Goal: Task Accomplishment & Management: Manage account settings

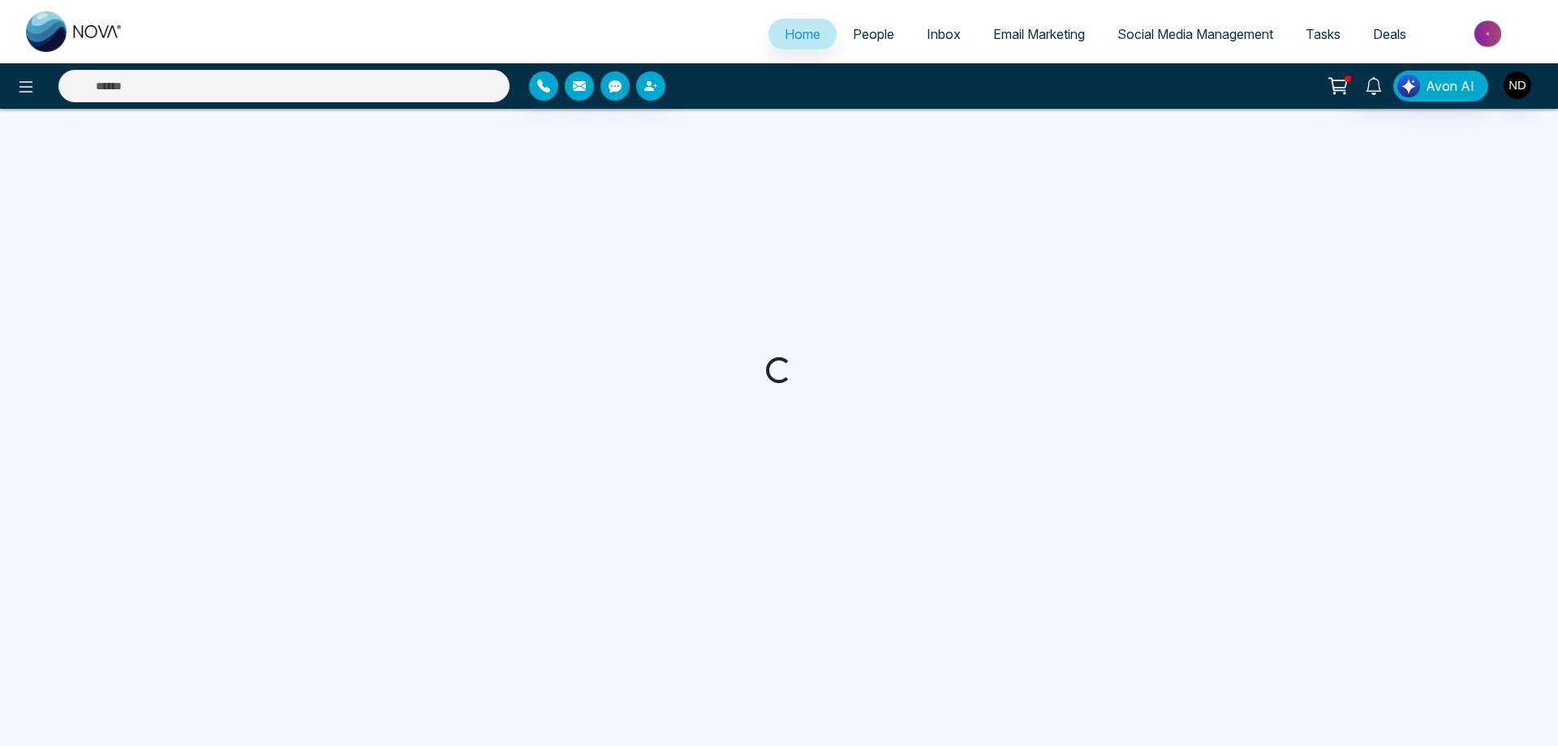
select select "*"
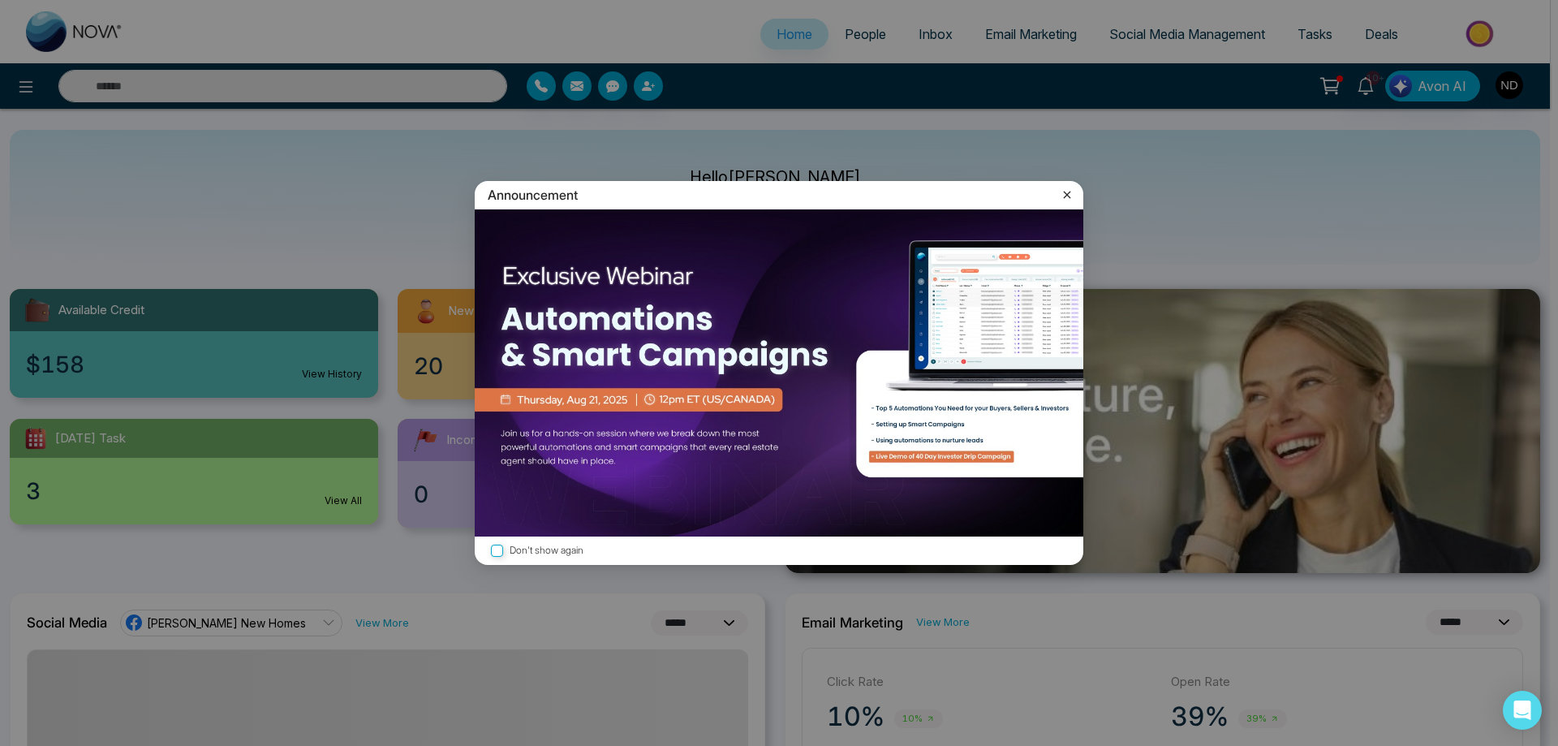
click at [1068, 197] on icon at bounding box center [1067, 195] width 16 height 16
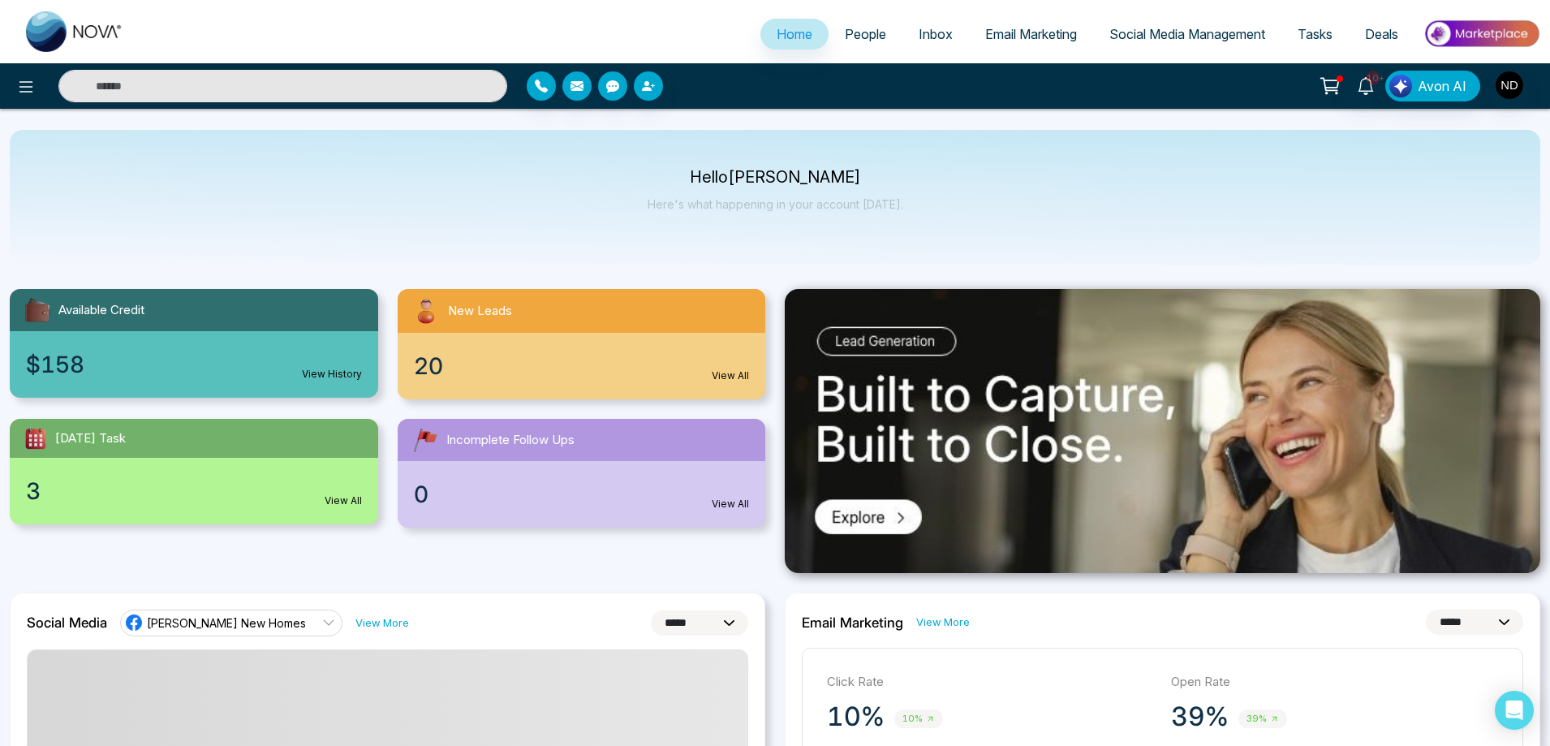
click at [859, 35] on span "People" at bounding box center [865, 34] width 41 height 16
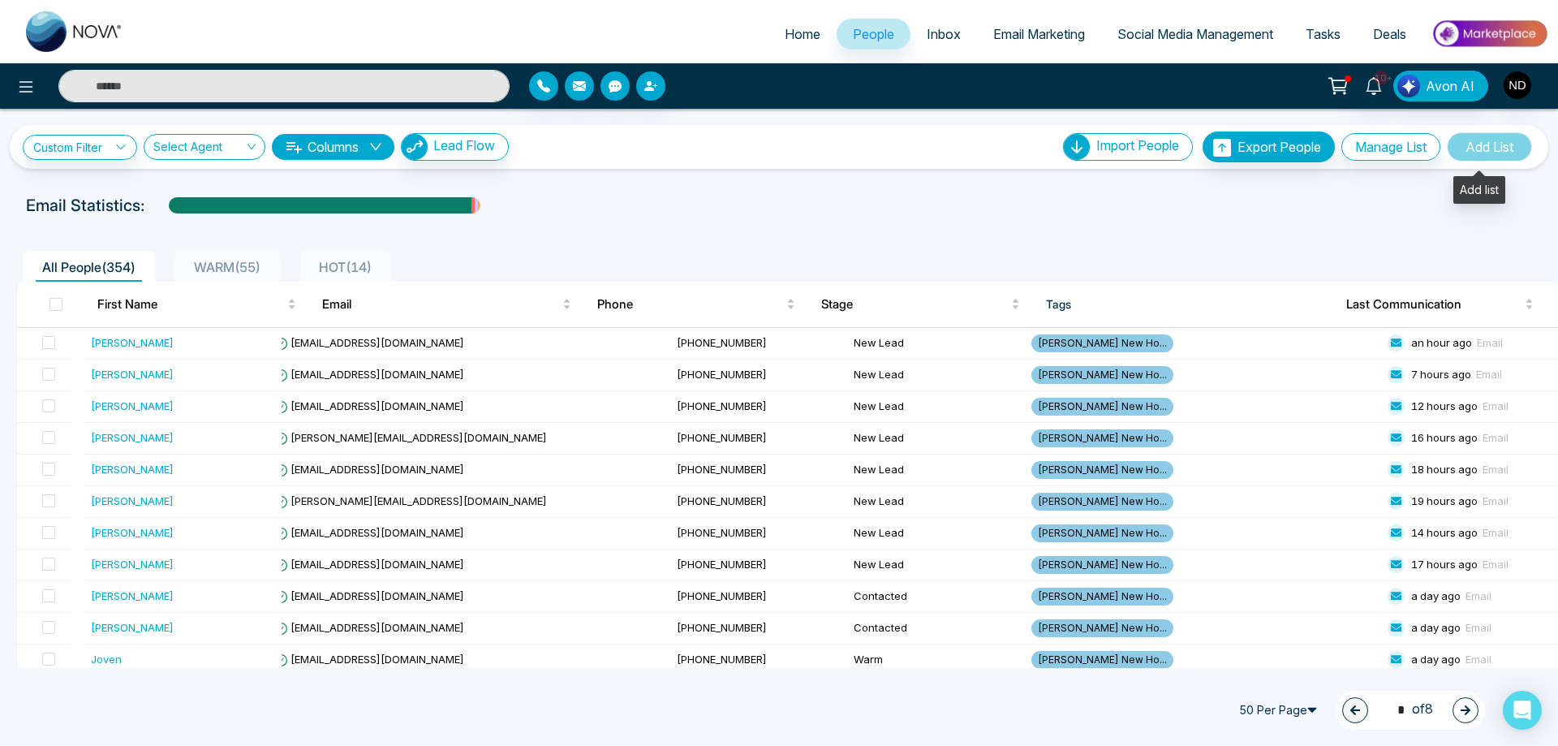
click at [1488, 149] on span "Add List" at bounding box center [1489, 146] width 85 height 29
click at [1496, 154] on span "Add List" at bounding box center [1489, 146] width 85 height 29
click at [1388, 149] on button "Manage List" at bounding box center [1390, 147] width 99 height 28
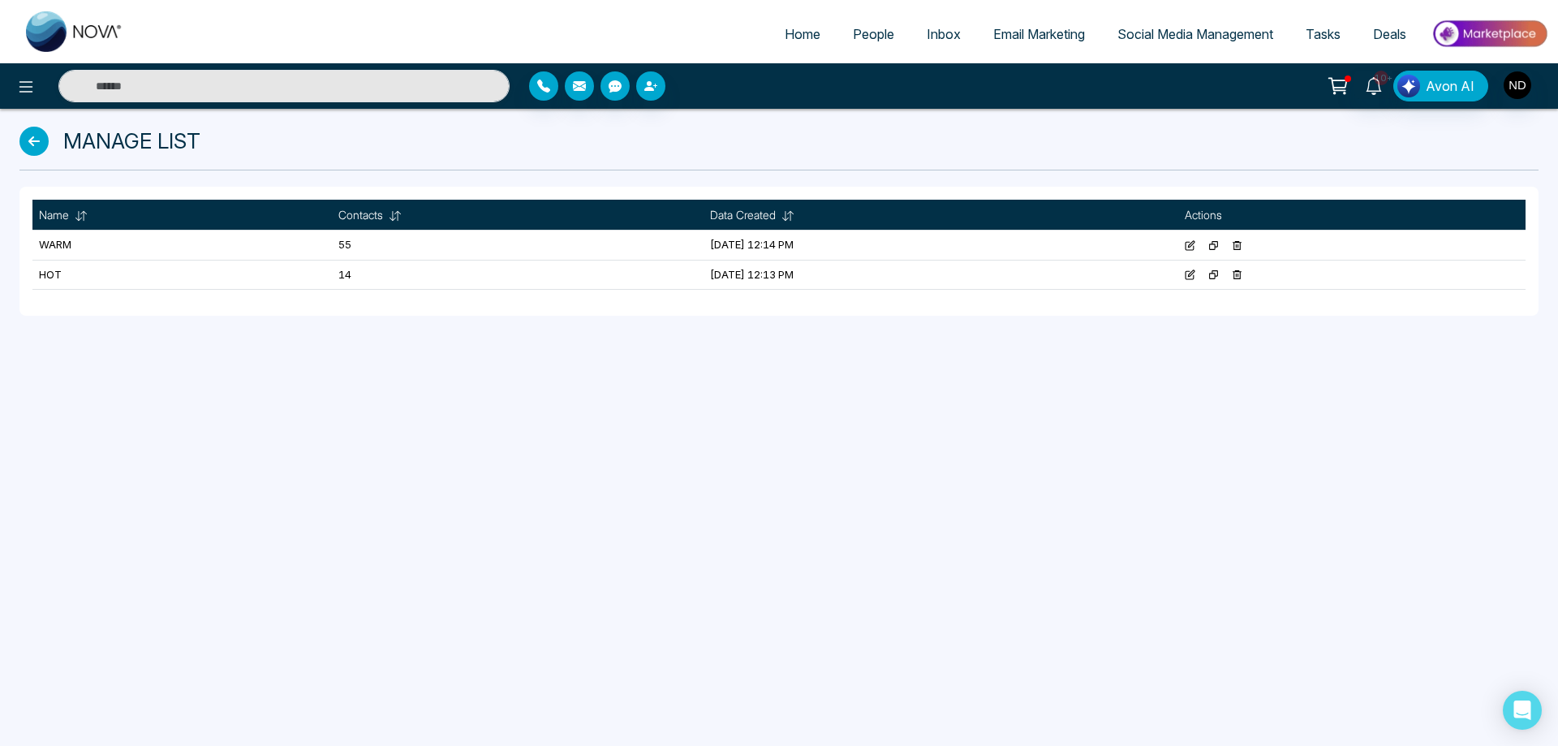
click at [423, 405] on div "Home People Inbox Email Marketing Social Media Management Tasks Deals 10+ Avon …" at bounding box center [779, 373] width 1558 height 746
click at [32, 145] on icon at bounding box center [33, 141] width 29 height 29
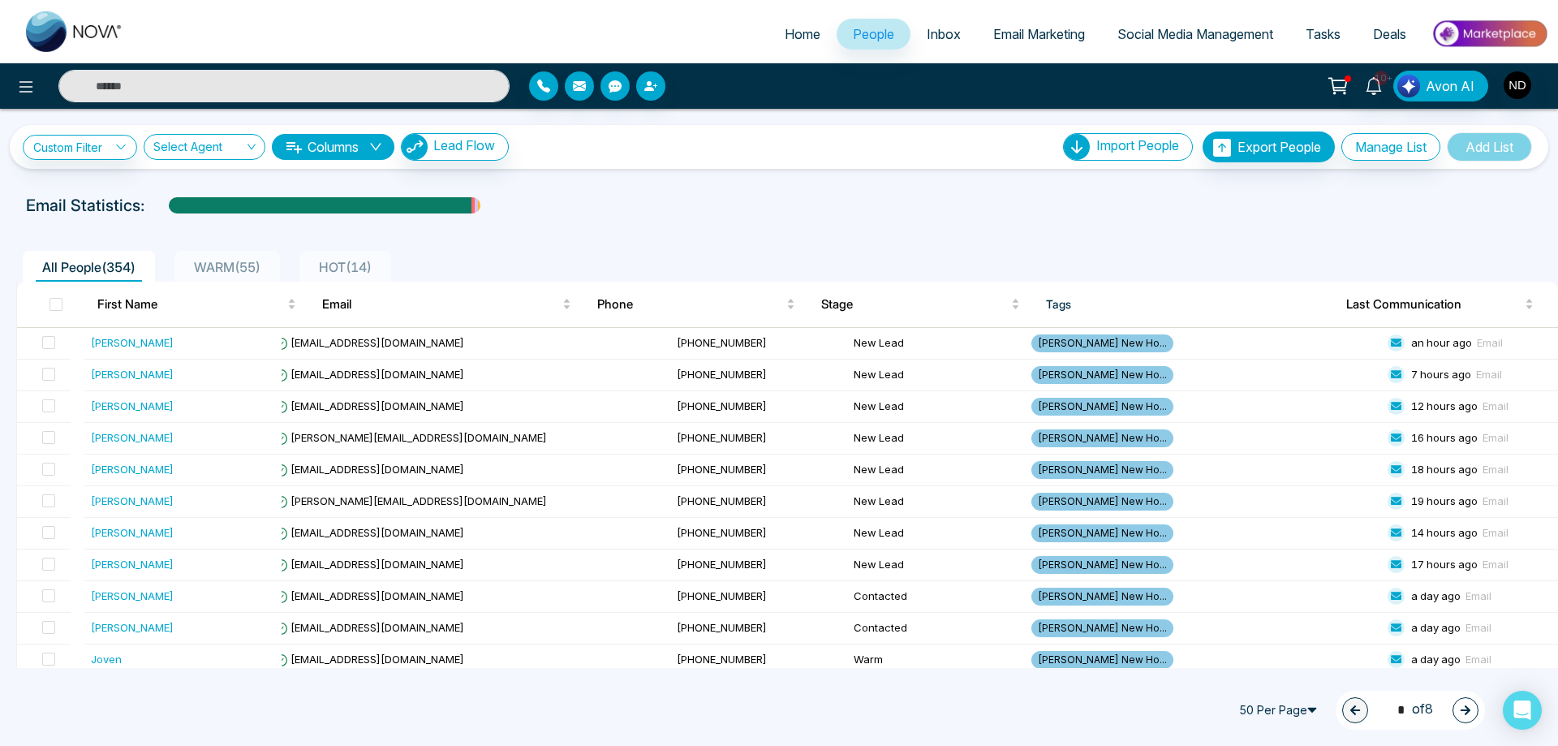
click at [358, 269] on span "HOT ( 14 )" at bounding box center [345, 267] width 66 height 16
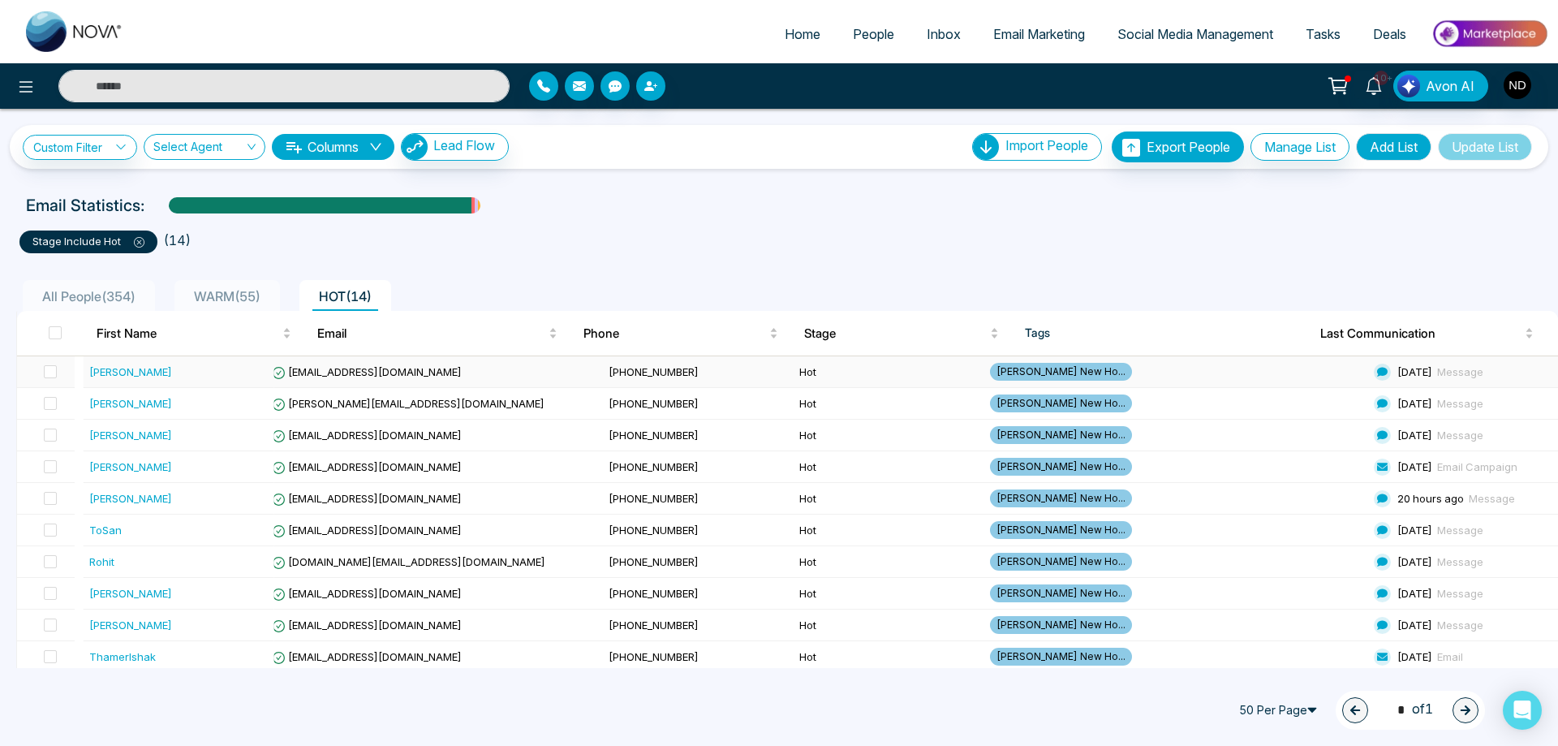
click at [110, 368] on div "[PERSON_NAME]" at bounding box center [130, 372] width 83 height 16
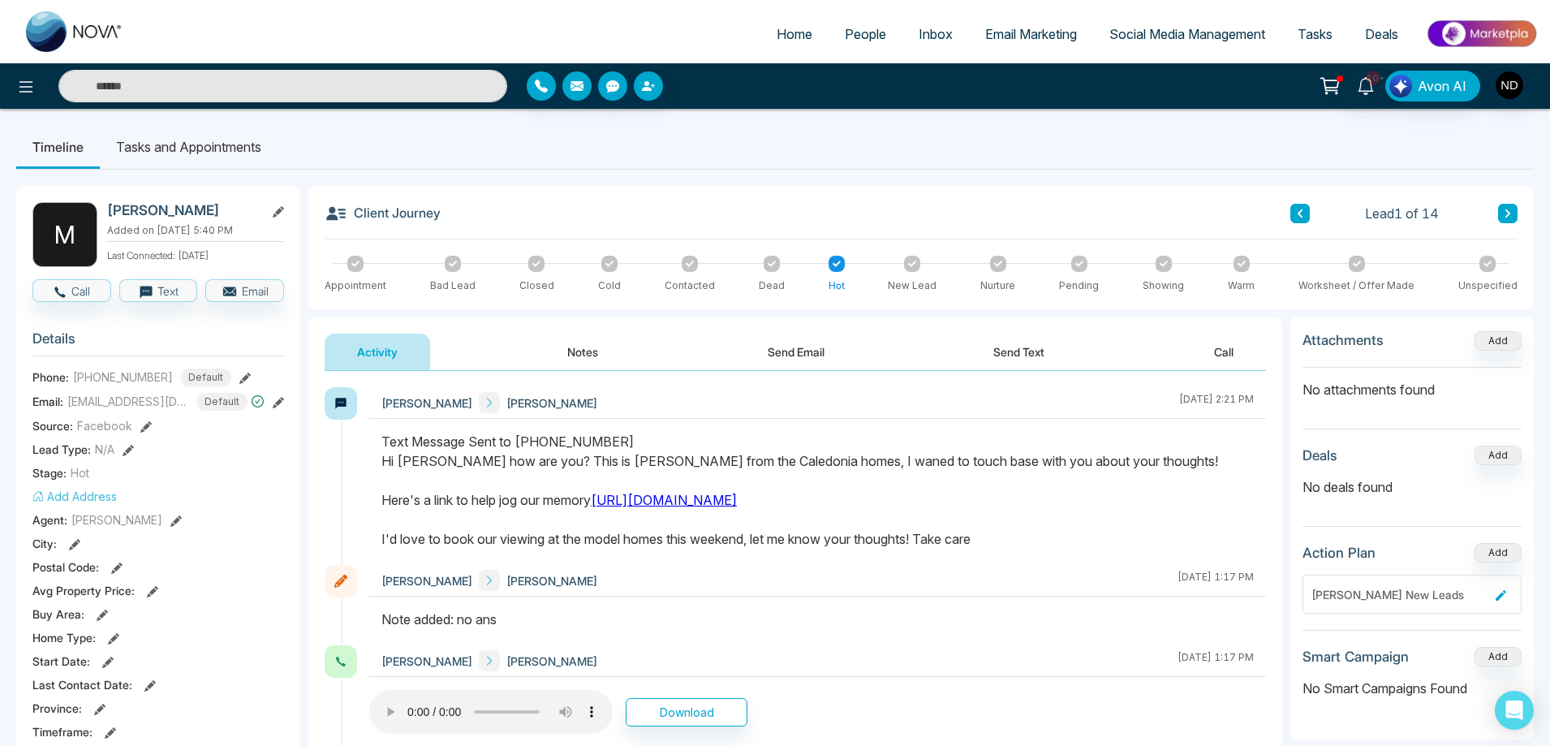
click at [850, 34] on span "People" at bounding box center [865, 34] width 41 height 16
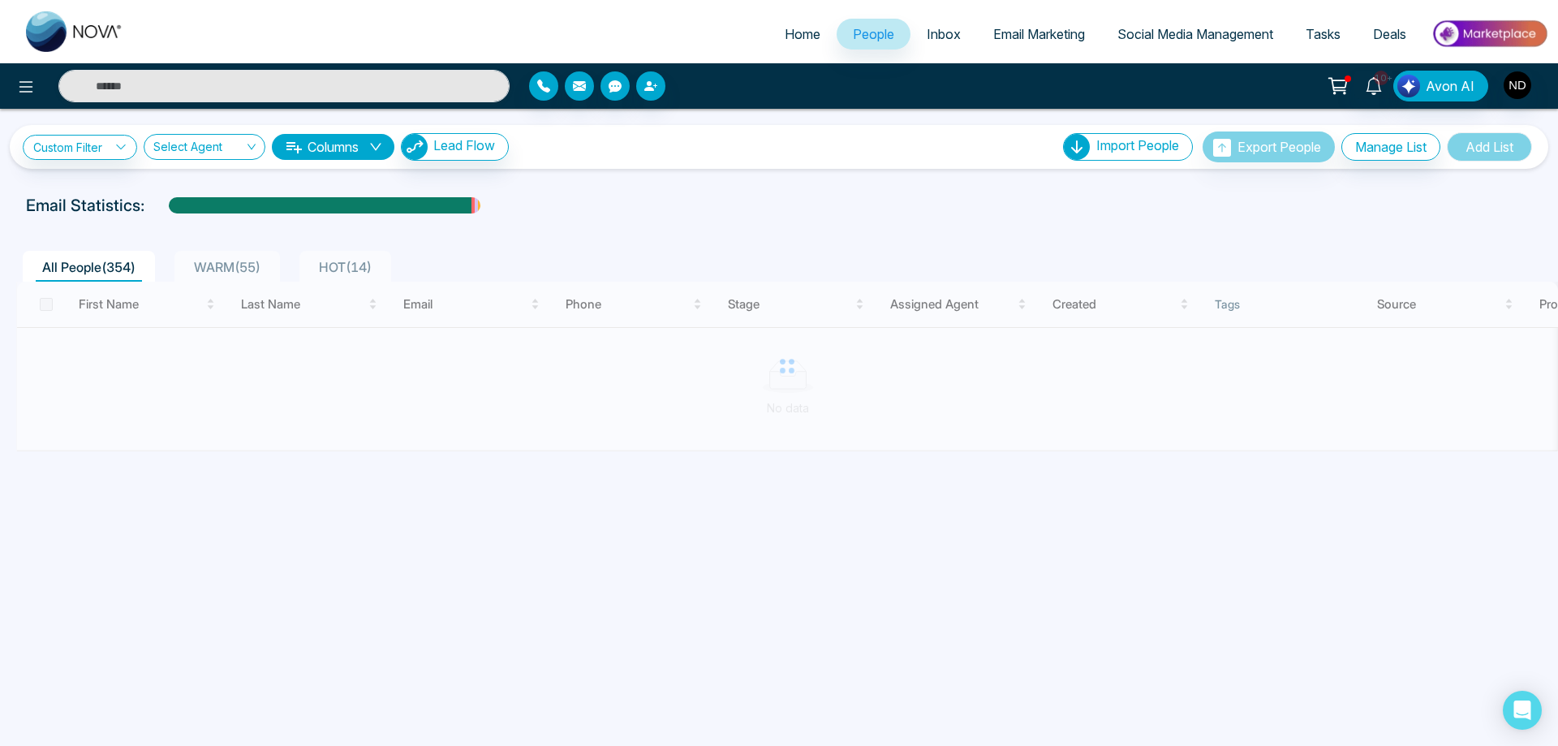
click at [341, 267] on span "HOT ( 14 )" at bounding box center [345, 267] width 66 height 16
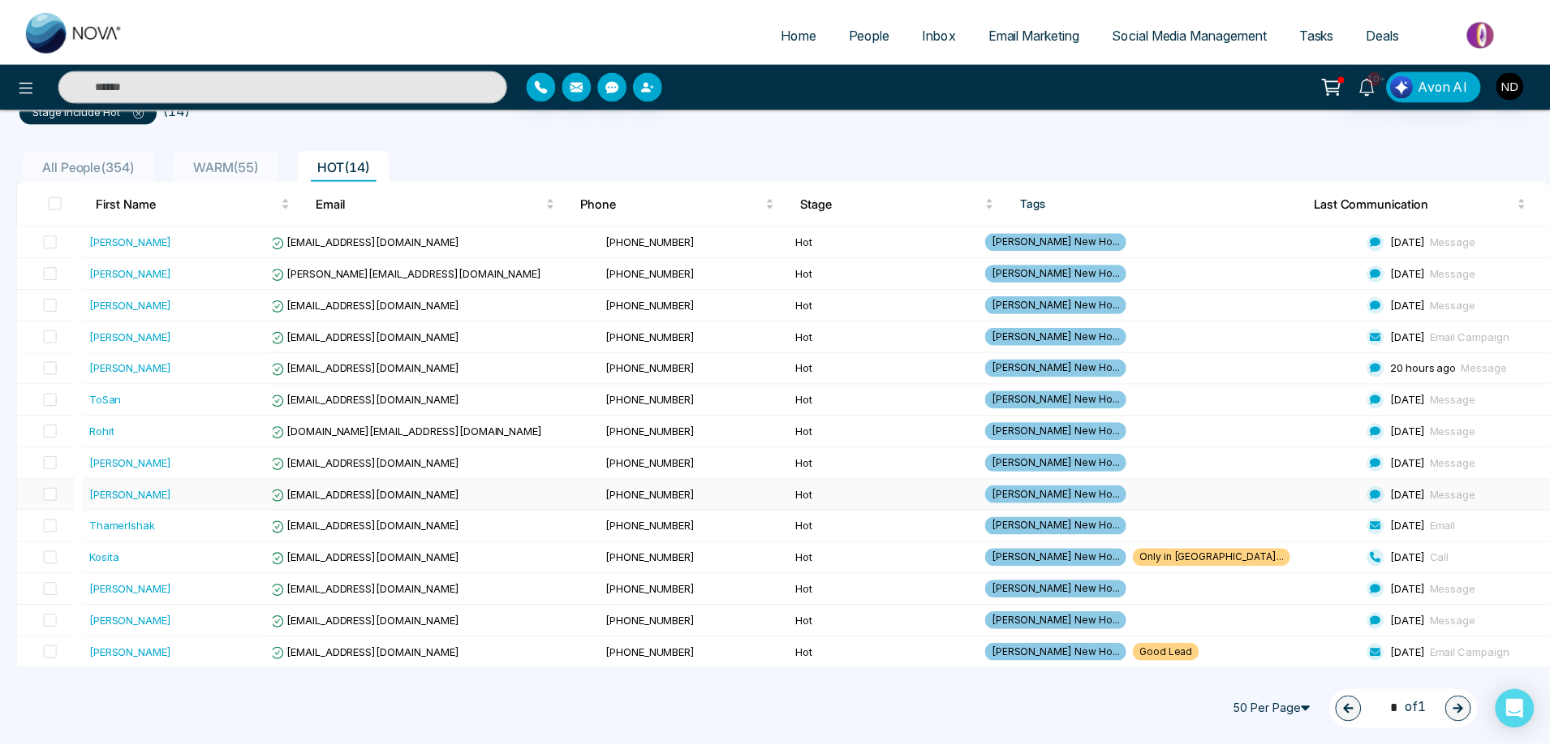
scroll to position [132, 0]
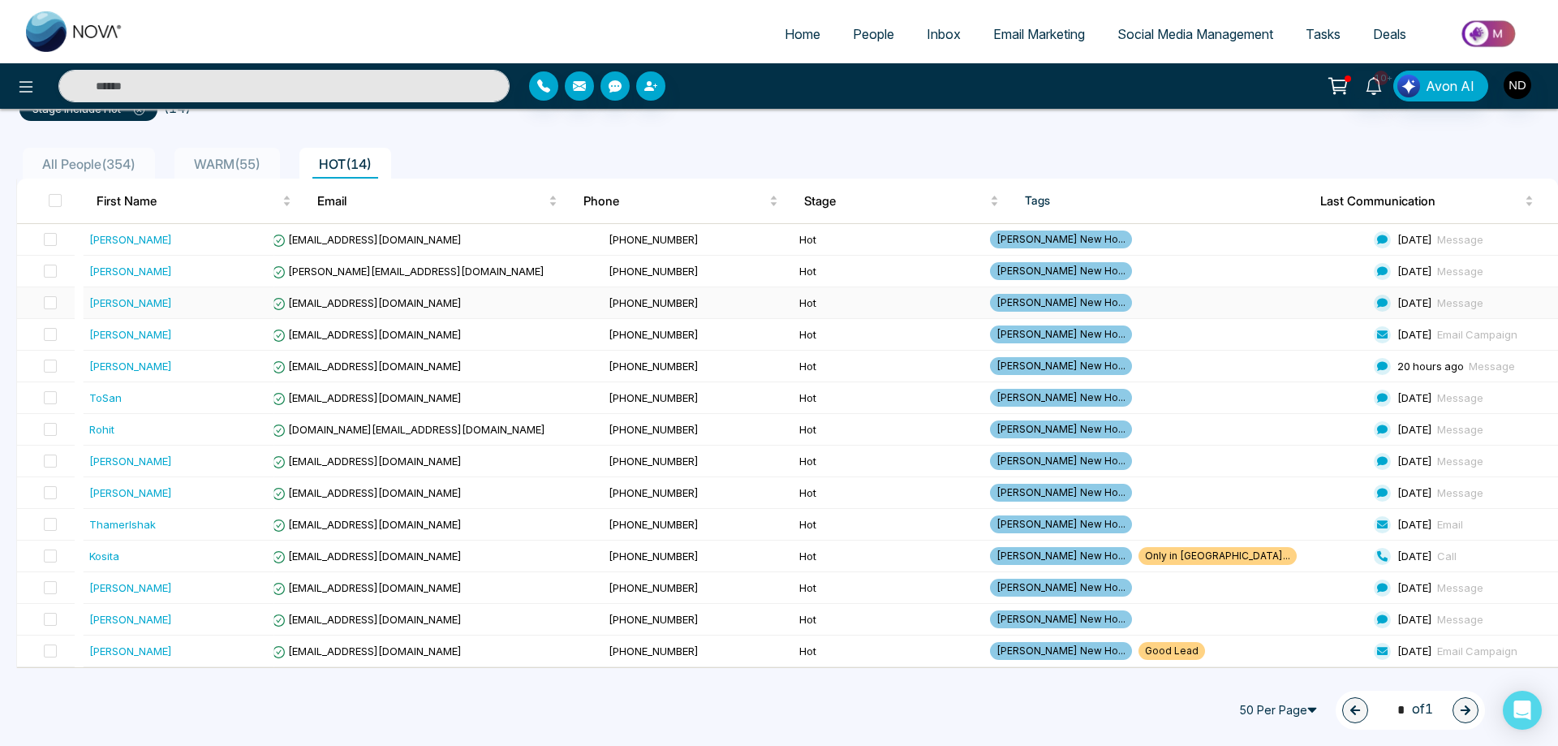
click at [117, 289] on td "[PERSON_NAME]" at bounding box center [178, 303] width 191 height 32
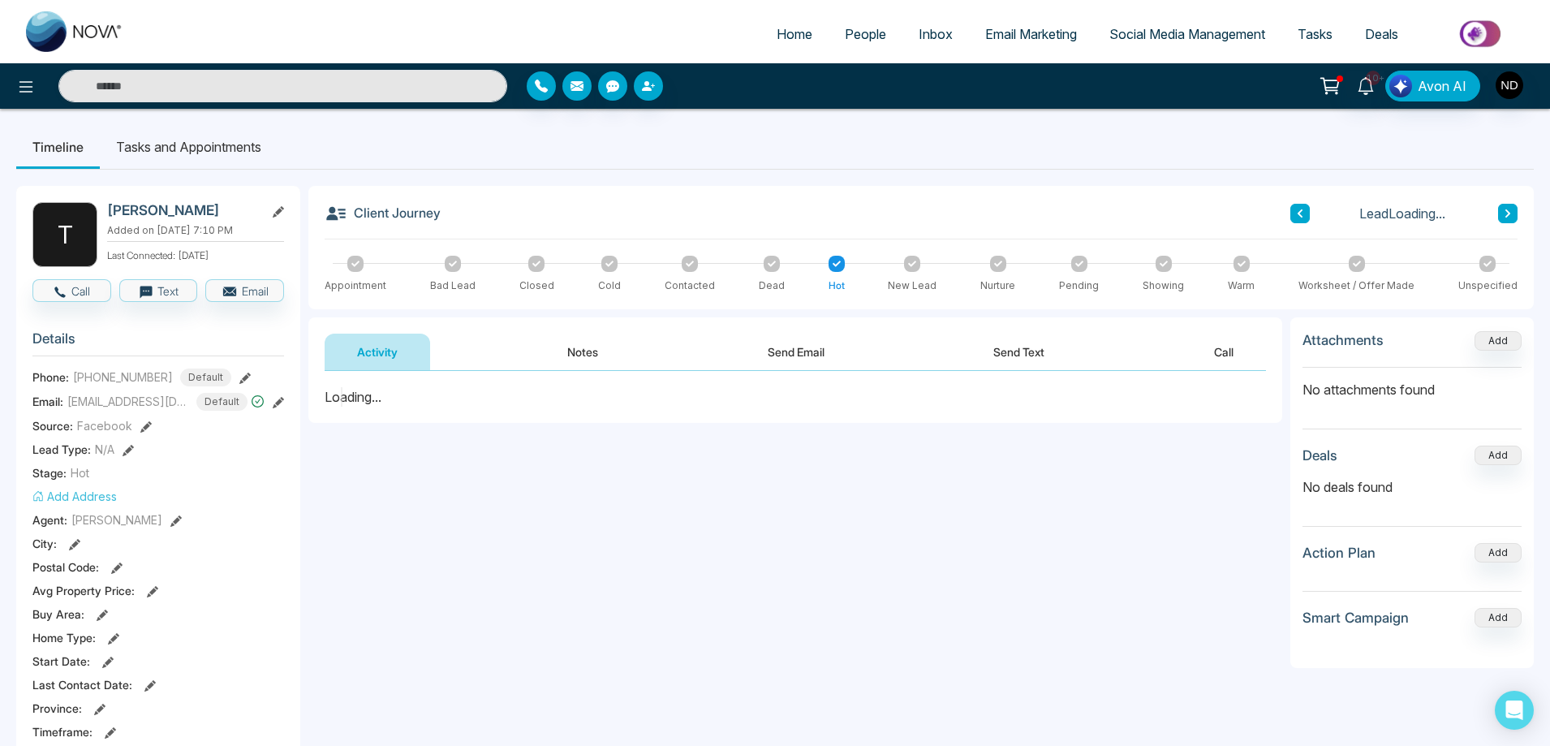
click at [590, 347] on button "Notes" at bounding box center [583, 352] width 96 height 37
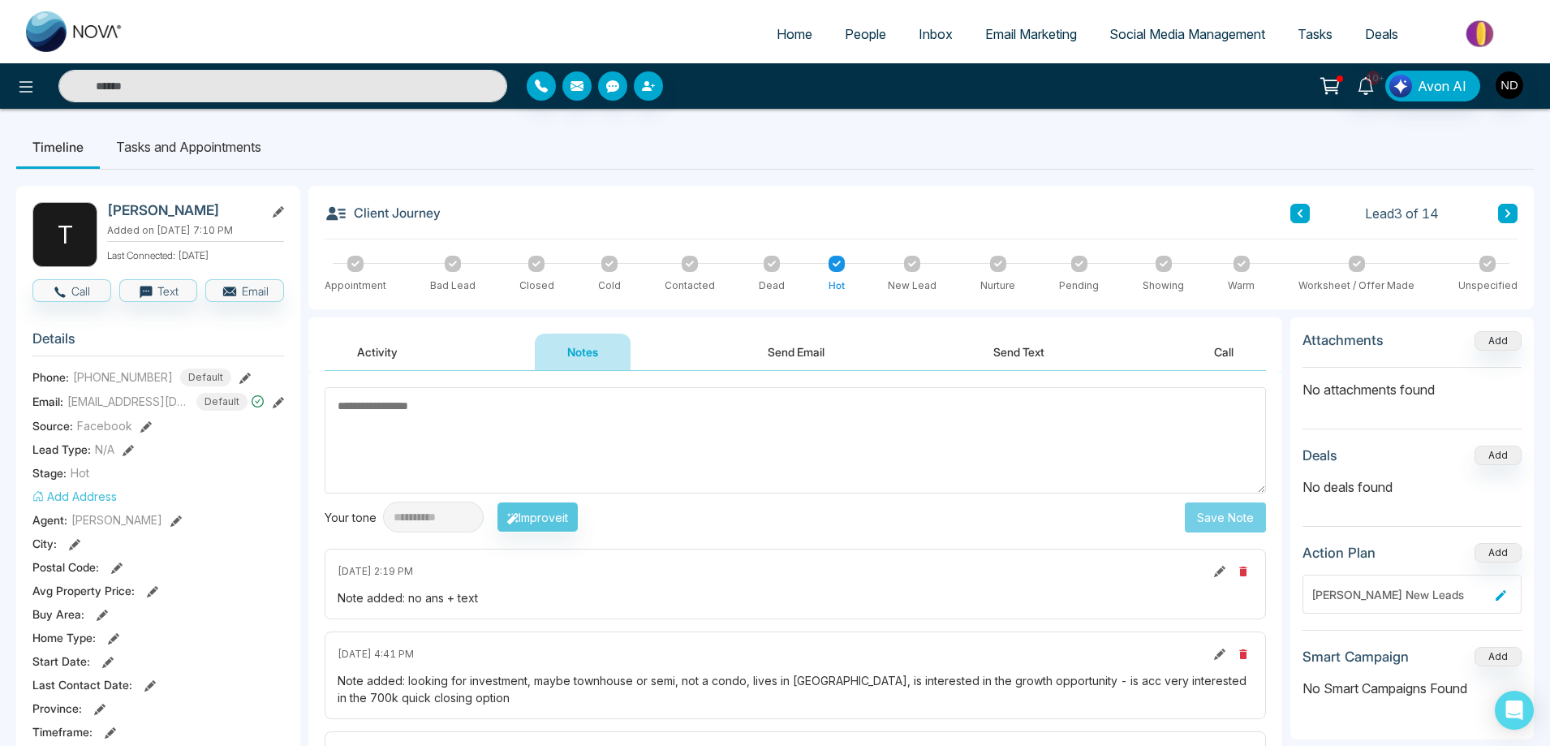
click at [212, 153] on li "Tasks and Appointments" at bounding box center [189, 147] width 178 height 44
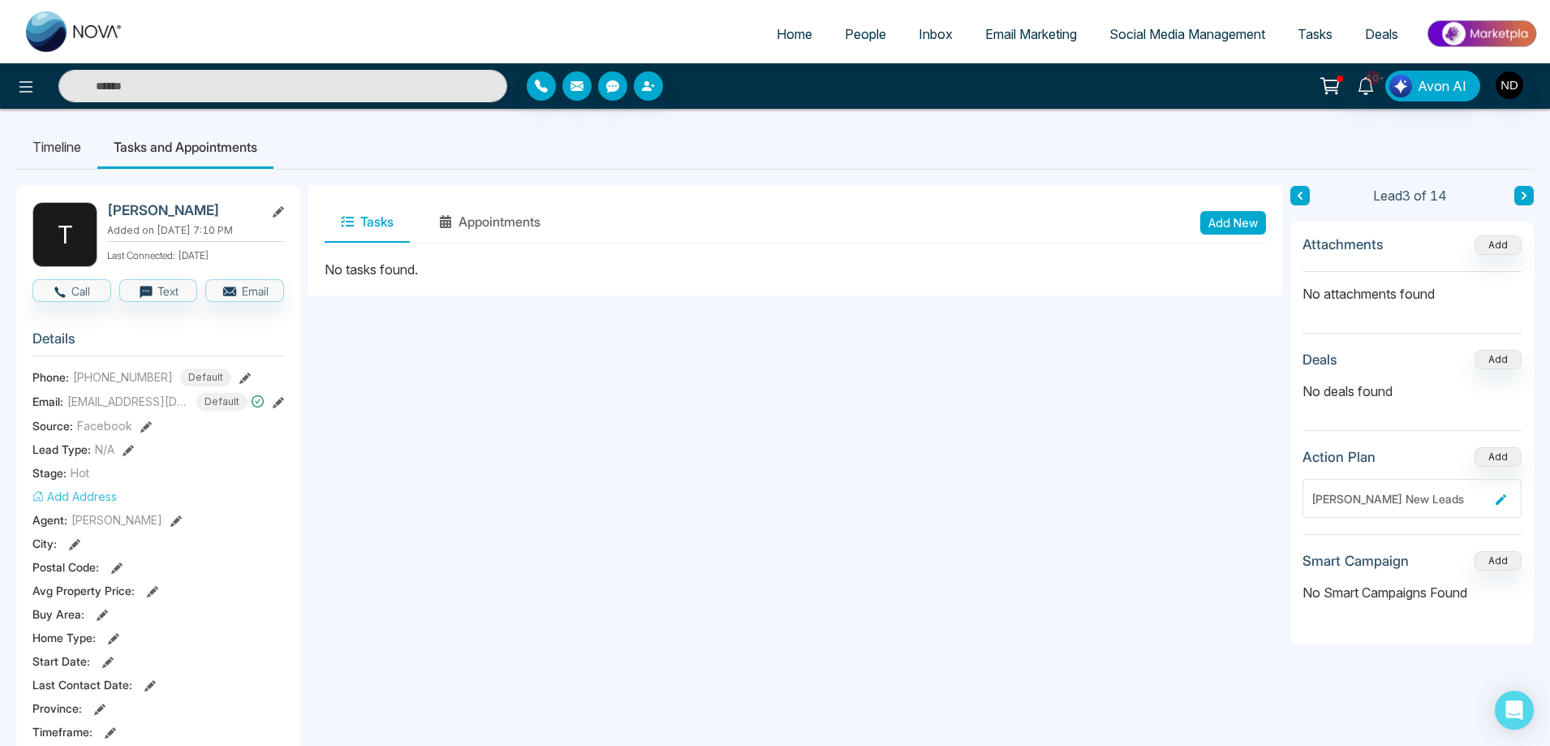
click at [52, 153] on li "Timeline" at bounding box center [56, 147] width 81 height 44
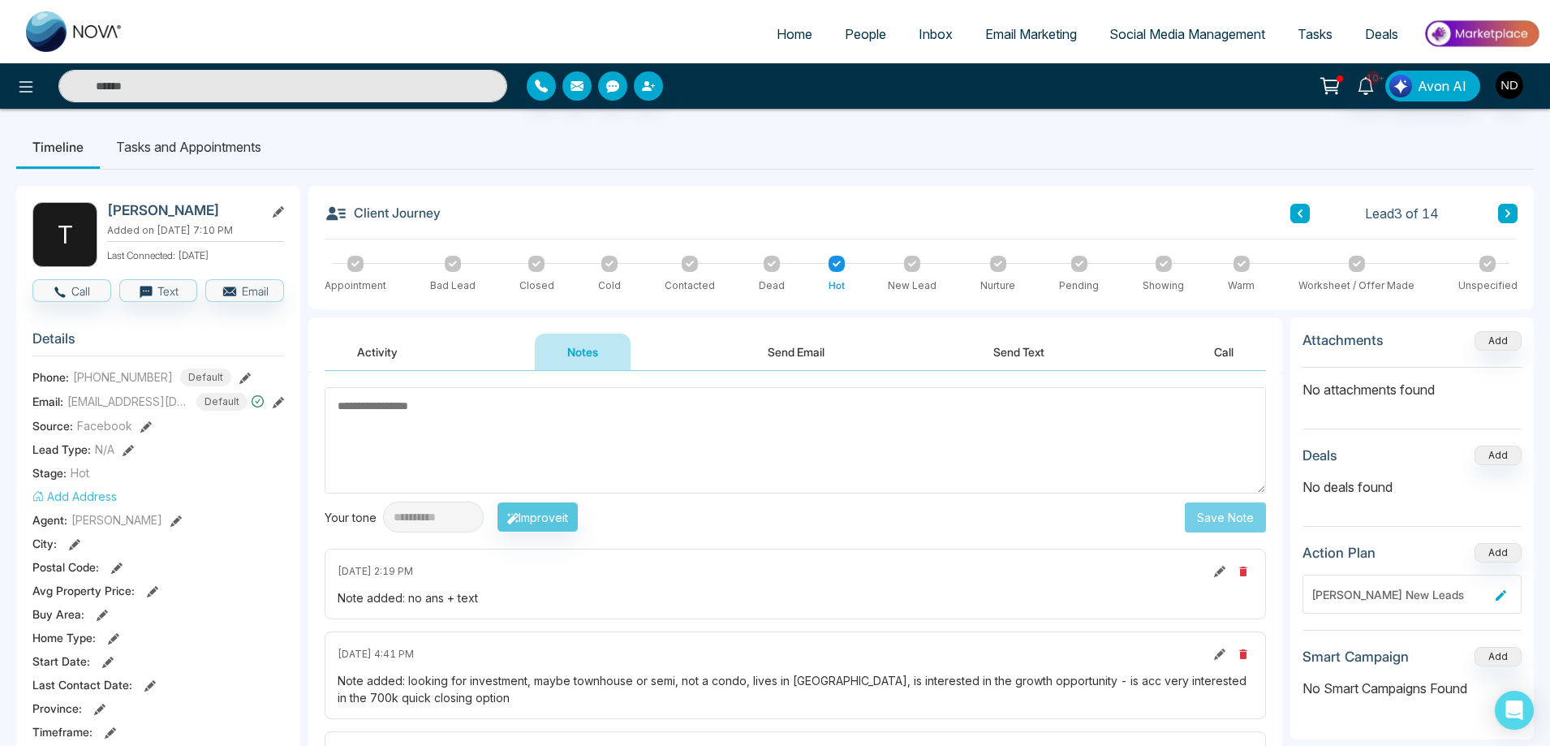
click at [1297, 217] on icon at bounding box center [1300, 214] width 8 height 10
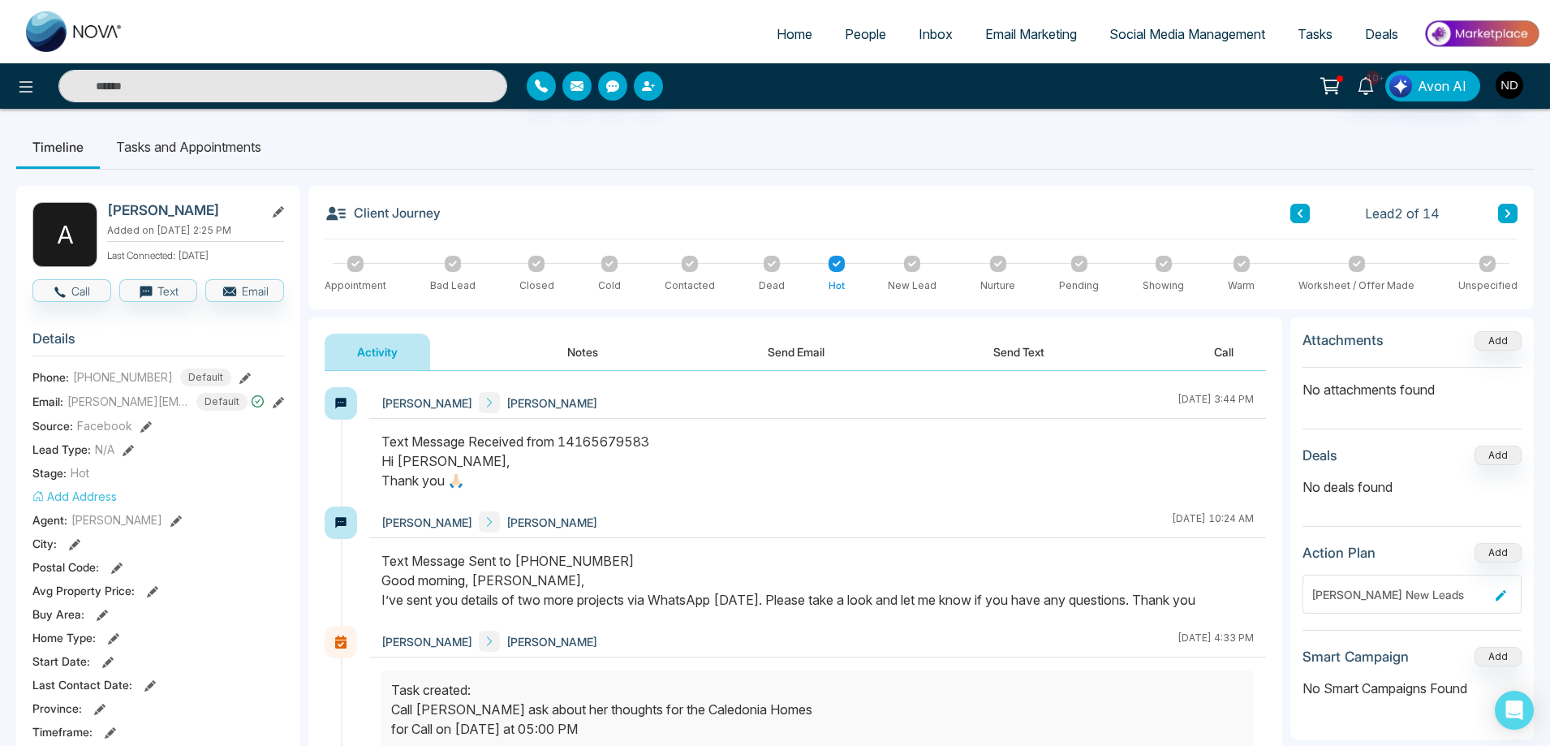
click at [195, 149] on li "Tasks and Appointments" at bounding box center [189, 147] width 178 height 44
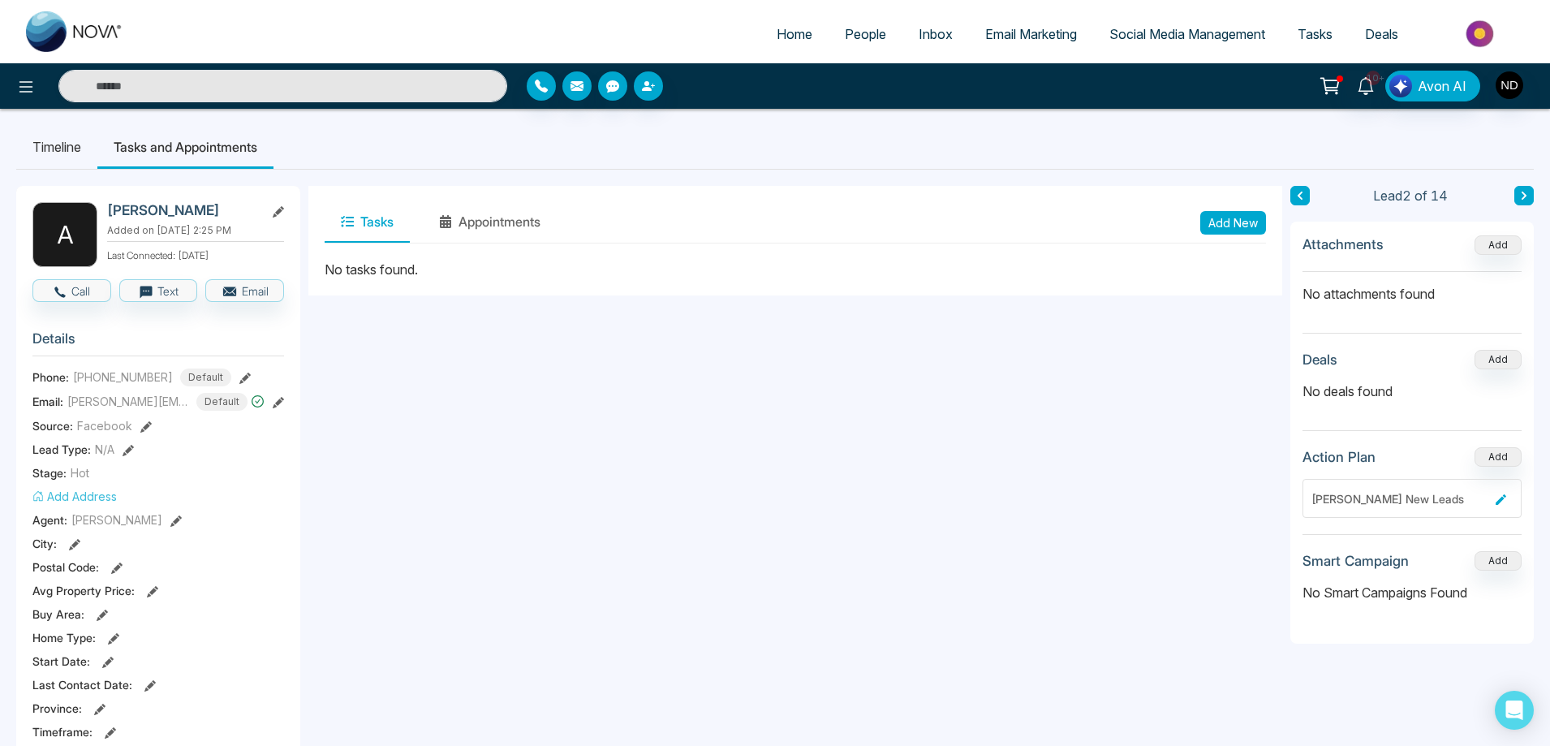
click at [54, 149] on li "Timeline" at bounding box center [56, 147] width 81 height 44
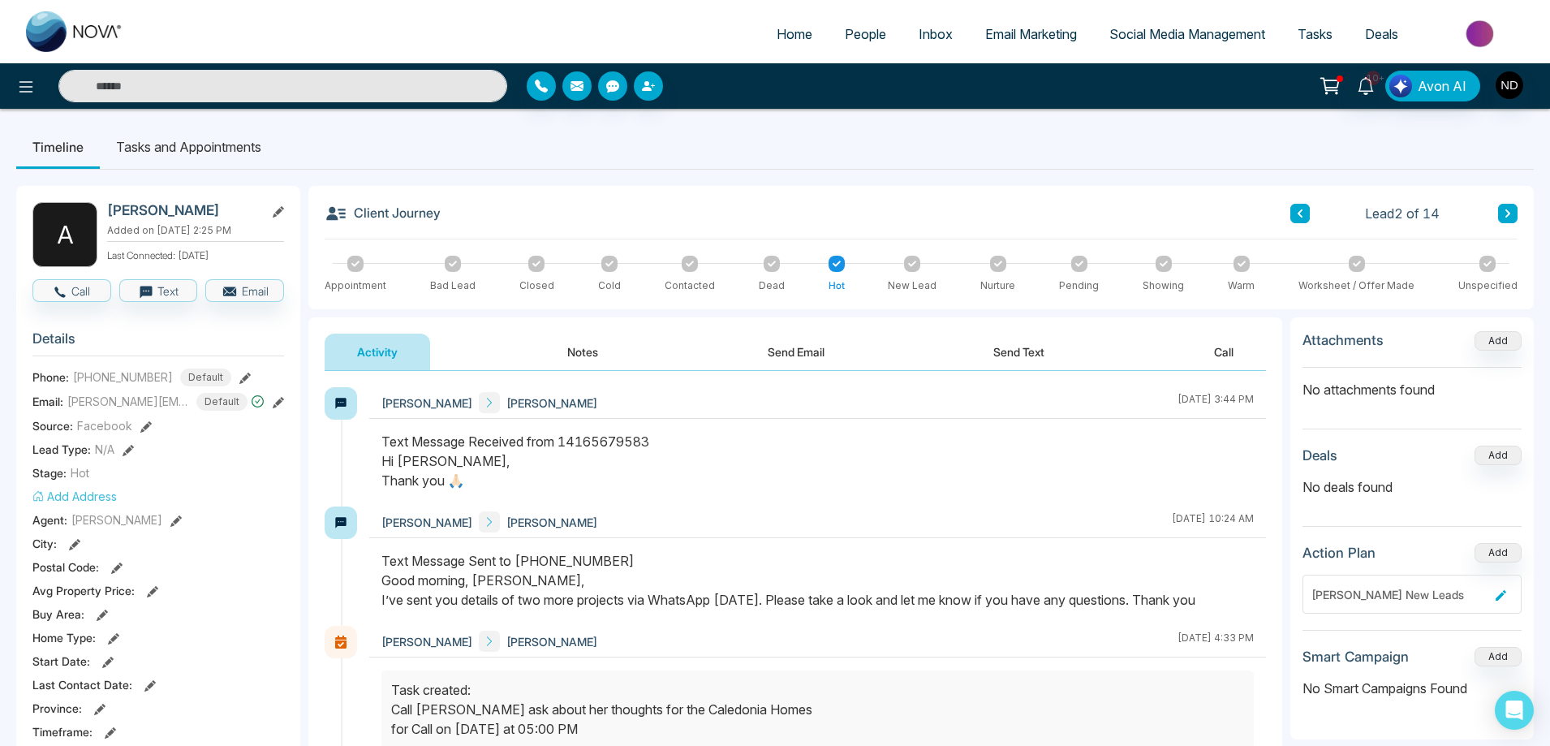
click at [854, 190] on div "Client Journey Lead 2 of 14 Appointment Bad Lead Closed Cold Contacted Dead Hot…" at bounding box center [920, 247] width 1225 height 123
click at [1368, 86] on icon at bounding box center [1366, 86] width 18 height 18
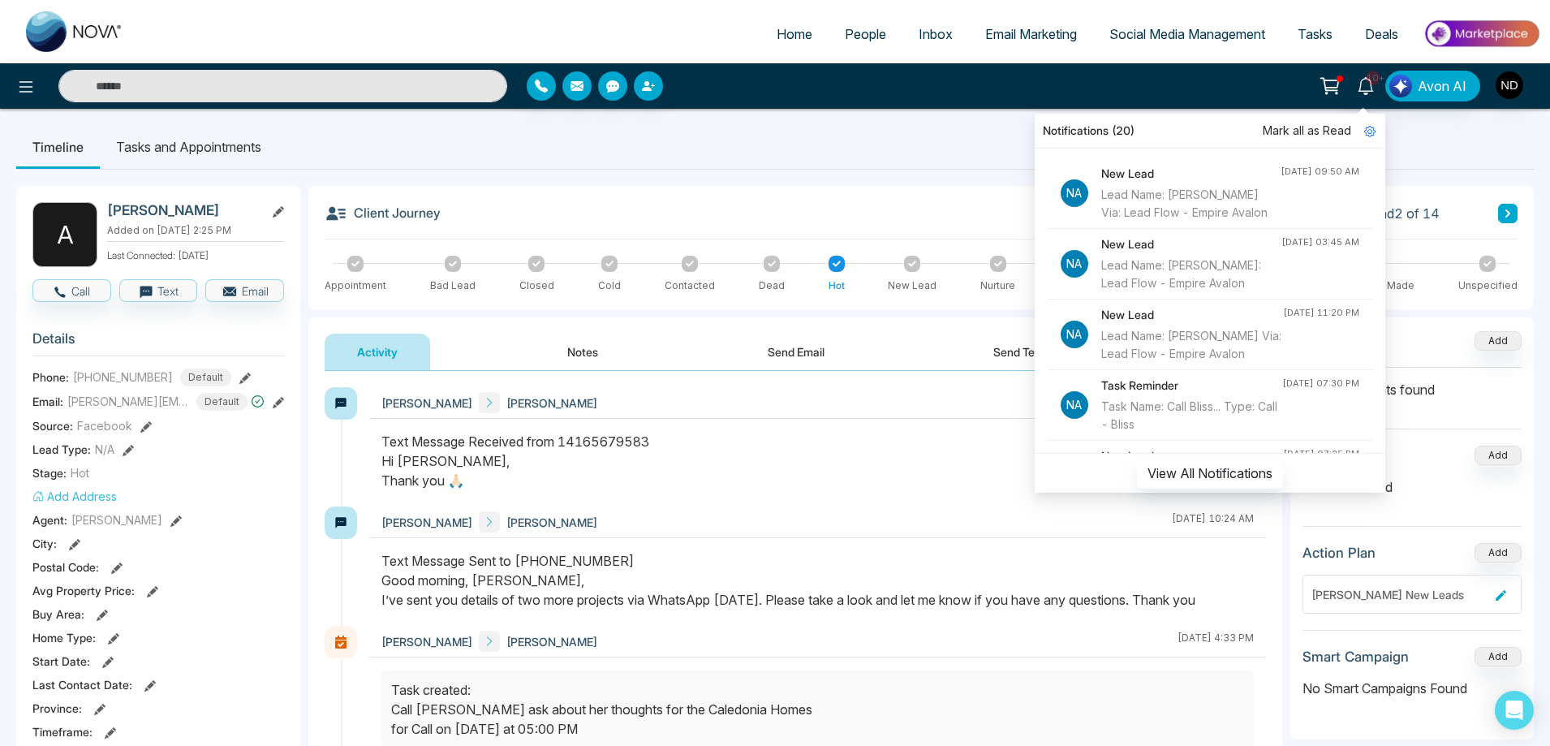
click at [1199, 200] on div "Lead Name: Inderpal Sohal Via: Lead Flow - Empire Avalon" at bounding box center [1190, 204] width 179 height 36
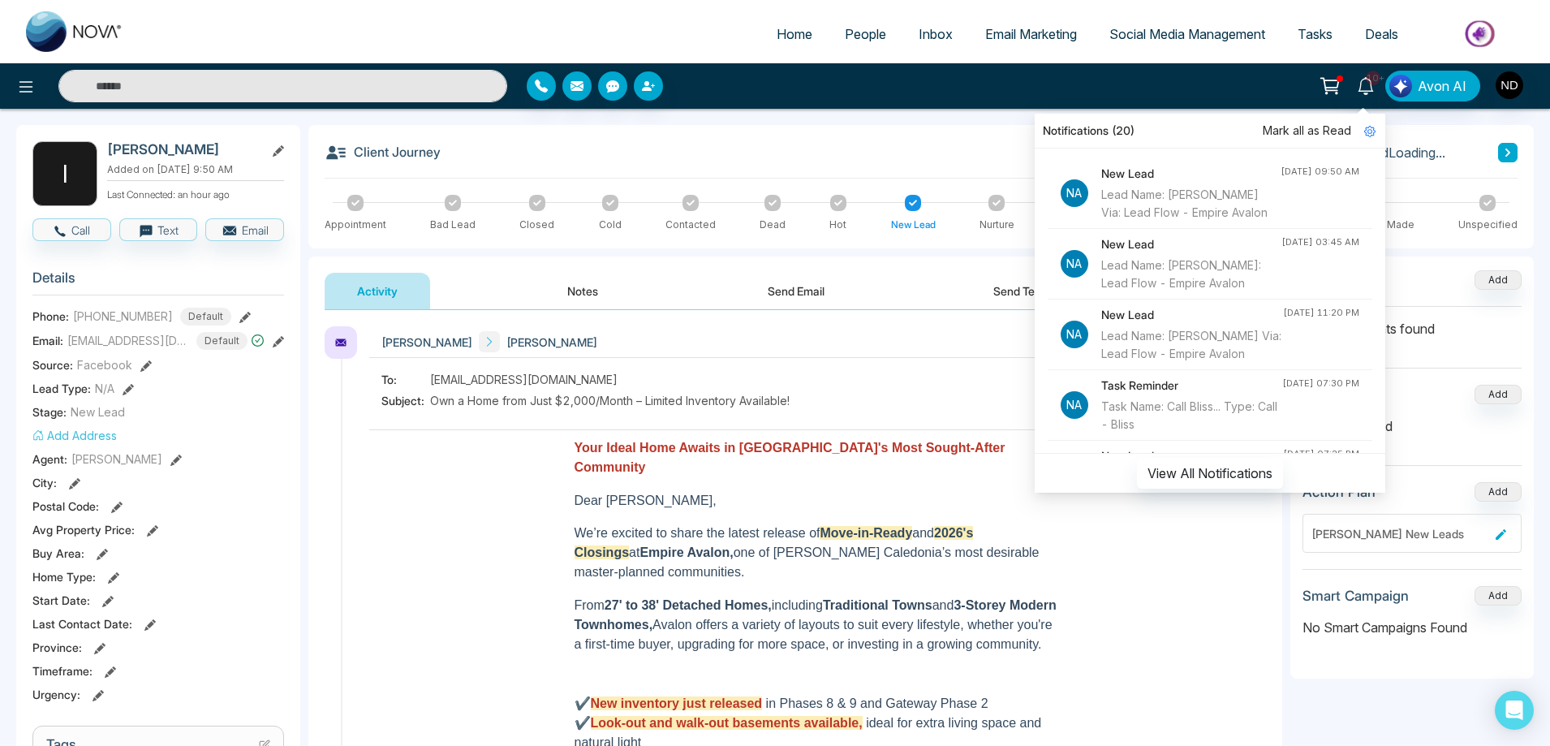
scroll to position [243, 0]
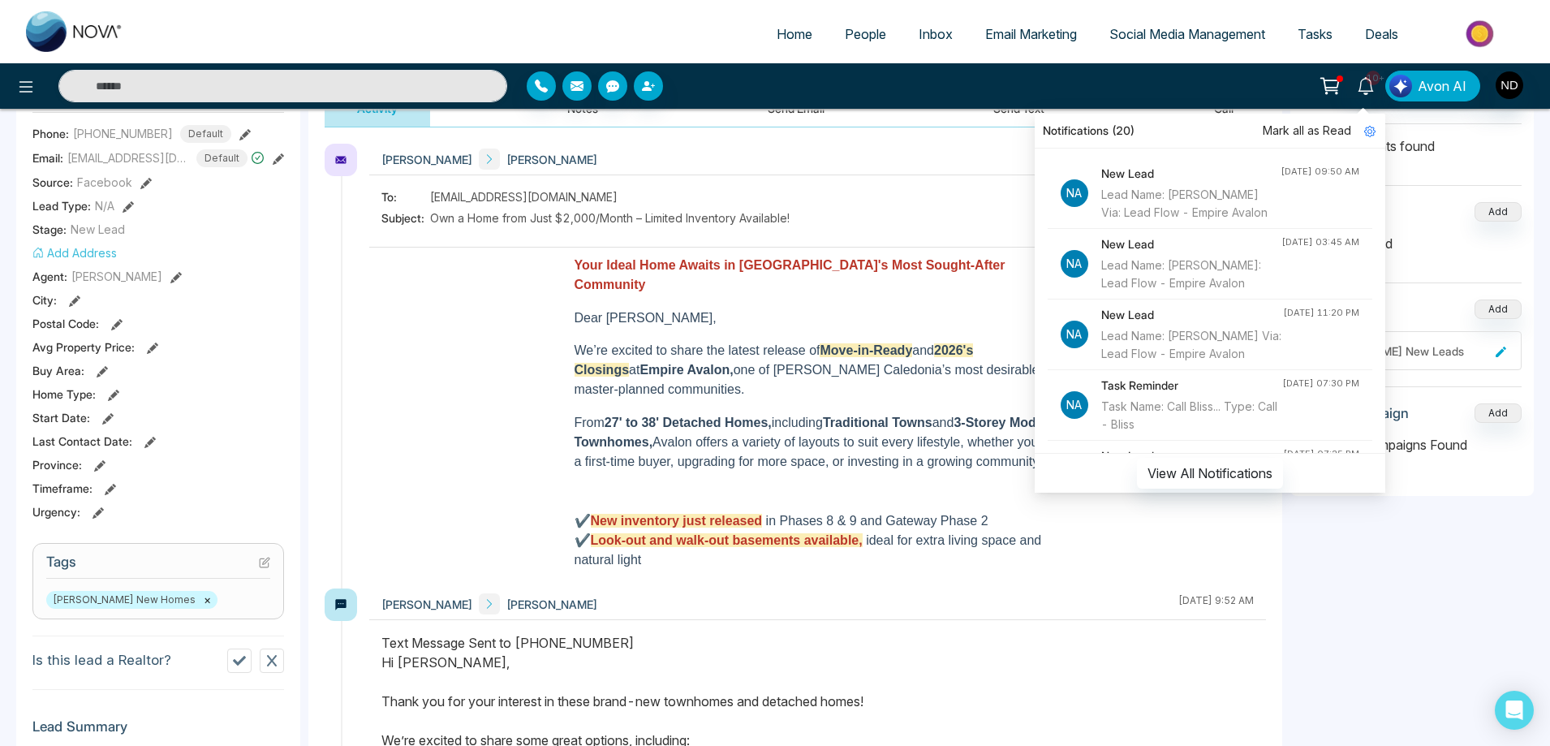
click at [945, 211] on div "To: ips_sohal@yahoo.com Subject: Own a Home from Just $2,000/Month – Limited In…" at bounding box center [817, 209] width 872 height 42
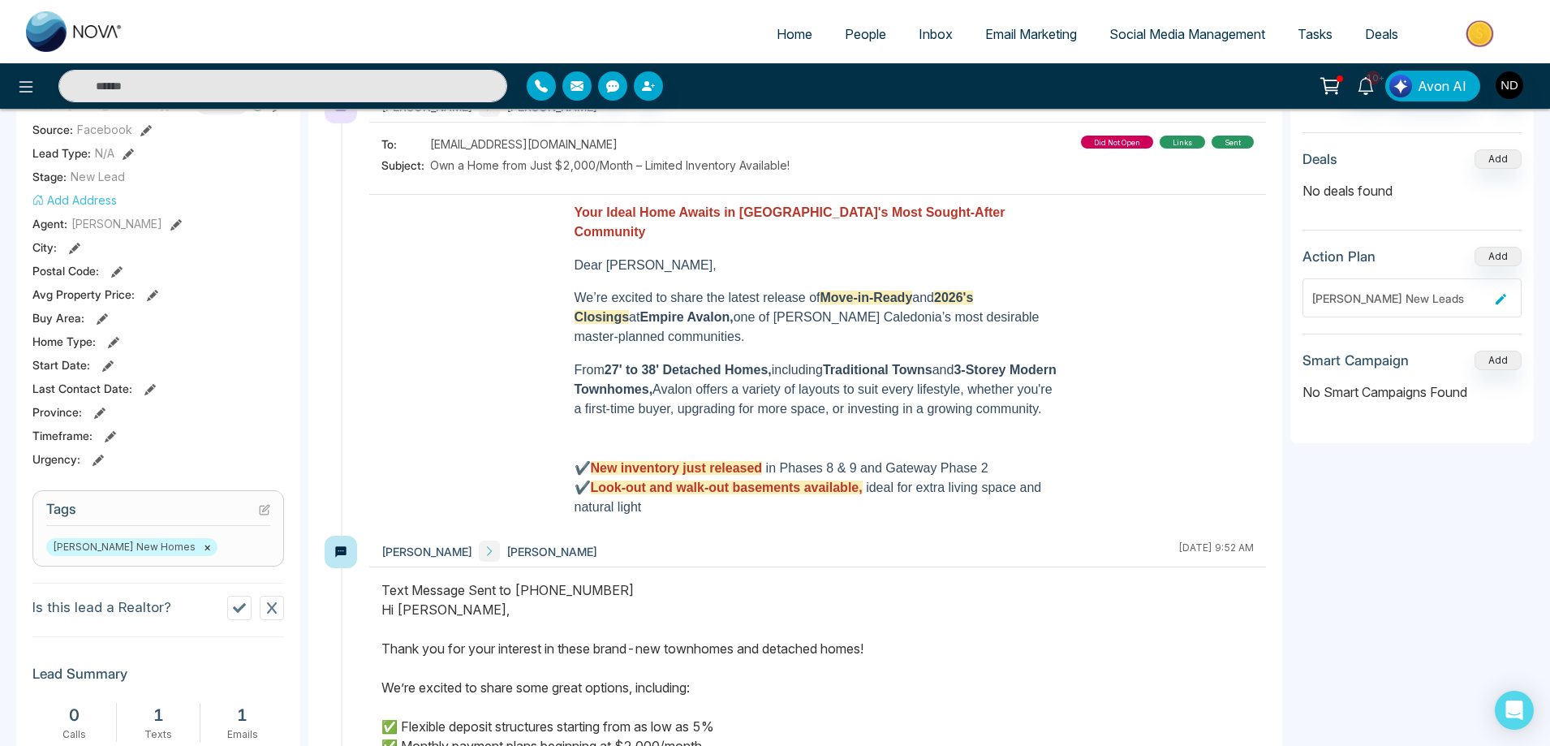
scroll to position [325, 0]
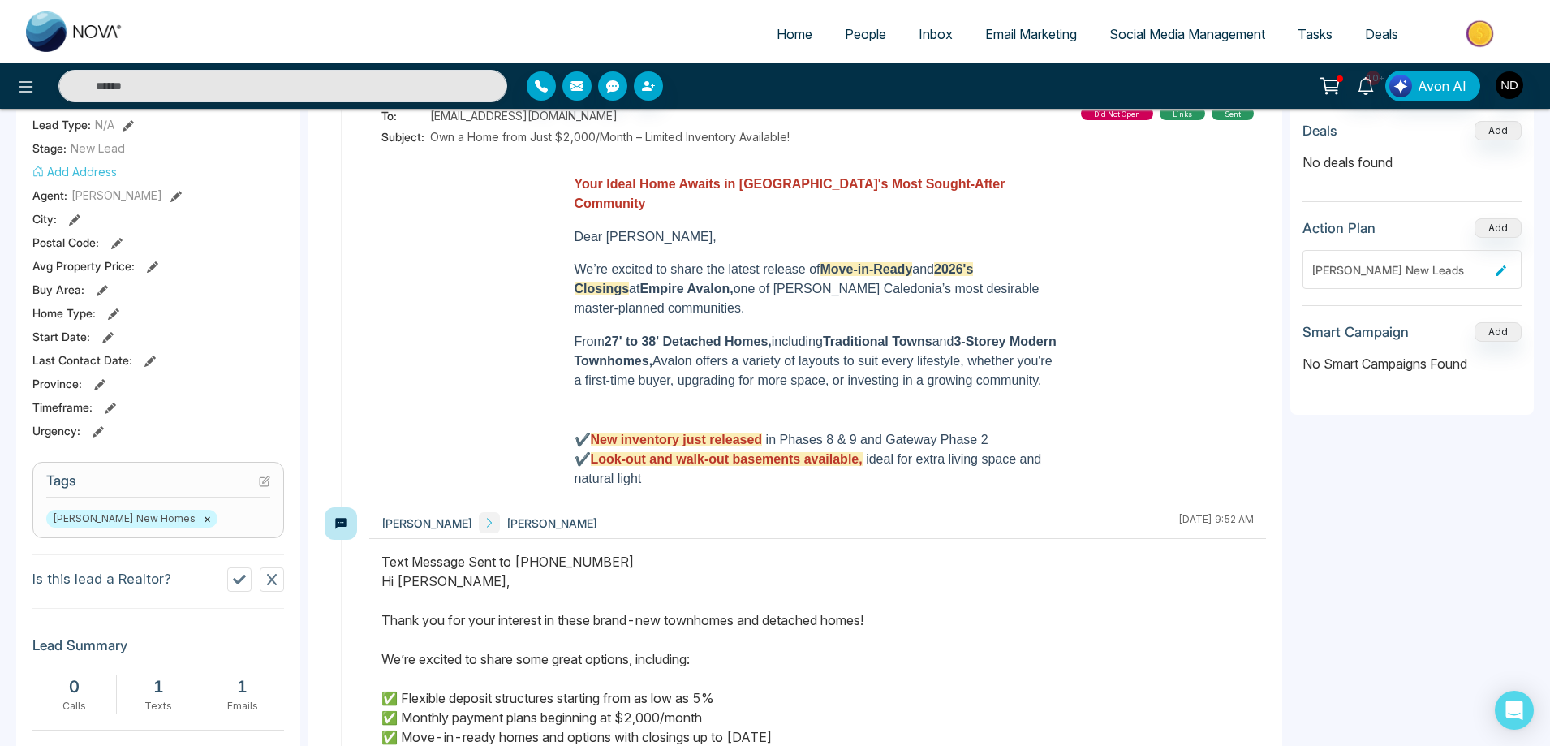
click at [237, 583] on icon at bounding box center [239, 580] width 13 height 10
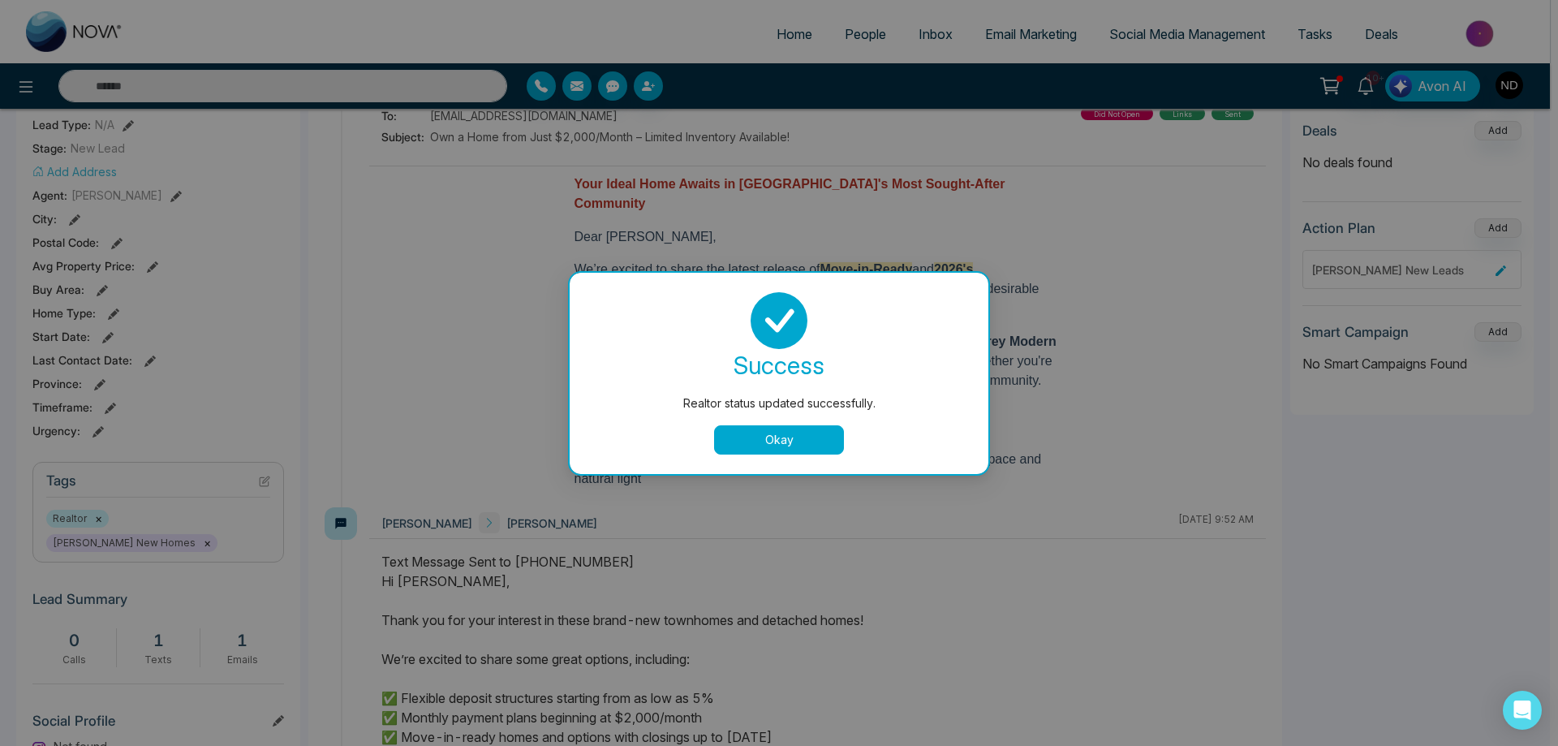
click at [798, 445] on button "Okay" at bounding box center [779, 439] width 130 height 29
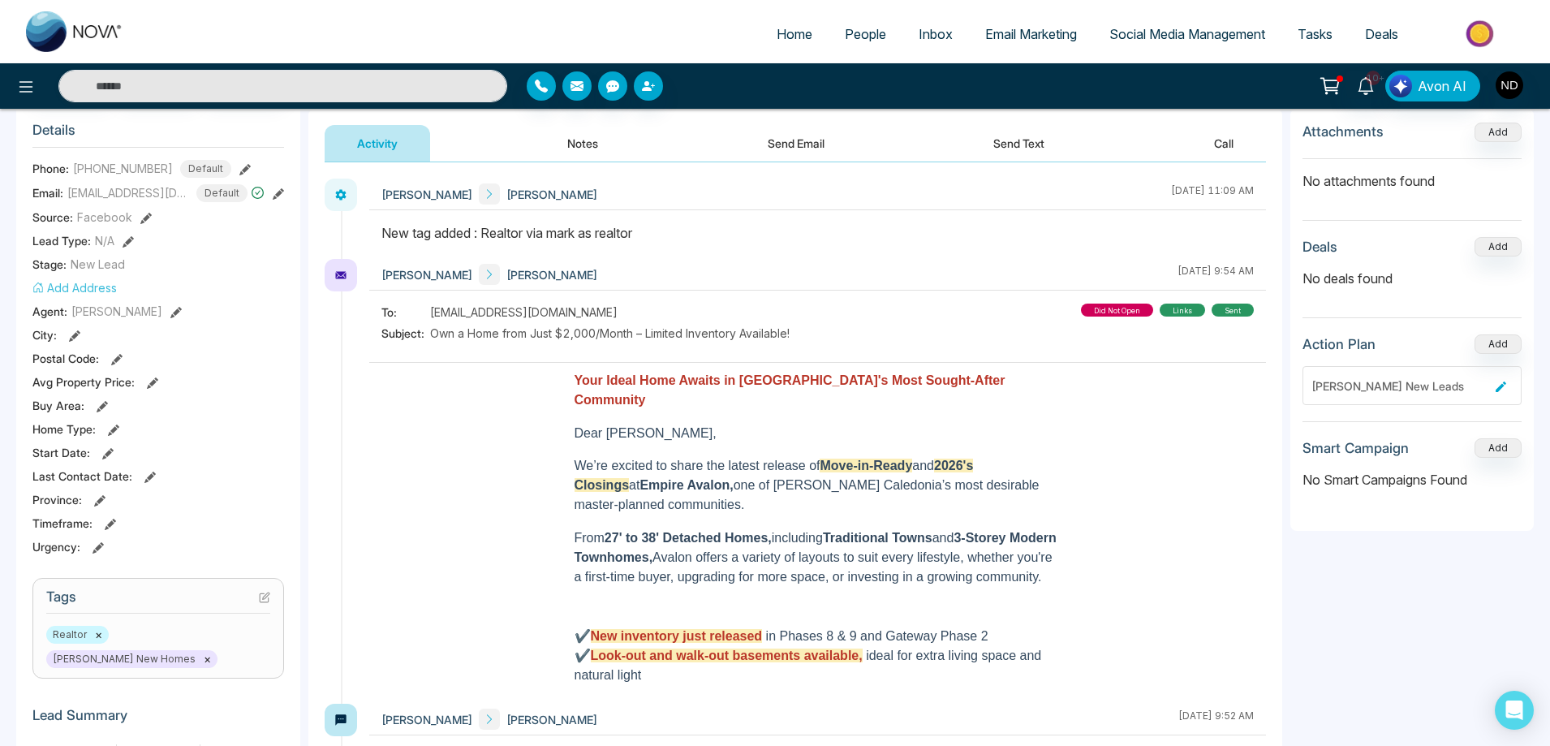
scroll to position [0, 0]
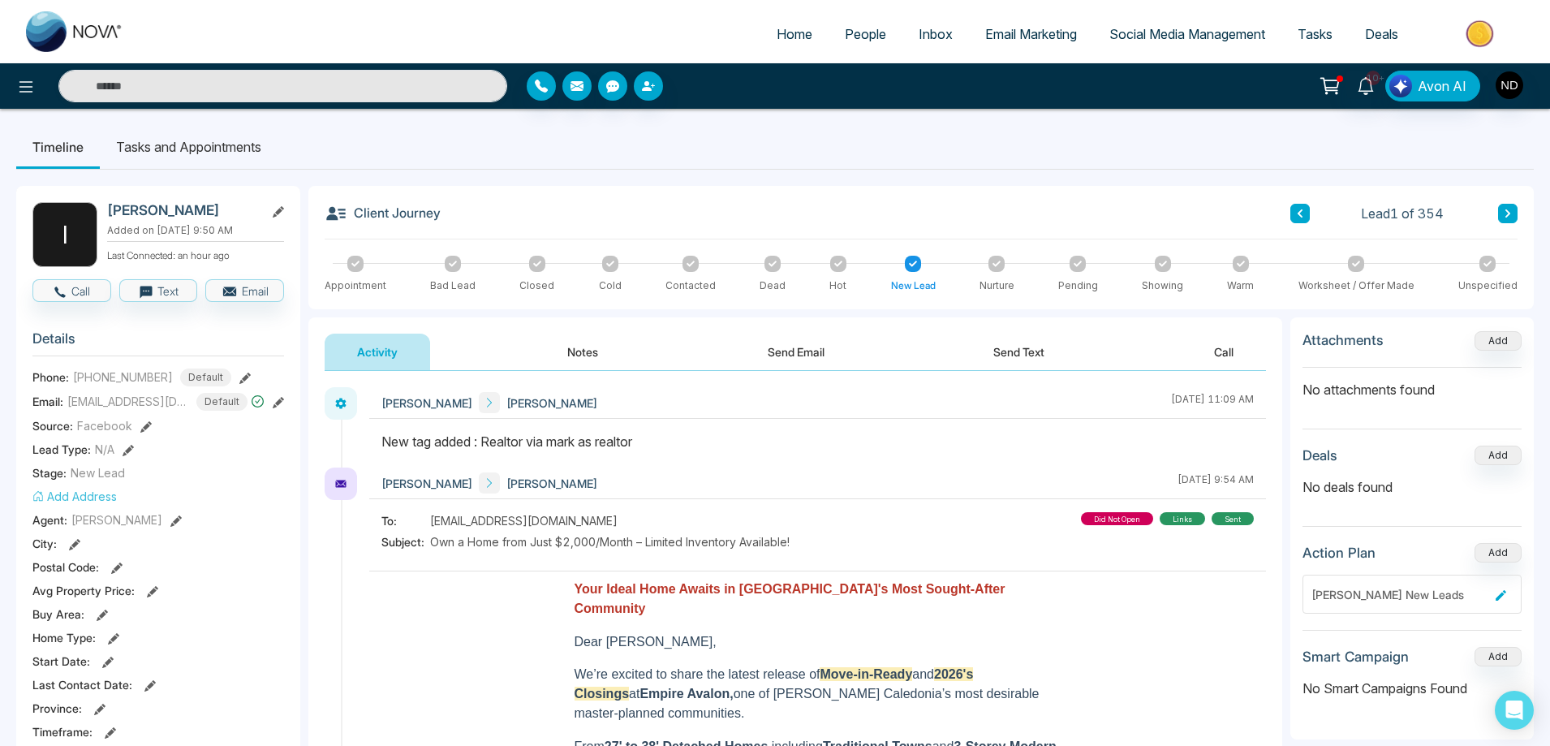
click at [854, 33] on span "People" at bounding box center [865, 34] width 41 height 16
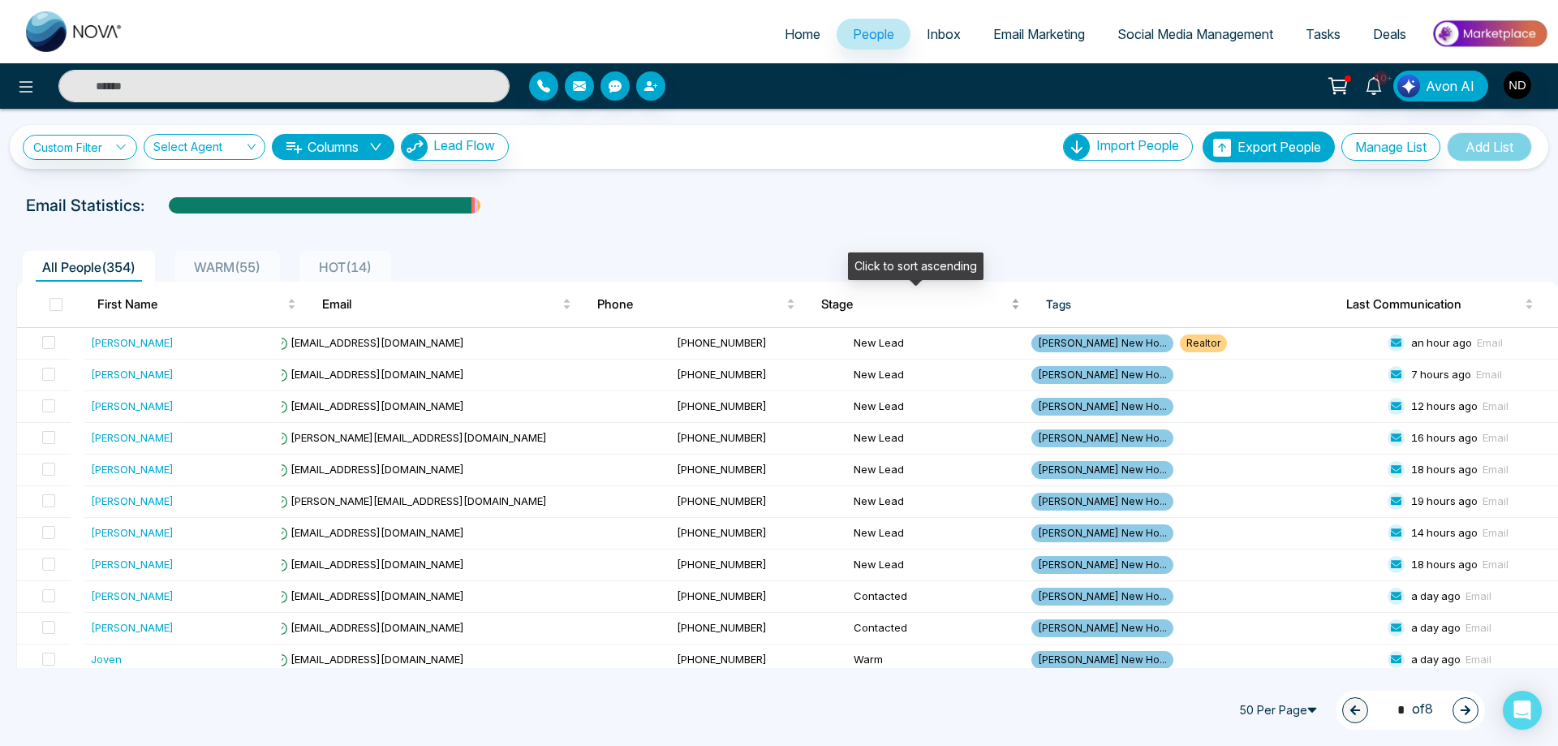
click at [862, 314] on div "Stage" at bounding box center [920, 304] width 199 height 19
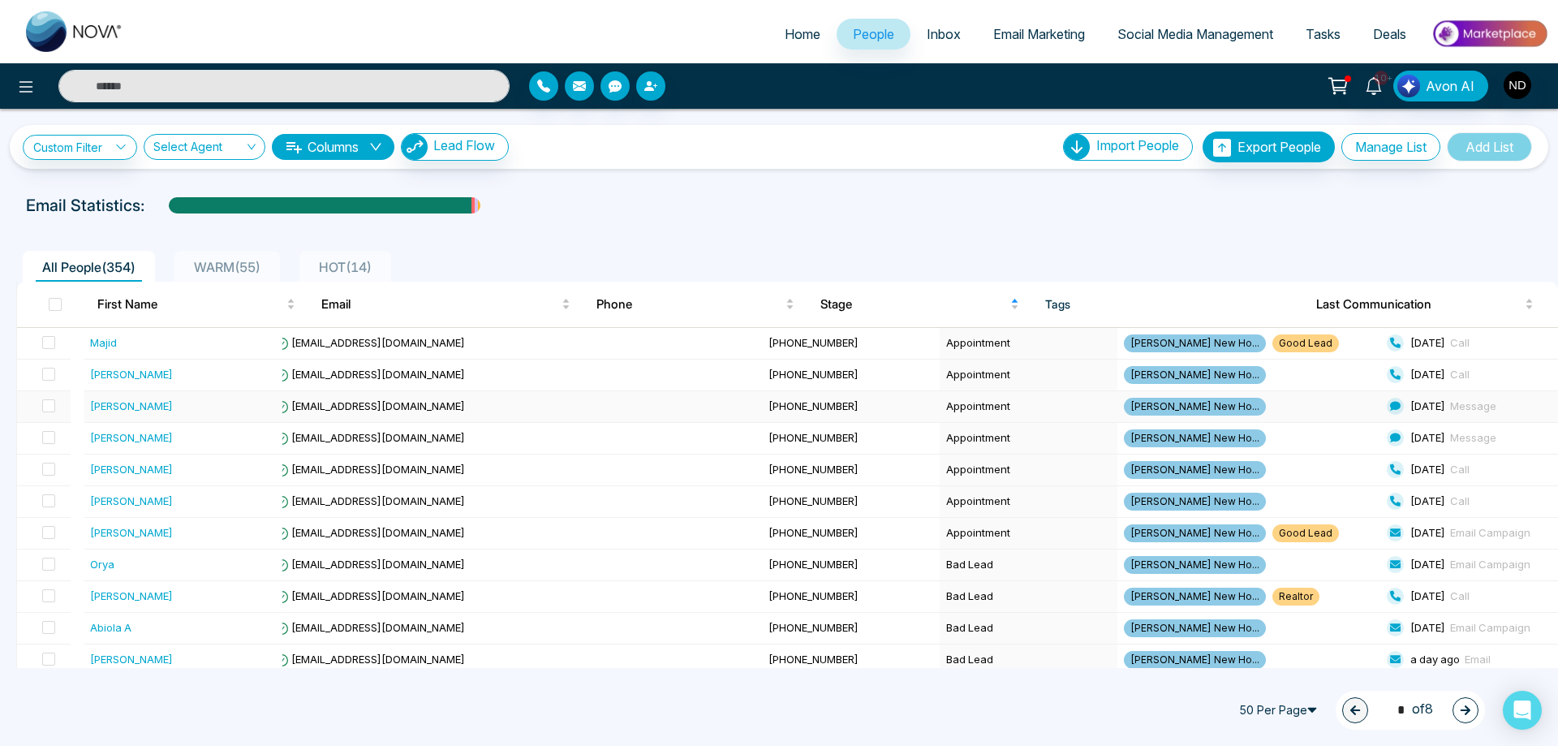
click at [132, 407] on div "[PERSON_NAME]" at bounding box center [131, 406] width 83 height 16
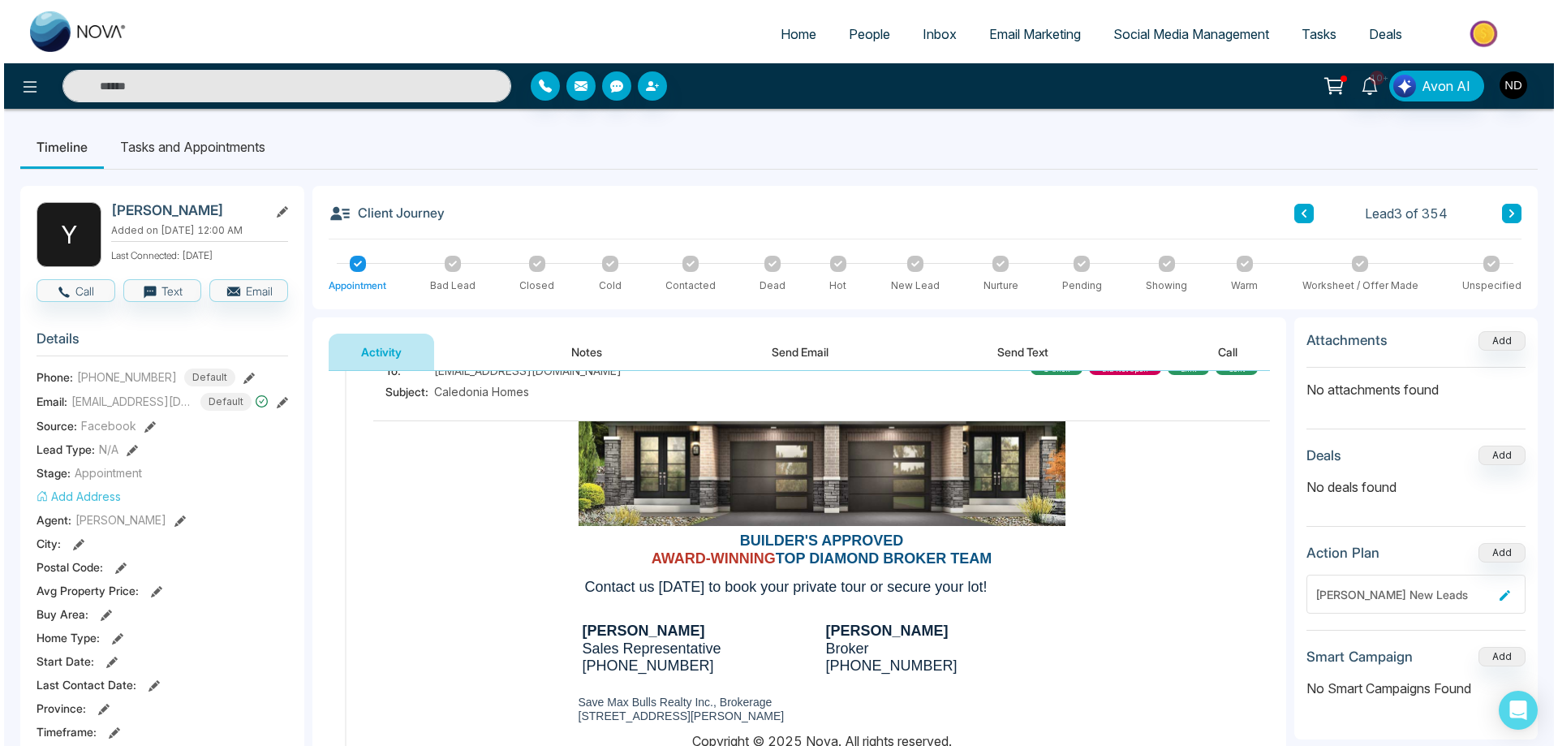
scroll to position [1899, 0]
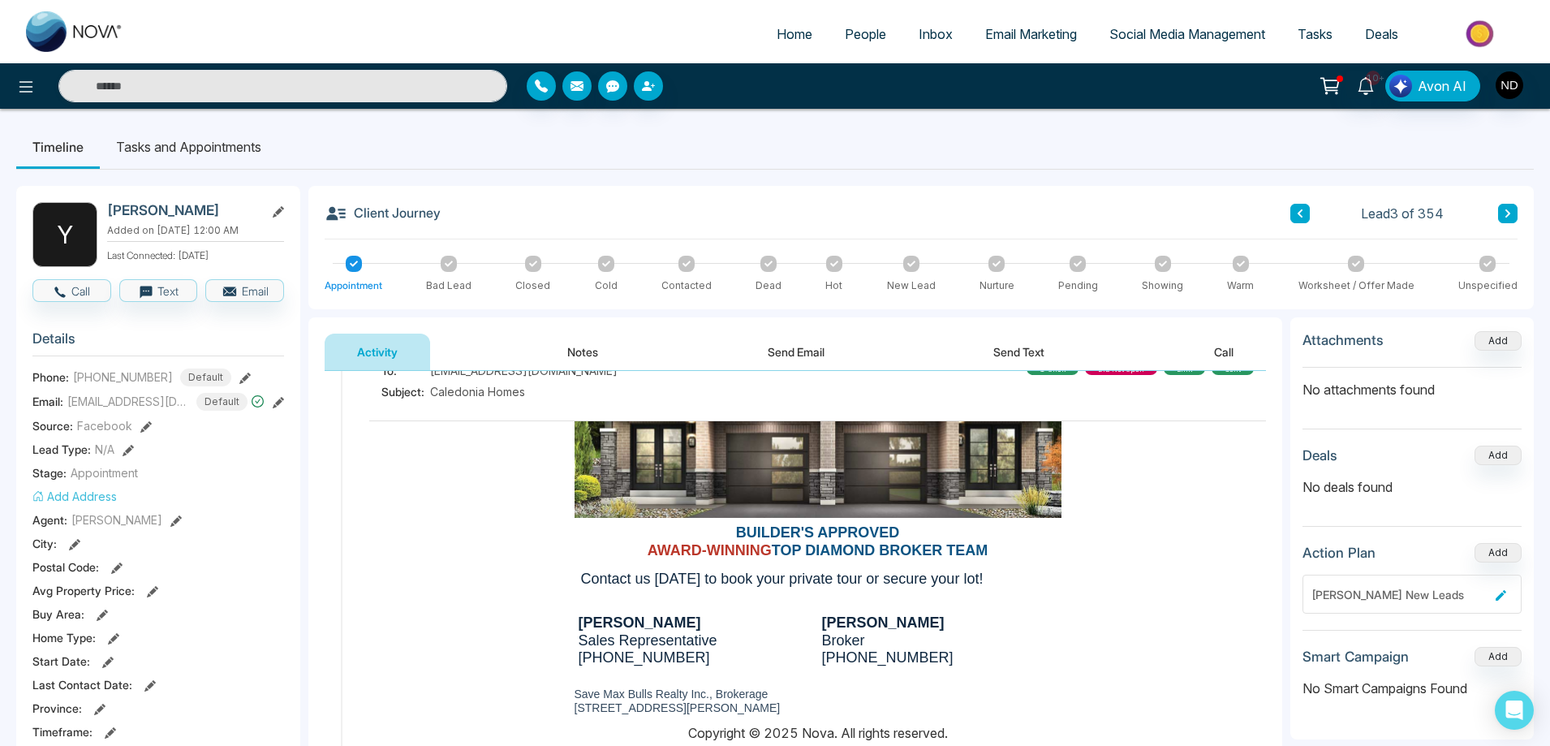
click at [857, 30] on span "People" at bounding box center [865, 34] width 41 height 16
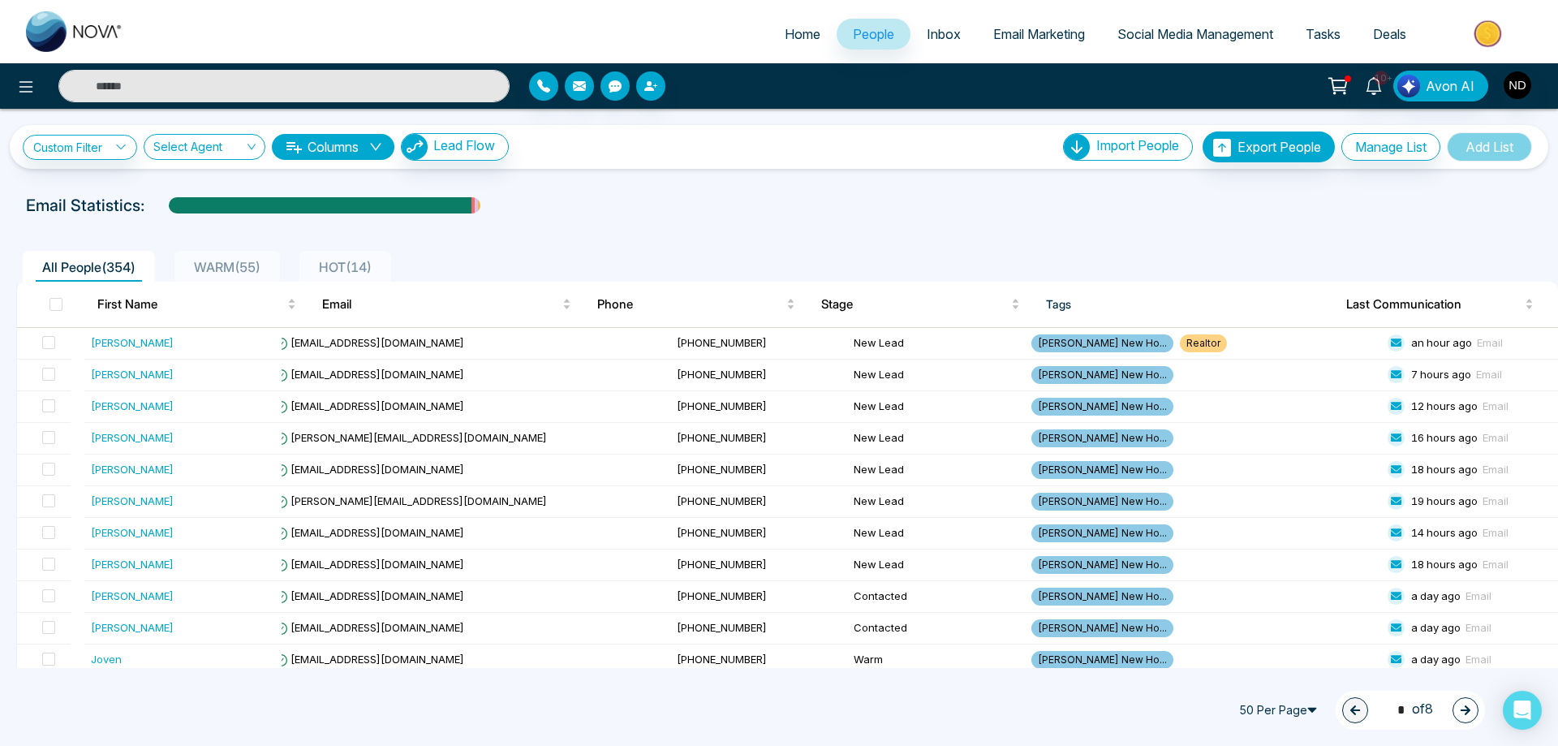
click at [579, 258] on ul "All People ( 354 ) WARM ( 55 ) HOT ( 14 )" at bounding box center [742, 266] width 1453 height 31
click at [982, 261] on ul "All People ( 354 ) WARM ( 55 ) HOT ( 14 )" at bounding box center [742, 266] width 1453 height 31
click at [968, 249] on div "All People ( 354 ) WARM ( 55 ) HOT ( 14 )" at bounding box center [778, 260] width 1545 height 41
click at [1479, 146] on span "Add List" at bounding box center [1489, 146] width 85 height 29
click at [1485, 152] on span "Add List" at bounding box center [1489, 146] width 85 height 29
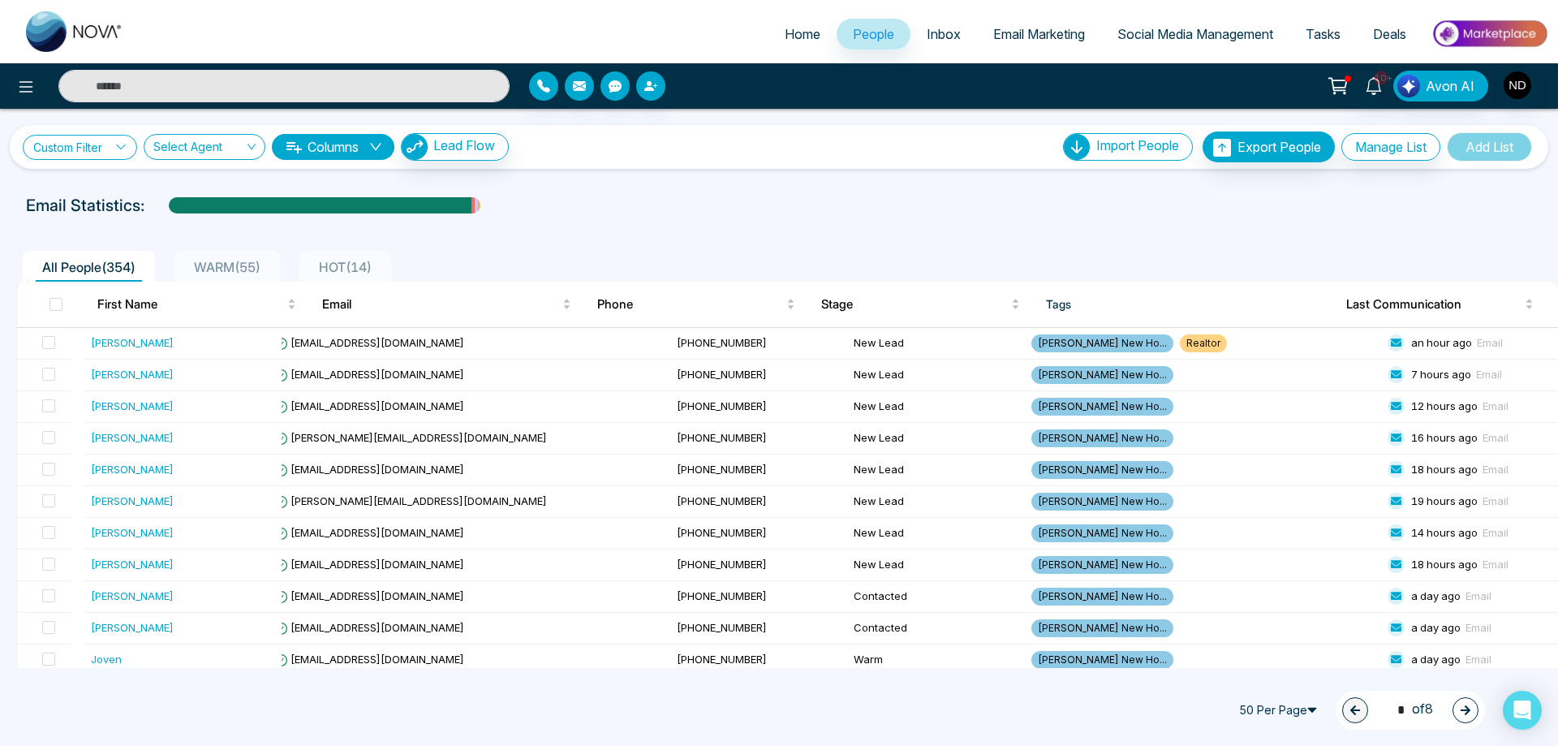
click at [72, 149] on link "Custom Filter" at bounding box center [80, 147] width 114 height 25
click at [118, 187] on select "**********" at bounding box center [118, 187] width 162 height 31
select select "*****"
click at [37, 172] on select "**********" at bounding box center [118, 187] width 162 height 31
click at [93, 226] on select "**********" at bounding box center [117, 224] width 161 height 31
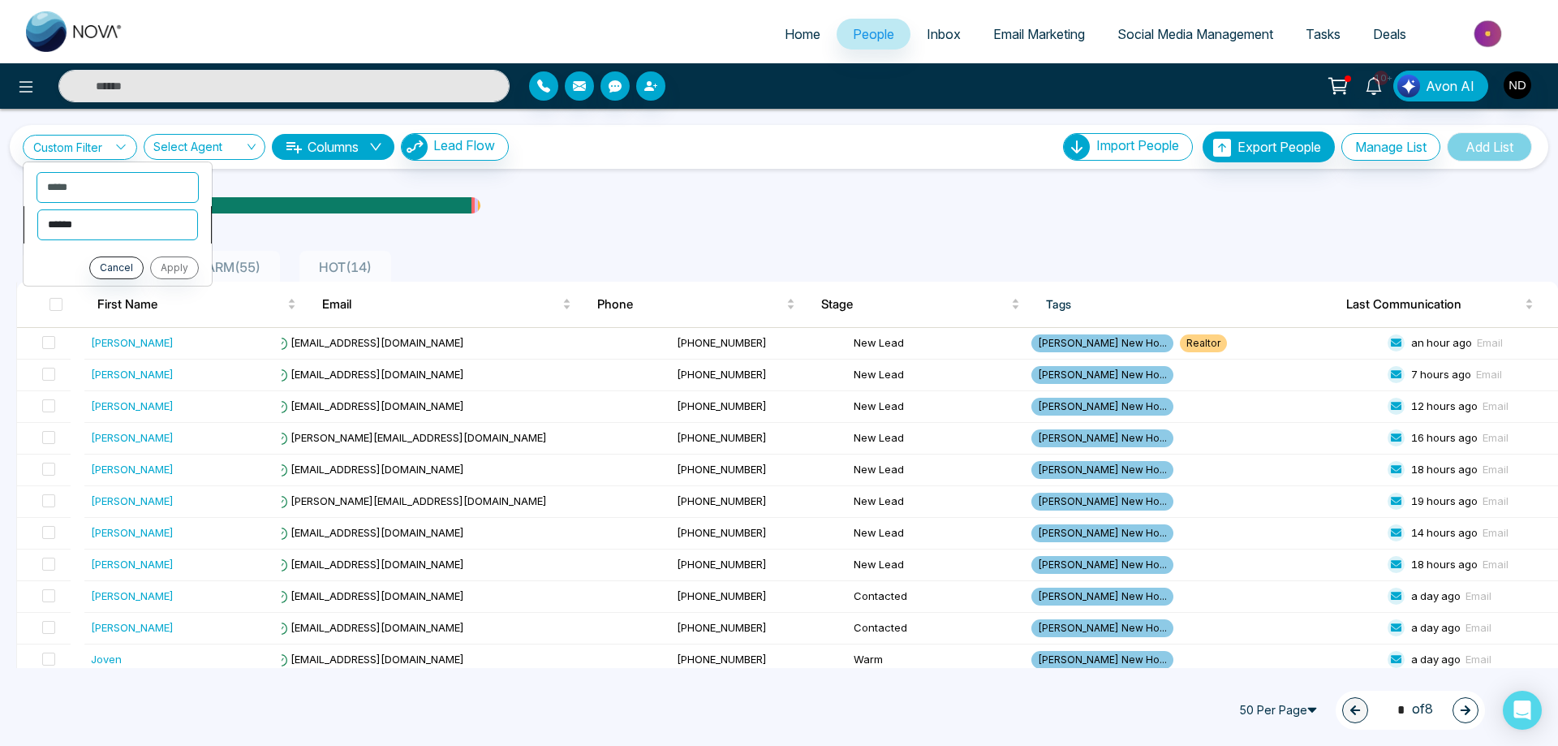
select select "*******"
click at [37, 209] on select "**********" at bounding box center [117, 224] width 161 height 31
click at [103, 264] on select "**********" at bounding box center [118, 258] width 162 height 31
select select "**********"
click at [37, 243] on select "**********" at bounding box center [118, 258] width 162 height 31
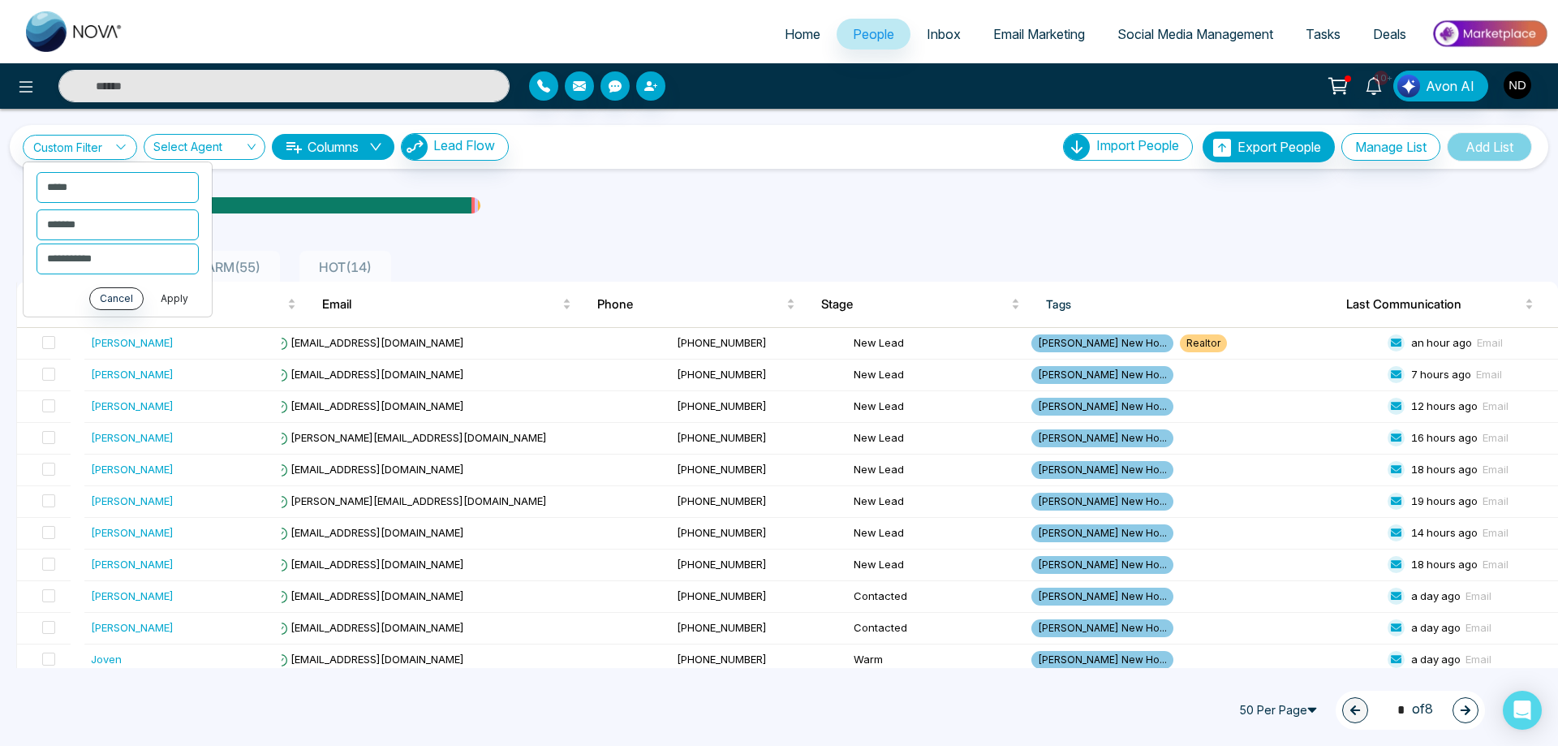
click at [178, 302] on button "Apply" at bounding box center [174, 298] width 49 height 23
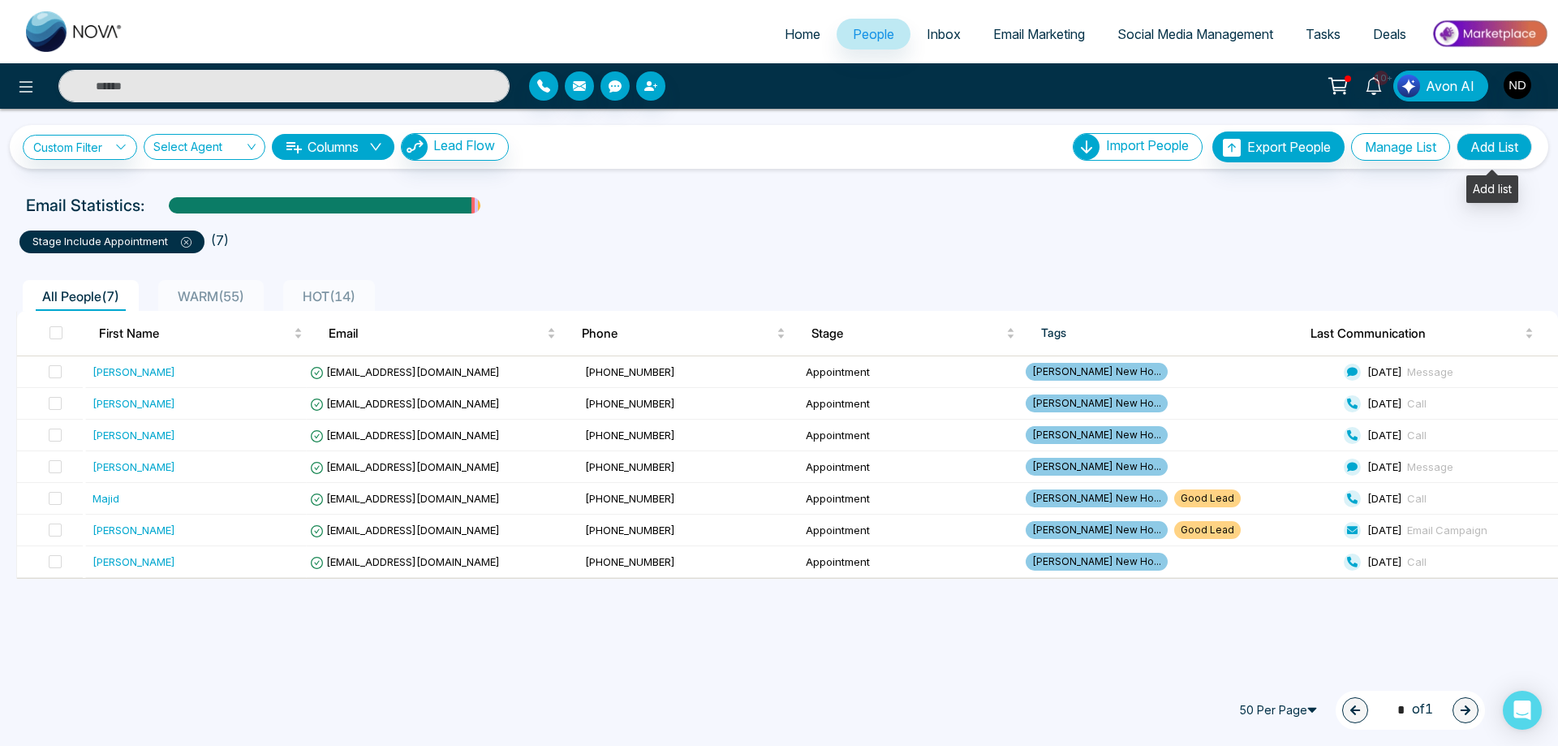
click at [1499, 143] on button "Add List" at bounding box center [1494, 147] width 75 height 28
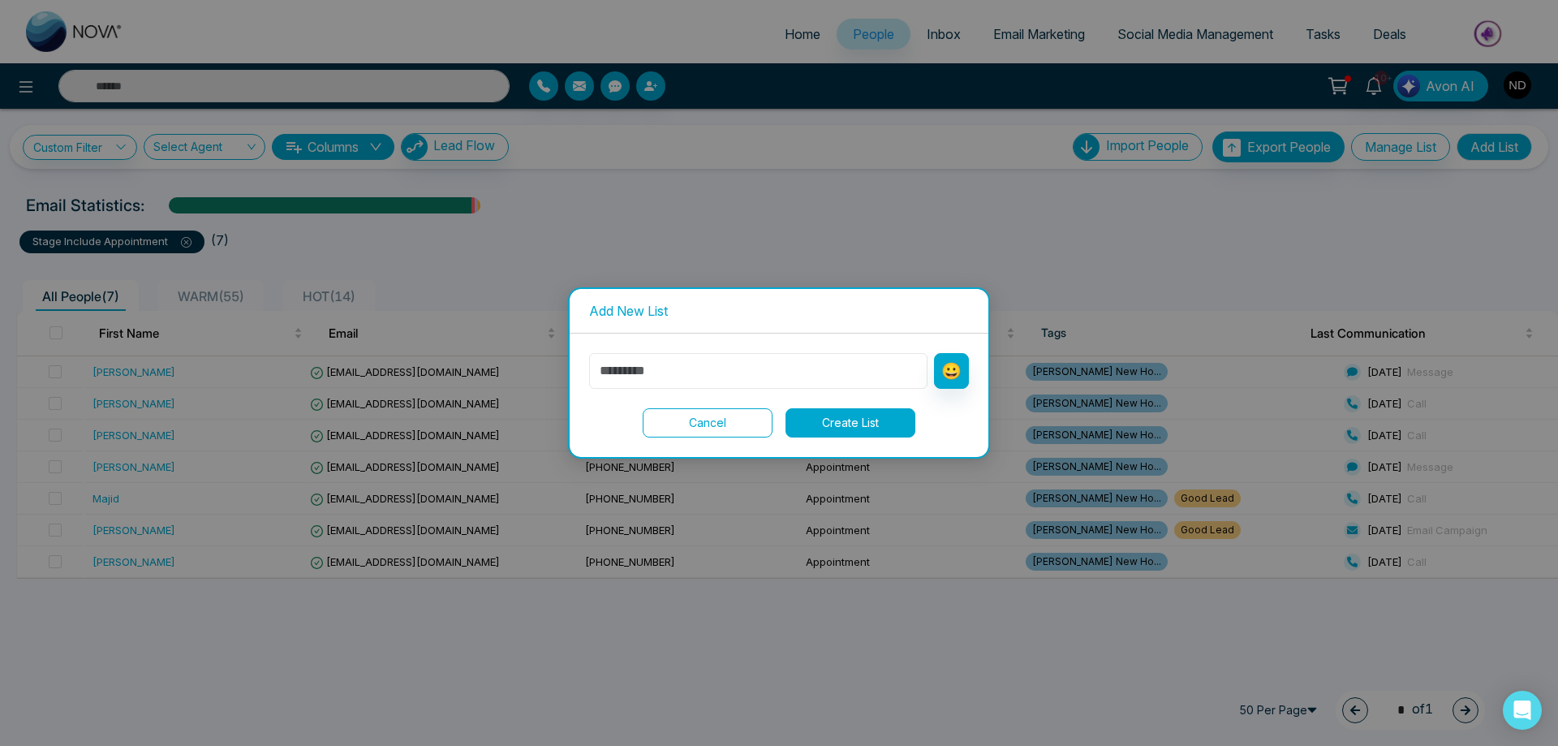
click at [715, 374] on input "text" at bounding box center [758, 371] width 338 height 36
type input "**********"
click at [859, 426] on button "Create List" at bounding box center [851, 422] width 130 height 29
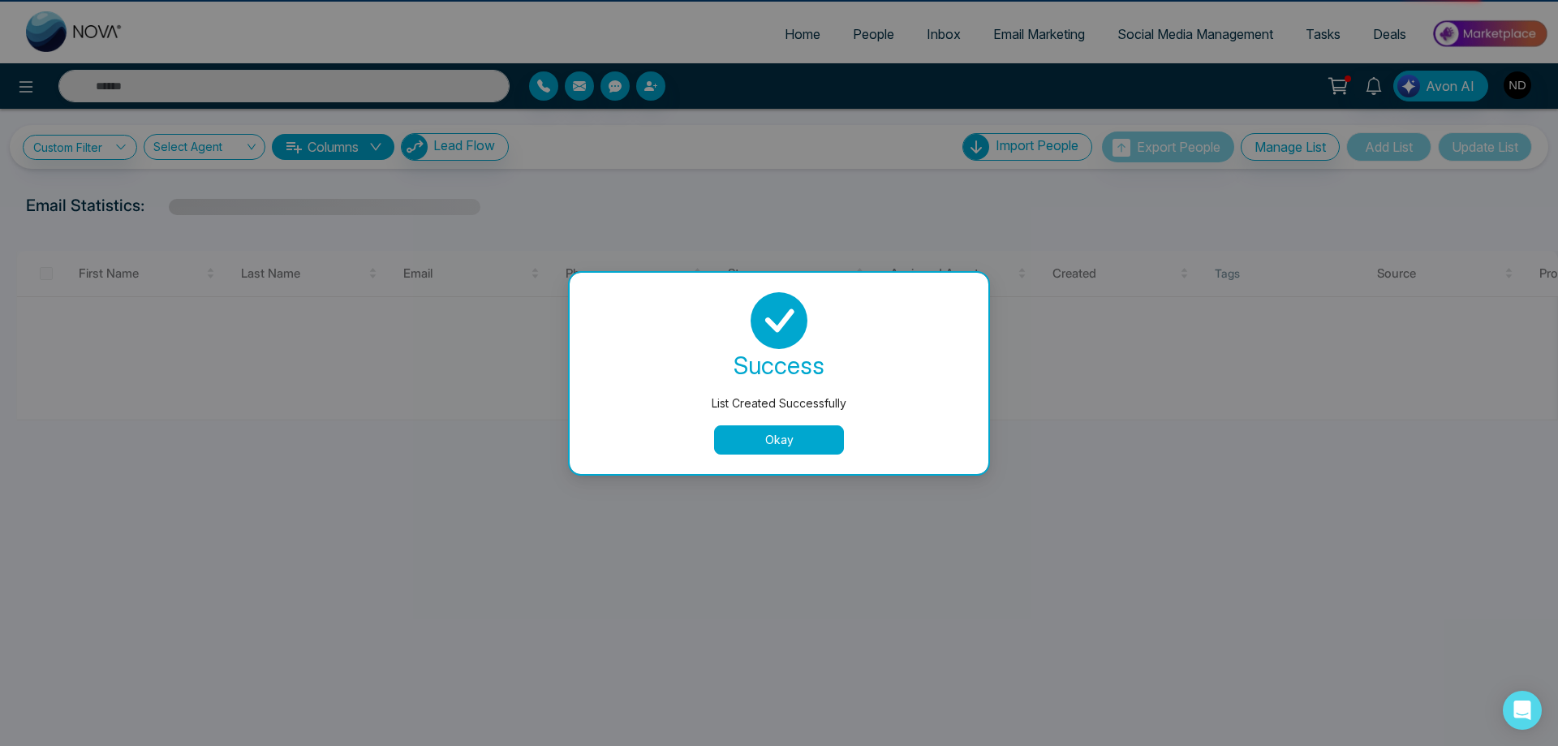
click at [806, 440] on button "Okay" at bounding box center [779, 439] width 130 height 29
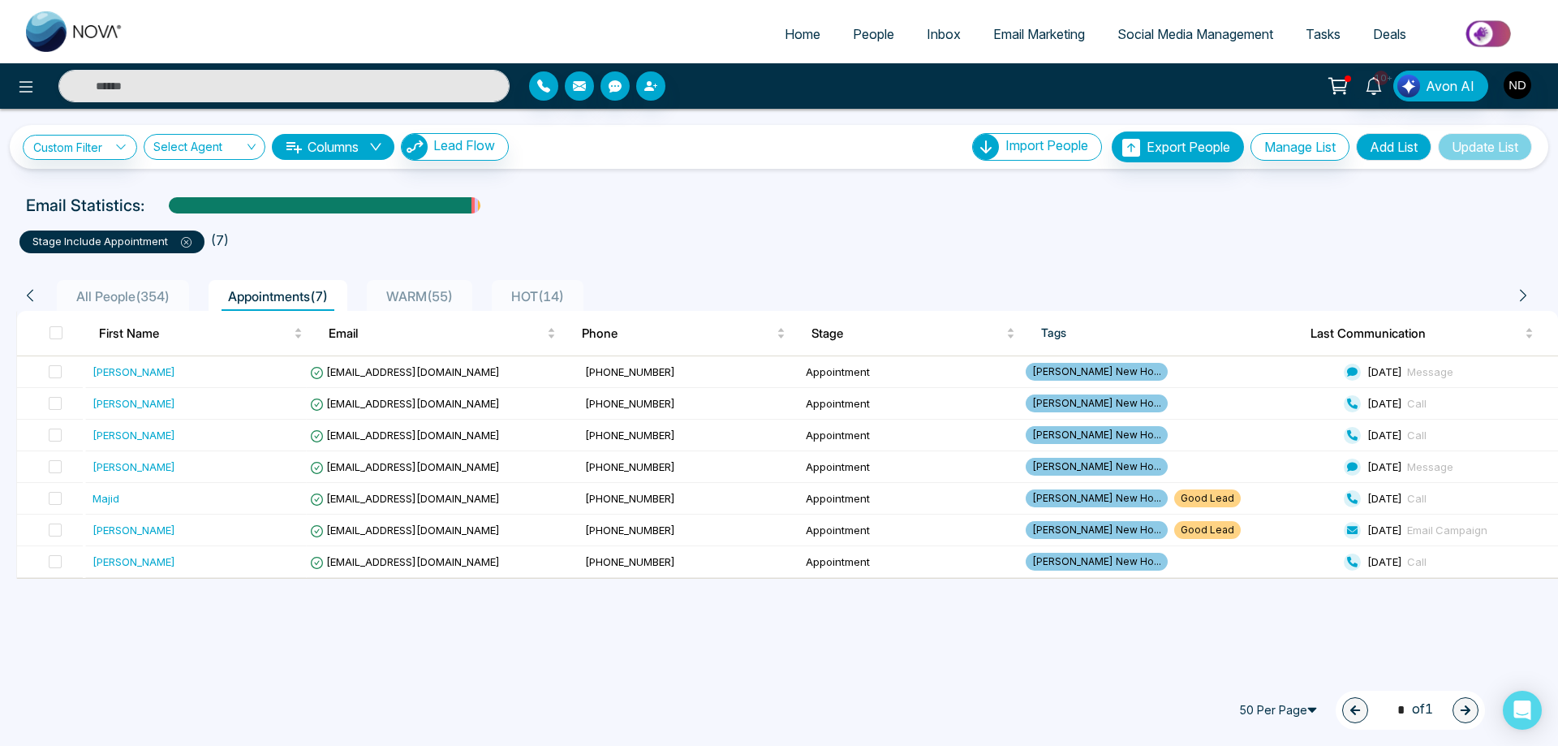
click at [433, 300] on span "WARM ( 55 )" at bounding box center [420, 296] width 80 height 16
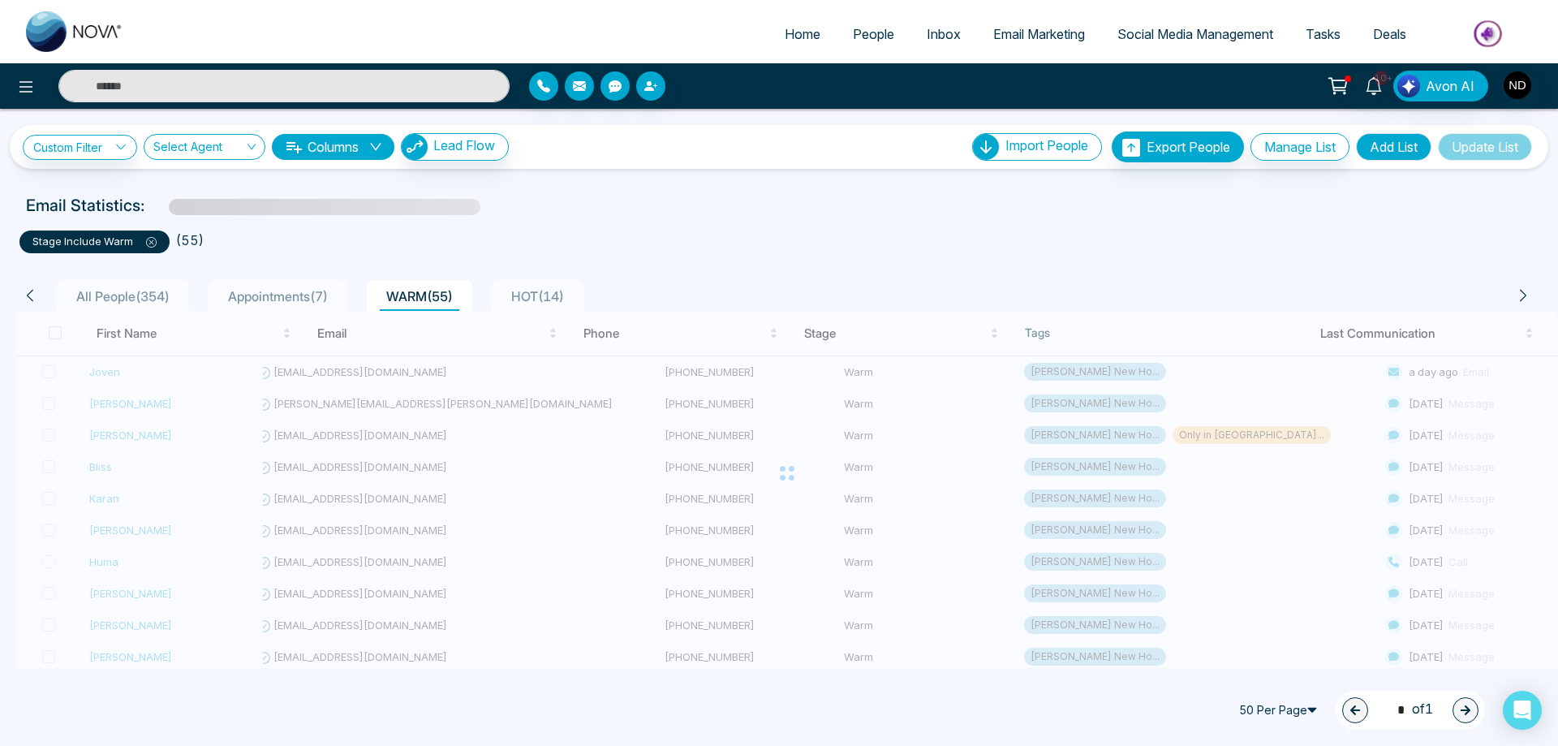
click at [553, 296] on span "HOT ( 14 )" at bounding box center [538, 296] width 66 height 16
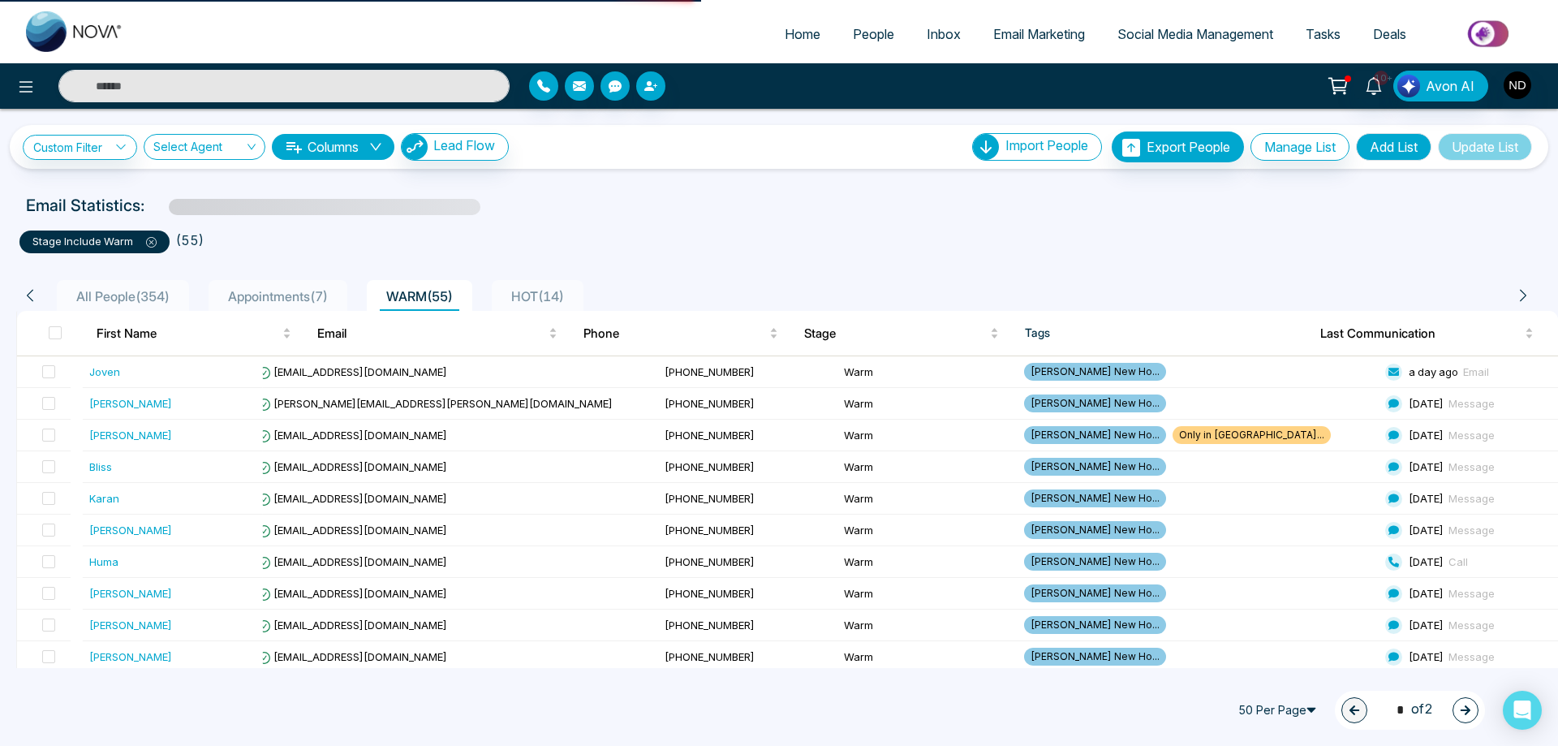
click at [256, 291] on span "Appointments ( 7 )" at bounding box center [278, 296] width 113 height 16
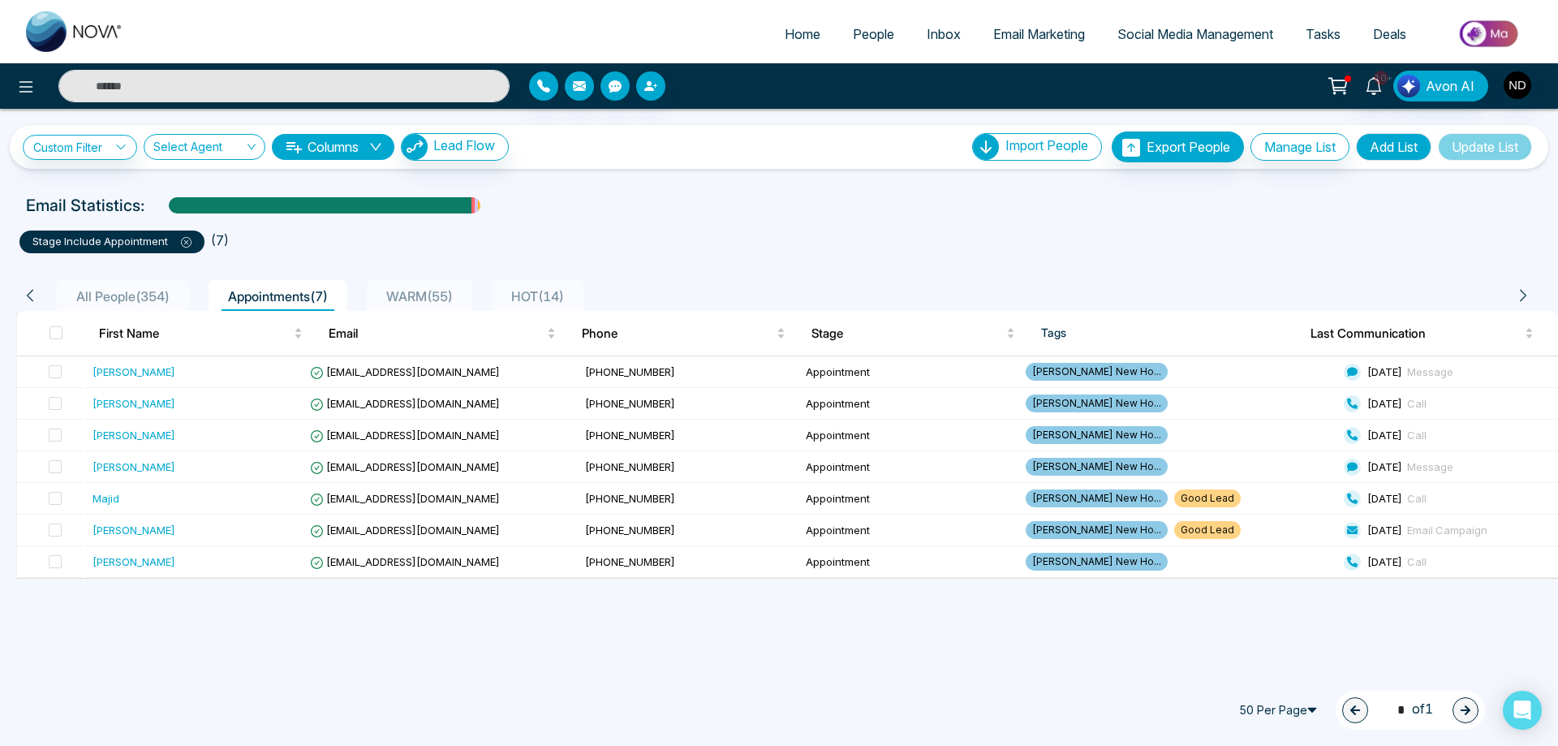
click at [815, 240] on ul "stage include Appointment ( 7 )" at bounding box center [778, 238] width 1519 height 29
click at [836, 234] on ul "stage include Appointment ( 7 )" at bounding box center [778, 238] width 1519 height 29
click at [100, 301] on span "All People ( 354 )" at bounding box center [123, 296] width 106 height 16
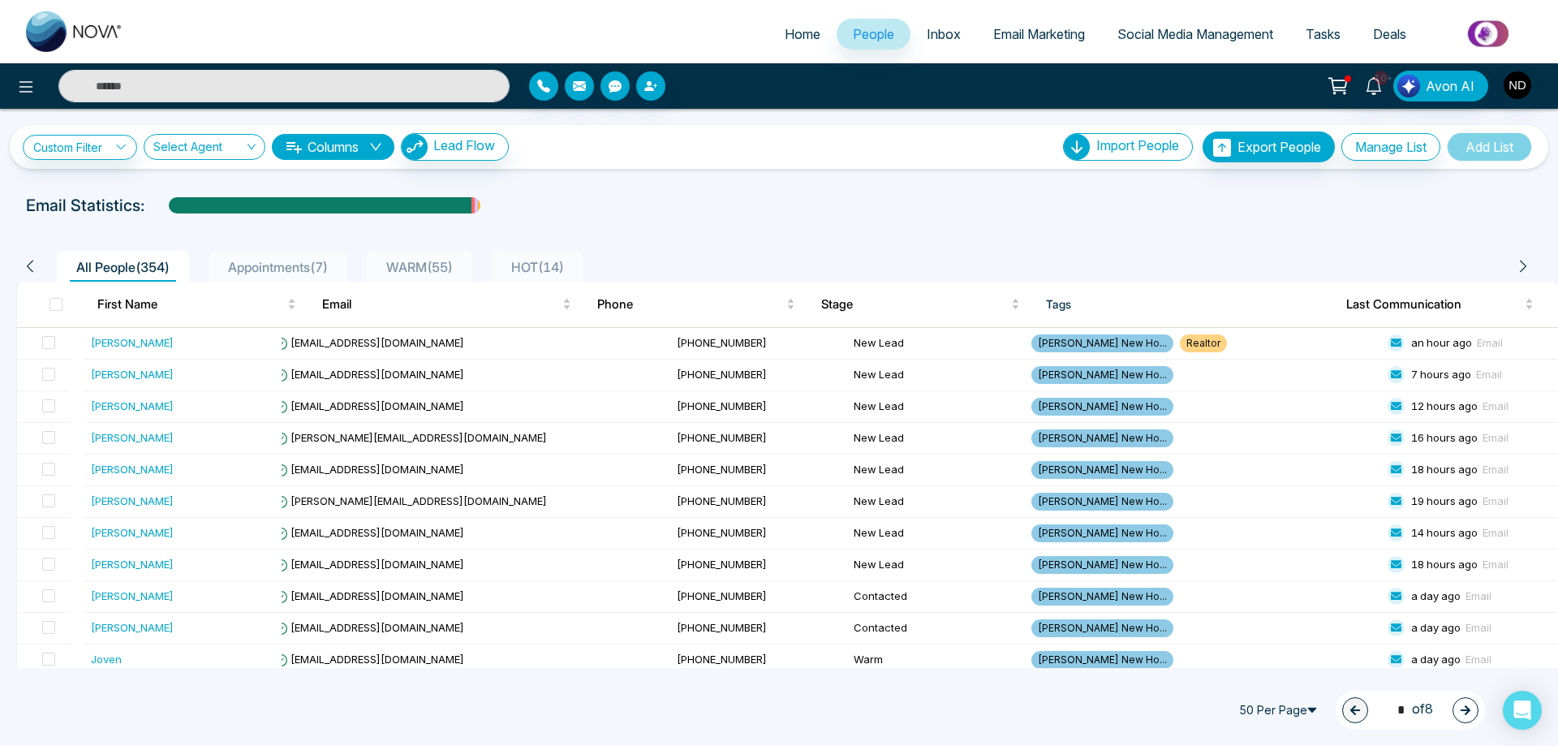
click at [262, 265] on span "Appointments ( 7 )" at bounding box center [278, 267] width 113 height 16
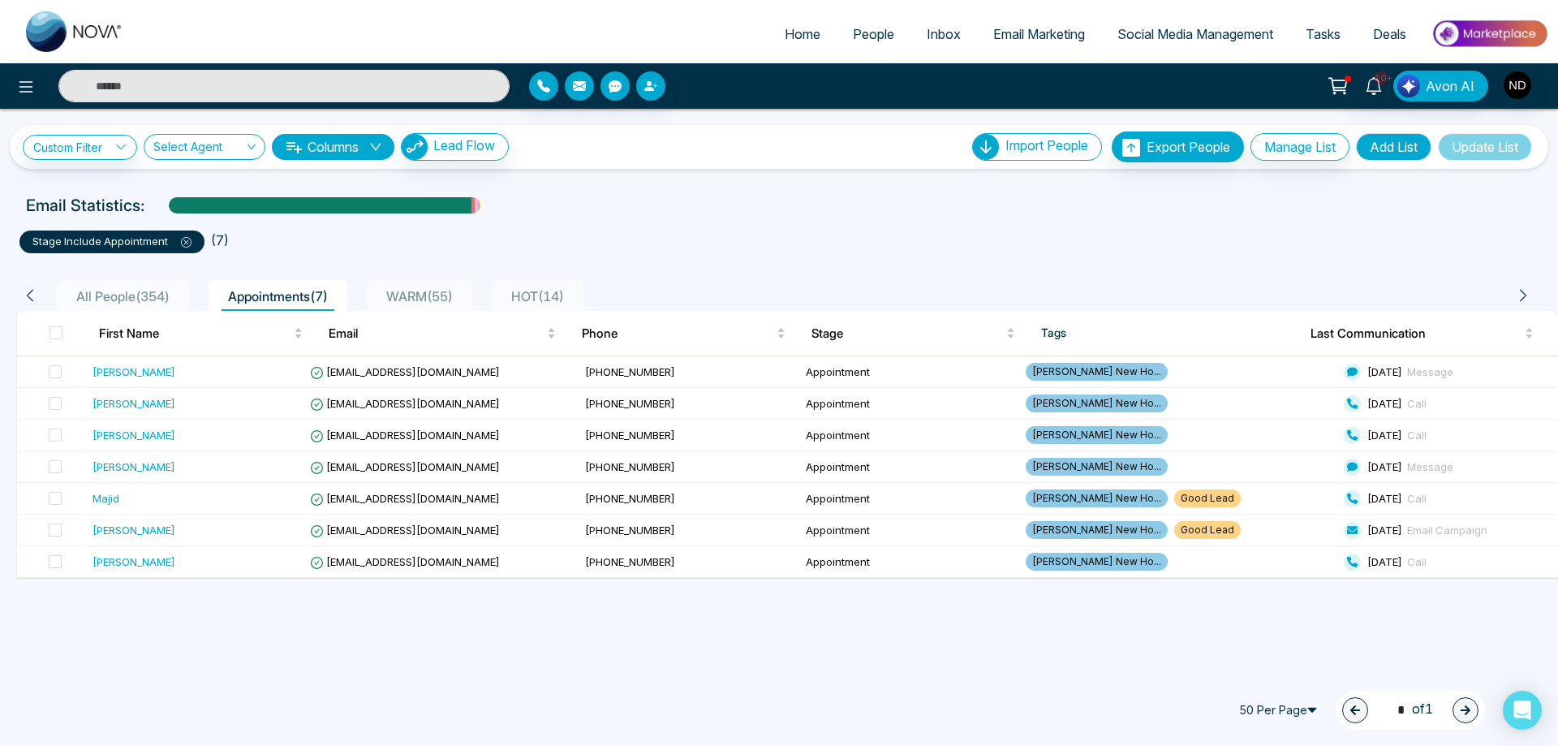
click at [586, 635] on div "**********" at bounding box center [779, 373] width 1558 height 746
click at [549, 299] on span "HOT ( 14 )" at bounding box center [538, 296] width 66 height 16
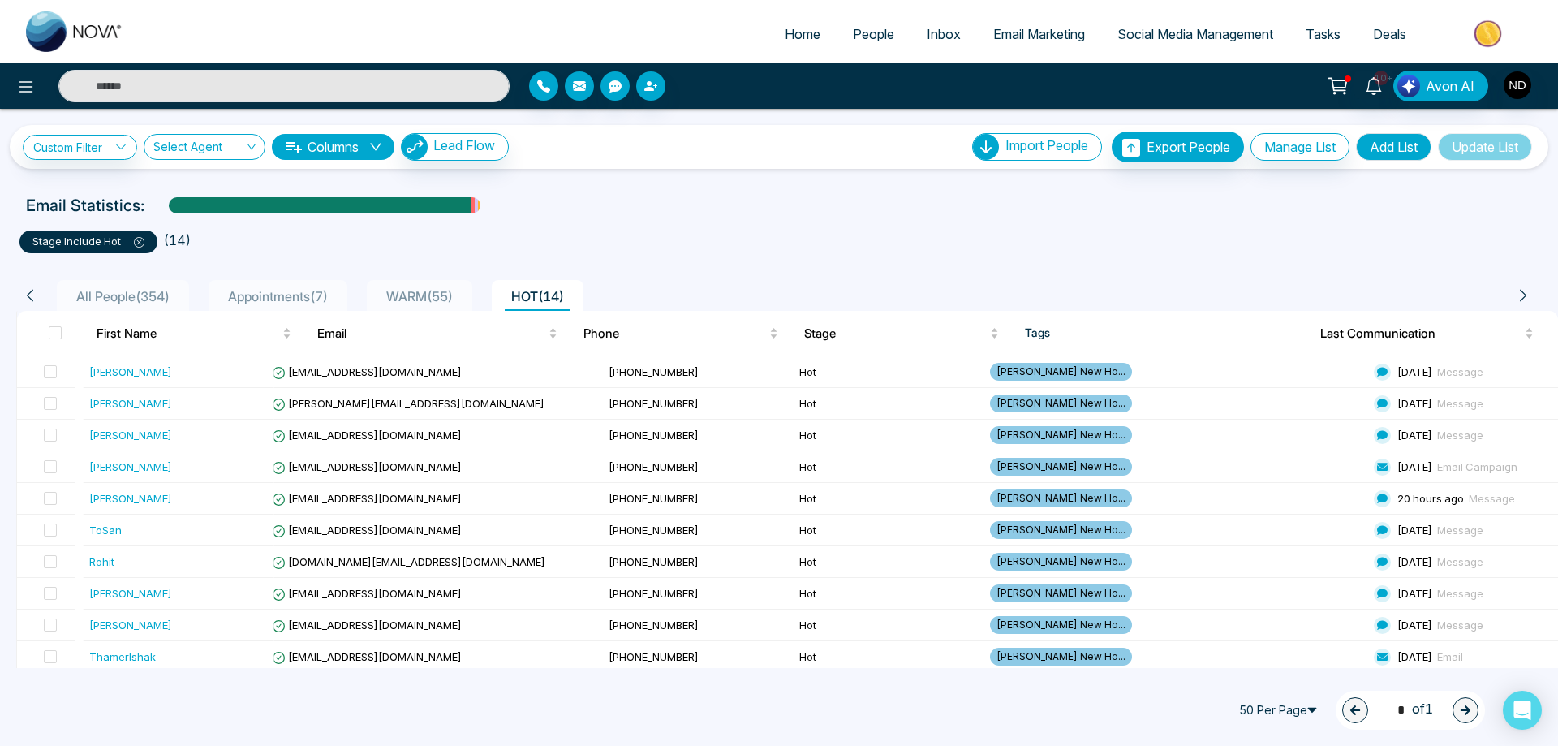
click at [420, 290] on span "WARM ( 55 )" at bounding box center [420, 296] width 80 height 16
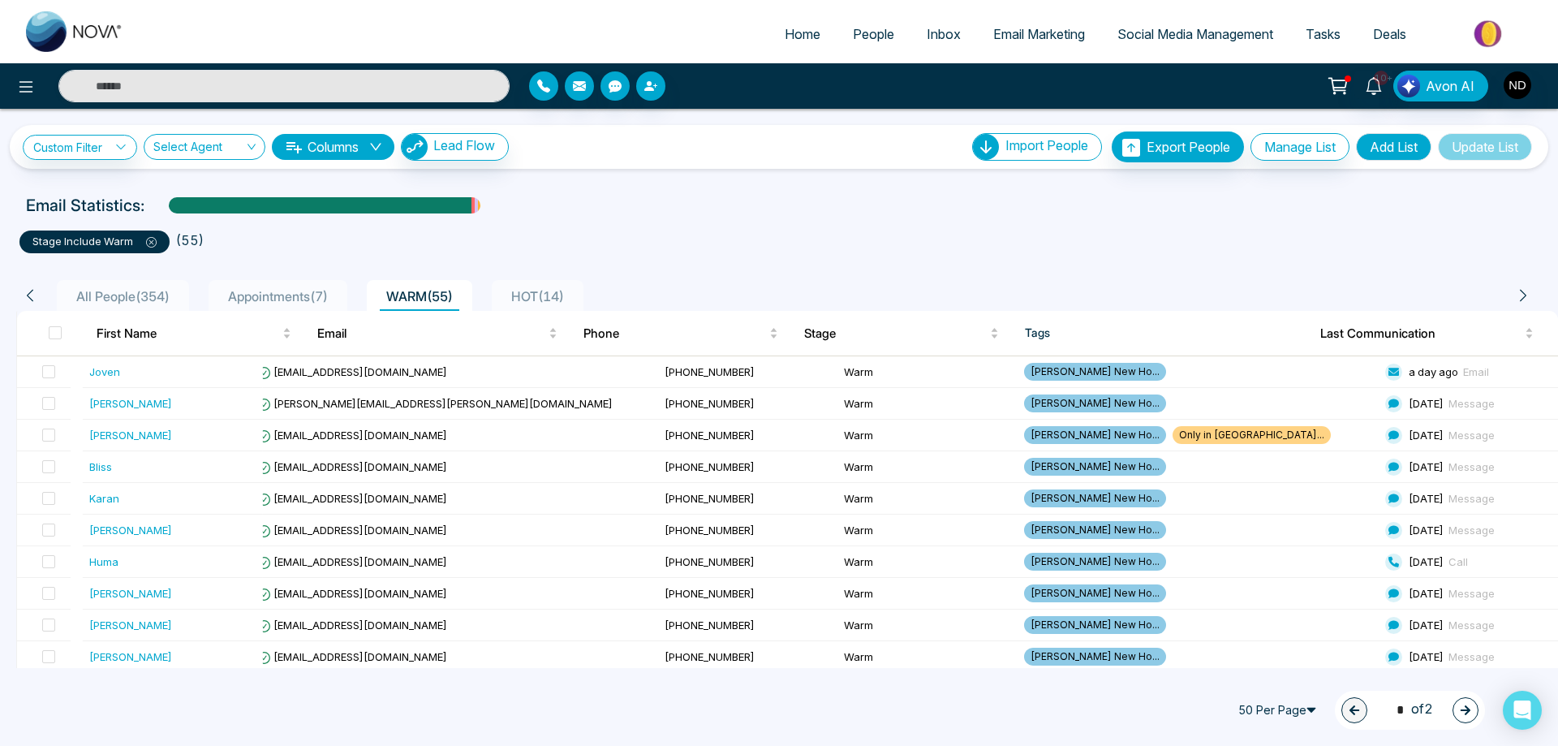
click at [116, 295] on span "All People ( 354 )" at bounding box center [123, 296] width 106 height 16
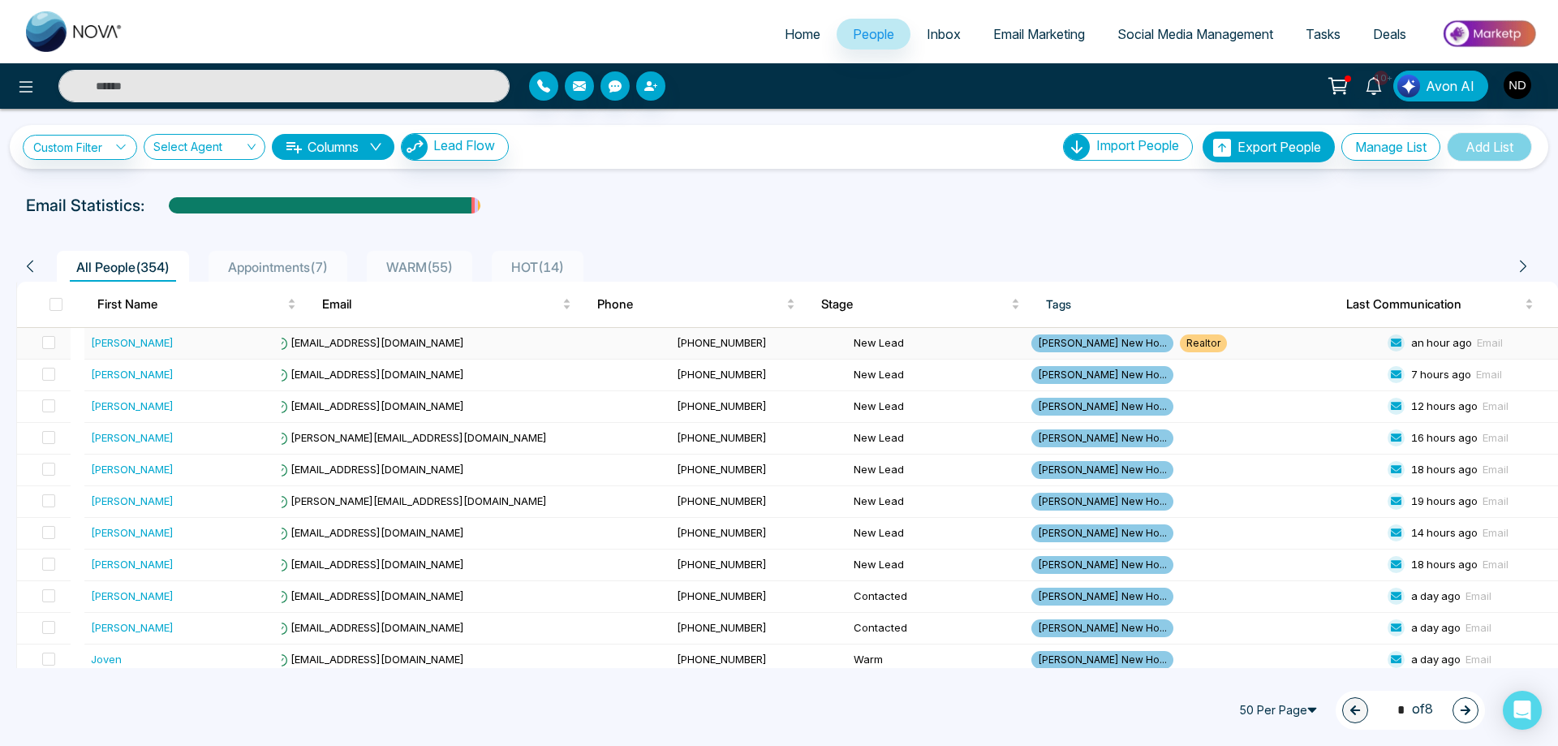
click at [123, 341] on div "[PERSON_NAME]" at bounding box center [132, 342] width 83 height 16
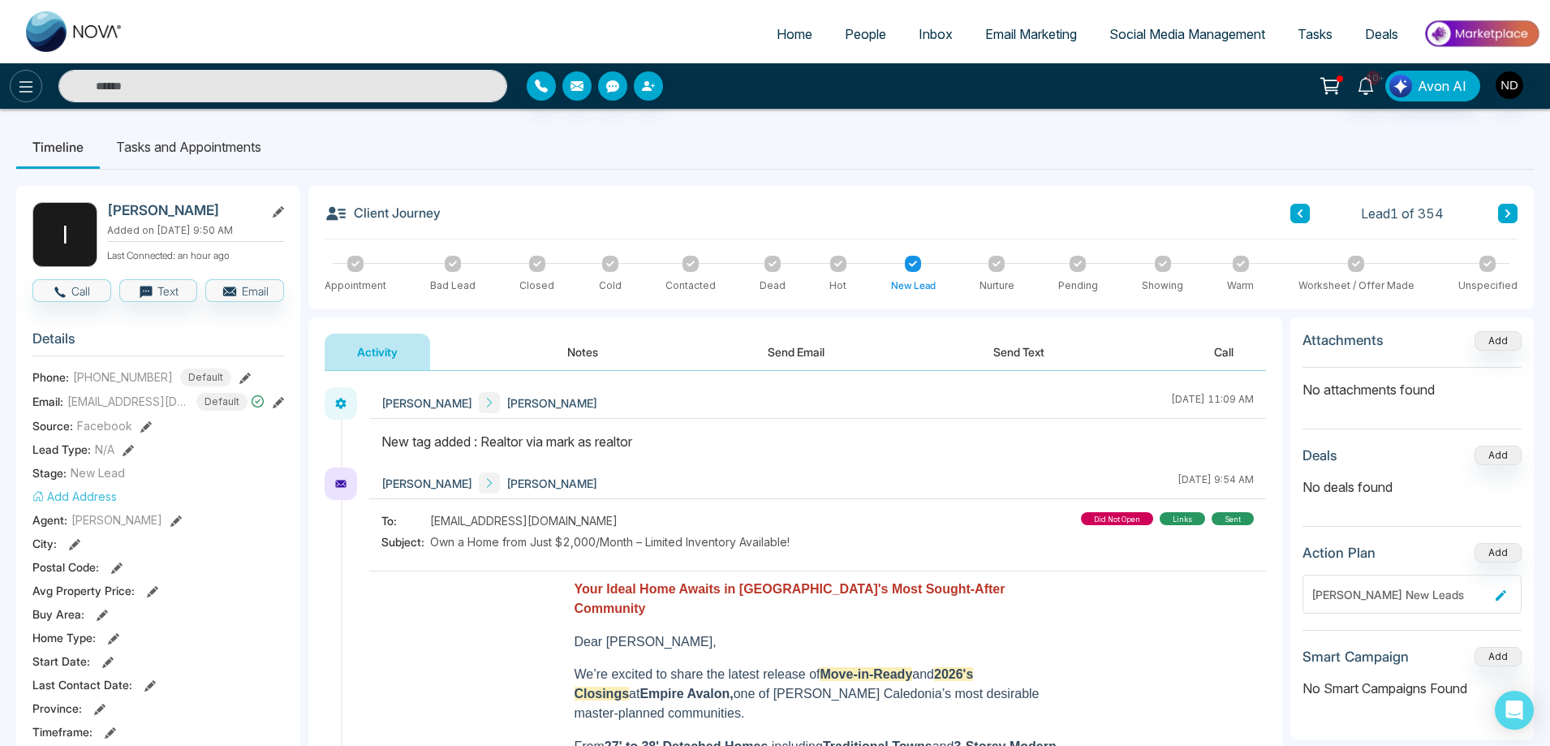
click at [15, 86] on button at bounding box center [26, 86] width 32 height 32
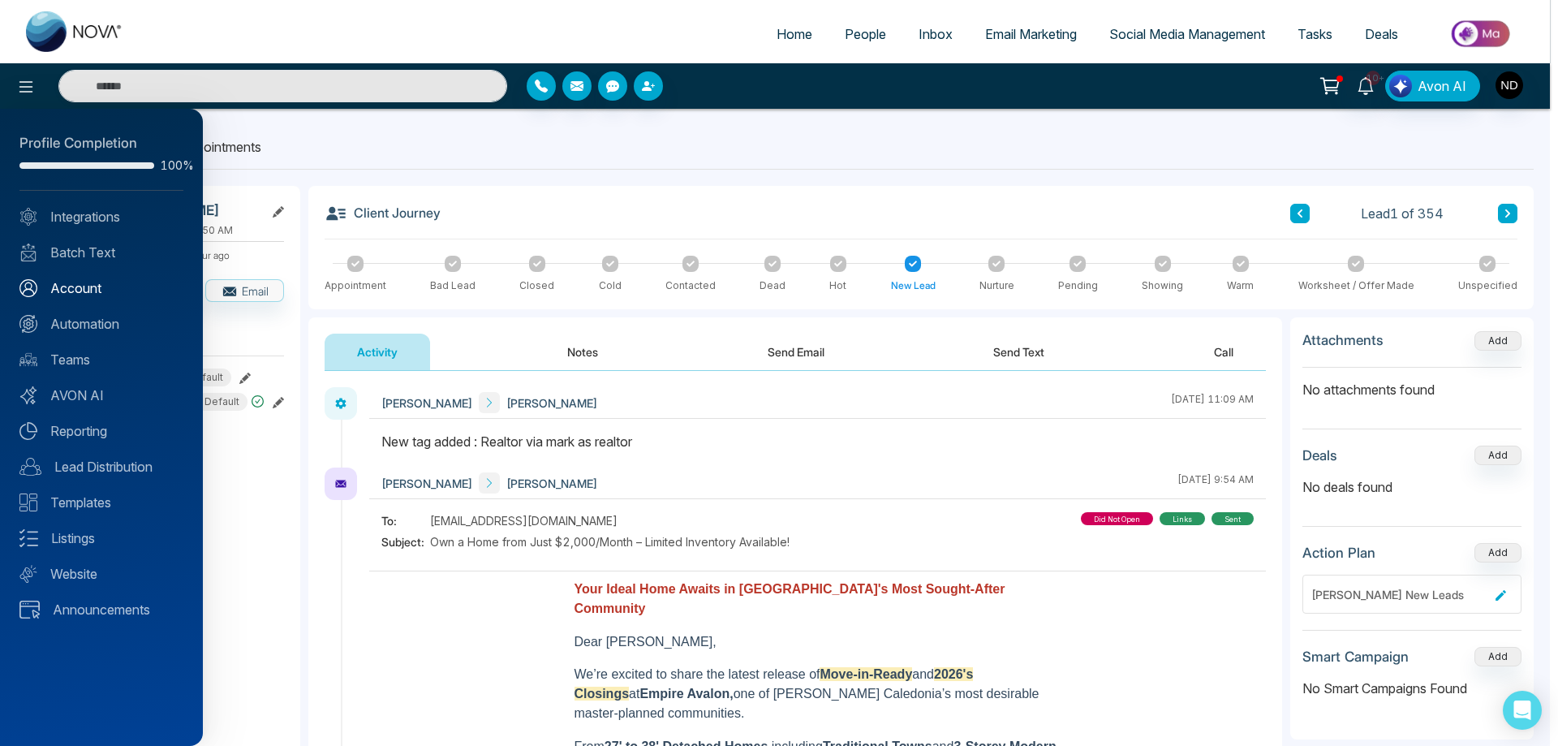
click at [71, 285] on link "Account" at bounding box center [101, 287] width 164 height 19
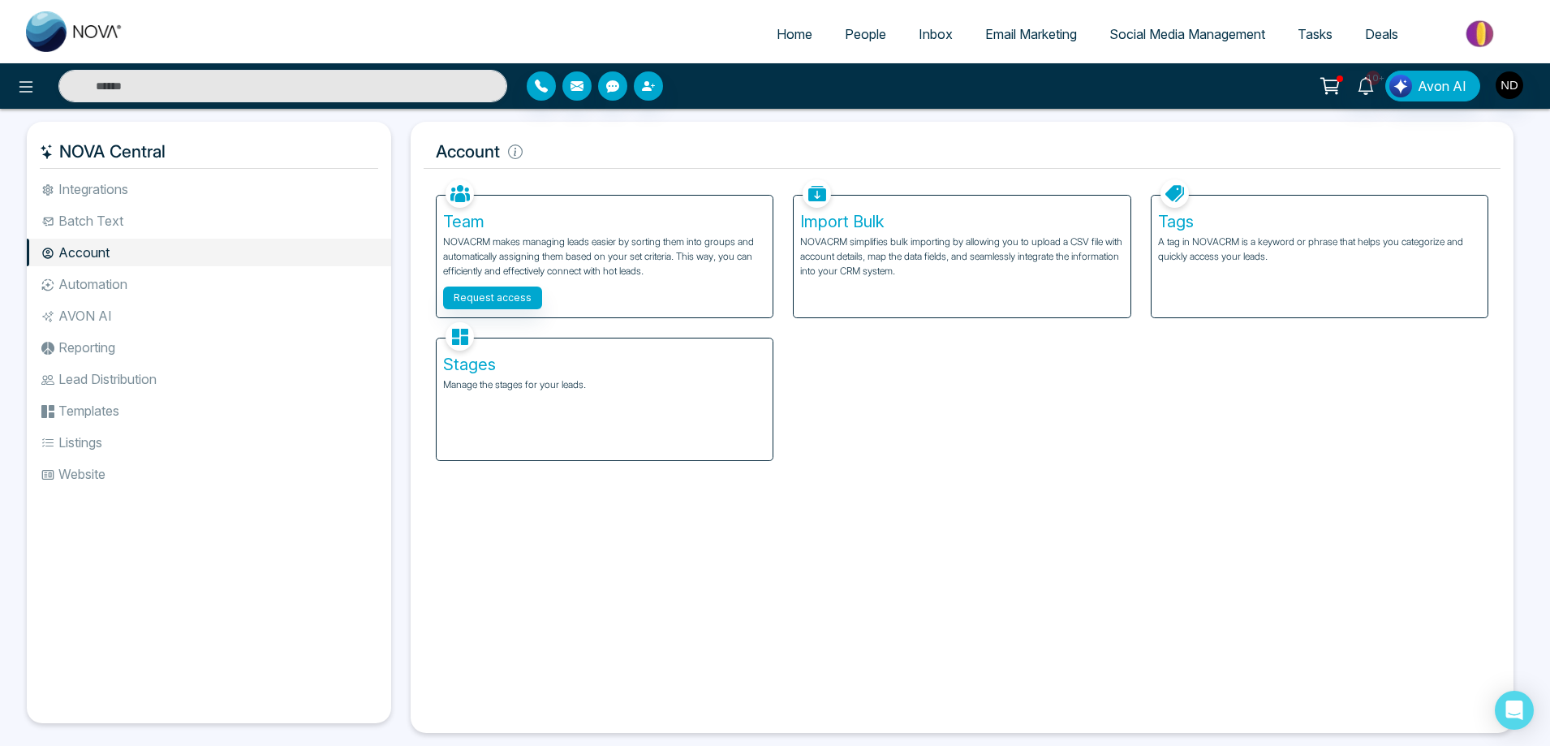
click at [574, 377] on div "Stages Manage the stages for your leads." at bounding box center [605, 399] width 336 height 122
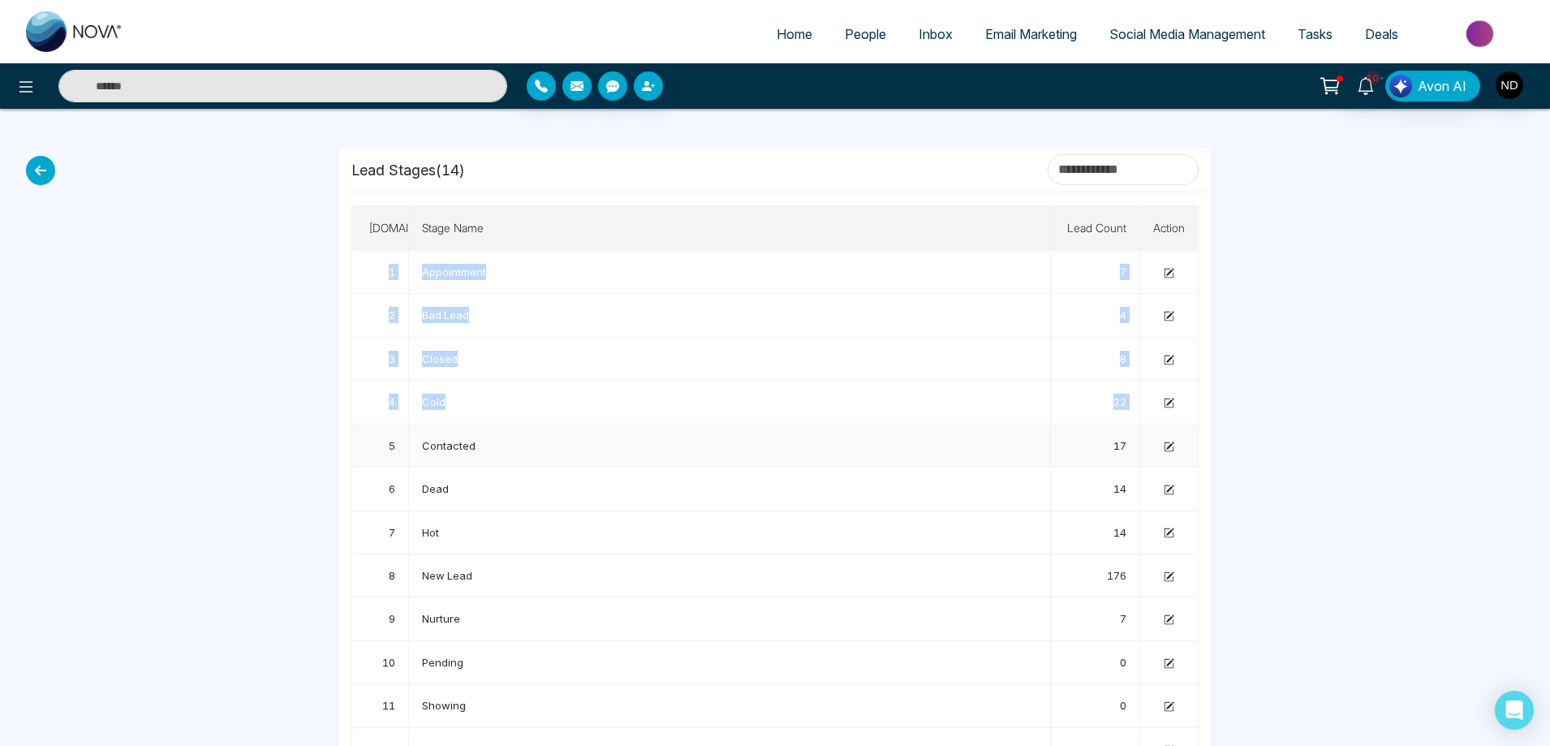
drag, startPoint x: 364, startPoint y: 269, endPoint x: 359, endPoint y: 433, distance: 164.8
click at [359, 433] on tbody "1 Appointment 7 2 Bad Lead 4 3 Closed 8 4 Cold 22 5 Contacted 17 6 Dead 14 7 Ho…" at bounding box center [775, 554] width 846 height 607
click at [876, 416] on td "Cold" at bounding box center [730, 402] width 642 height 43
click at [440, 492] on span "Dead" at bounding box center [435, 488] width 27 height 13
click at [1410, 451] on div "Home People Inbox Email Marketing Social Media Management Tasks Deals 10+ Avon …" at bounding box center [775, 435] width 1550 height 871
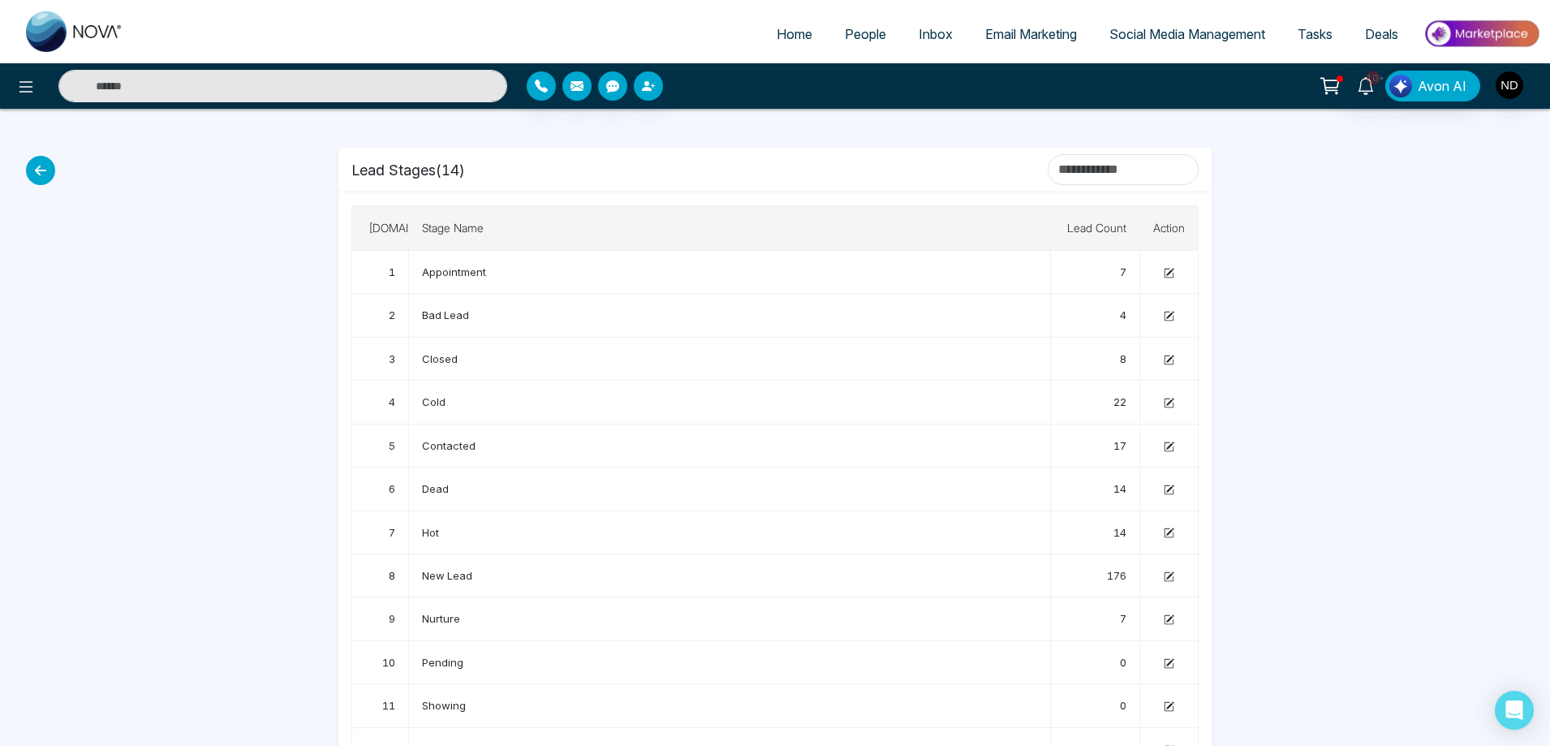
click at [853, 26] on span "People" at bounding box center [865, 34] width 41 height 16
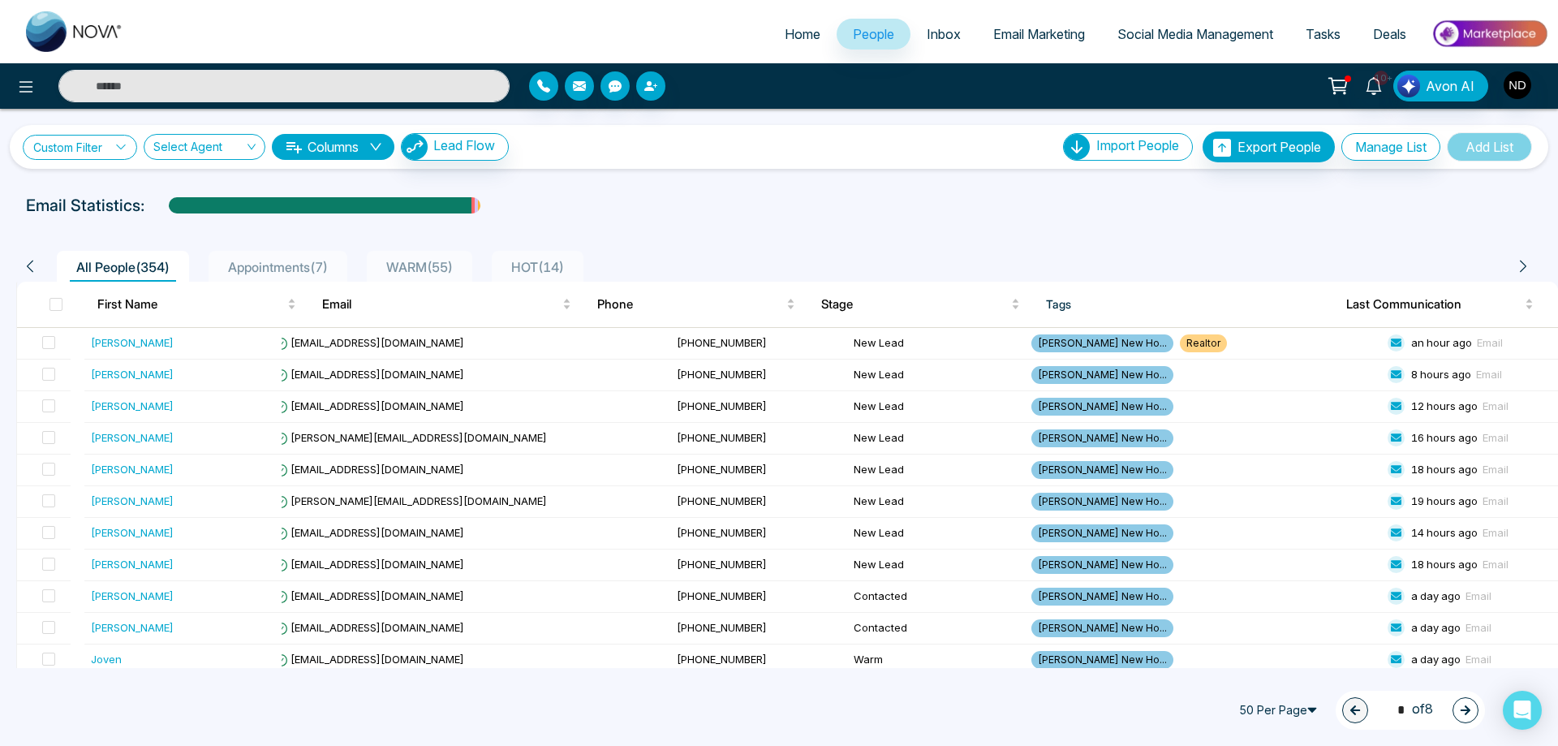
click at [118, 149] on icon at bounding box center [120, 146] width 11 height 11
click at [110, 184] on select "**********" at bounding box center [118, 187] width 162 height 31
select select "*****"
click at [37, 172] on select "**********" at bounding box center [118, 187] width 162 height 31
click at [105, 220] on select "**********" at bounding box center [117, 224] width 161 height 31
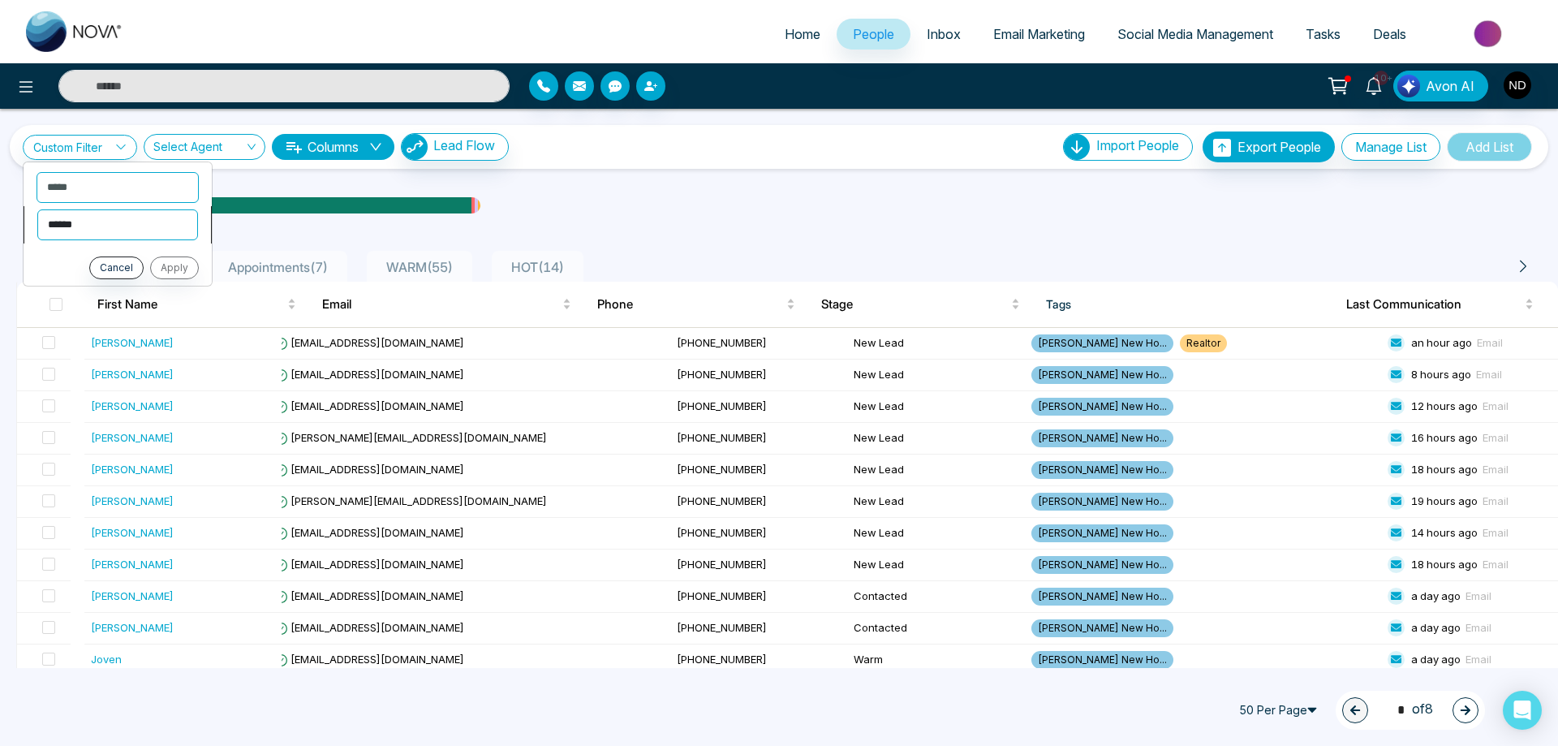
select select "*******"
click at [37, 209] on select "**********" at bounding box center [117, 224] width 161 height 31
click at [84, 260] on select "**********" at bounding box center [118, 258] width 162 height 31
select select "****"
click at [37, 243] on select "**********" at bounding box center [118, 258] width 162 height 31
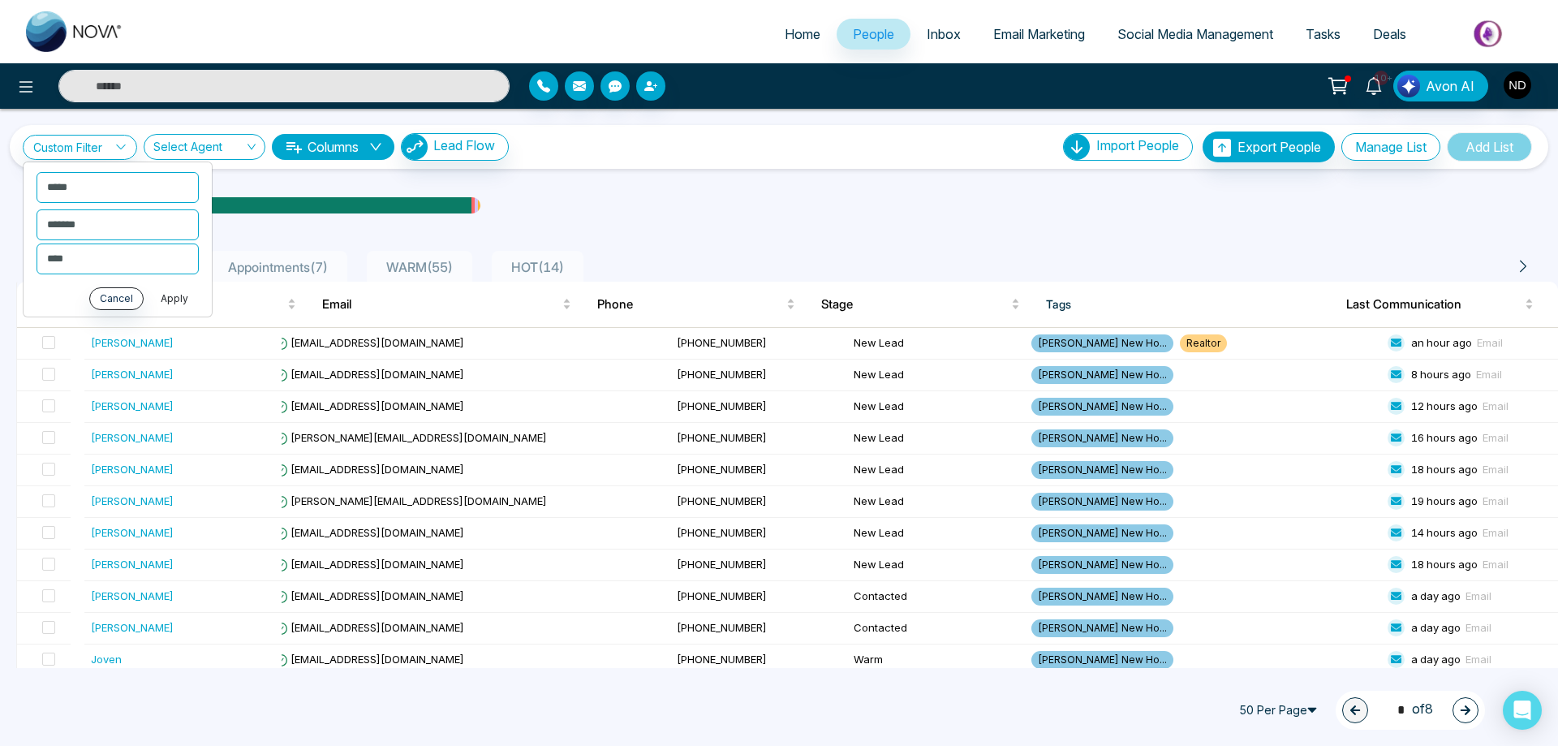
click at [177, 303] on button "Apply" at bounding box center [174, 298] width 49 height 23
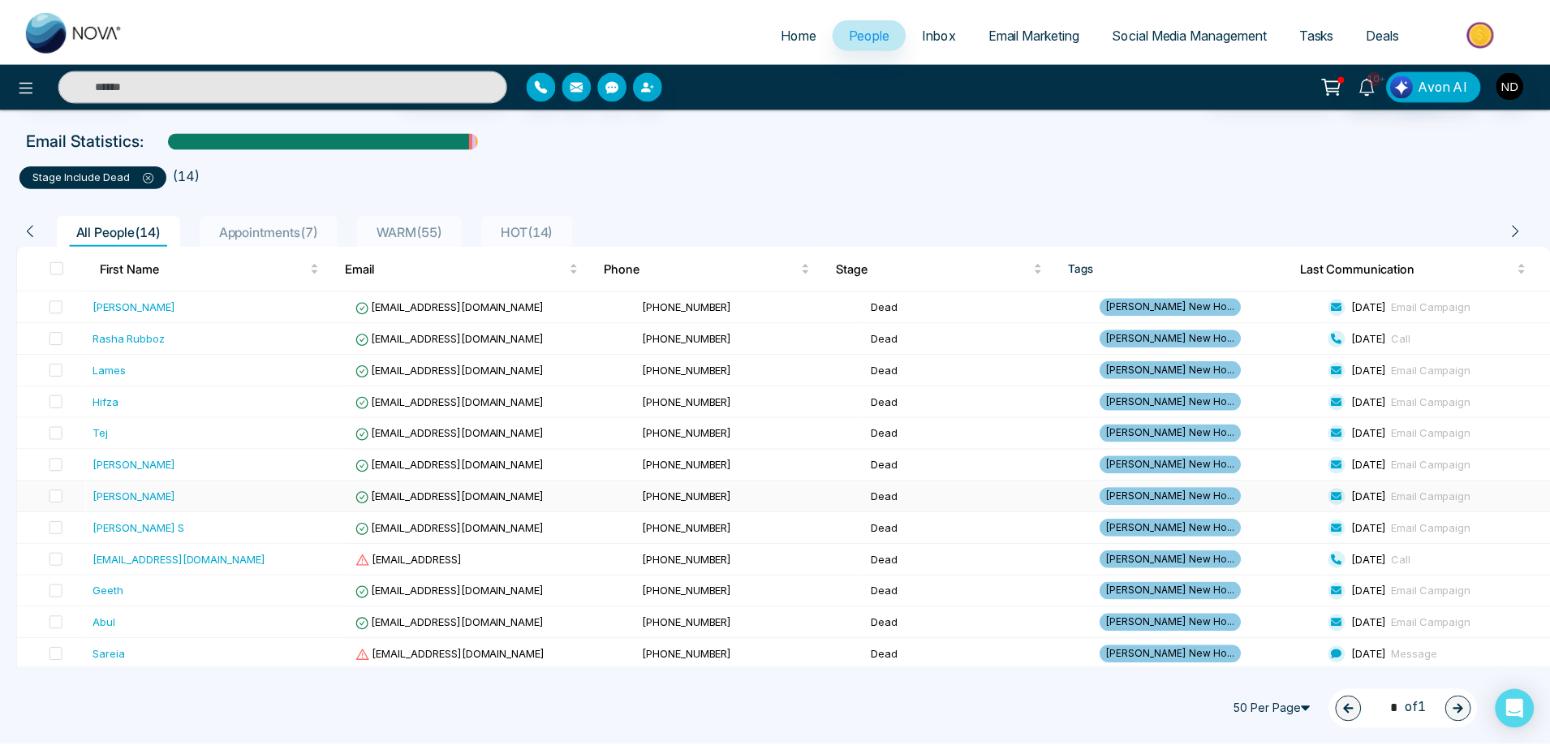
scroll to position [132, 0]
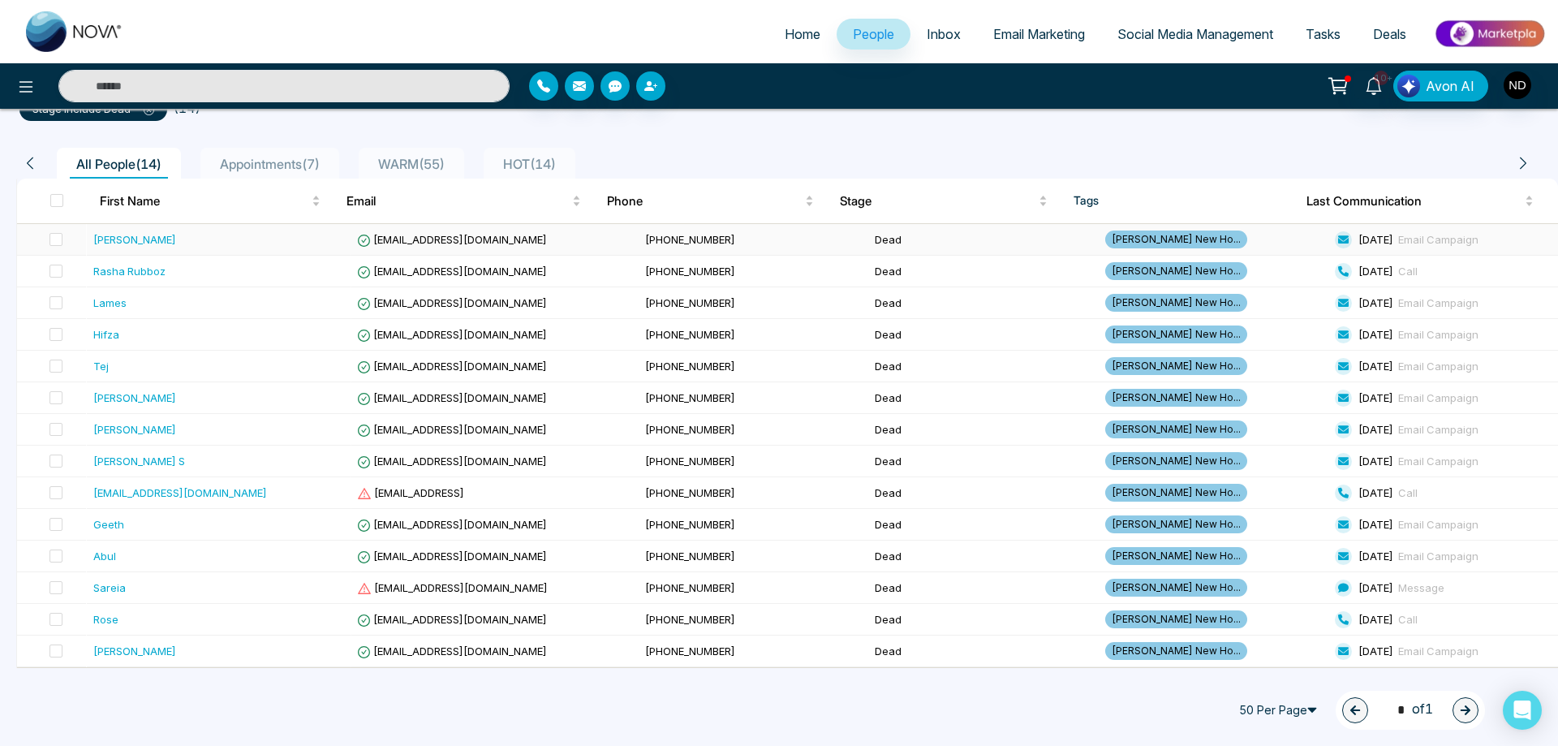
click at [415, 241] on span "khemrajajodha@gmail.com" at bounding box center [452, 239] width 190 height 13
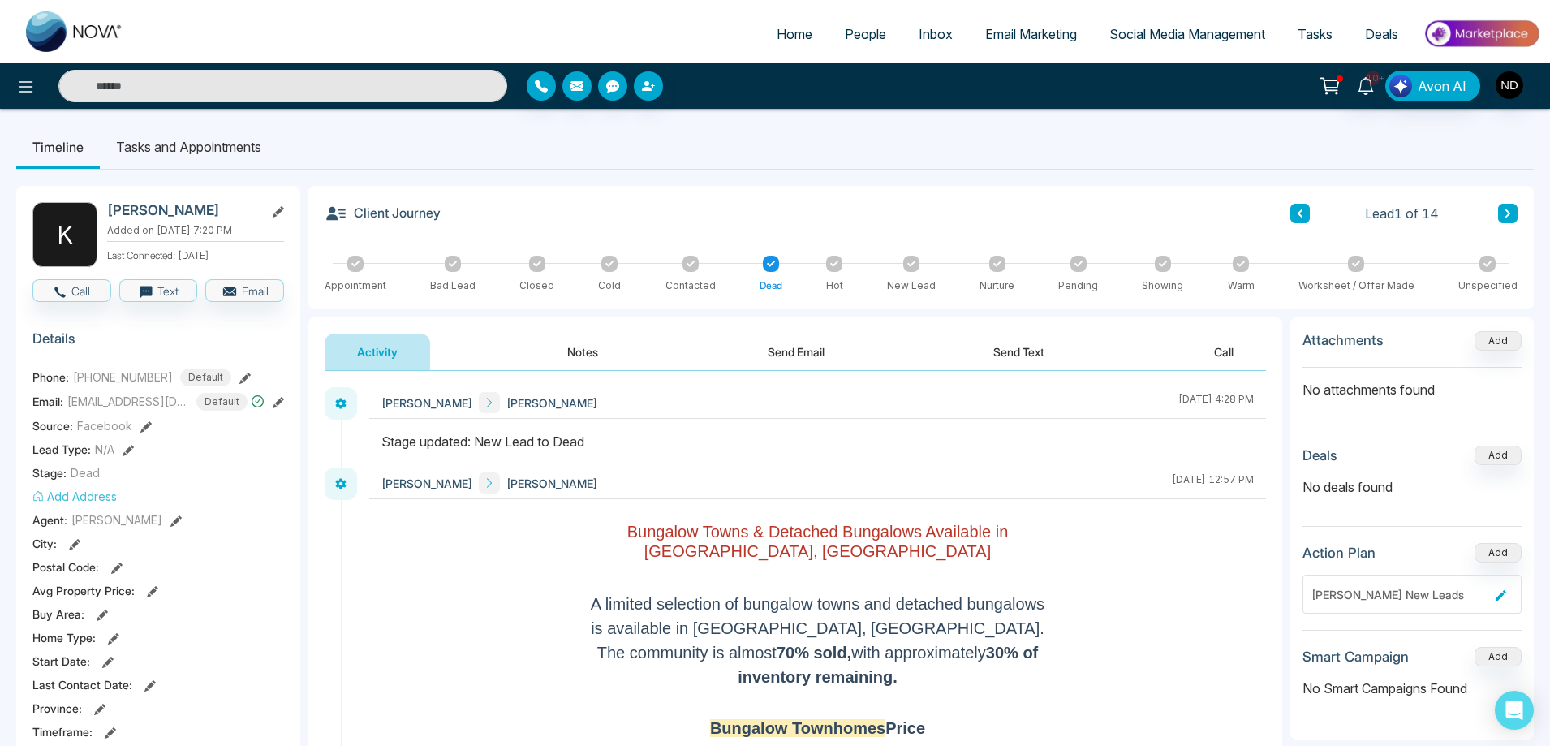
click at [590, 348] on button "Notes" at bounding box center [583, 352] width 96 height 37
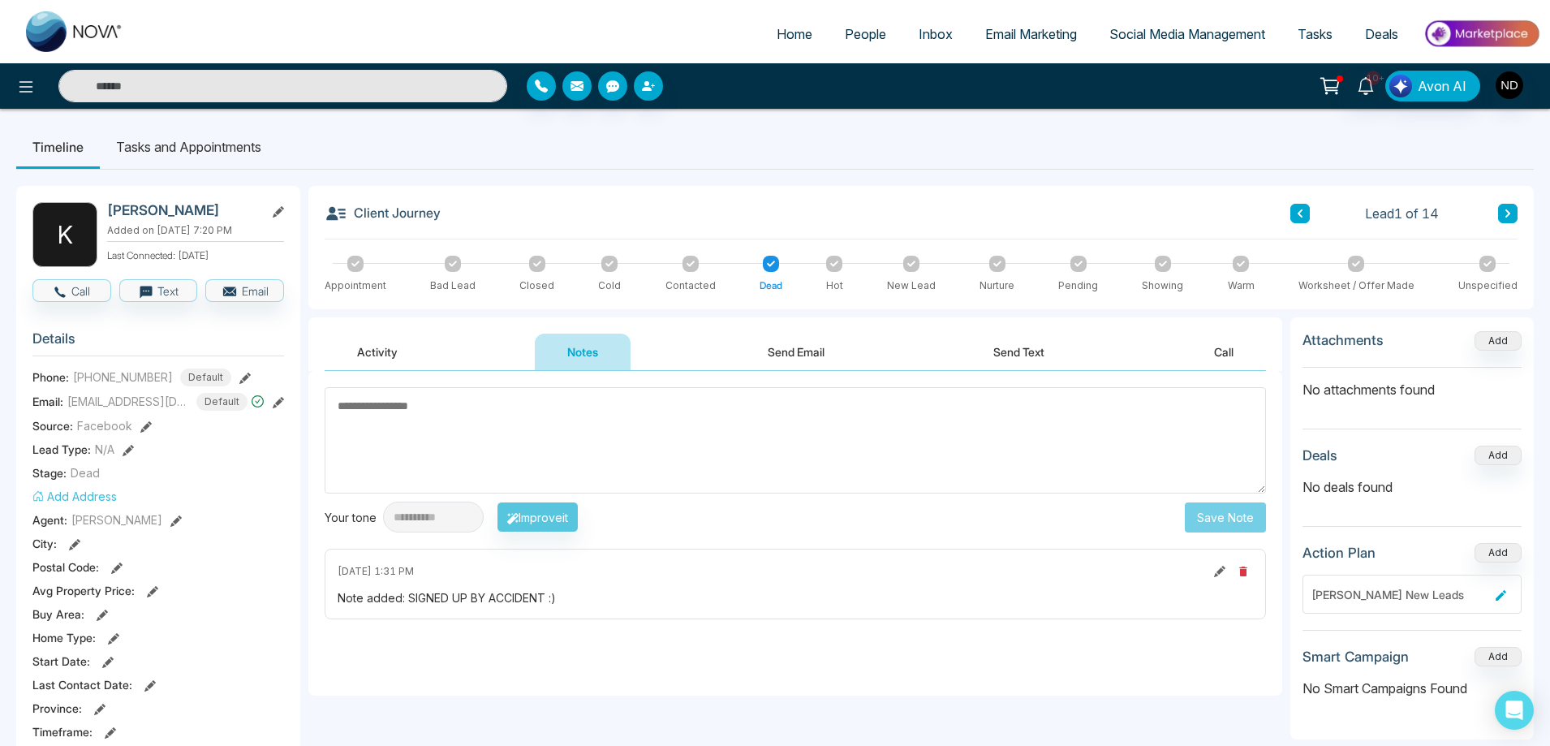
click at [1512, 216] on button at bounding box center [1507, 213] width 19 height 19
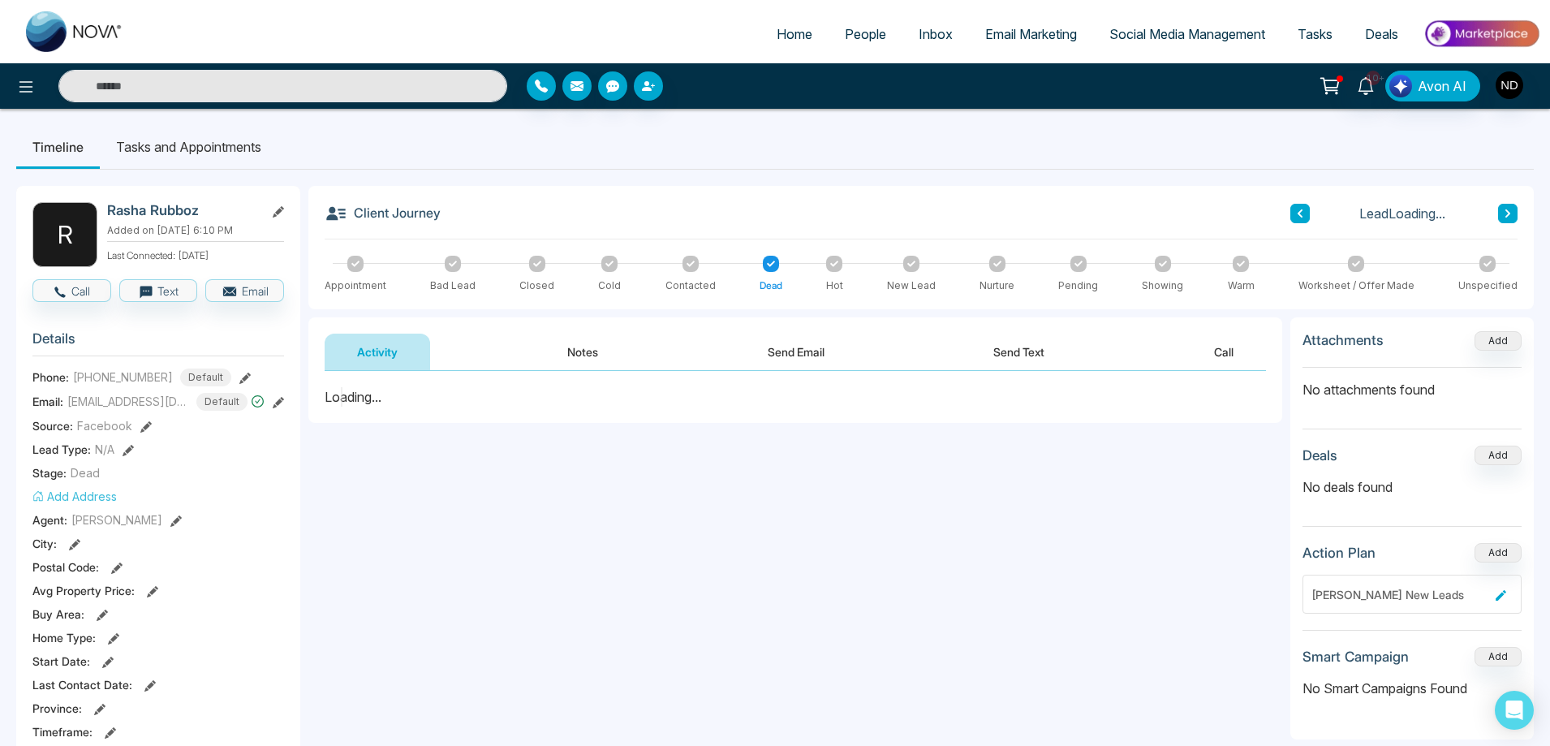
click at [583, 355] on button "Notes" at bounding box center [583, 352] width 96 height 37
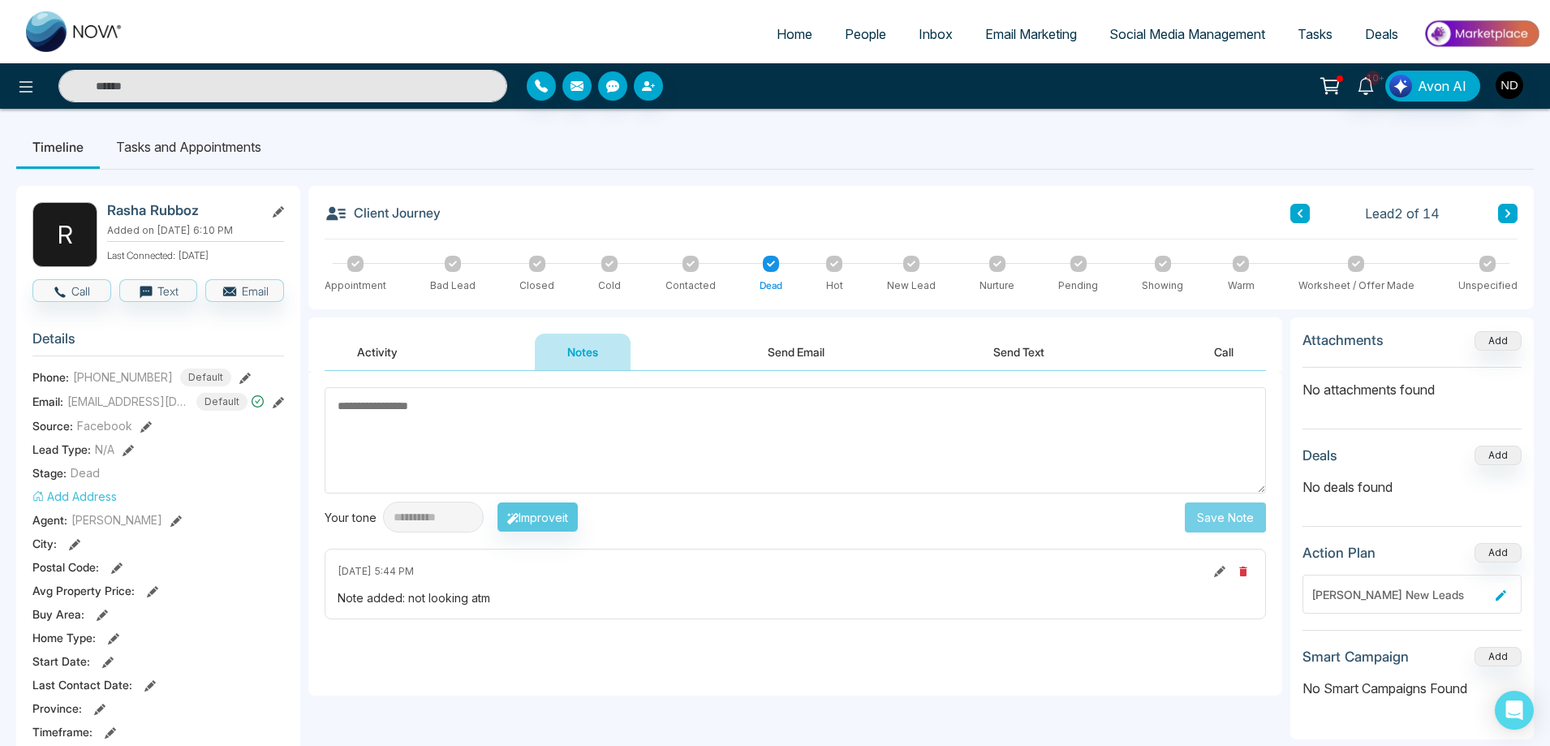
click at [583, 355] on button "Notes" at bounding box center [583, 352] width 96 height 37
click at [1509, 214] on icon at bounding box center [1507, 213] width 5 height 8
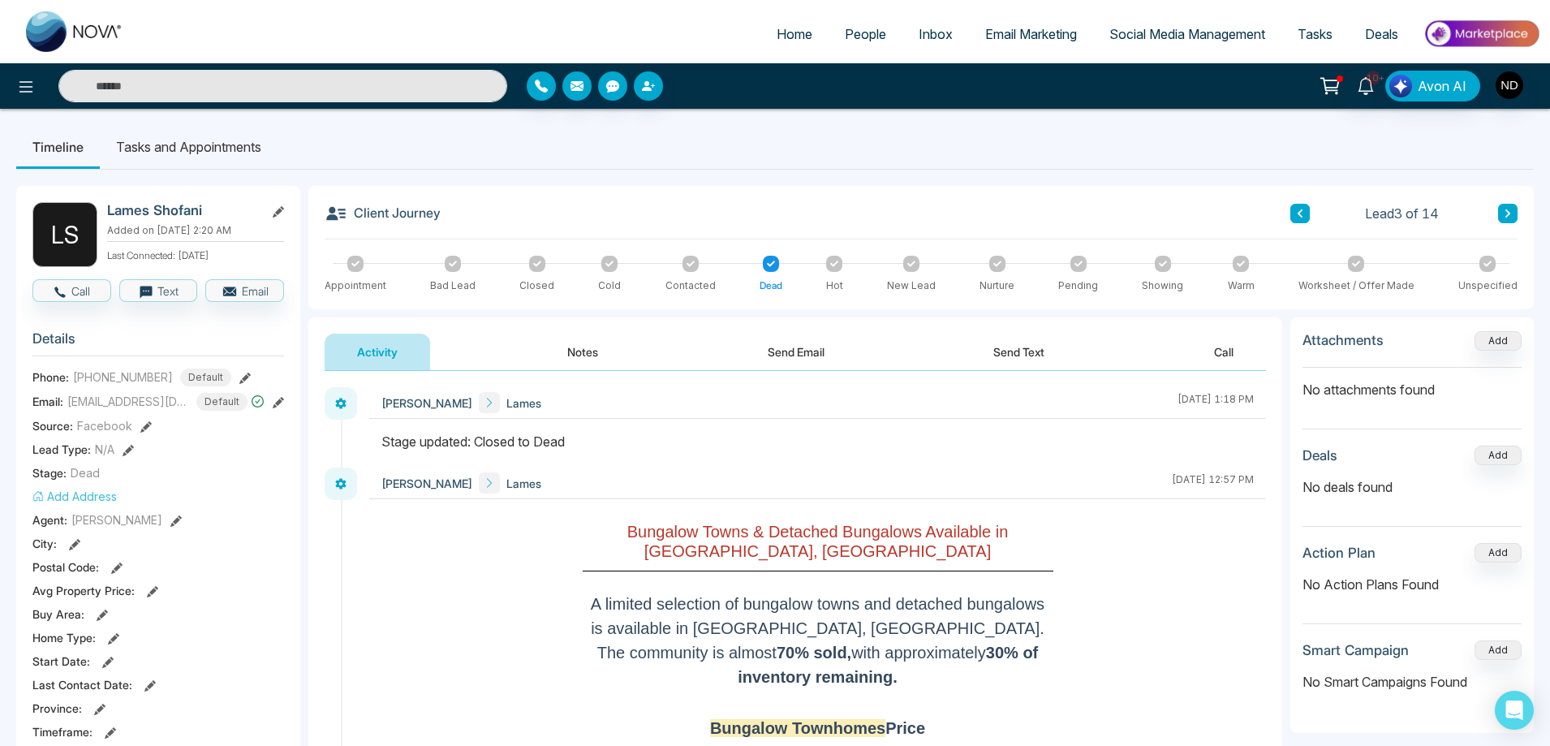
click at [592, 358] on button "Notes" at bounding box center [583, 352] width 96 height 37
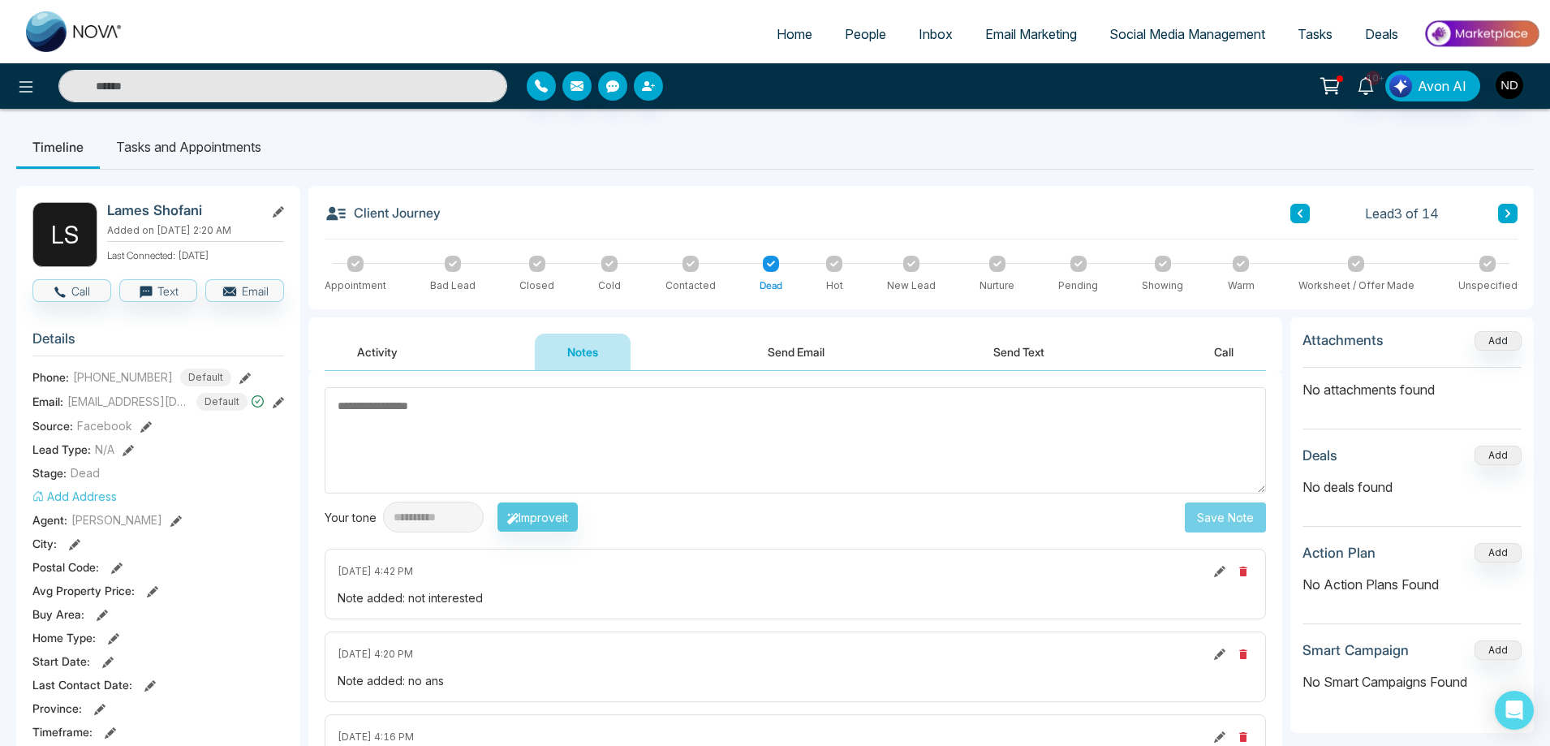
click at [1509, 213] on icon at bounding box center [1507, 213] width 5 height 8
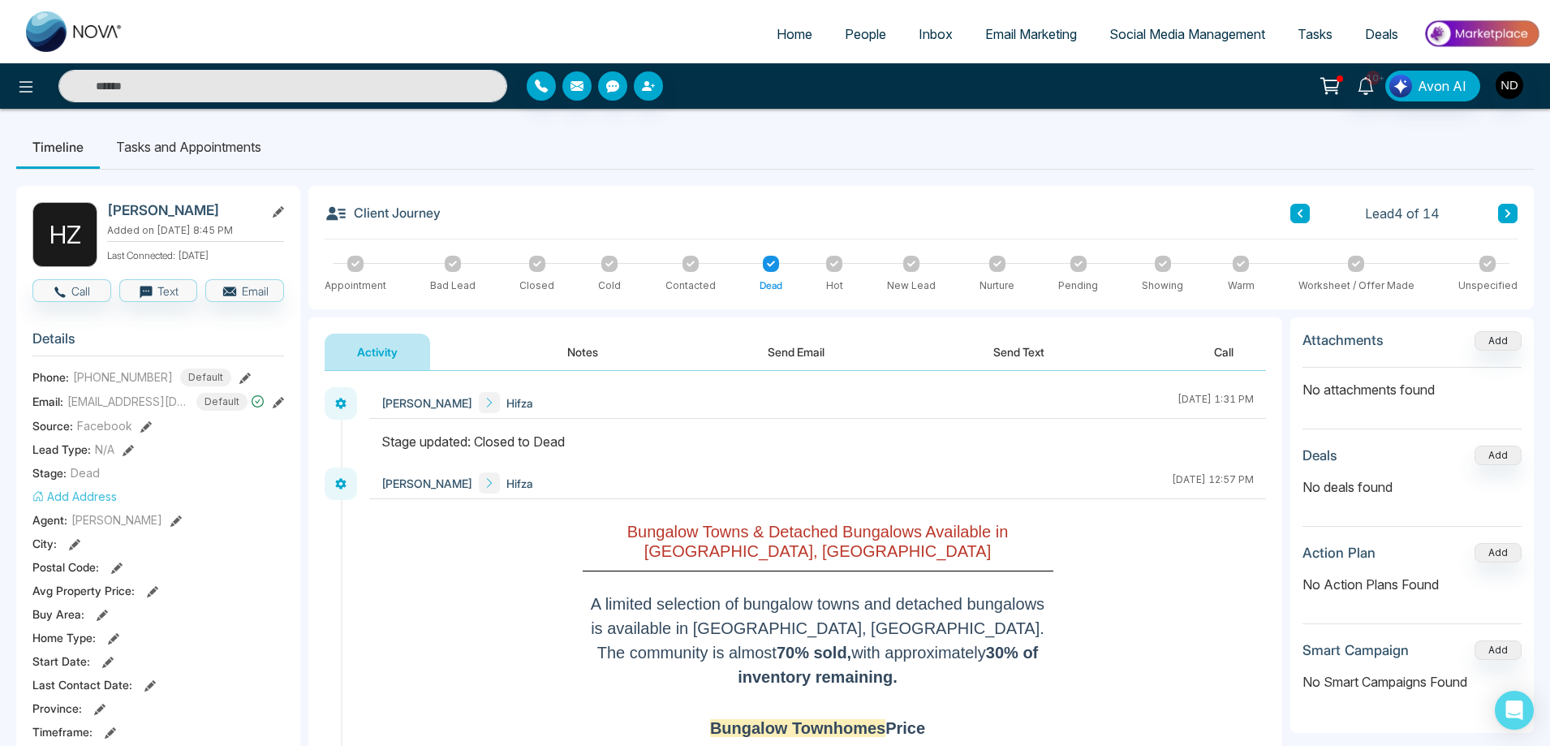
click at [579, 355] on button "Notes" at bounding box center [583, 352] width 96 height 37
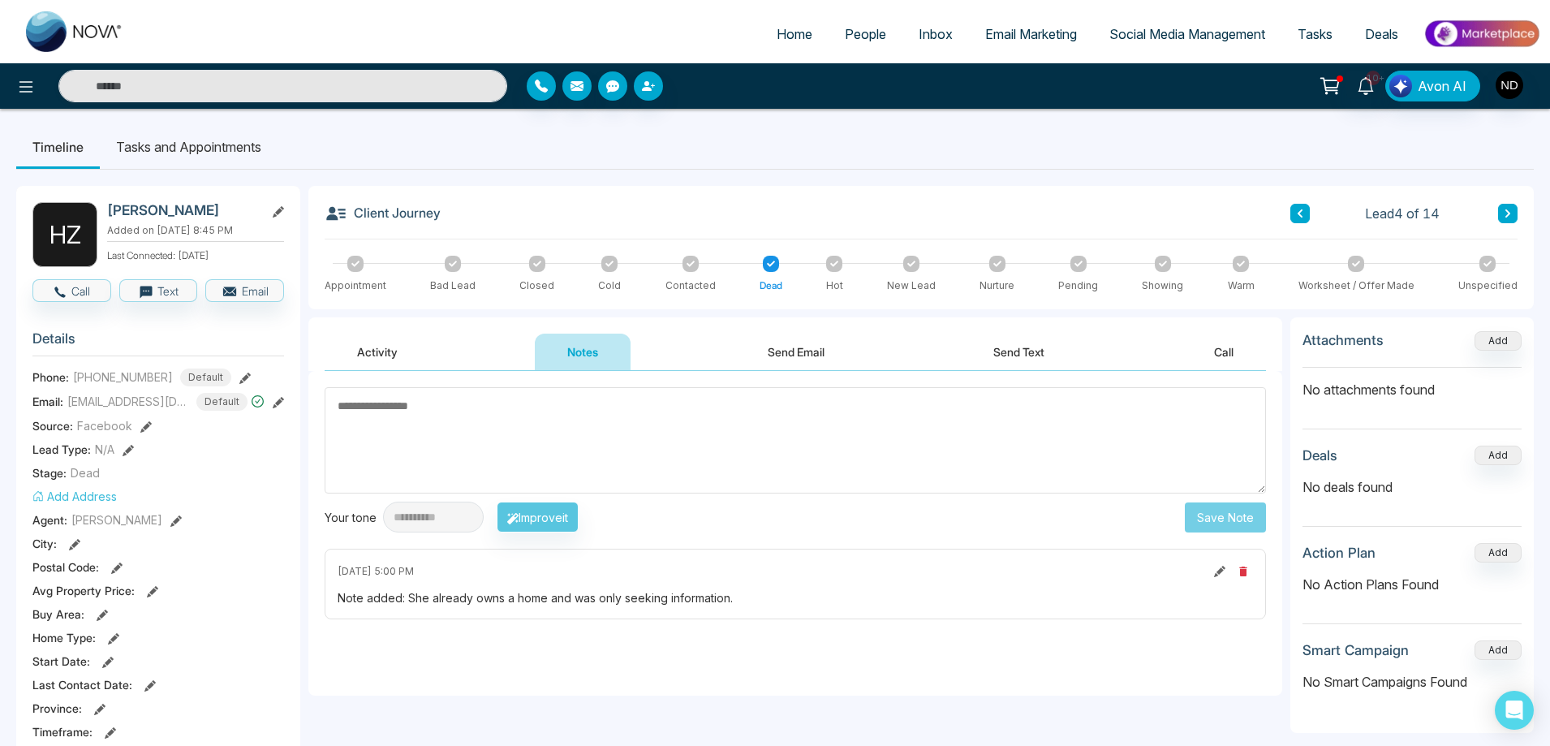
click at [1510, 218] on button at bounding box center [1507, 213] width 19 height 19
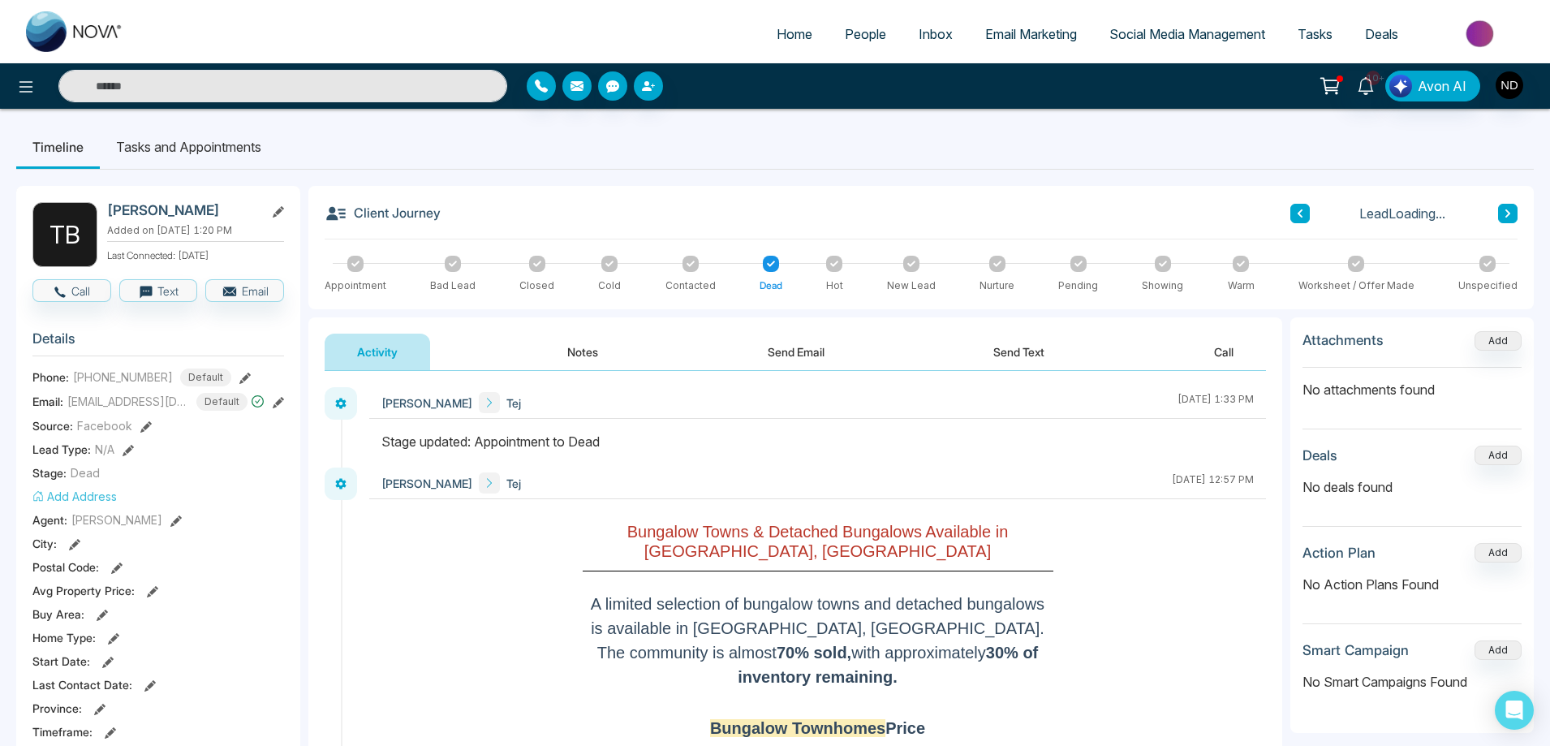
click at [588, 351] on button "Notes" at bounding box center [583, 352] width 96 height 37
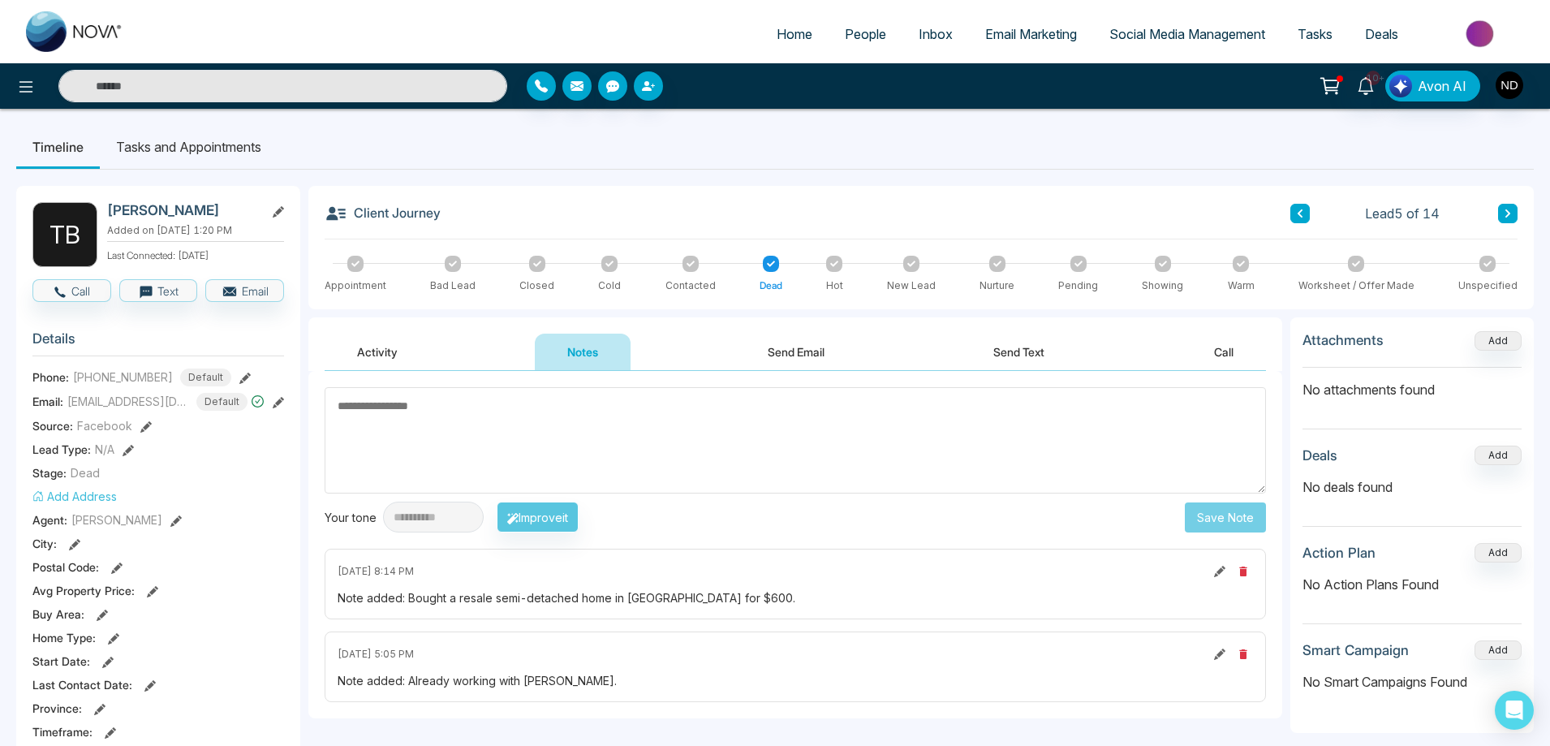
click at [1505, 213] on icon at bounding box center [1508, 214] width 8 height 10
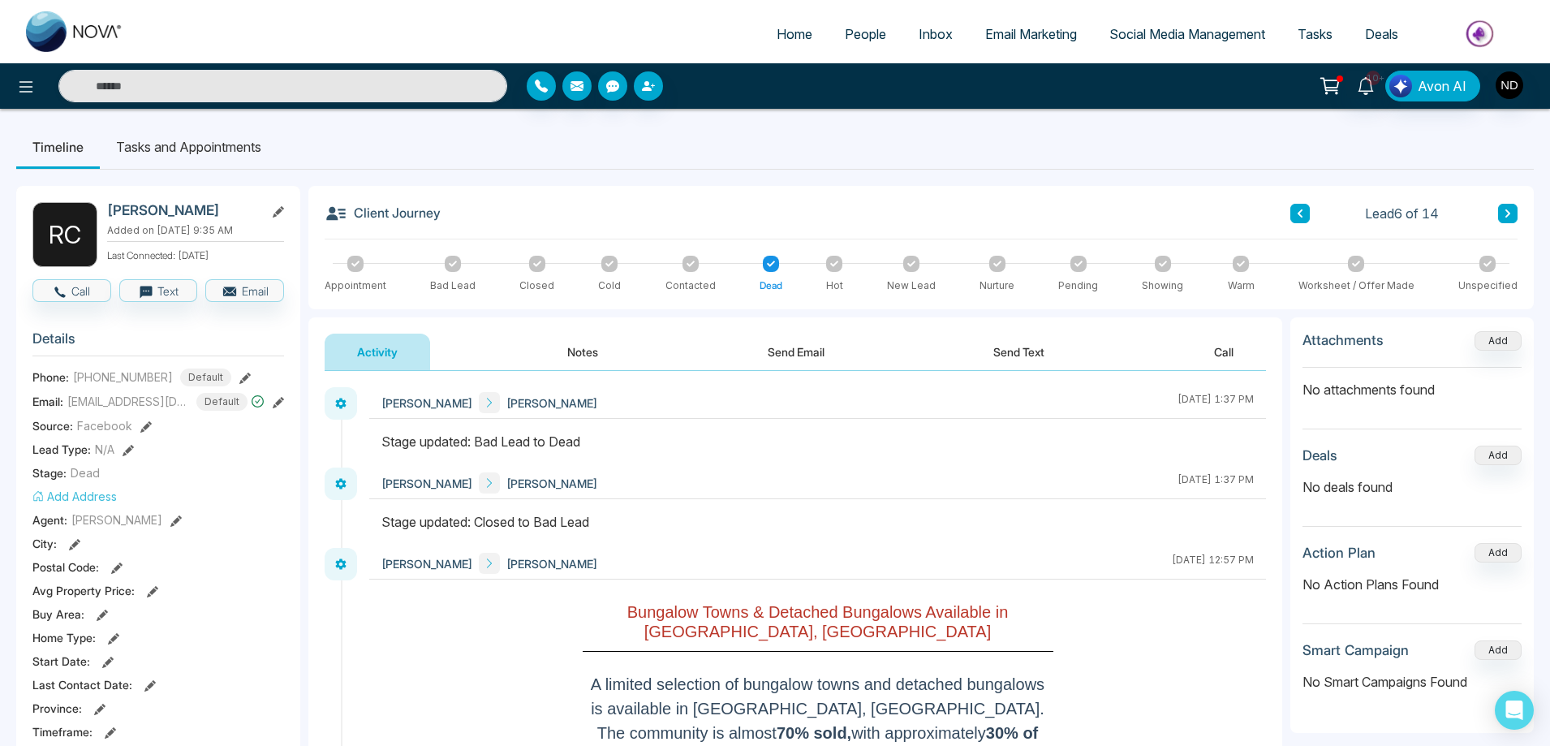
click at [579, 352] on button "Notes" at bounding box center [583, 352] width 96 height 37
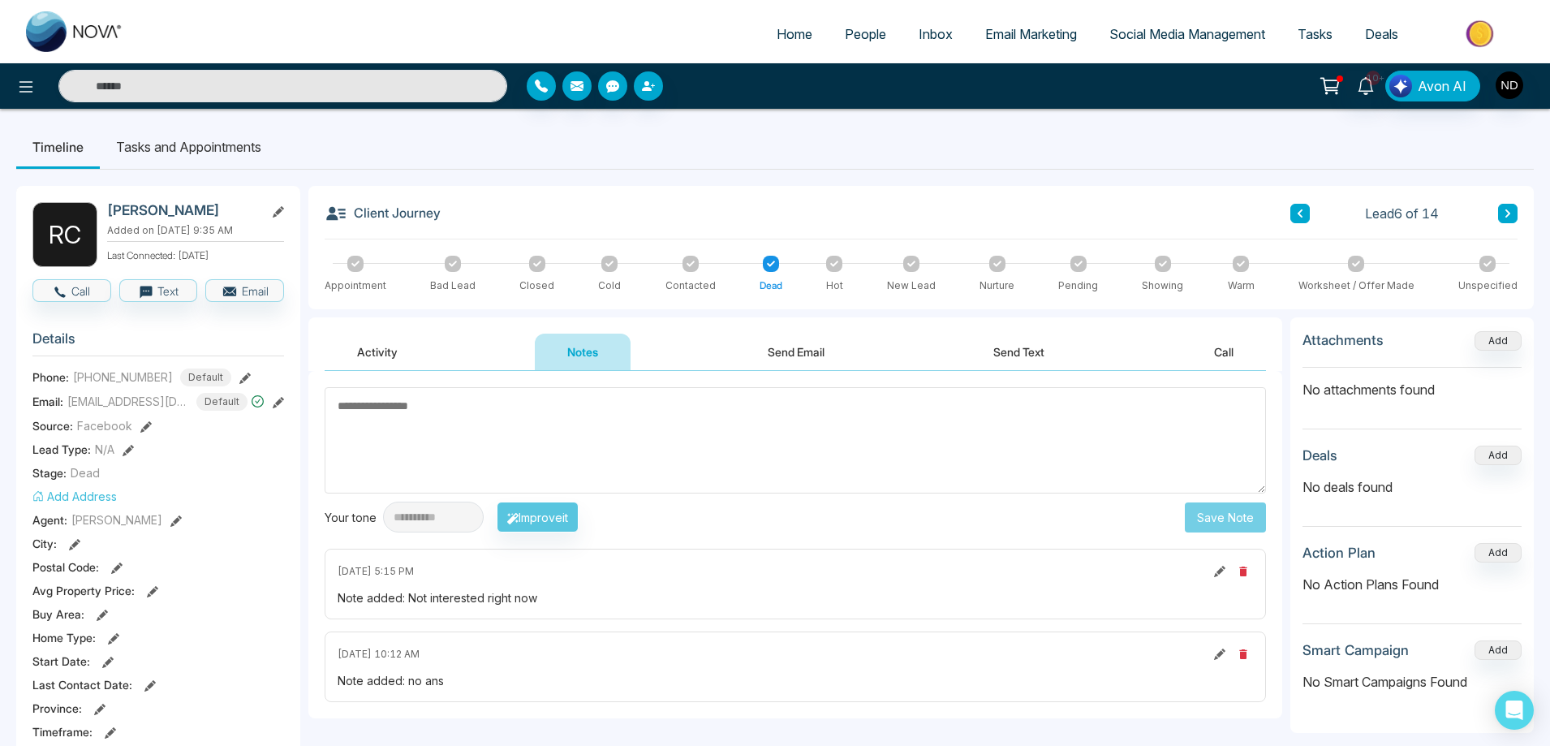
click at [1513, 209] on button at bounding box center [1507, 213] width 19 height 19
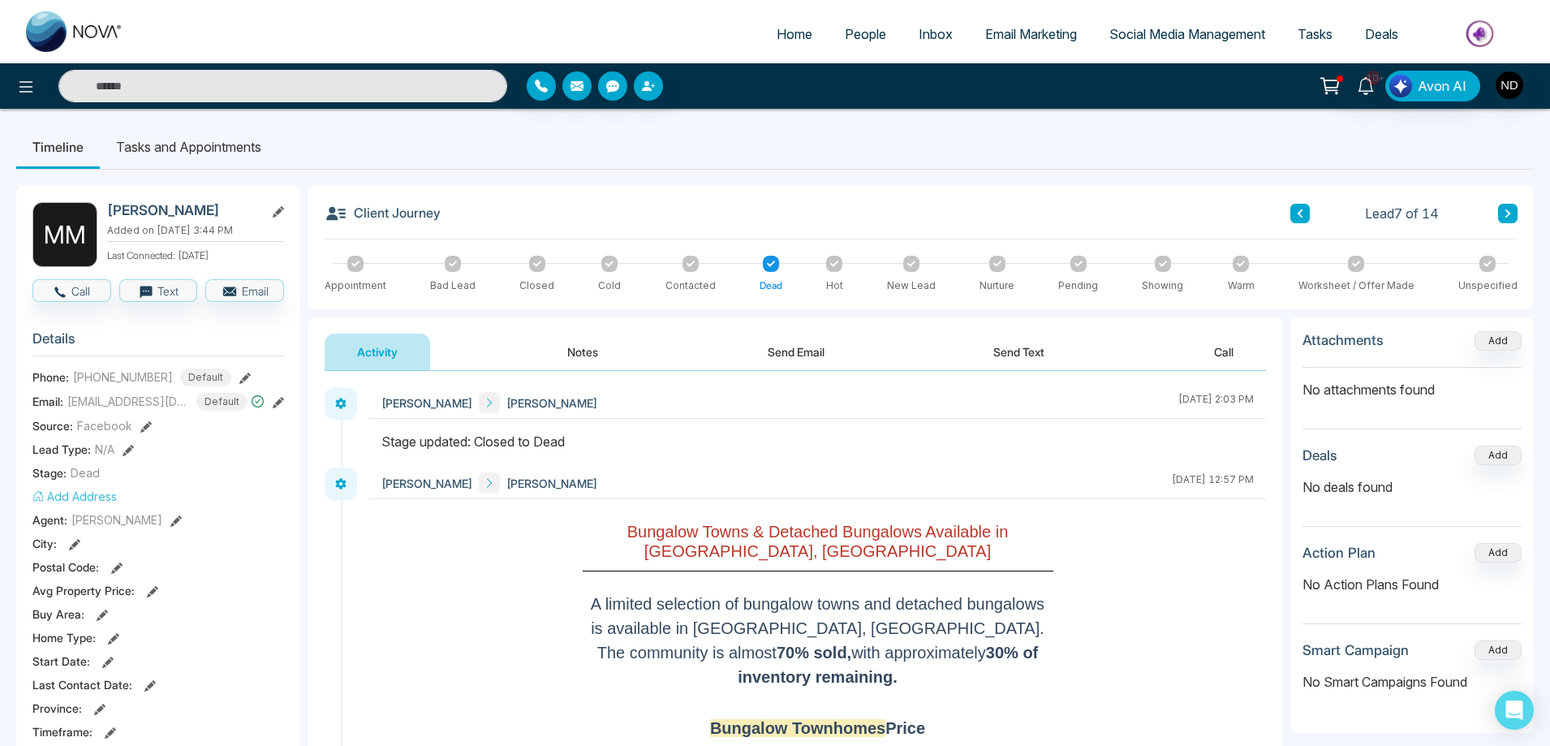
click at [584, 351] on button "Notes" at bounding box center [583, 352] width 96 height 37
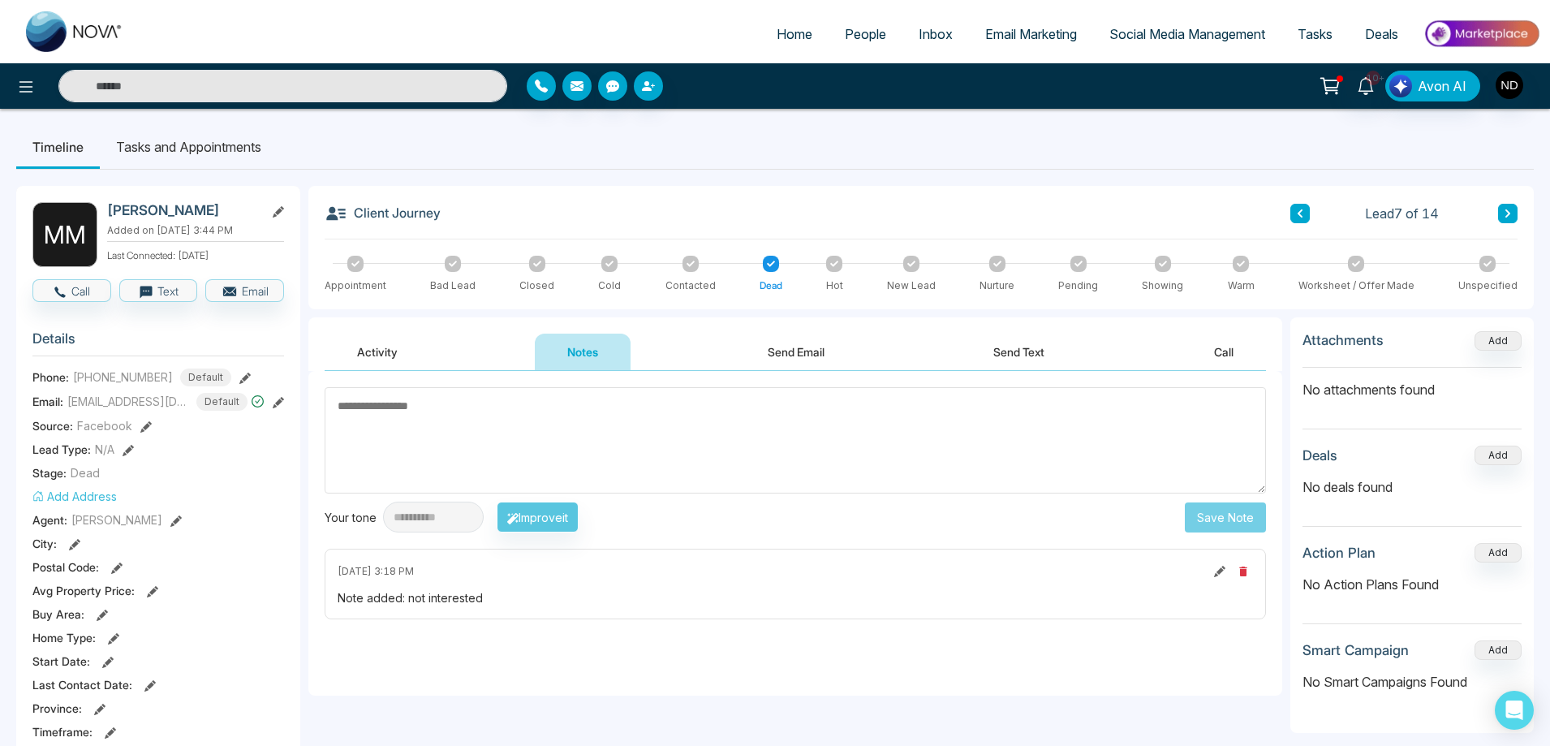
click at [1509, 216] on icon at bounding box center [1508, 214] width 8 height 10
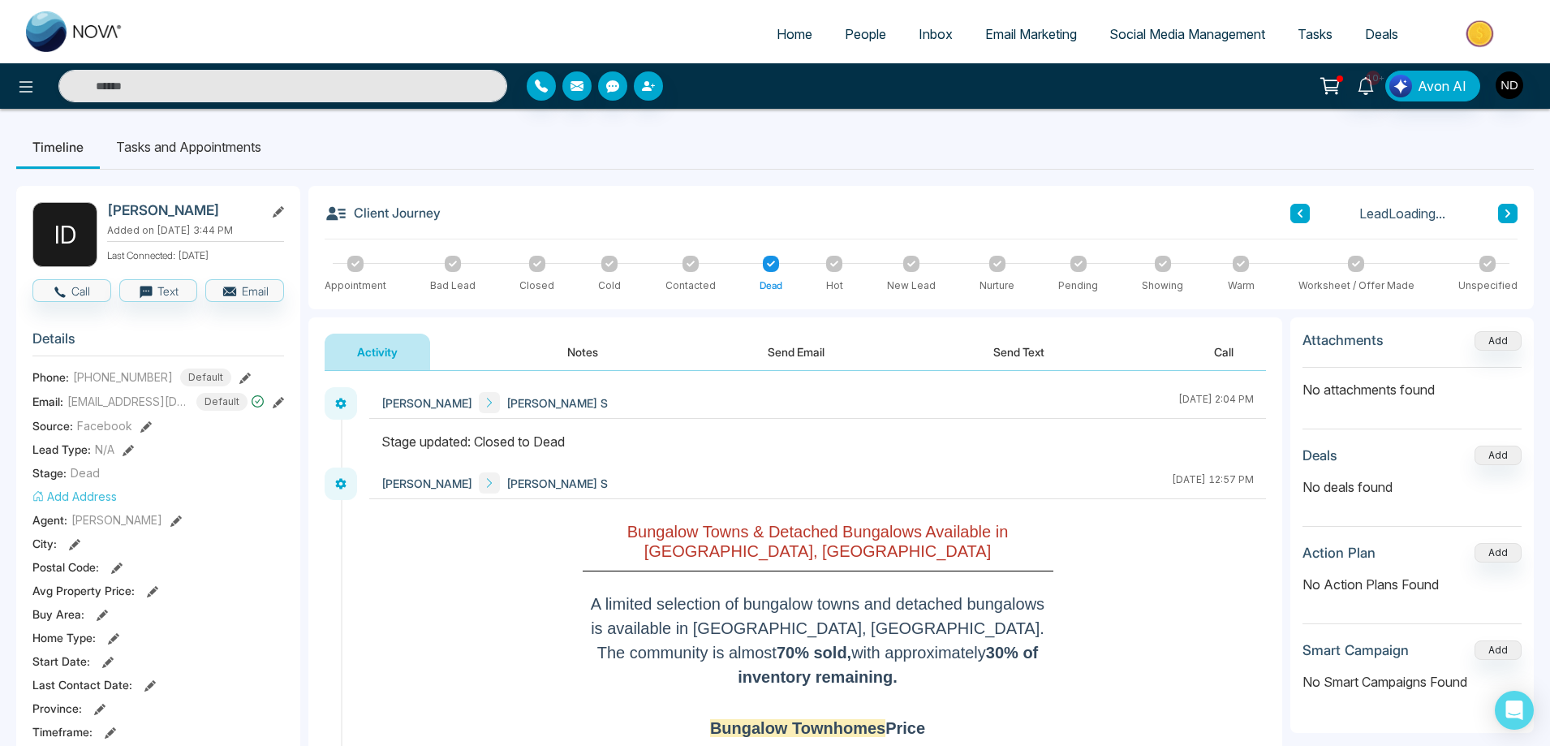
click at [589, 352] on button "Notes" at bounding box center [583, 352] width 96 height 37
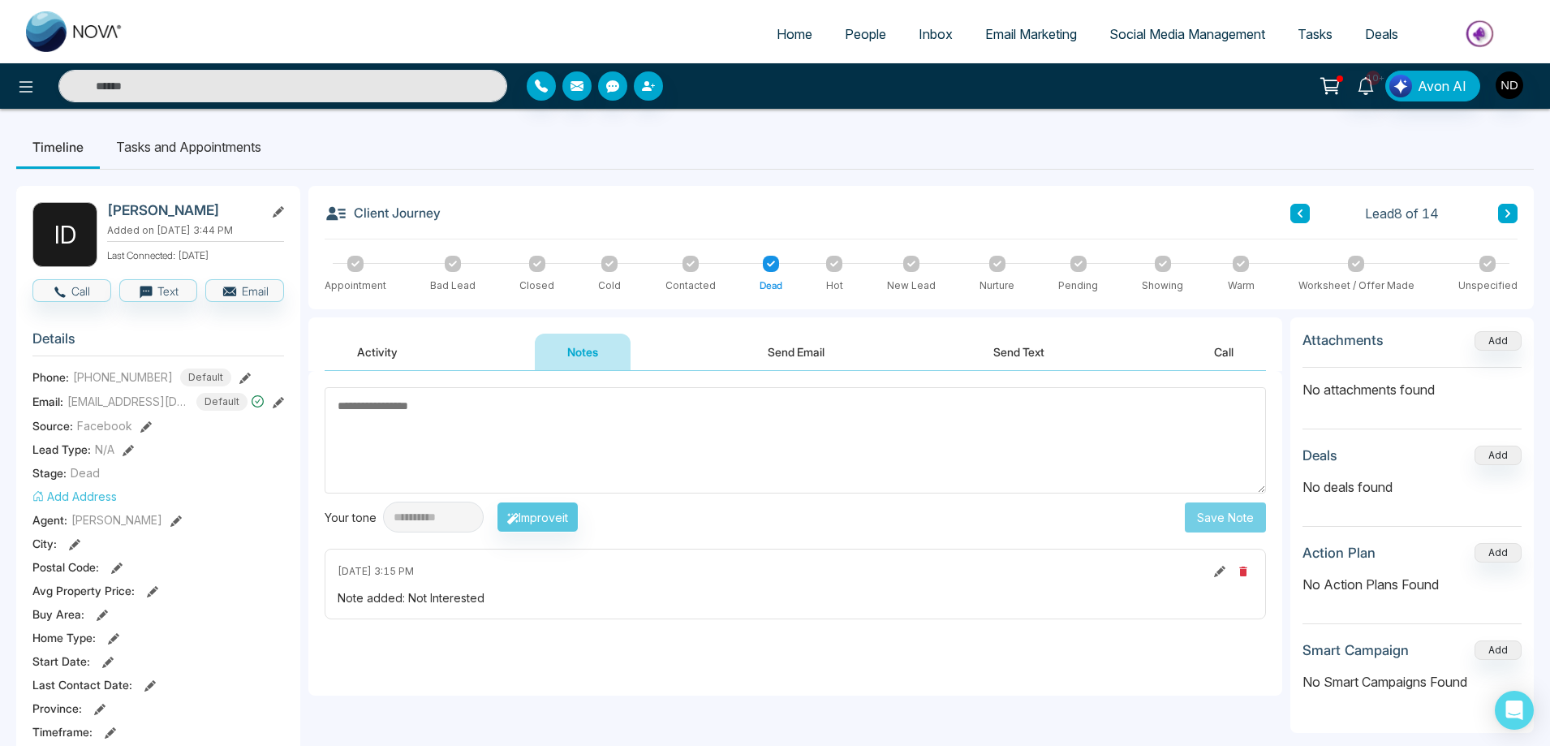
click at [1507, 210] on icon at bounding box center [1507, 213] width 5 height 8
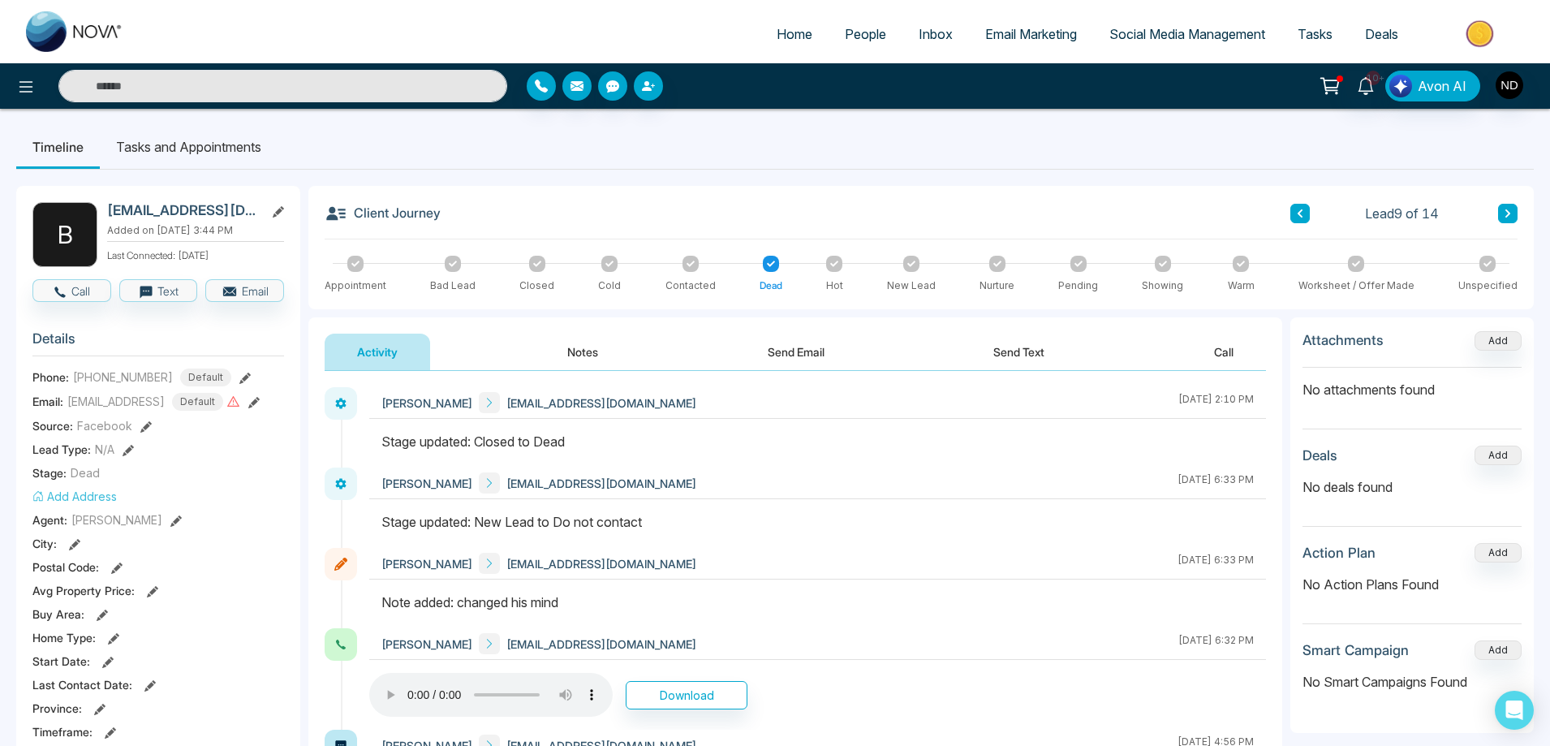
click at [585, 353] on button "Notes" at bounding box center [583, 352] width 96 height 37
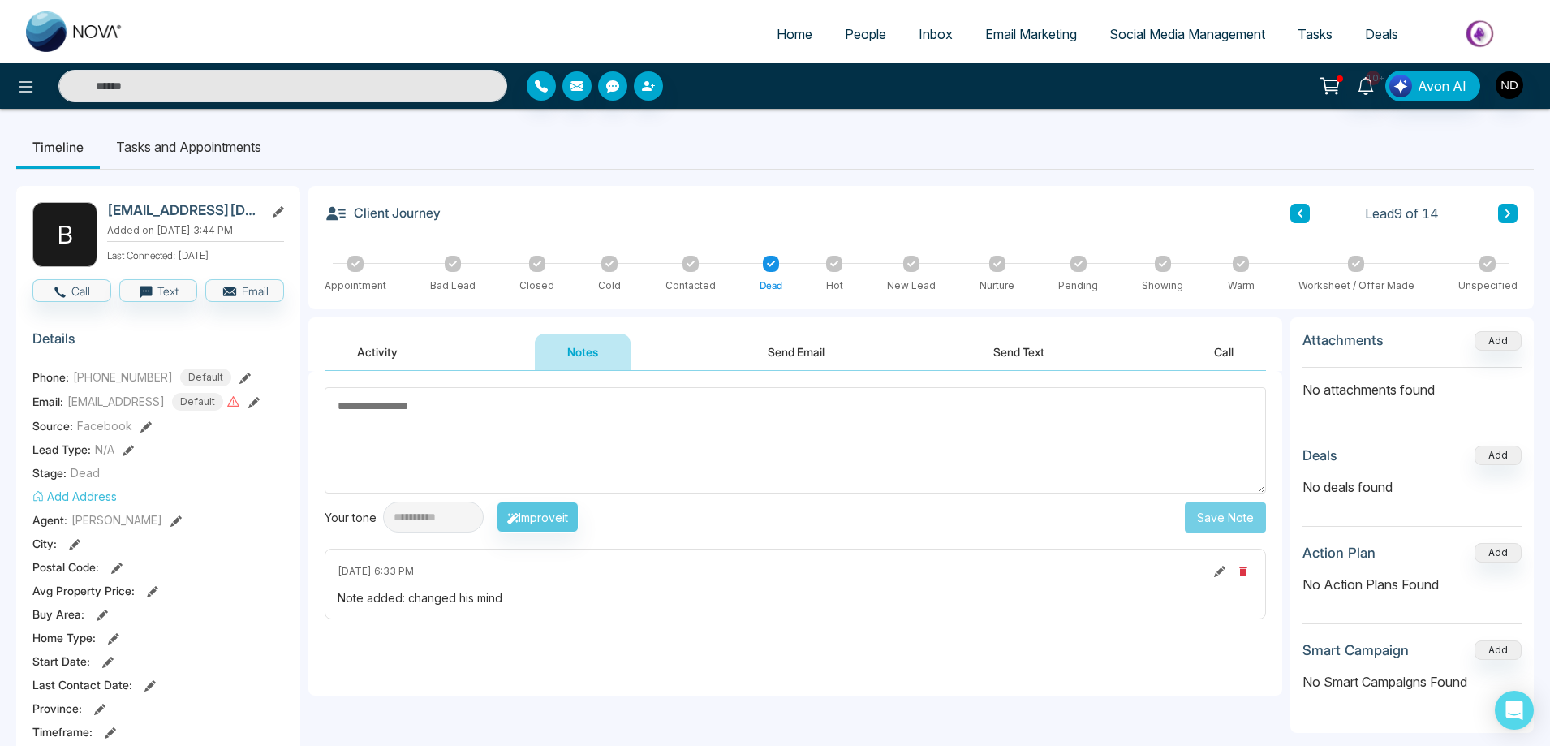
click at [1509, 217] on icon at bounding box center [1508, 214] width 8 height 10
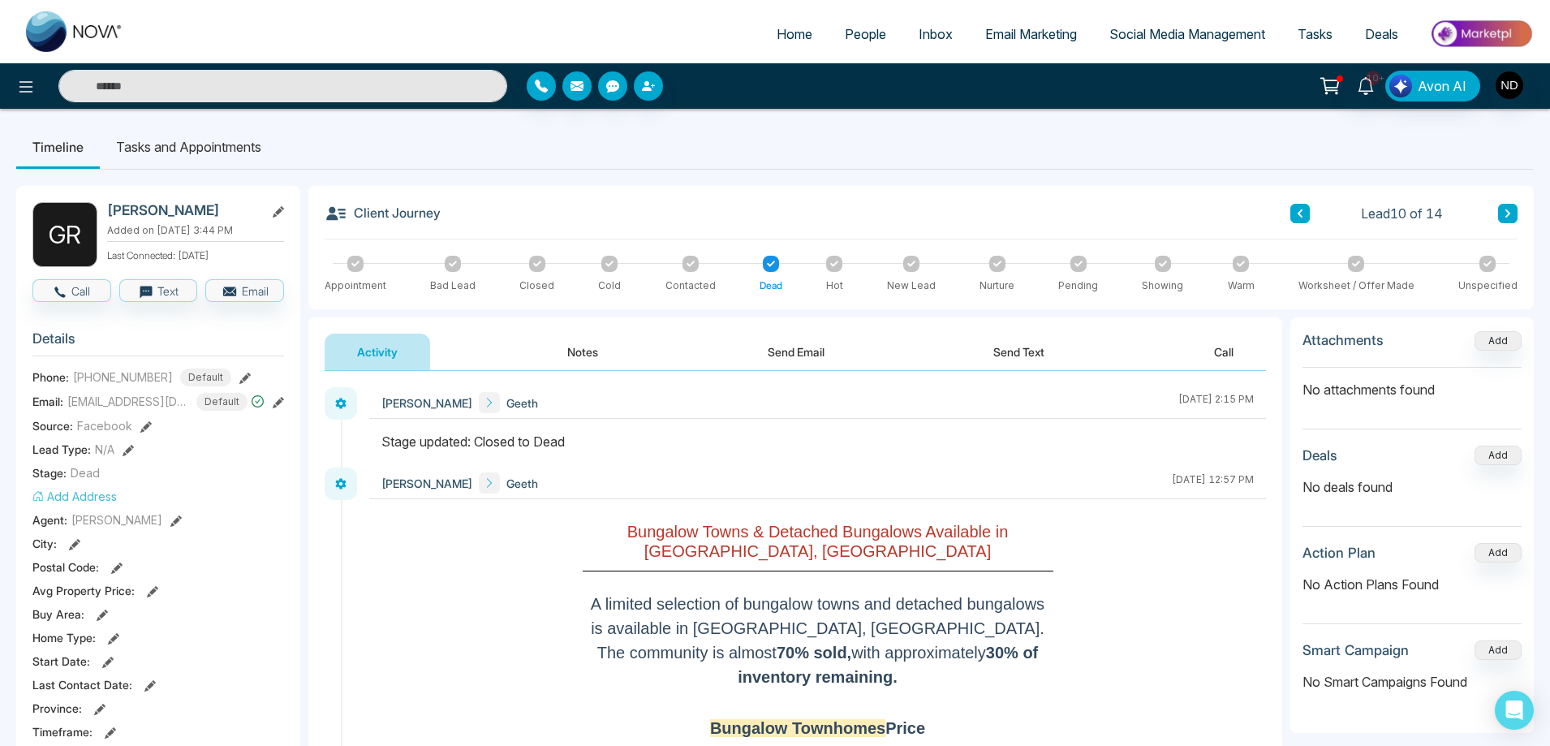
click at [587, 352] on button "Notes" at bounding box center [583, 352] width 96 height 37
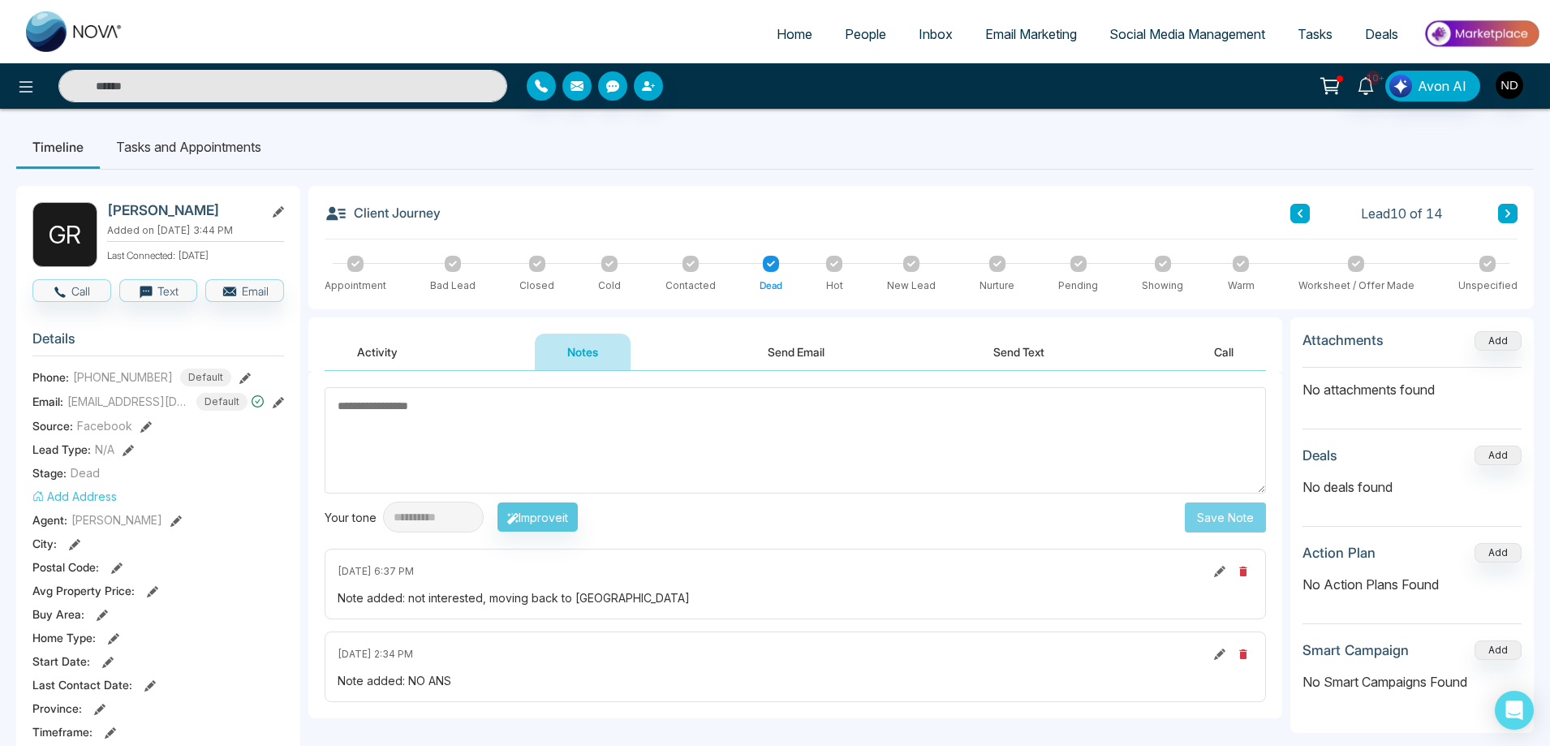
click at [1505, 213] on icon at bounding box center [1508, 214] width 8 height 10
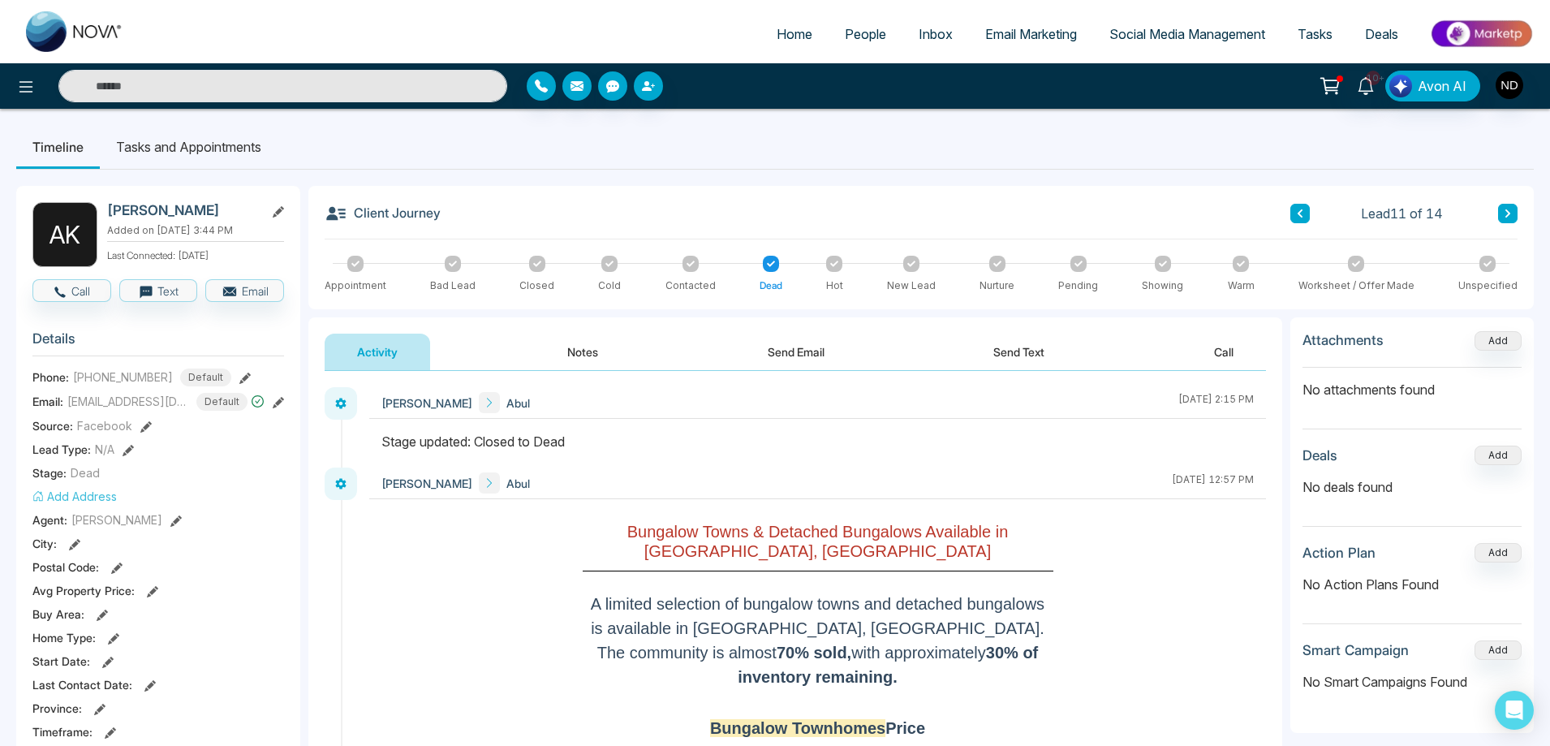
click at [577, 355] on button "Notes" at bounding box center [583, 352] width 96 height 37
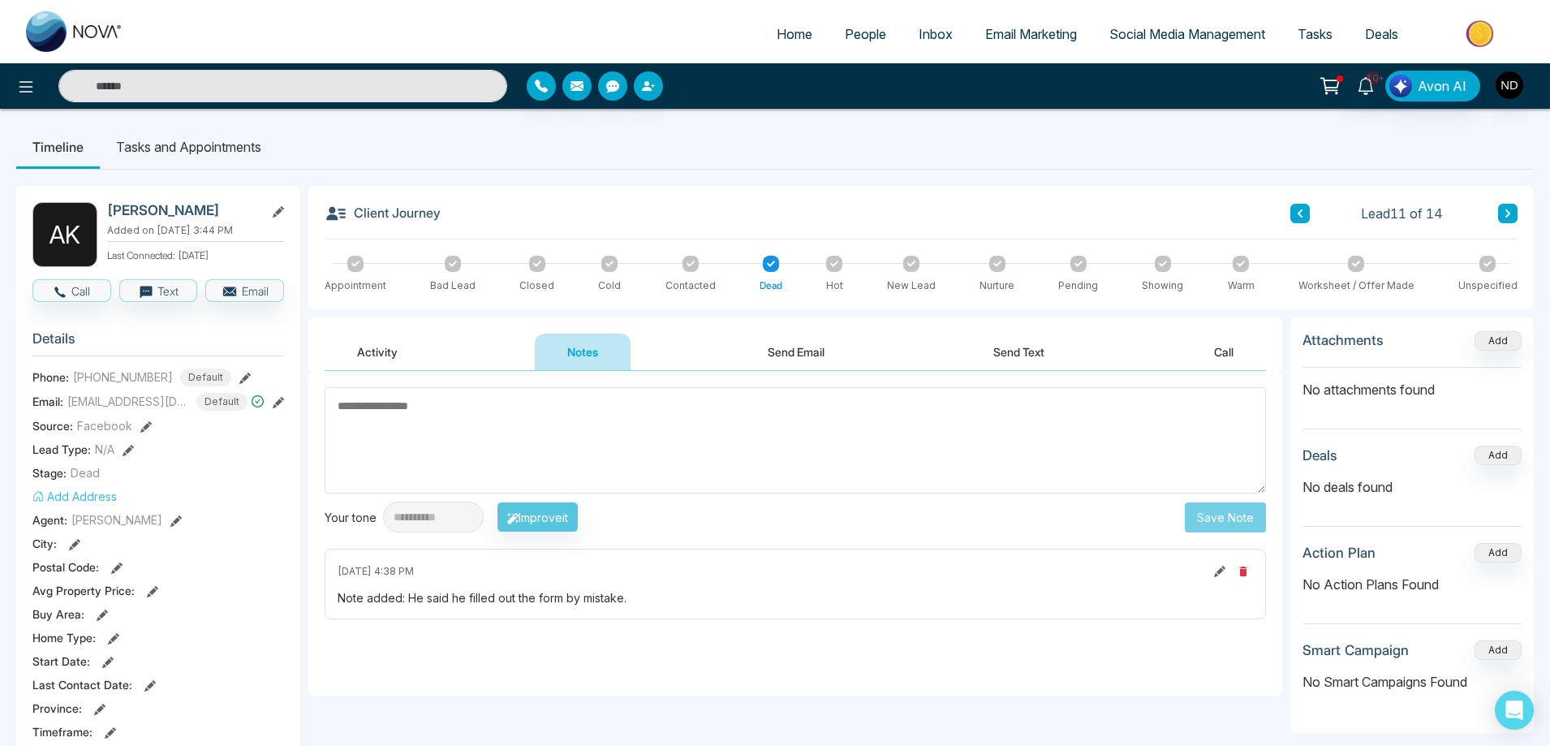
click at [1509, 207] on button at bounding box center [1507, 213] width 19 height 19
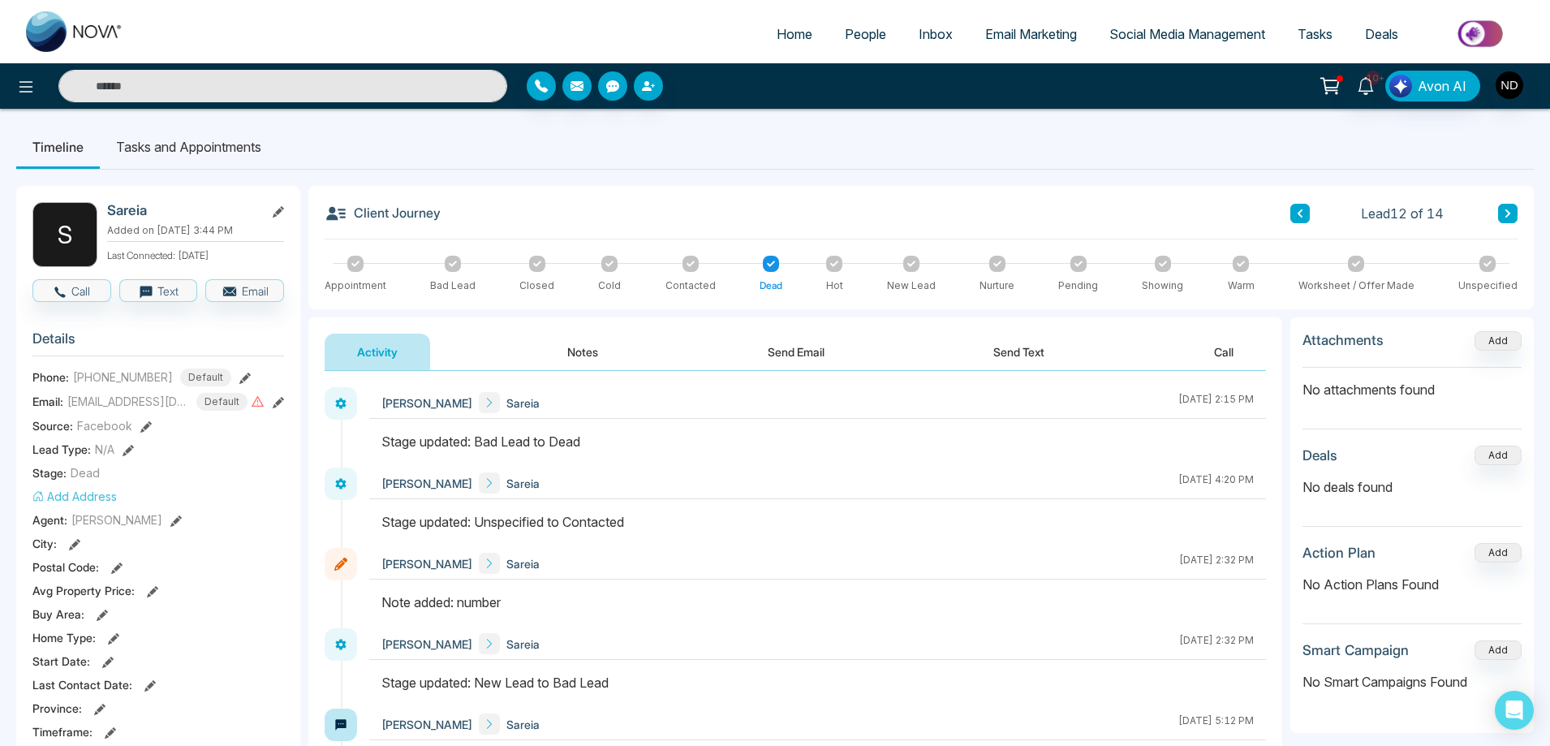
click at [588, 349] on button "Notes" at bounding box center [583, 352] width 96 height 37
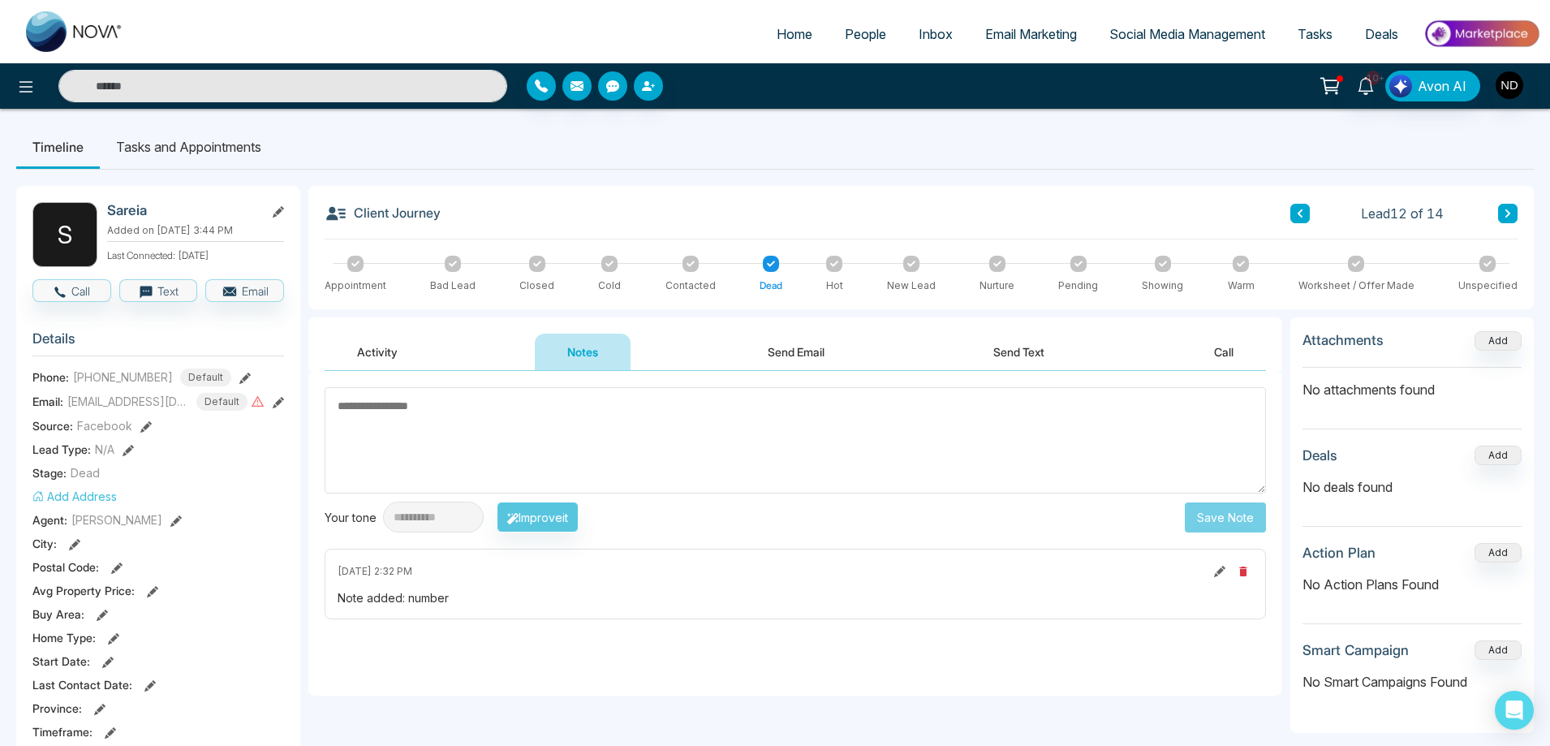
click at [1517, 215] on button at bounding box center [1507, 213] width 19 height 19
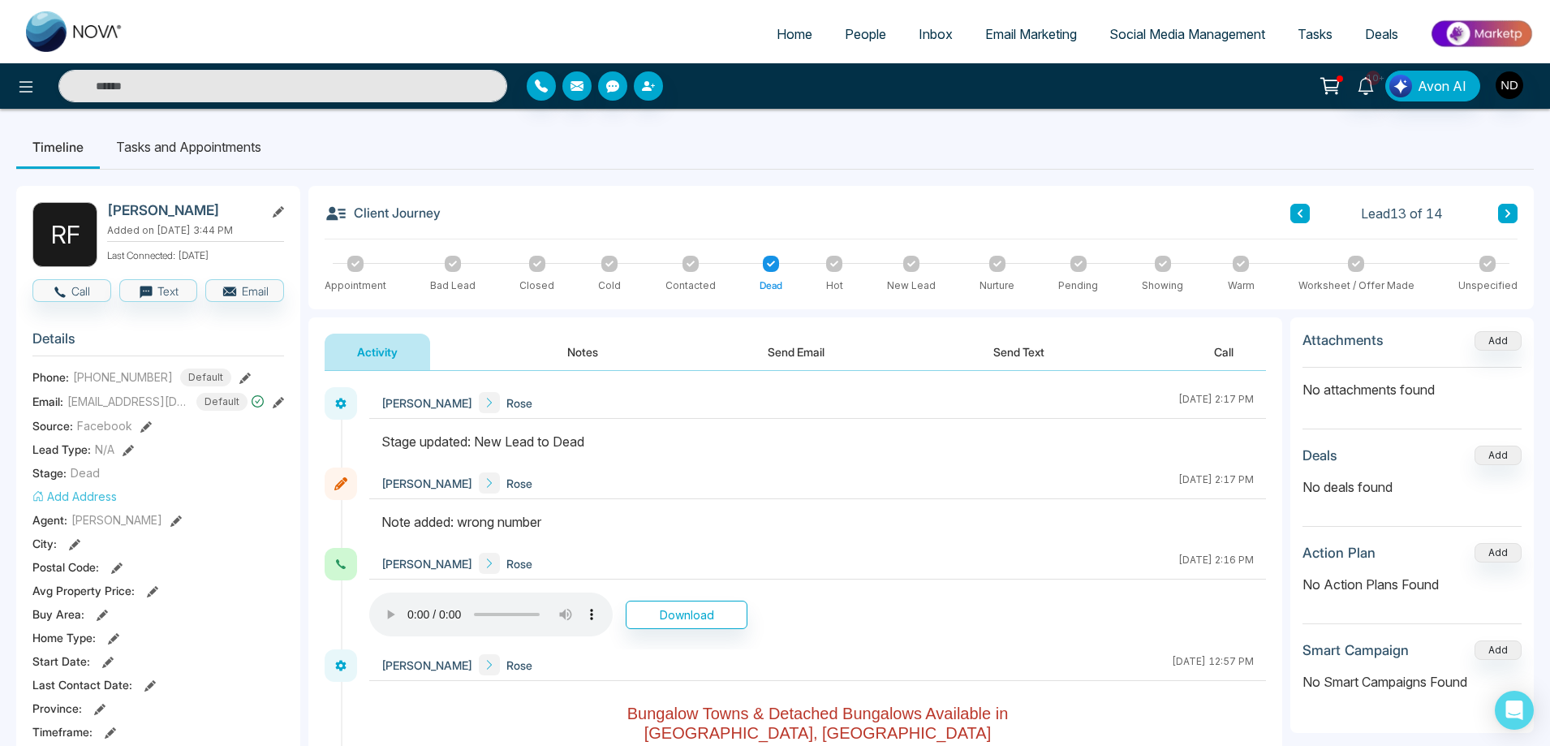
click at [592, 350] on button "Notes" at bounding box center [583, 352] width 96 height 37
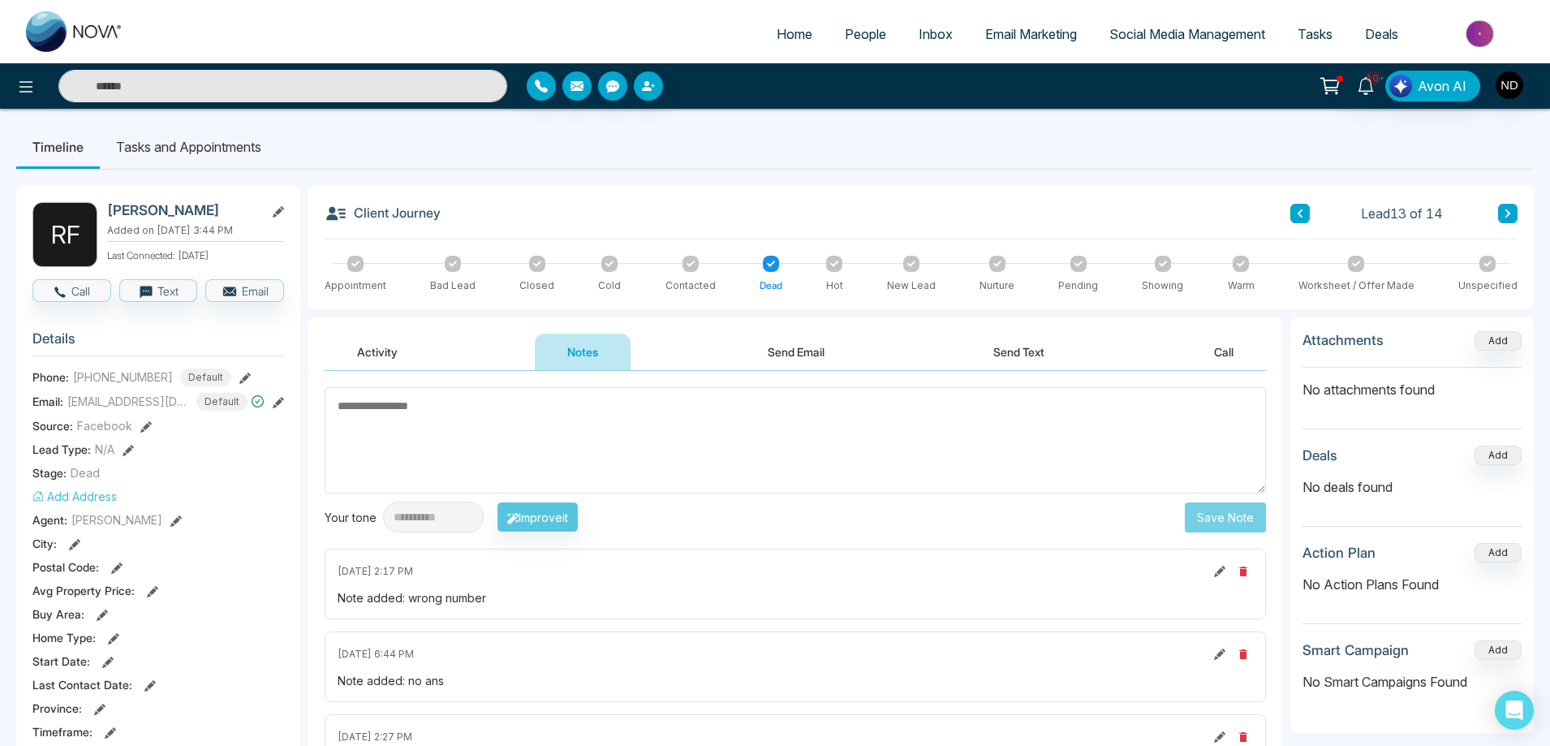
click at [1508, 209] on icon at bounding box center [1508, 214] width 8 height 10
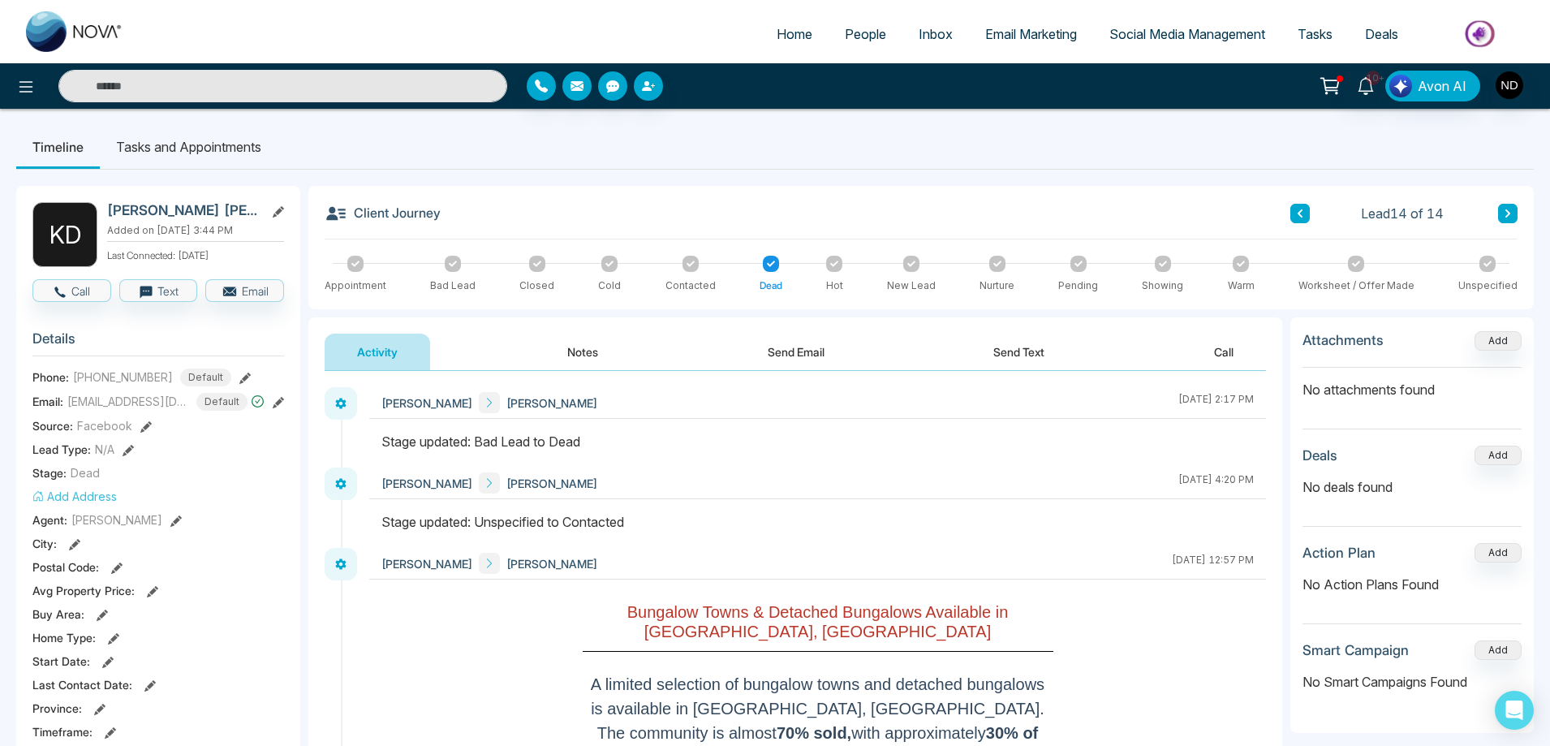
click at [587, 349] on button "Notes" at bounding box center [583, 352] width 96 height 37
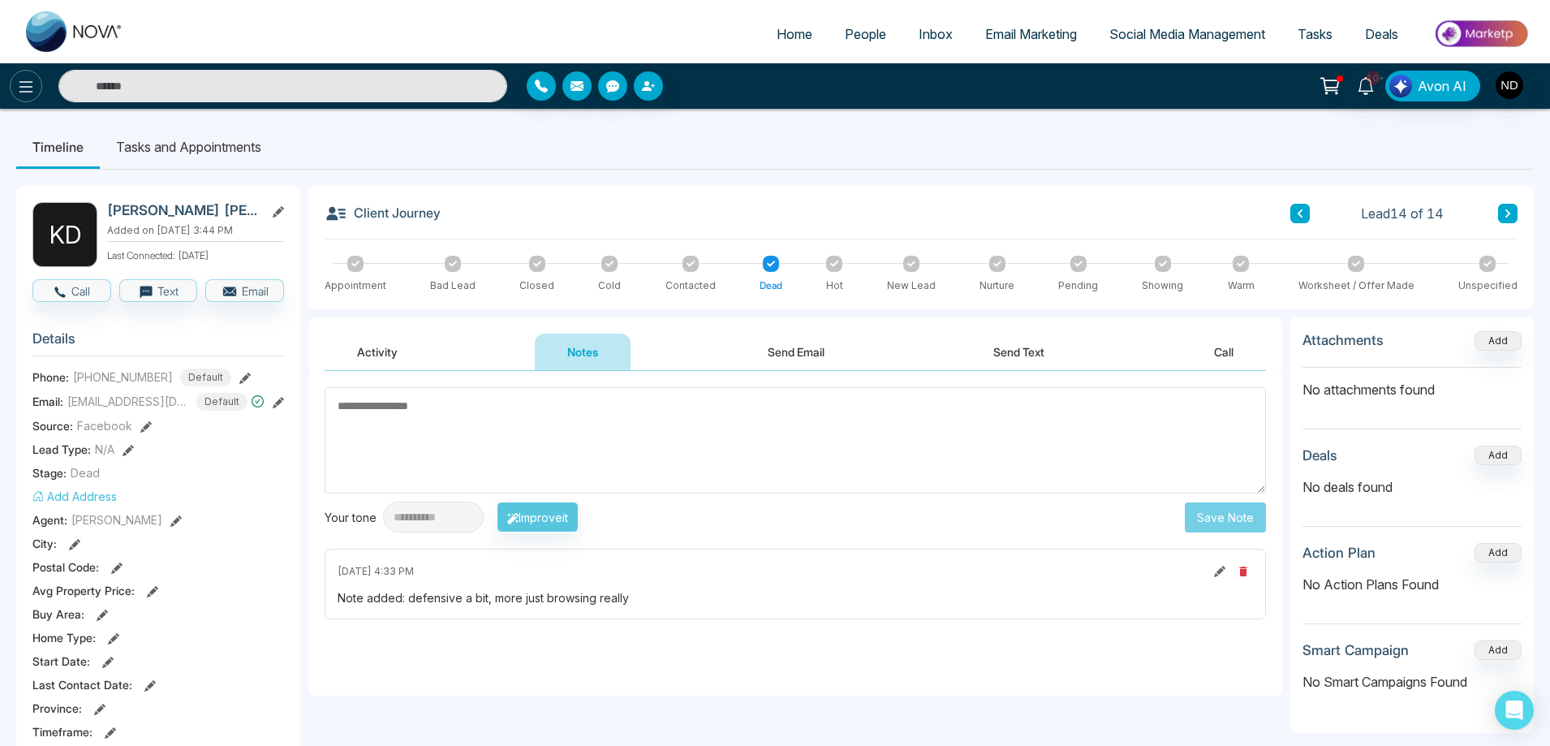
click at [24, 93] on icon at bounding box center [25, 86] width 19 height 19
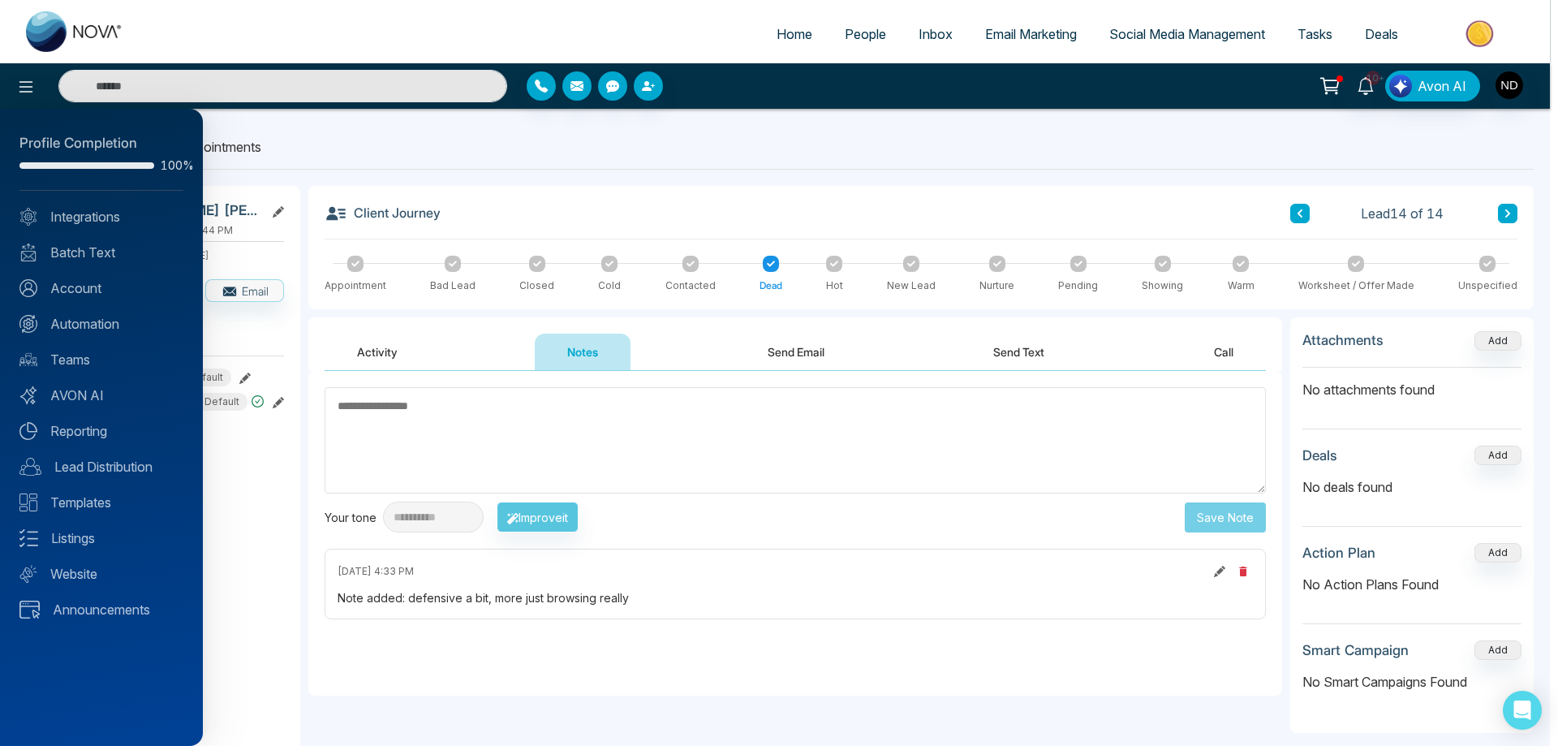
click at [513, 140] on div at bounding box center [779, 373] width 1558 height 746
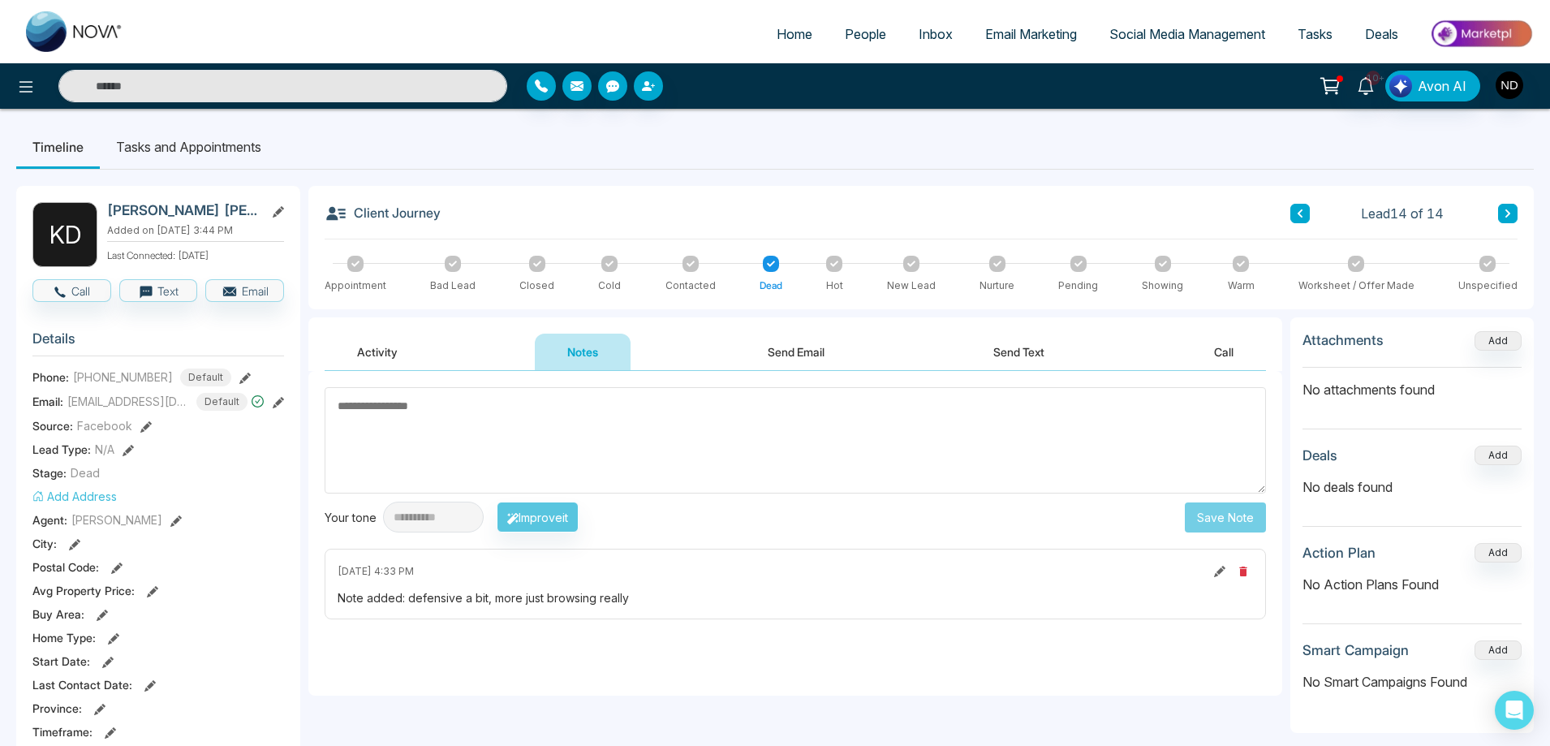
click at [845, 32] on span "People" at bounding box center [865, 34] width 41 height 16
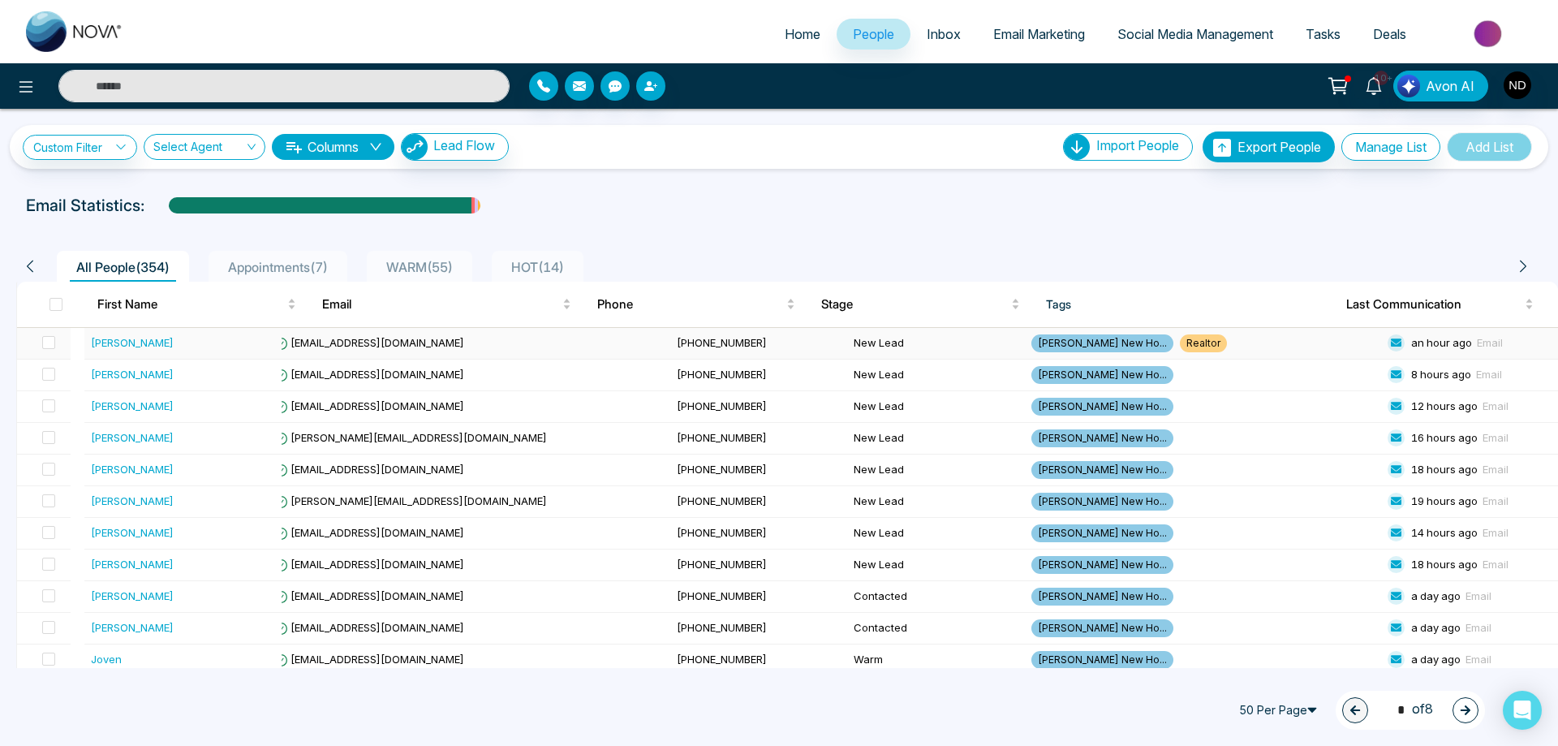
click at [131, 344] on div "[PERSON_NAME]" at bounding box center [132, 342] width 83 height 16
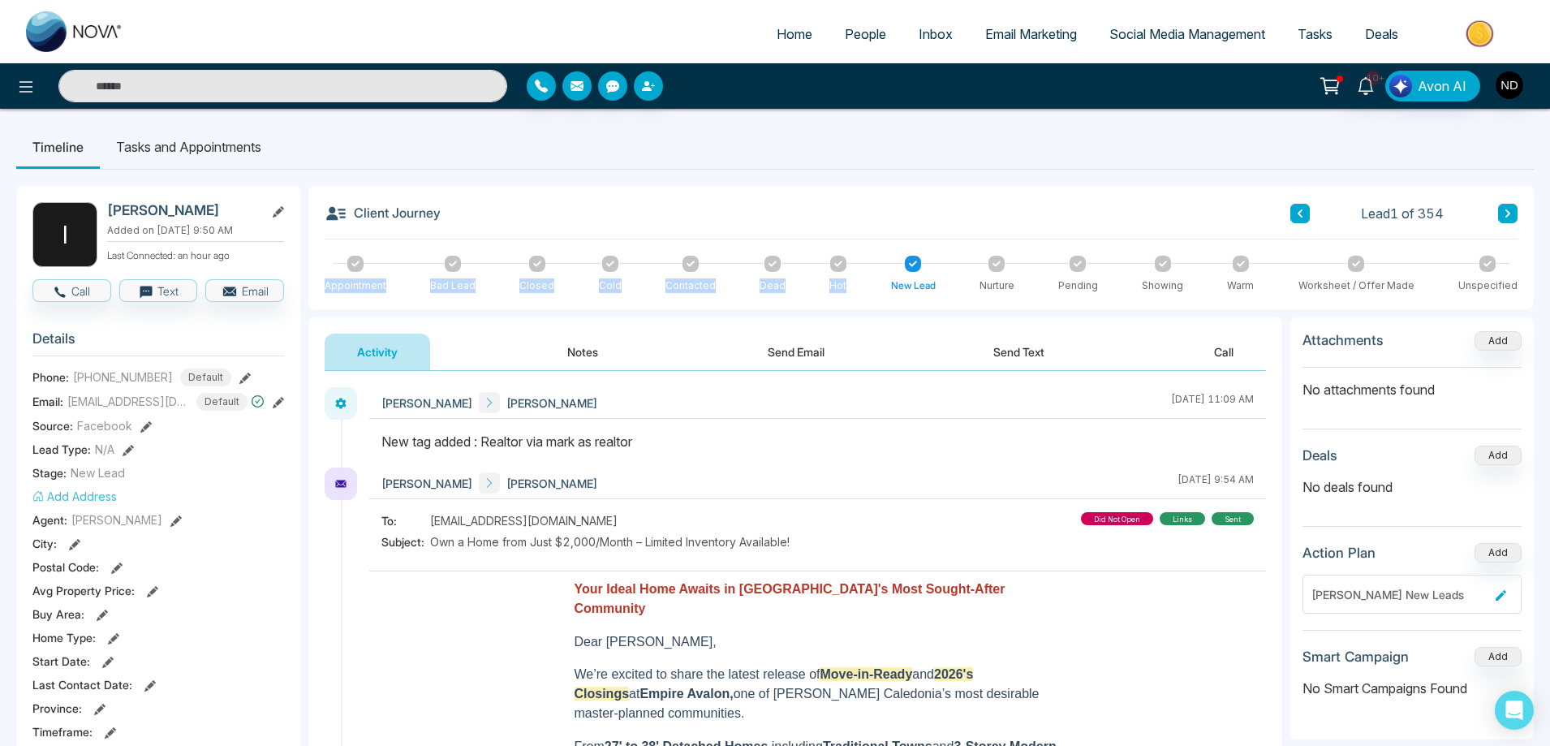
drag, startPoint x: 915, startPoint y: 263, endPoint x: 335, endPoint y: 255, distance: 580.3
click at [335, 255] on div "Client Journey Lead 1 of 354 Appointment Bad Lead Closed Cold Contacted Dead Ho…" at bounding box center [920, 247] width 1225 height 123
click at [963, 454] on div at bounding box center [817, 450] width 897 height 36
click at [771, 263] on icon at bounding box center [773, 264] width 8 height 8
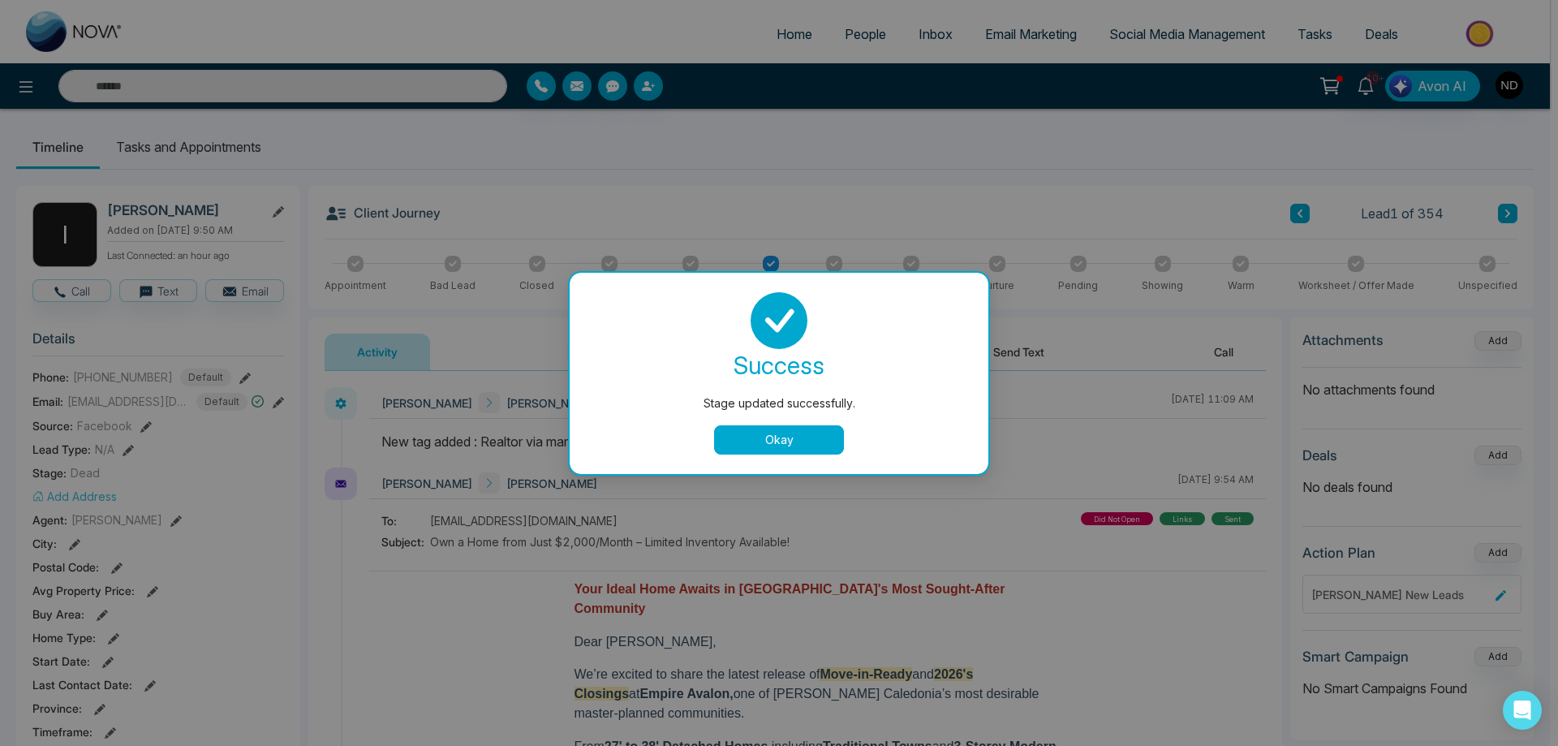
click at [803, 443] on button "Okay" at bounding box center [779, 439] width 130 height 29
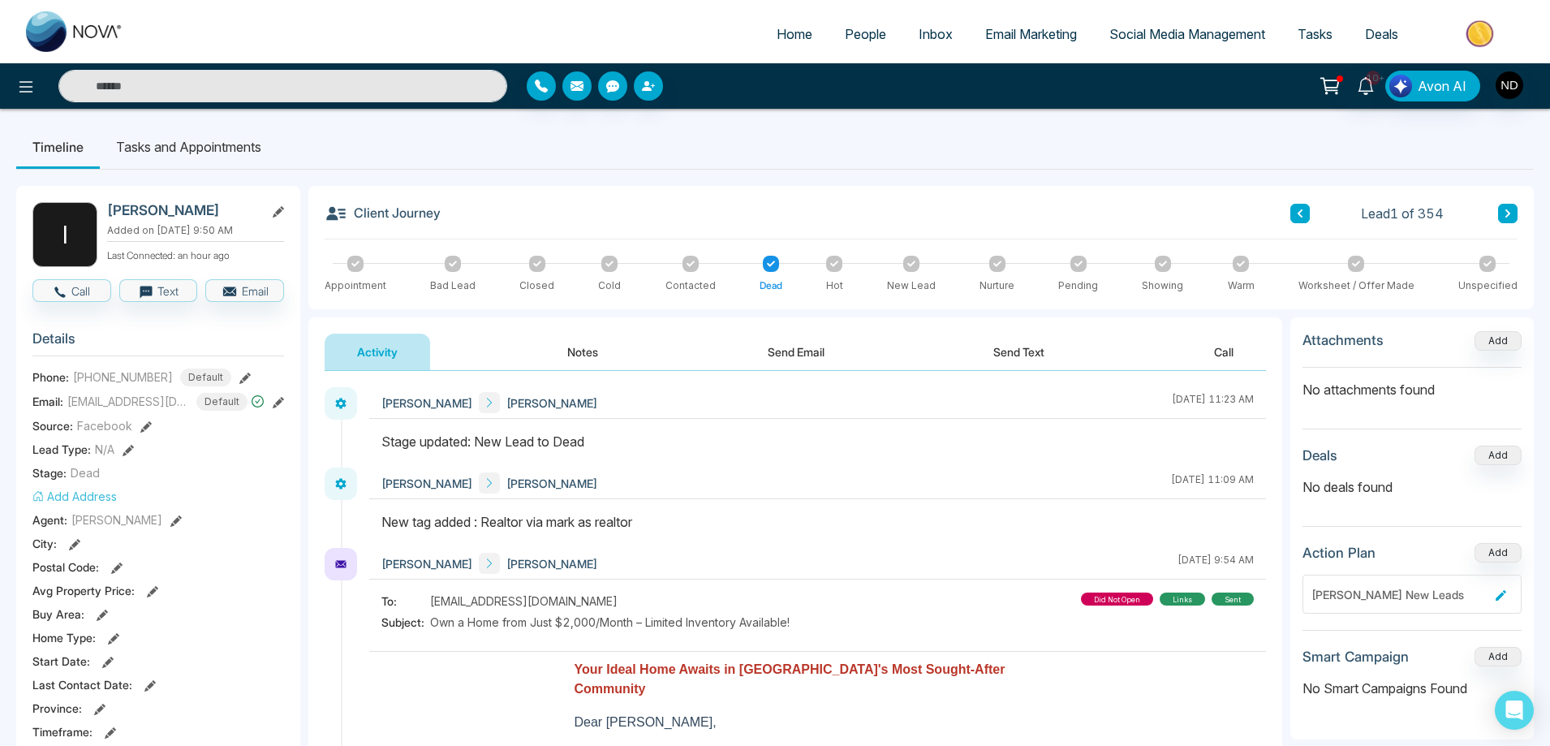
click at [848, 32] on span "People" at bounding box center [865, 34] width 41 height 16
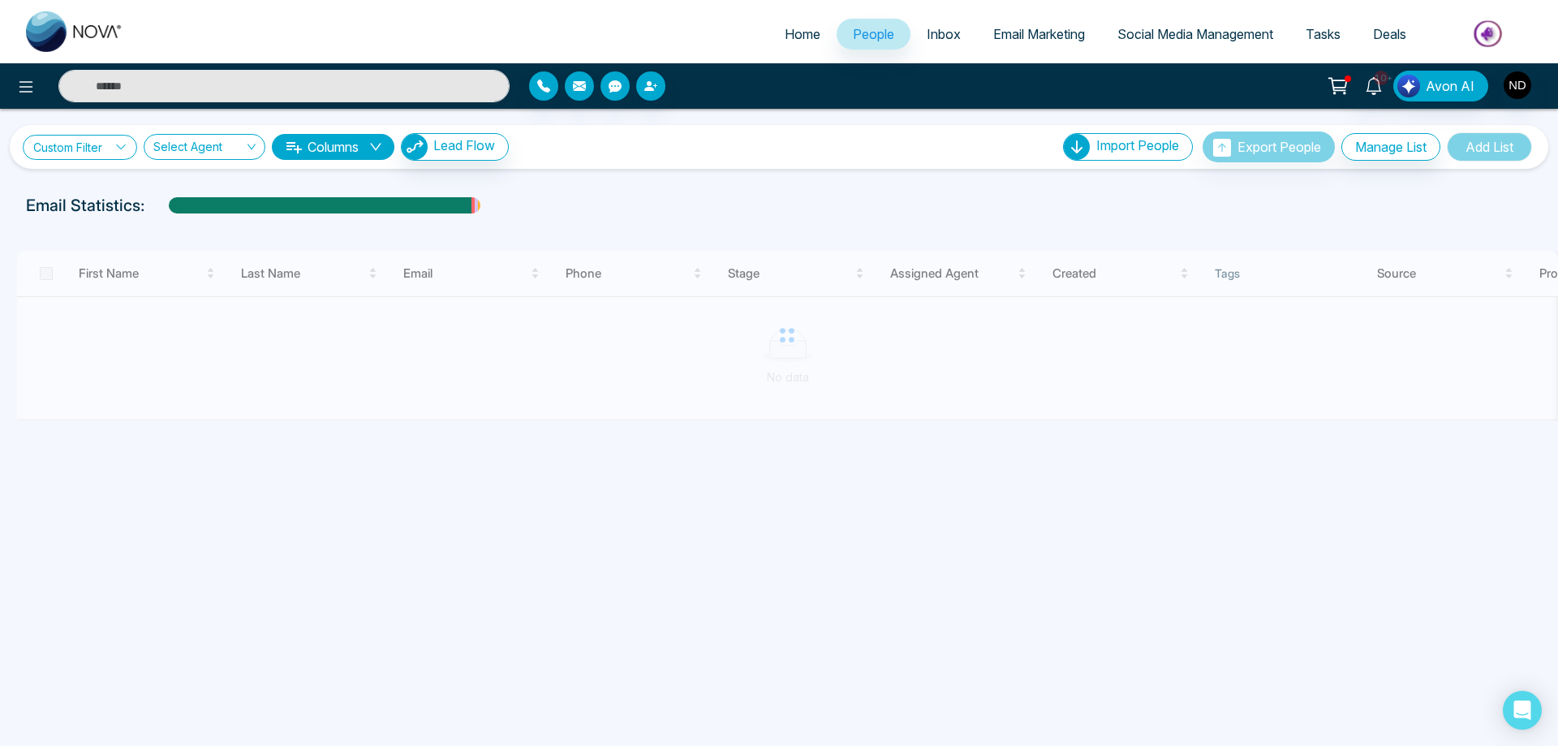
click at [84, 147] on link "Custom Filter" at bounding box center [80, 147] width 114 height 25
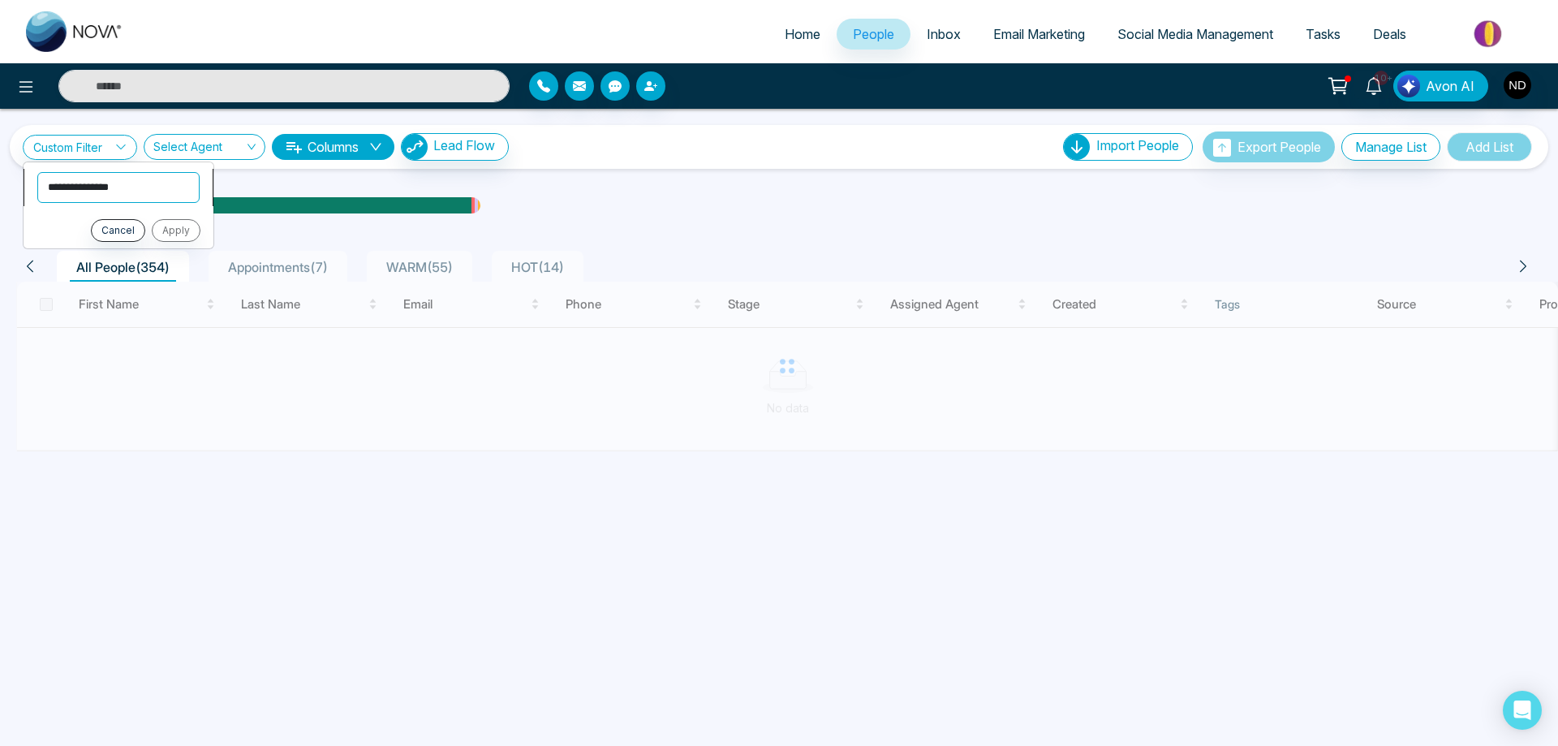
click at [125, 175] on select "**********" at bounding box center [118, 187] width 162 height 31
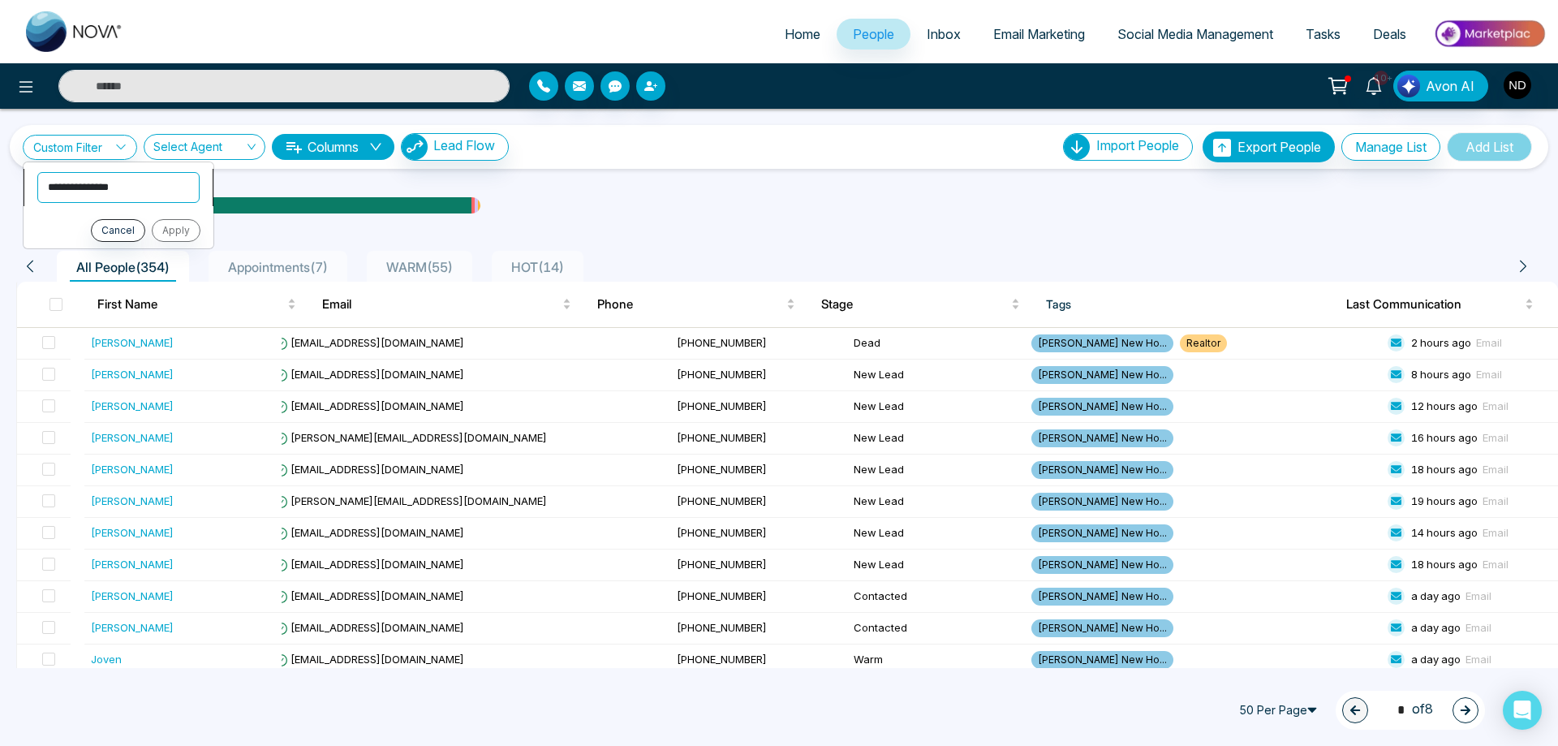
select select "*****"
click at [37, 172] on select "**********" at bounding box center [118, 187] width 162 height 31
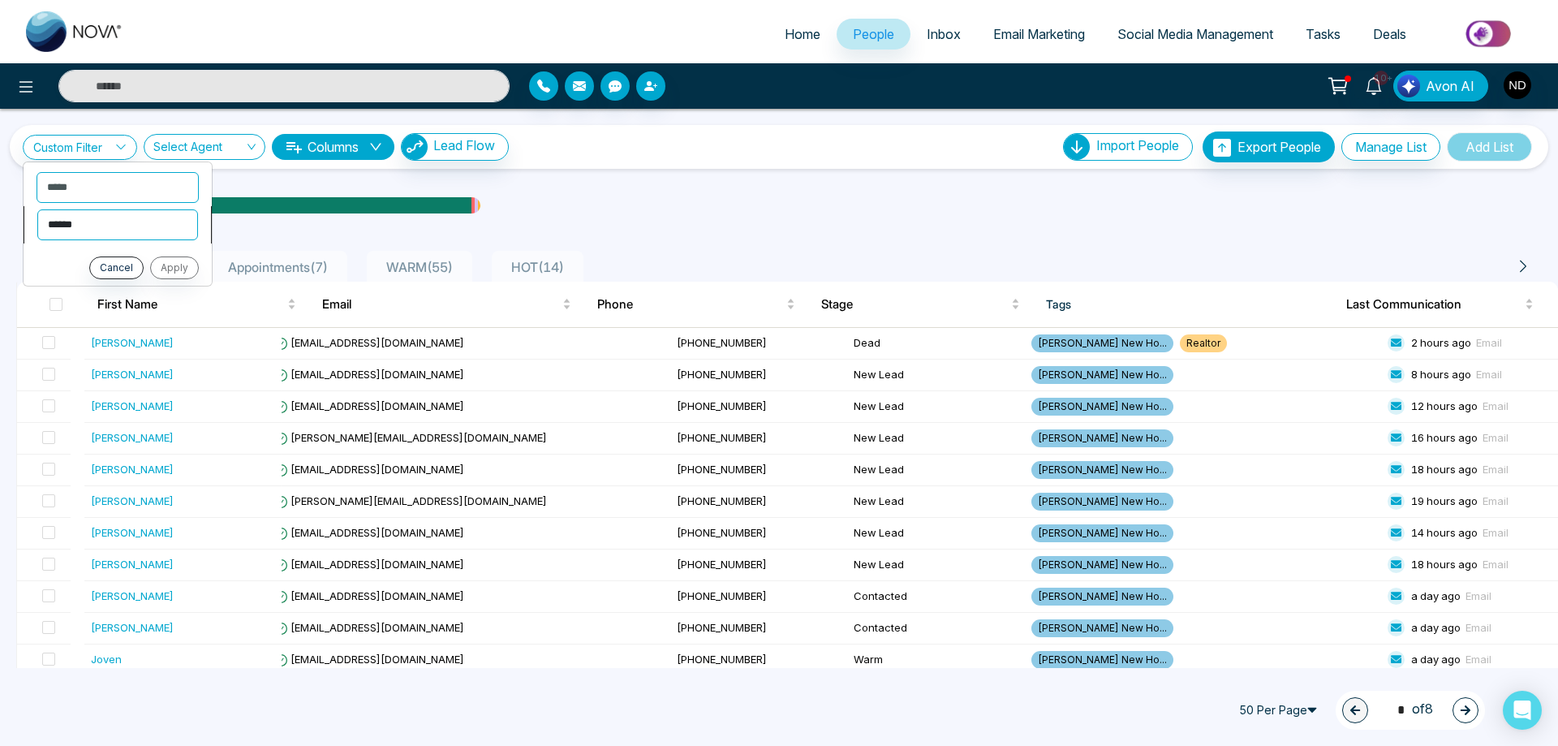
click at [81, 231] on select "**********" at bounding box center [117, 224] width 161 height 31
select select "*******"
click at [37, 209] on select "**********" at bounding box center [117, 224] width 161 height 31
click at [61, 253] on select "**********" at bounding box center [118, 258] width 162 height 31
select select "****"
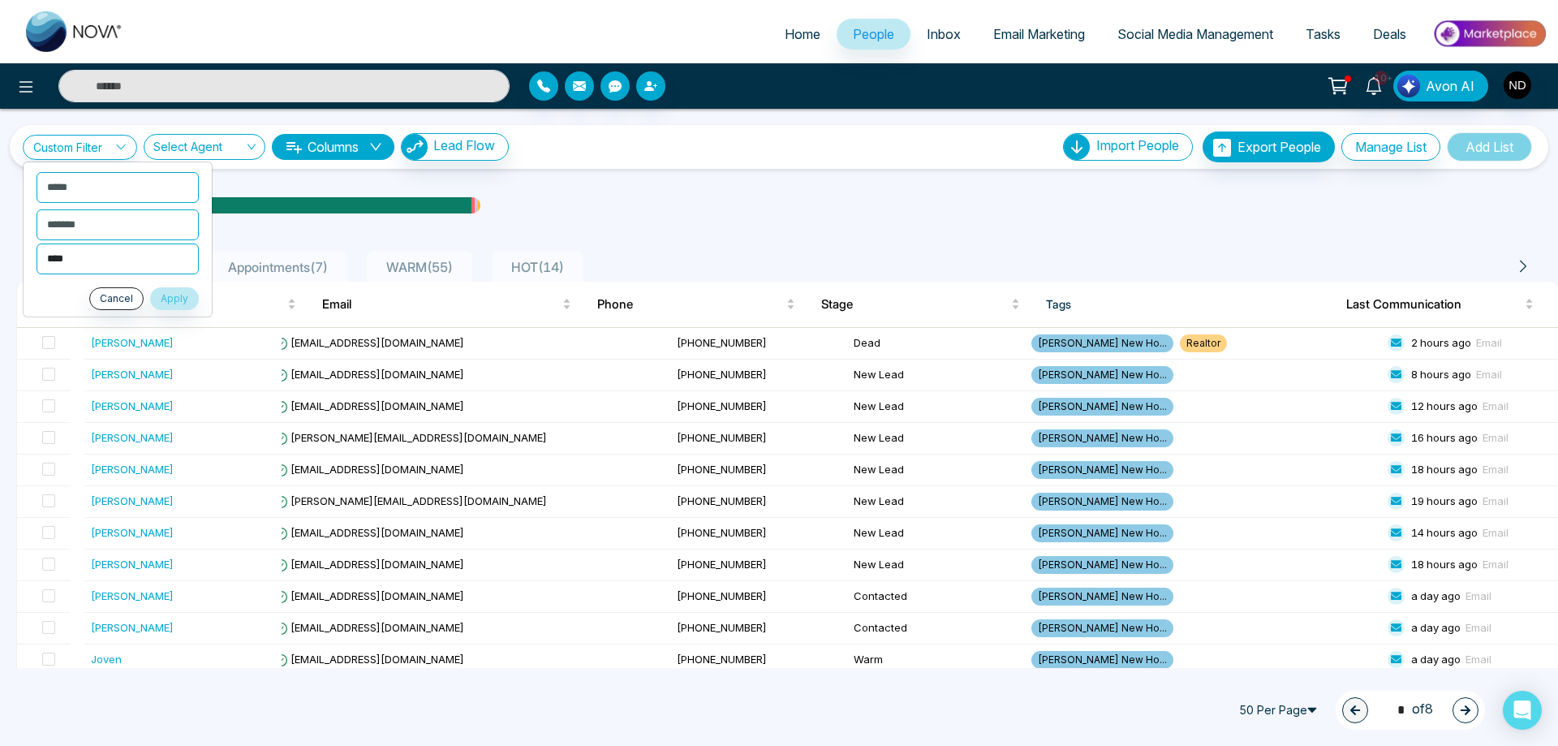
click at [37, 243] on select "**********" at bounding box center [118, 258] width 162 height 31
click at [174, 295] on button "Apply" at bounding box center [174, 298] width 49 height 23
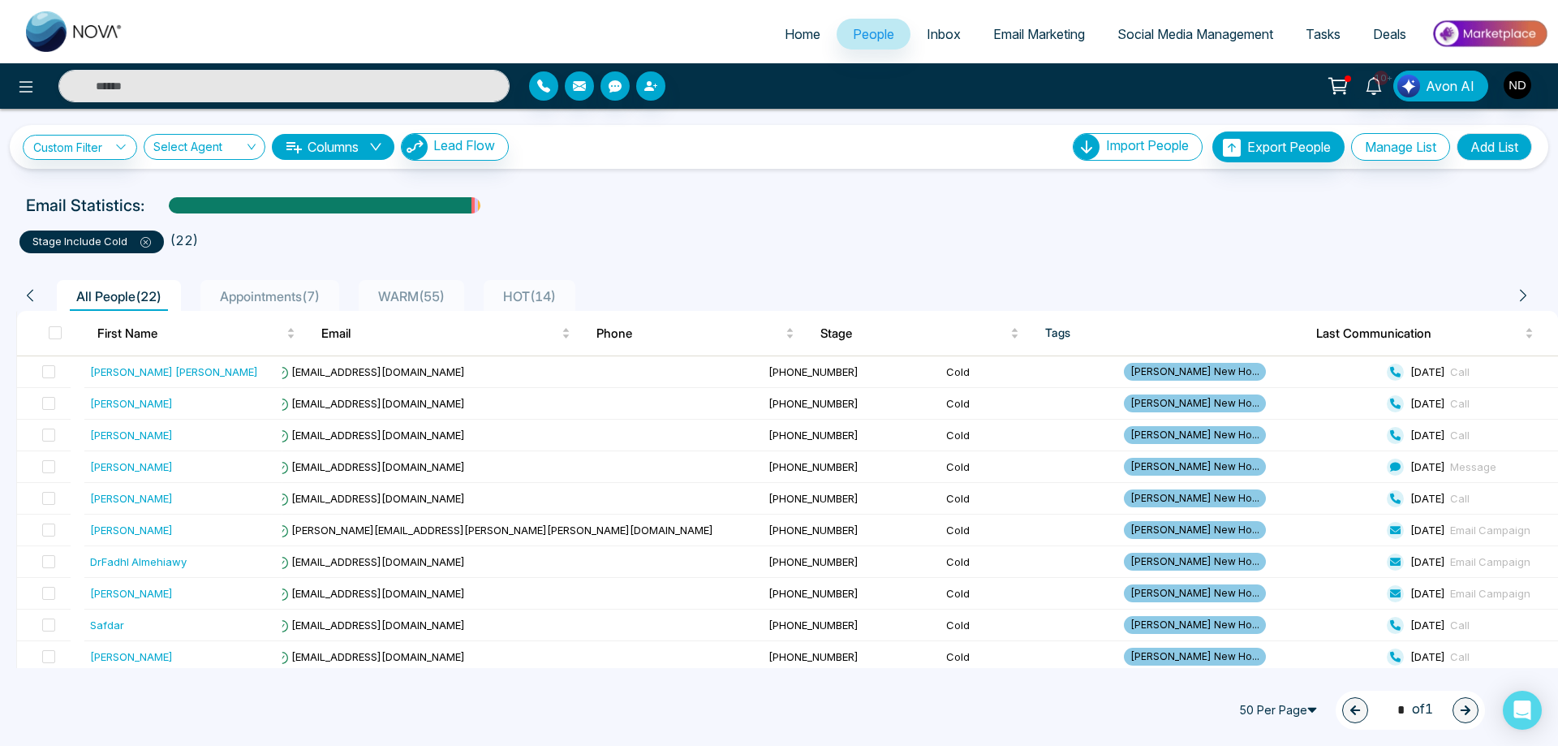
click at [816, 235] on ul "stage include Cold ( 22 )" at bounding box center [778, 238] width 1519 height 29
click at [144, 242] on icon at bounding box center [146, 242] width 5 height 5
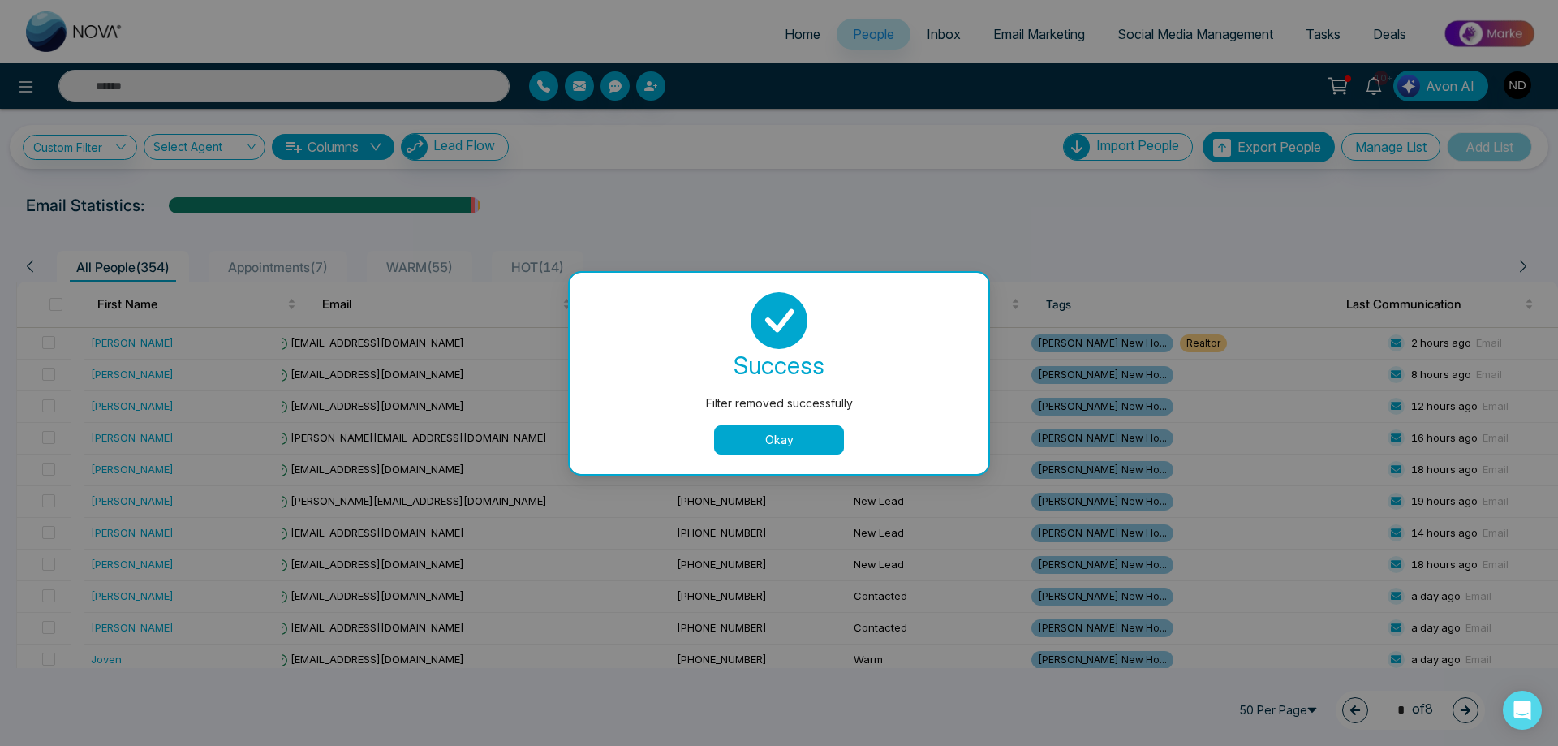
click at [786, 441] on button "Okay" at bounding box center [779, 439] width 130 height 29
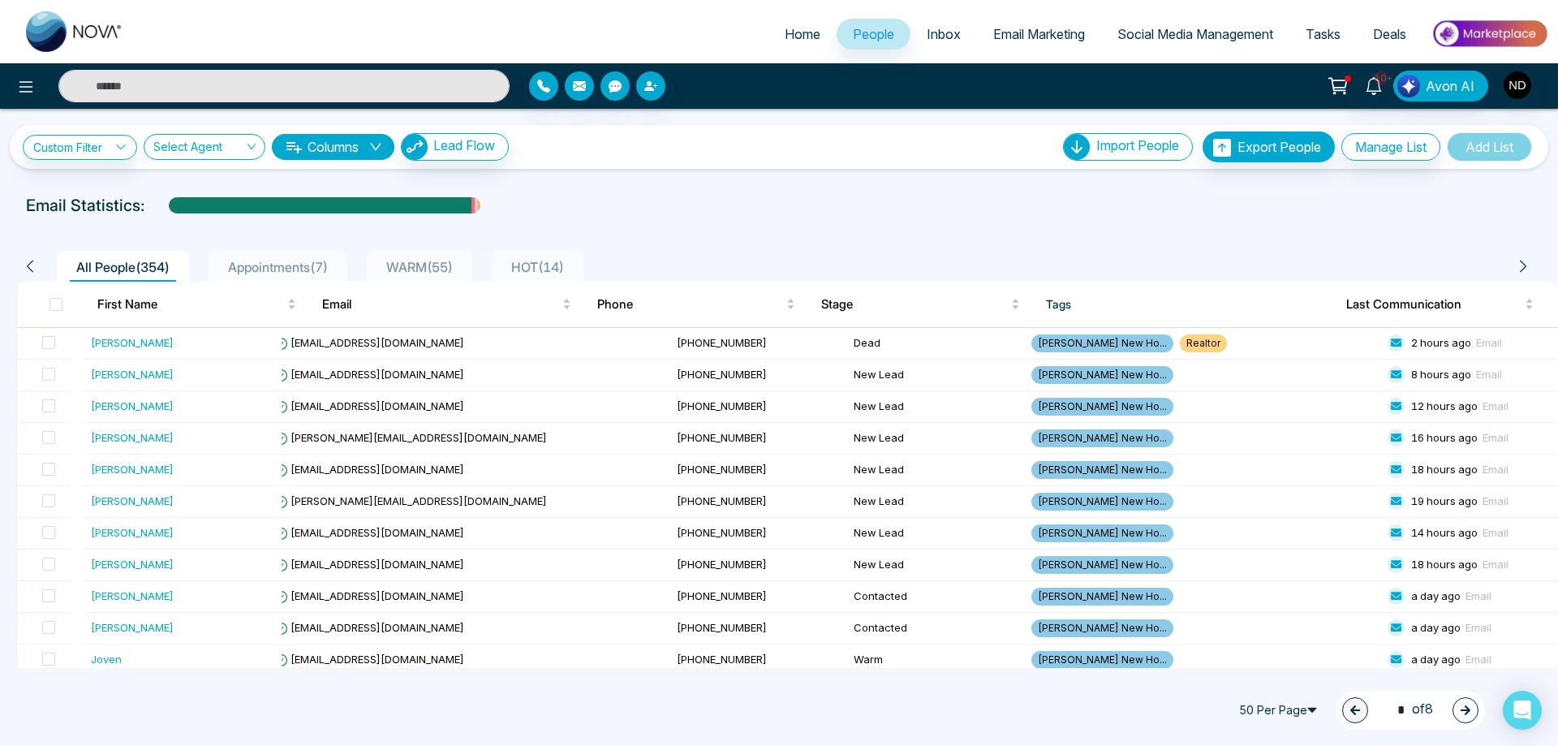
click at [786, 201] on div "Email Statistics:" at bounding box center [779, 205] width 1506 height 24
click at [136, 344] on div "[PERSON_NAME]" at bounding box center [132, 342] width 83 height 16
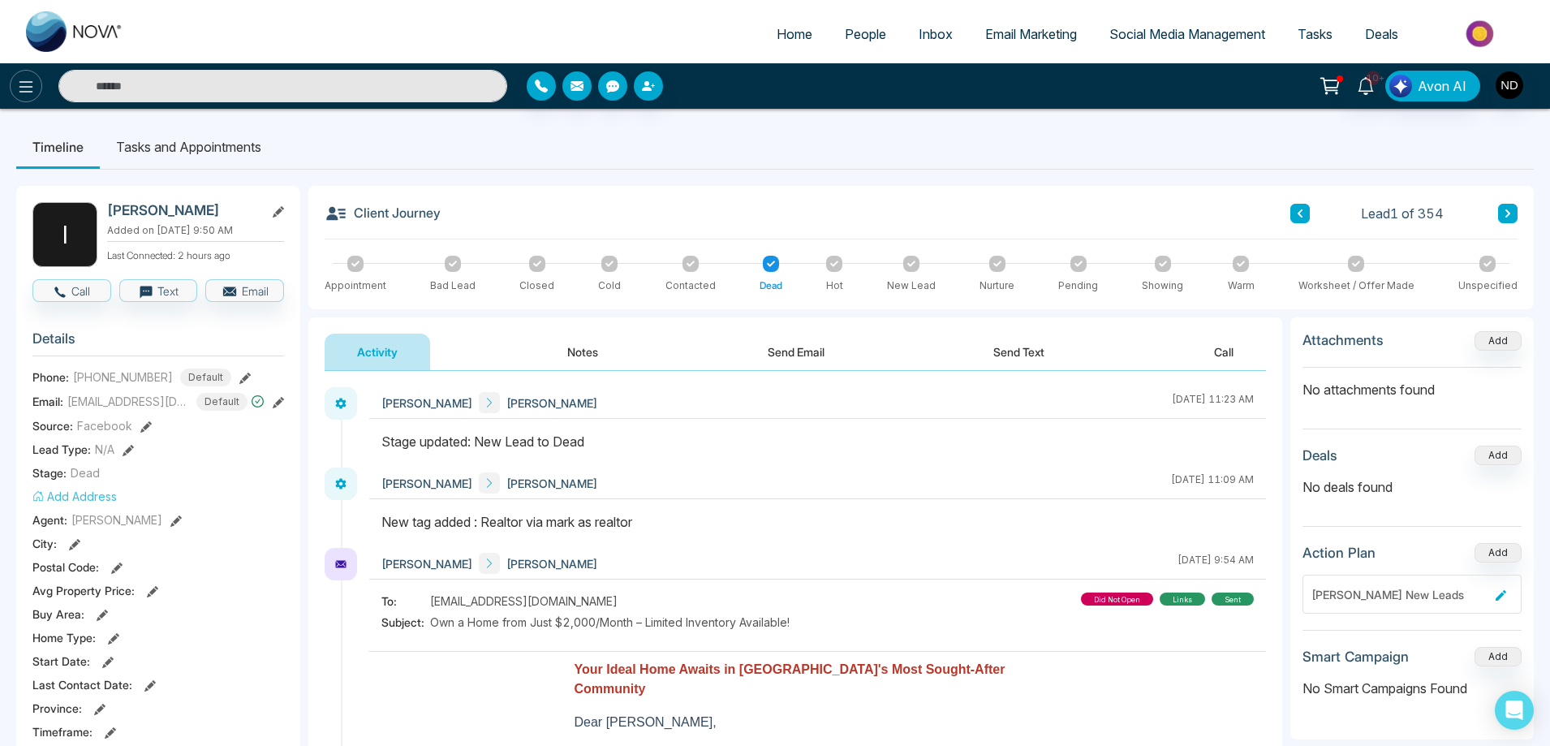
click at [37, 93] on button at bounding box center [26, 86] width 32 height 32
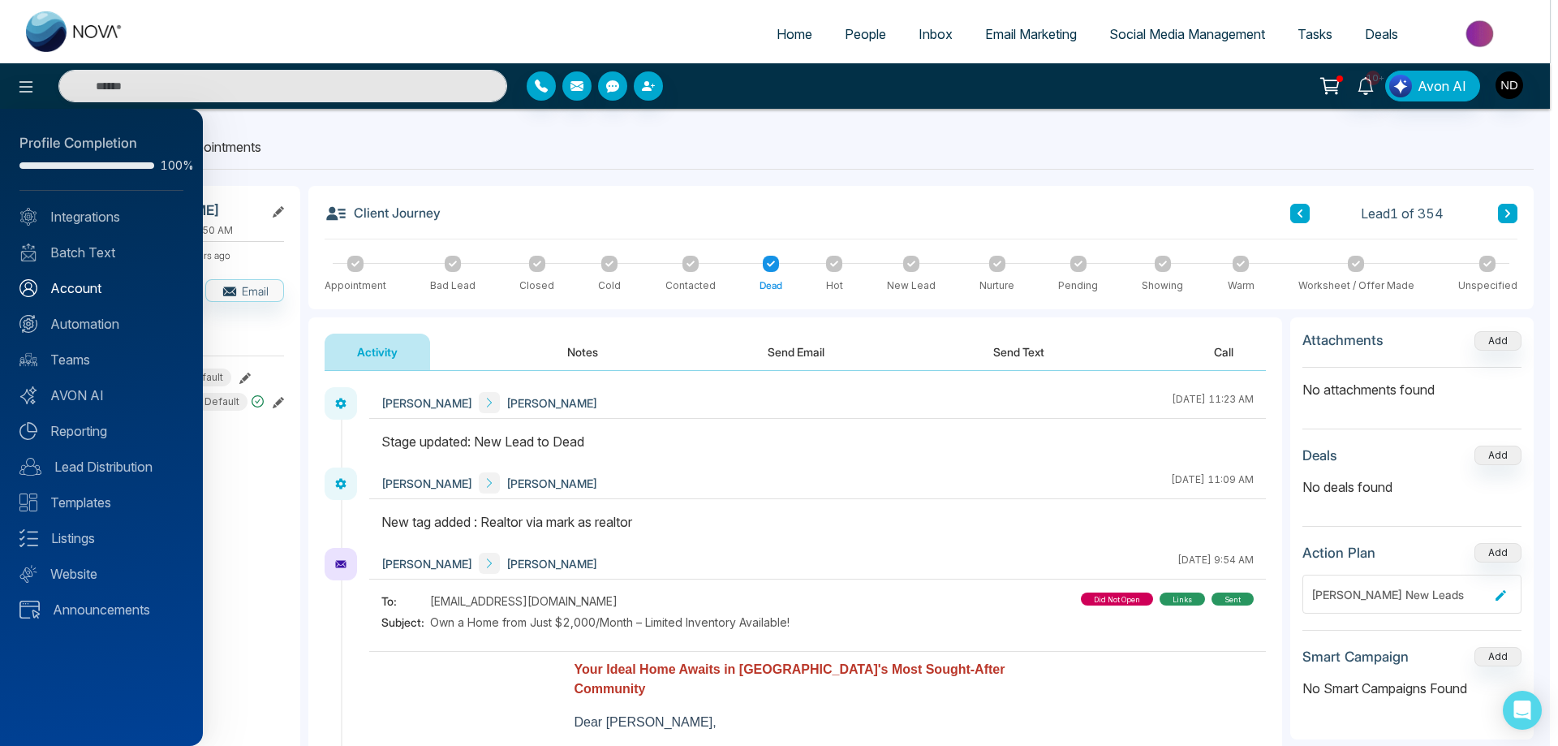
click at [69, 291] on link "Account" at bounding box center [101, 287] width 164 height 19
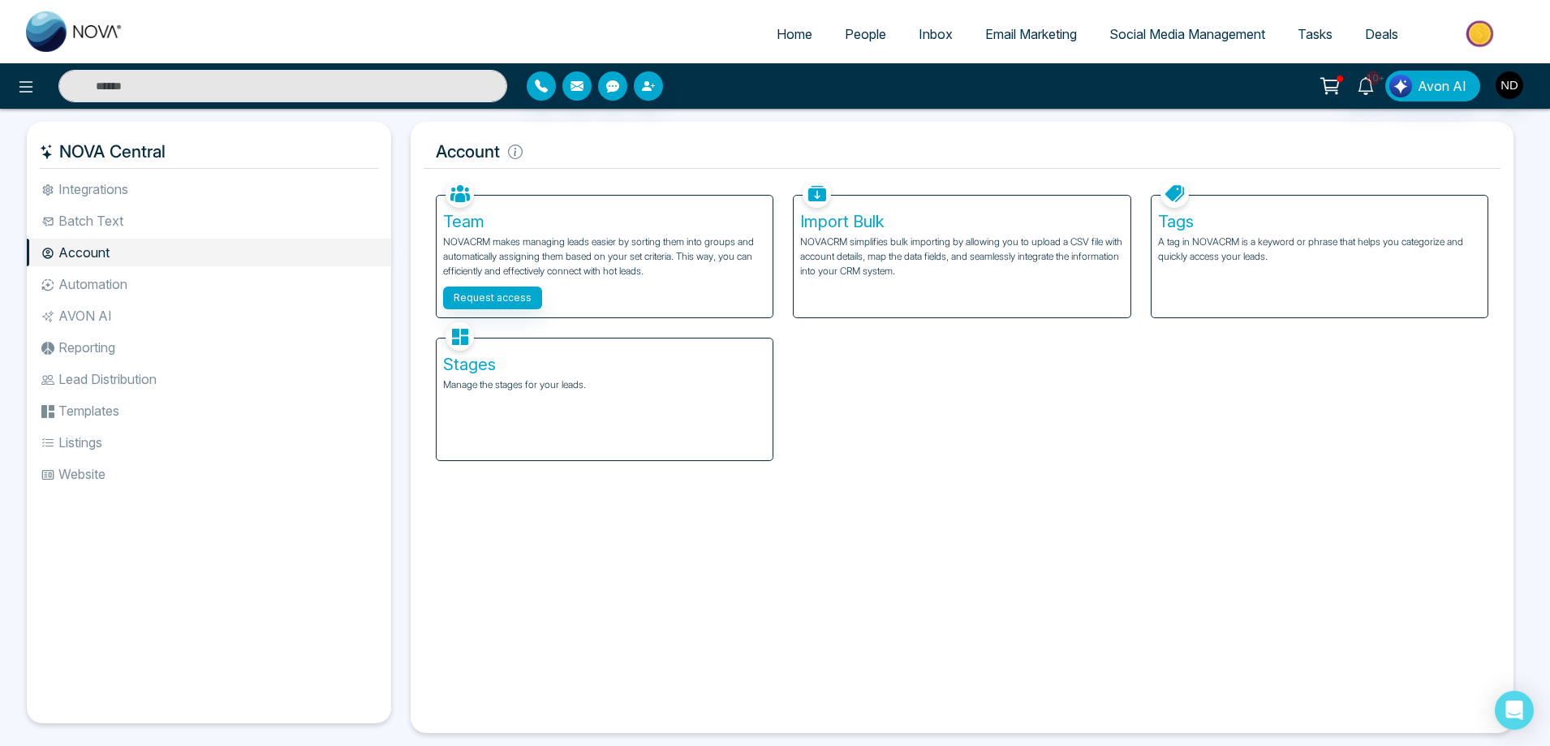
click at [1234, 249] on p "A tag in NOVACRM is a keyword or phrase that helps you categorize and quickly a…" at bounding box center [1319, 249] width 323 height 29
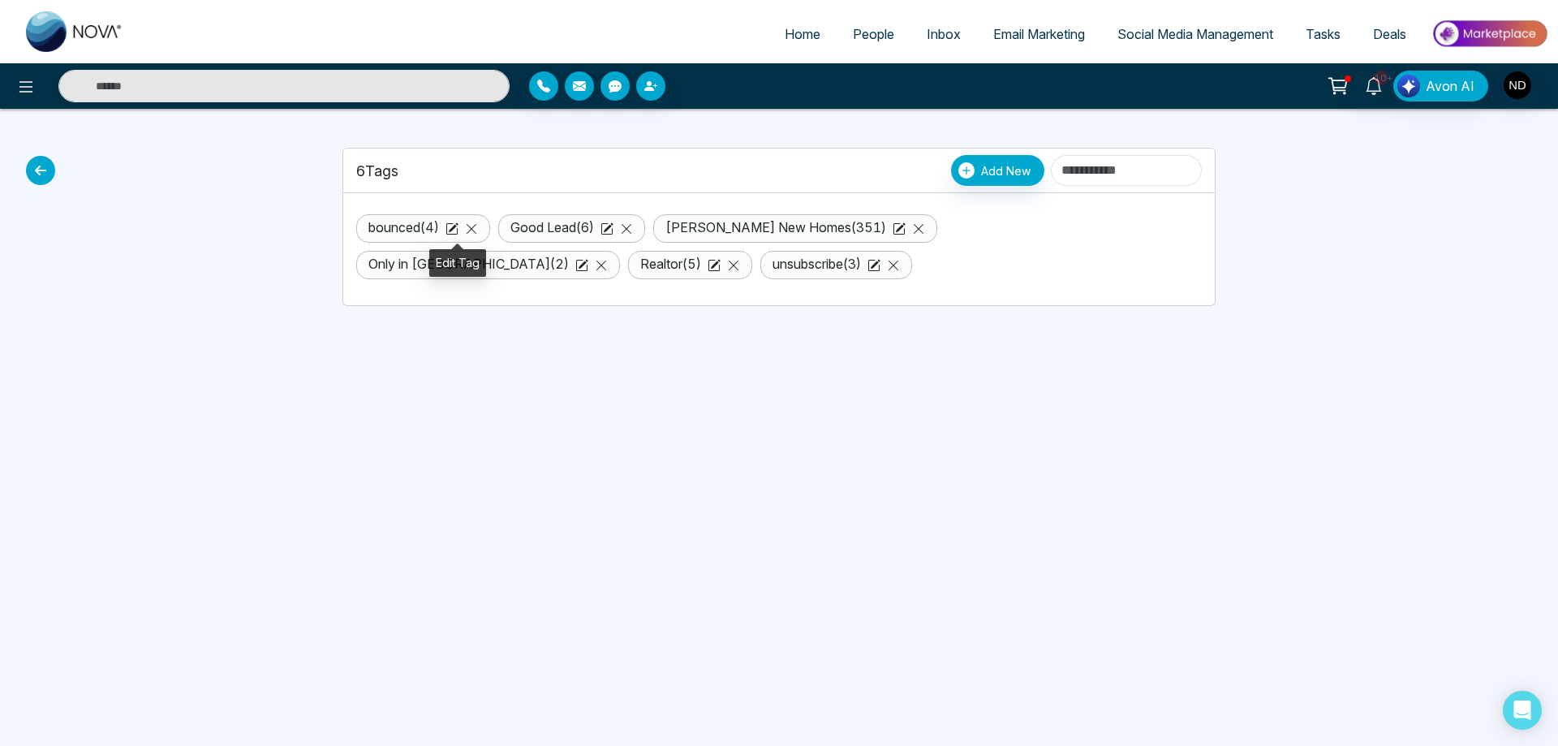
click at [456, 228] on icon at bounding box center [454, 227] width 10 height 10
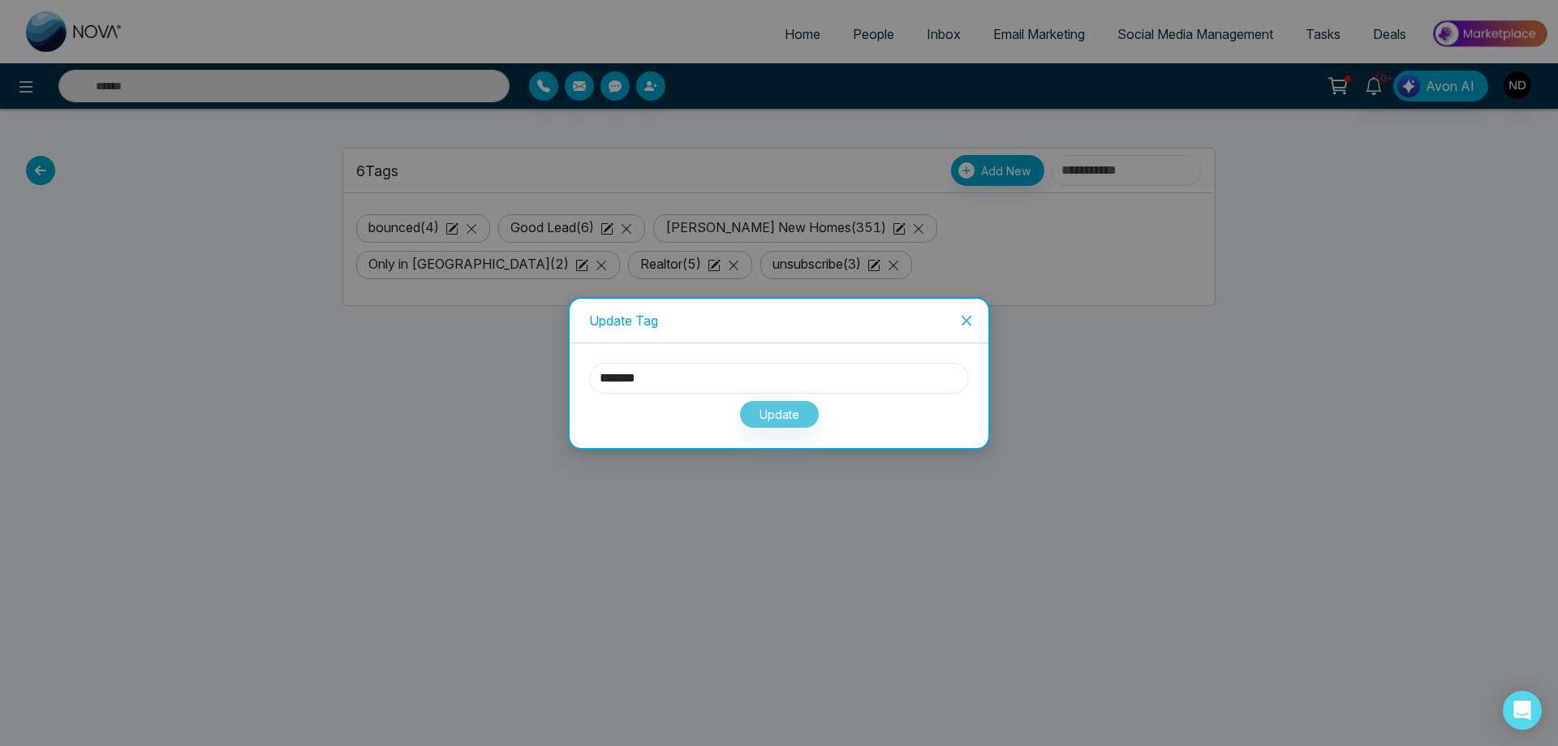
click at [604, 377] on input "*******" at bounding box center [779, 378] width 380 height 31
type input "*******"
click at [781, 411] on button "Update" at bounding box center [779, 414] width 80 height 28
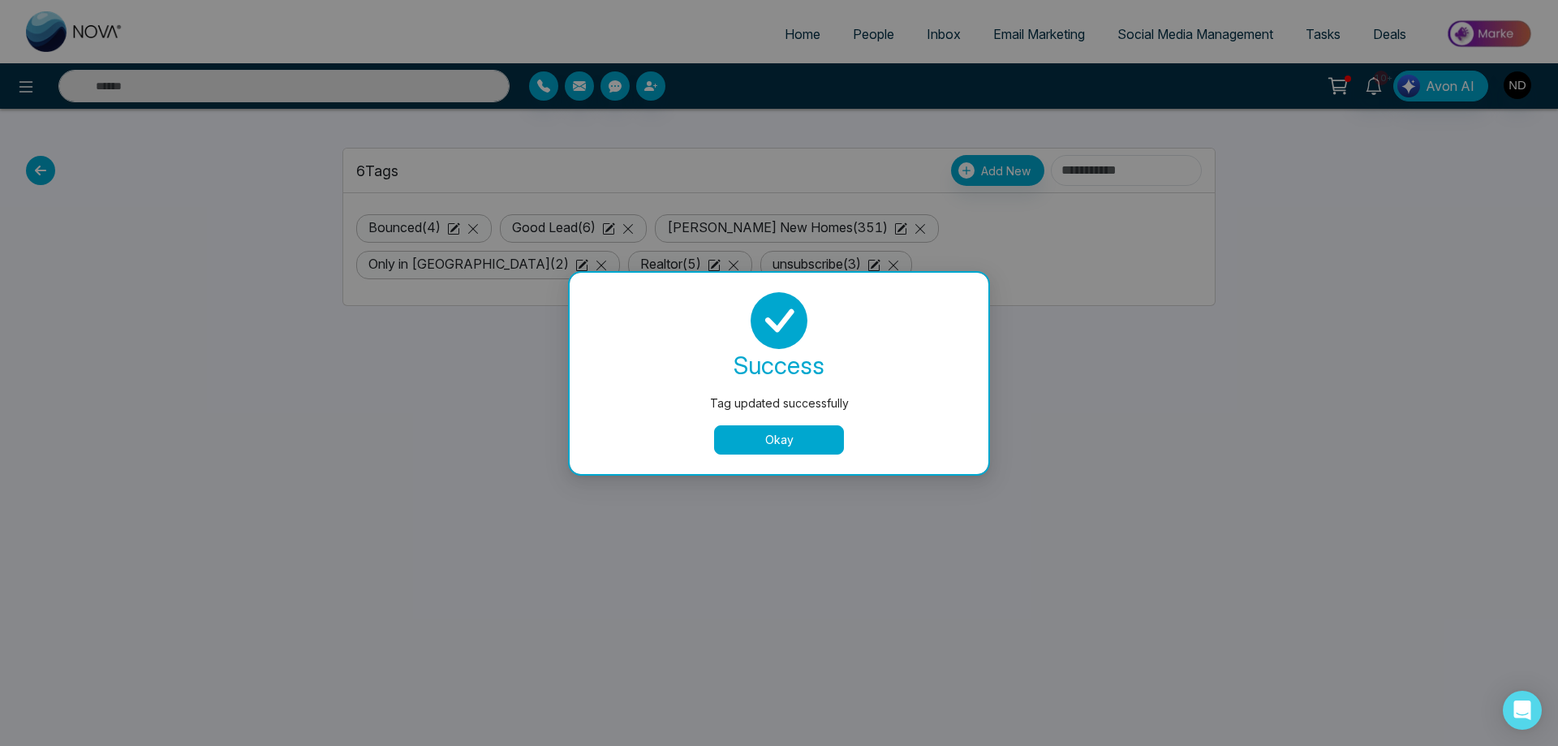
click at [777, 438] on button "Okay" at bounding box center [779, 439] width 130 height 29
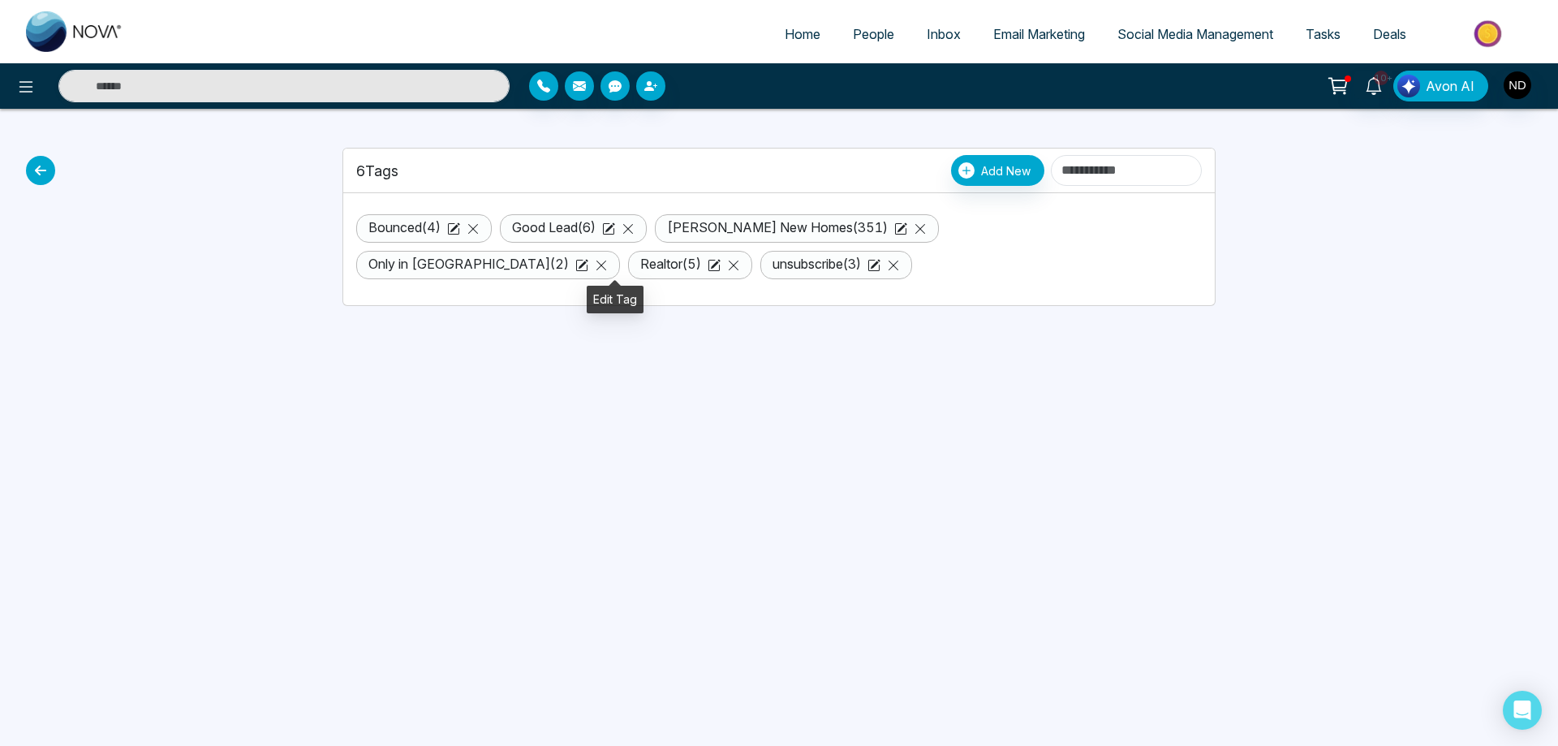
click at [871, 263] on icon at bounding box center [876, 264] width 10 height 10
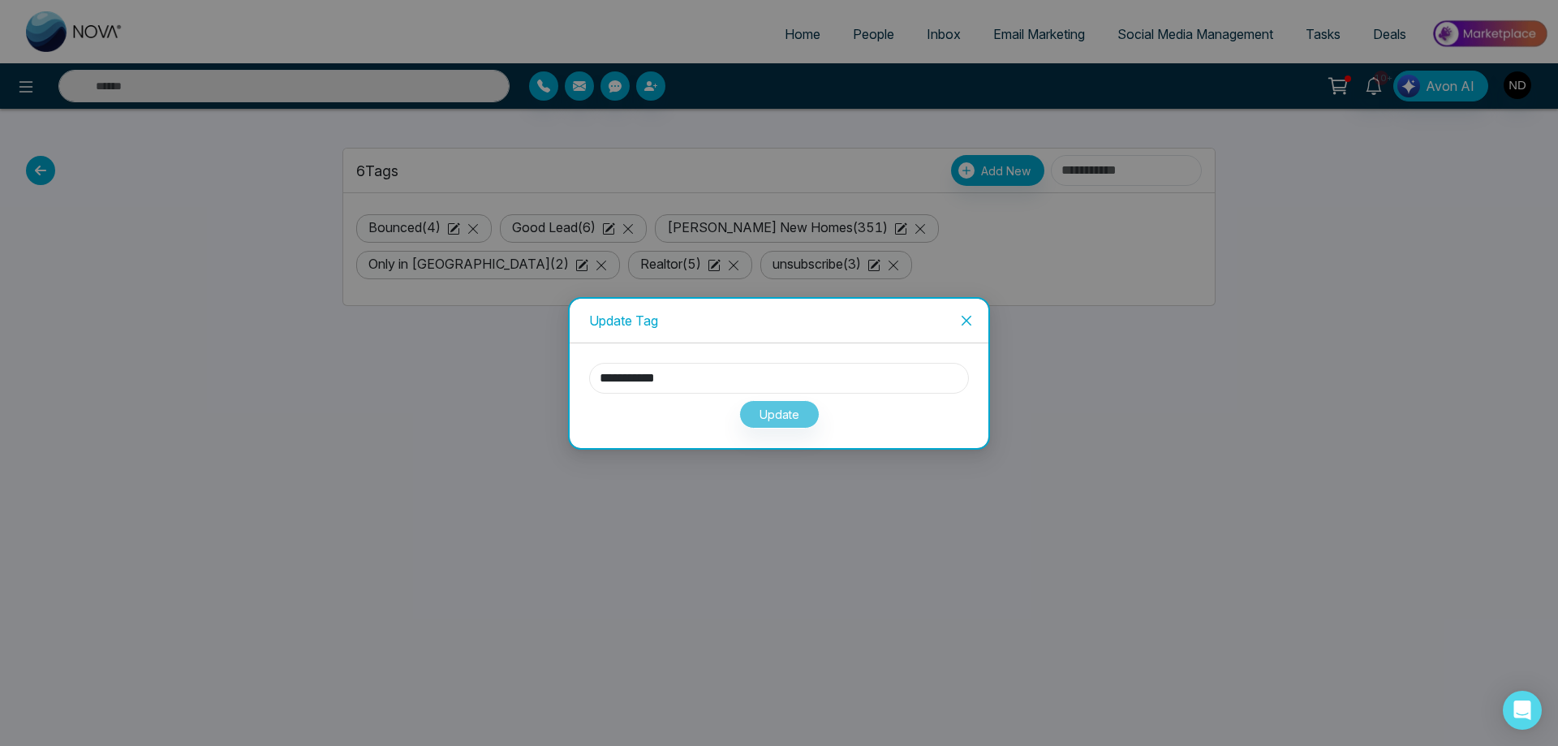
click at [605, 372] on input "**********" at bounding box center [779, 378] width 380 height 31
type input "**********"
click at [761, 416] on button "Update" at bounding box center [779, 414] width 80 height 28
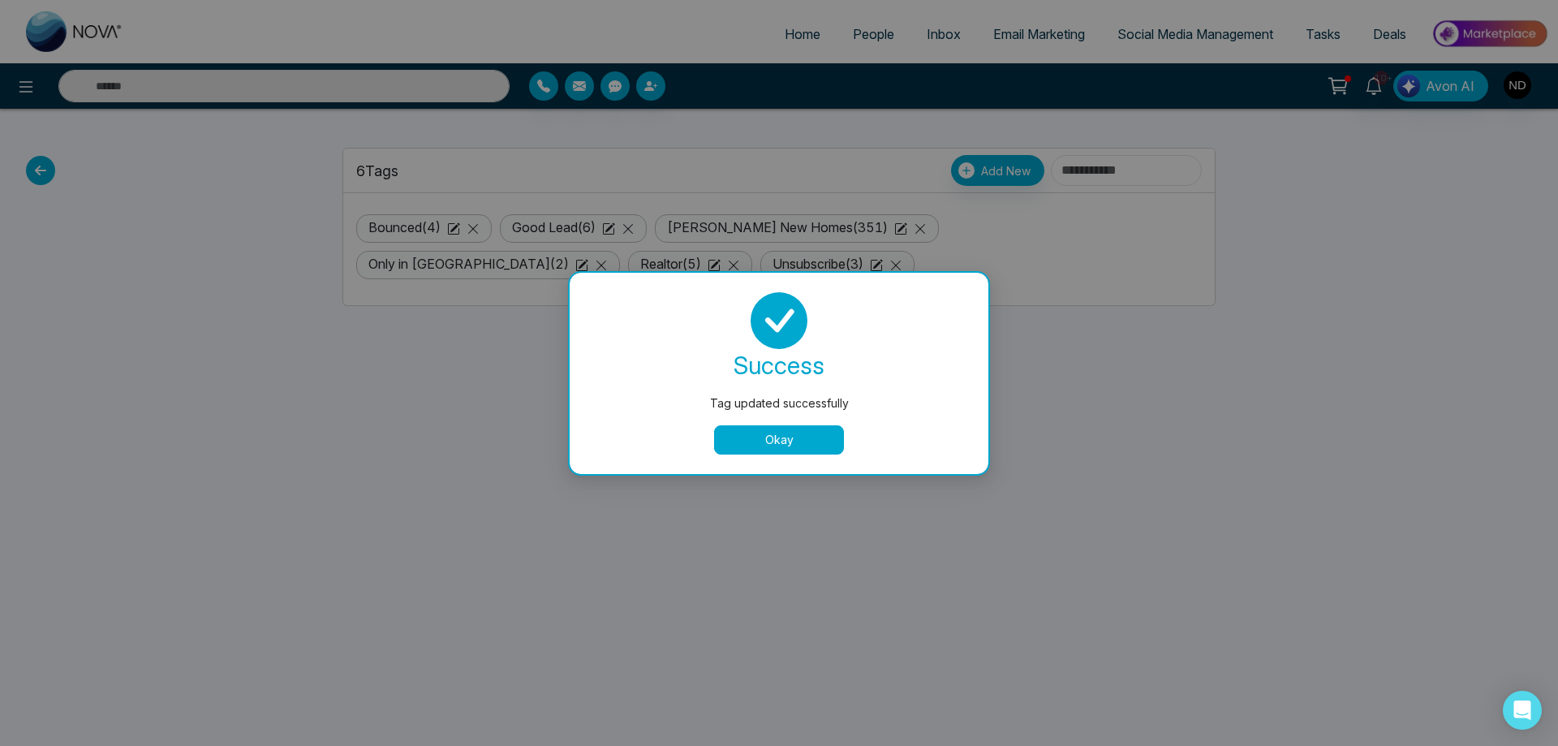
click at [794, 450] on button "Okay" at bounding box center [779, 439] width 130 height 29
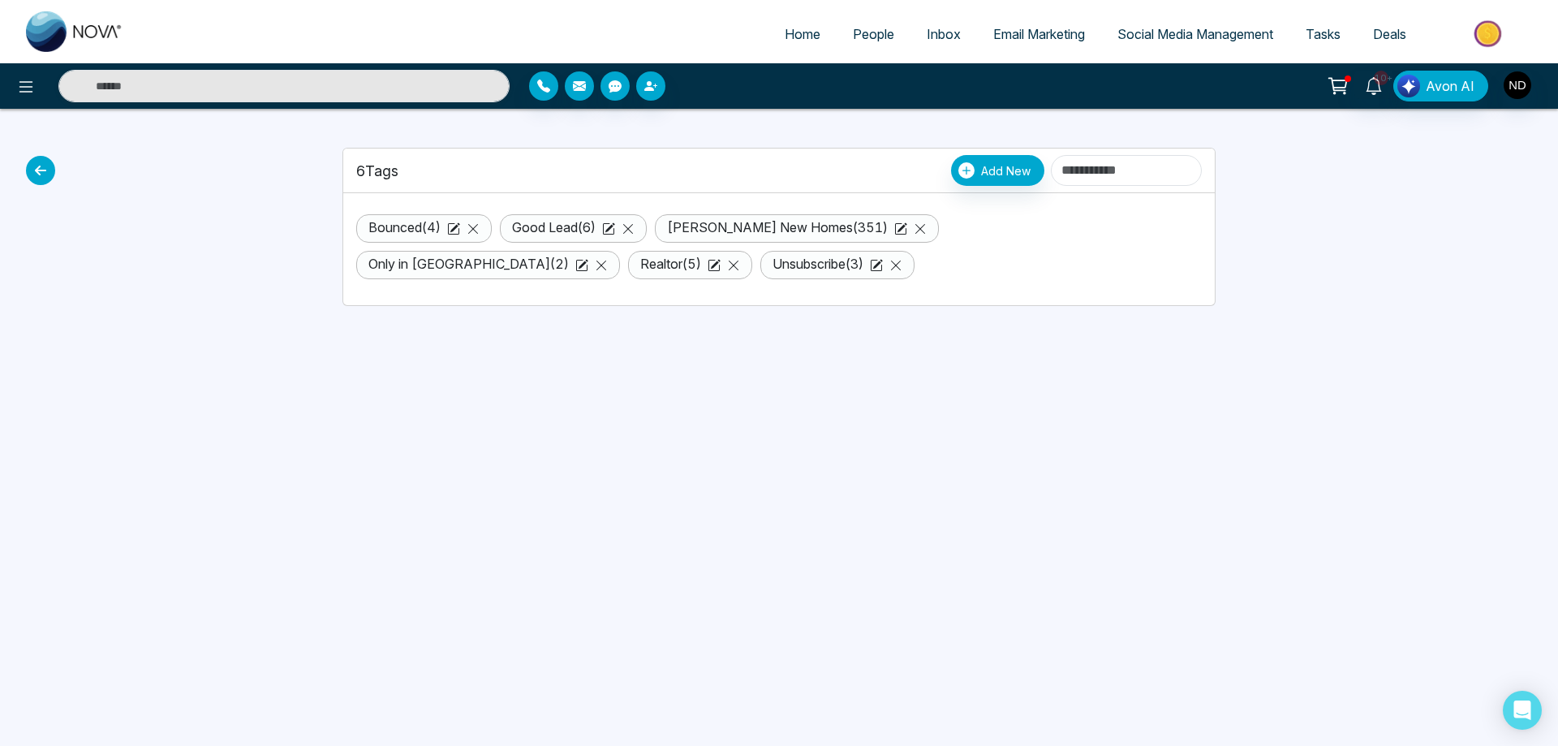
click at [549, 463] on div "Home People Inbox Email Marketing Social Media Management Tasks Deals 10+ Avon …" at bounding box center [779, 373] width 1558 height 746
click at [1173, 547] on div "Home People Inbox Email Marketing Social Media Management Tasks Deals 10+ Avon …" at bounding box center [779, 373] width 1558 height 746
click at [850, 528] on div "Home People Inbox Email Marketing Social Media Management Tasks Deals 10+ Avon …" at bounding box center [779, 373] width 1558 height 746
click at [1328, 416] on div "Home People Inbox Email Marketing Social Media Management Tasks Deals 10+ Avon …" at bounding box center [779, 373] width 1558 height 746
click at [1377, 88] on icon at bounding box center [1374, 86] width 18 height 18
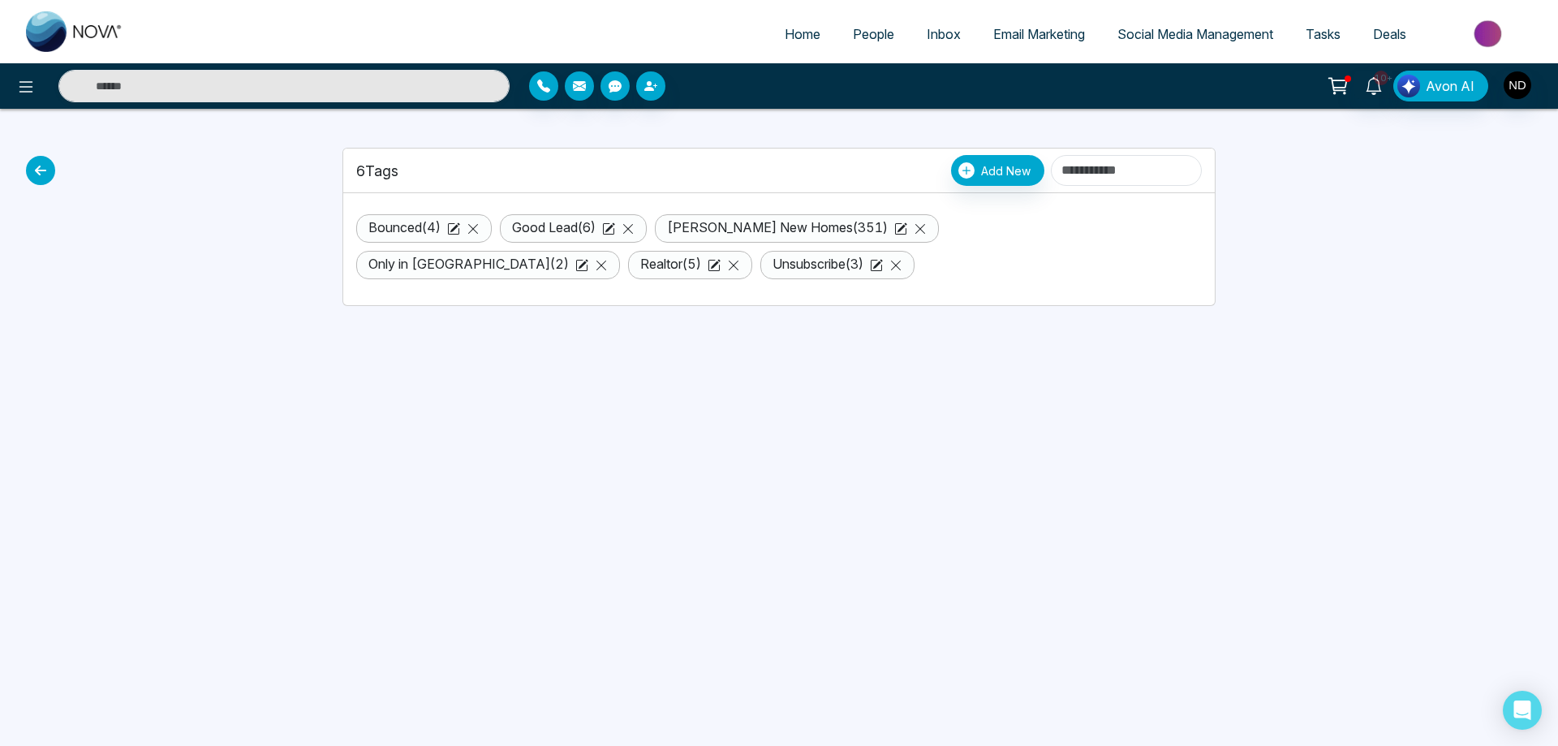
click at [1140, 79] on div "10+ Notifications (19) Mark all as Read Na New Lead Lead Name: Inderpal Sohal V…" at bounding box center [1234, 86] width 630 height 31
click at [863, 37] on span "People" at bounding box center [873, 34] width 41 height 16
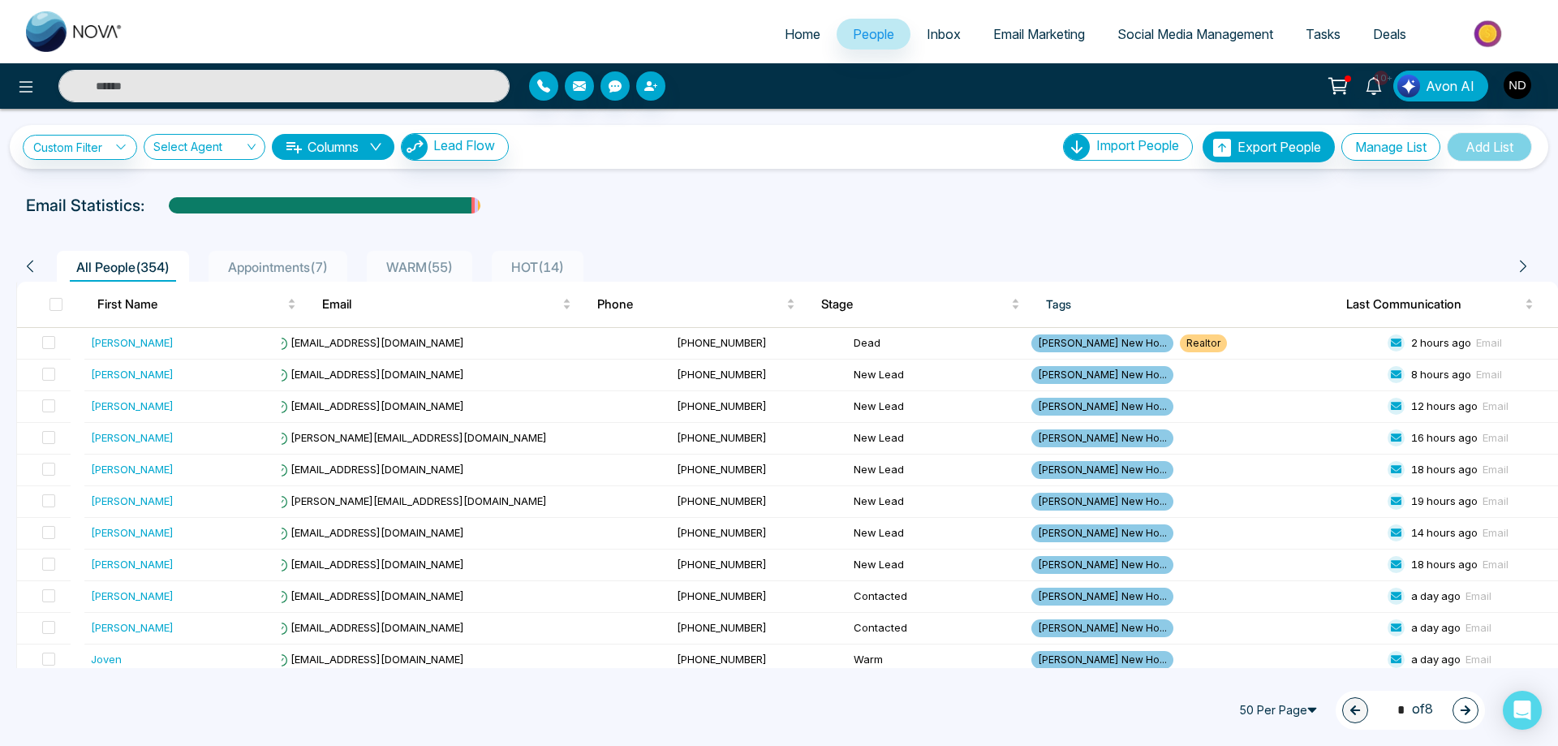
click at [398, 334] on td "[EMAIL_ADDRESS][DOMAIN_NAME]" at bounding box center [469, 344] width 403 height 32
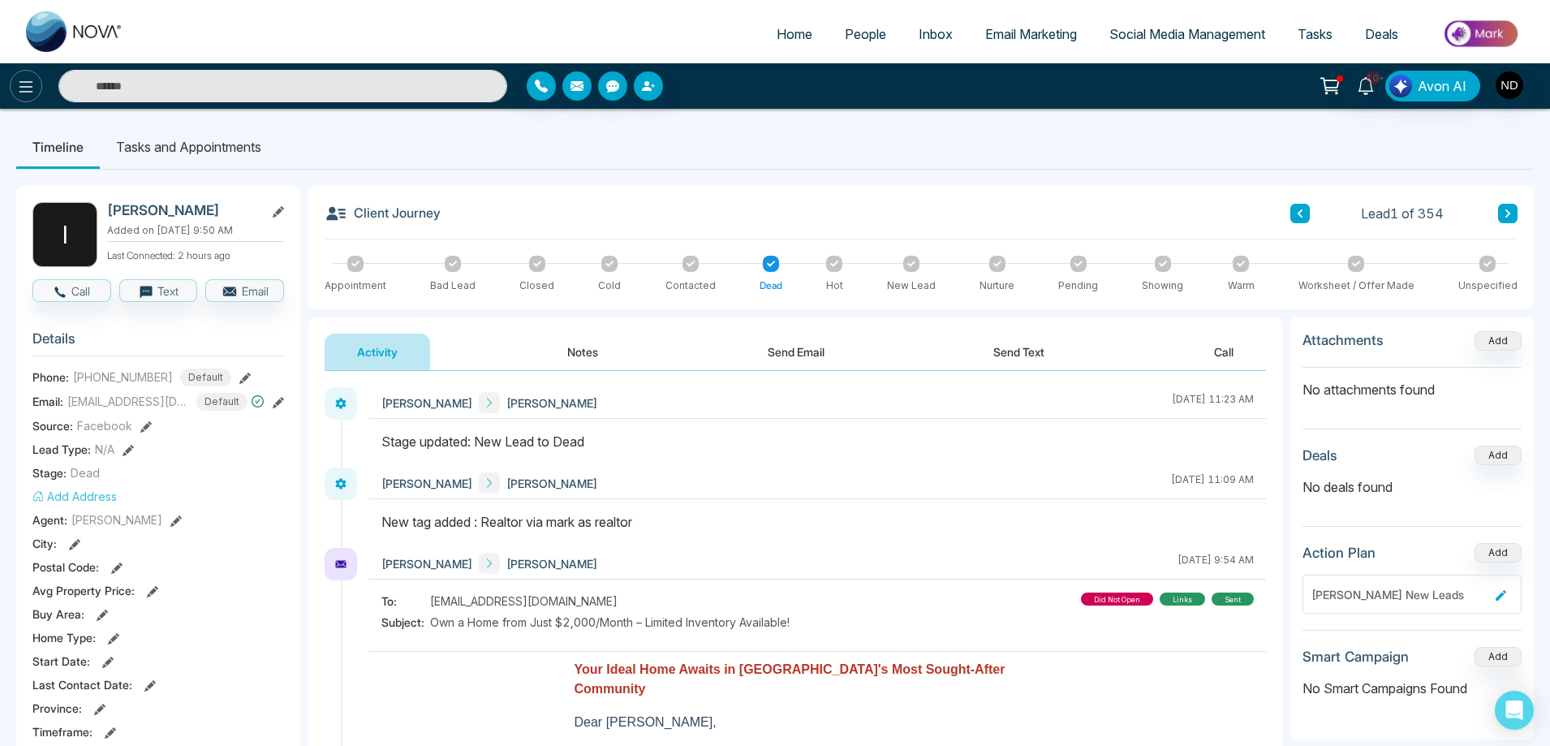
click at [27, 96] on icon at bounding box center [25, 86] width 19 height 19
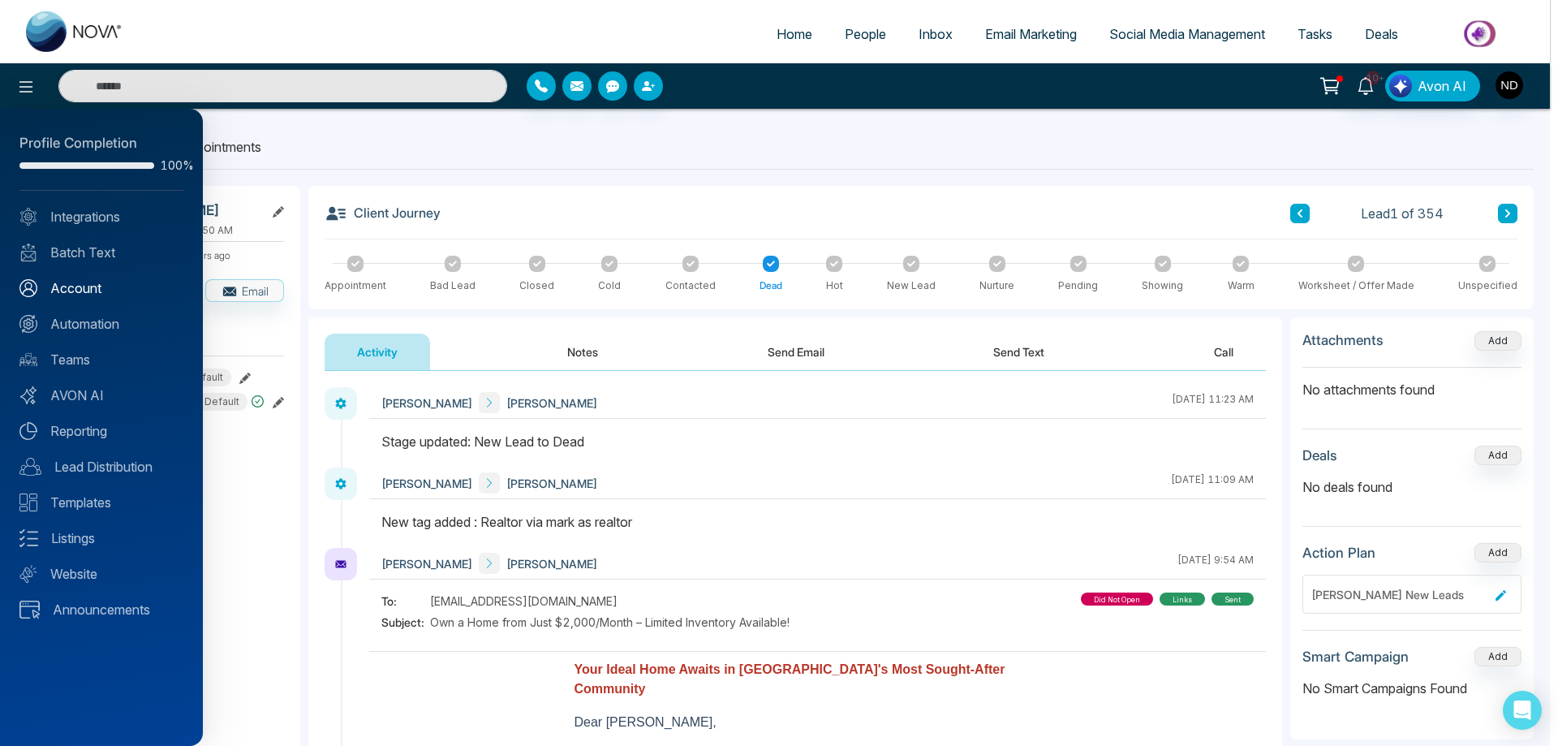
click at [65, 283] on link "Account" at bounding box center [101, 287] width 164 height 19
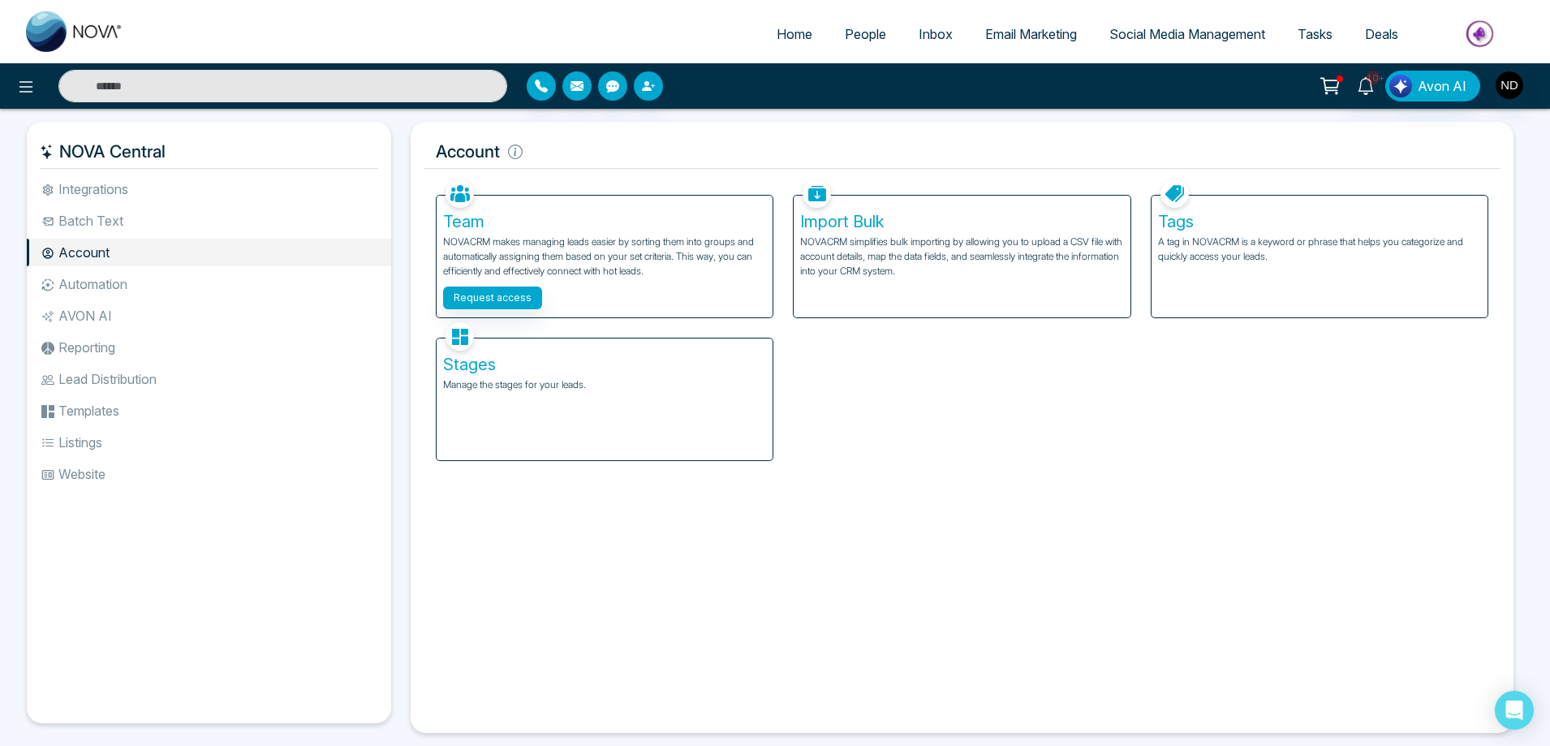
click at [583, 406] on div "Stages Manage the stages for your leads." at bounding box center [605, 399] width 336 height 122
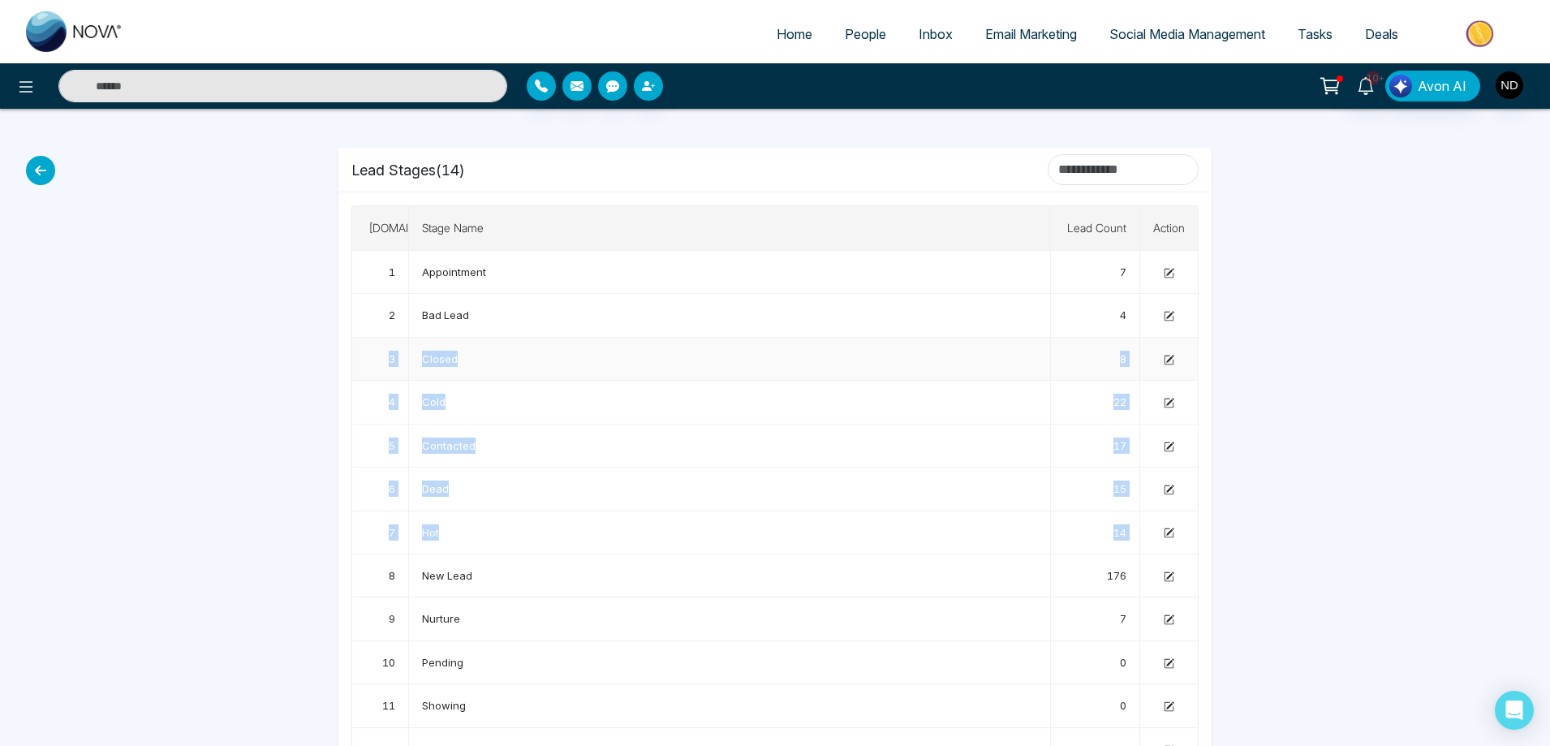
drag, startPoint x: 375, startPoint y: 580, endPoint x: 366, endPoint y: 358, distance: 222.5
click at [366, 358] on tbody "1 Appointment 7 2 Bad Lead 4 3 Closed 8 4 Cold 22 5 Contacted 17 6 Dead 15 7 Ho…" at bounding box center [775, 554] width 846 height 607
click at [601, 523] on td "Hot" at bounding box center [730, 532] width 642 height 43
click at [1048, 170] on input at bounding box center [1123, 169] width 151 height 31
click at [470, 576] on span "New Lead" at bounding box center [447, 575] width 50 height 13
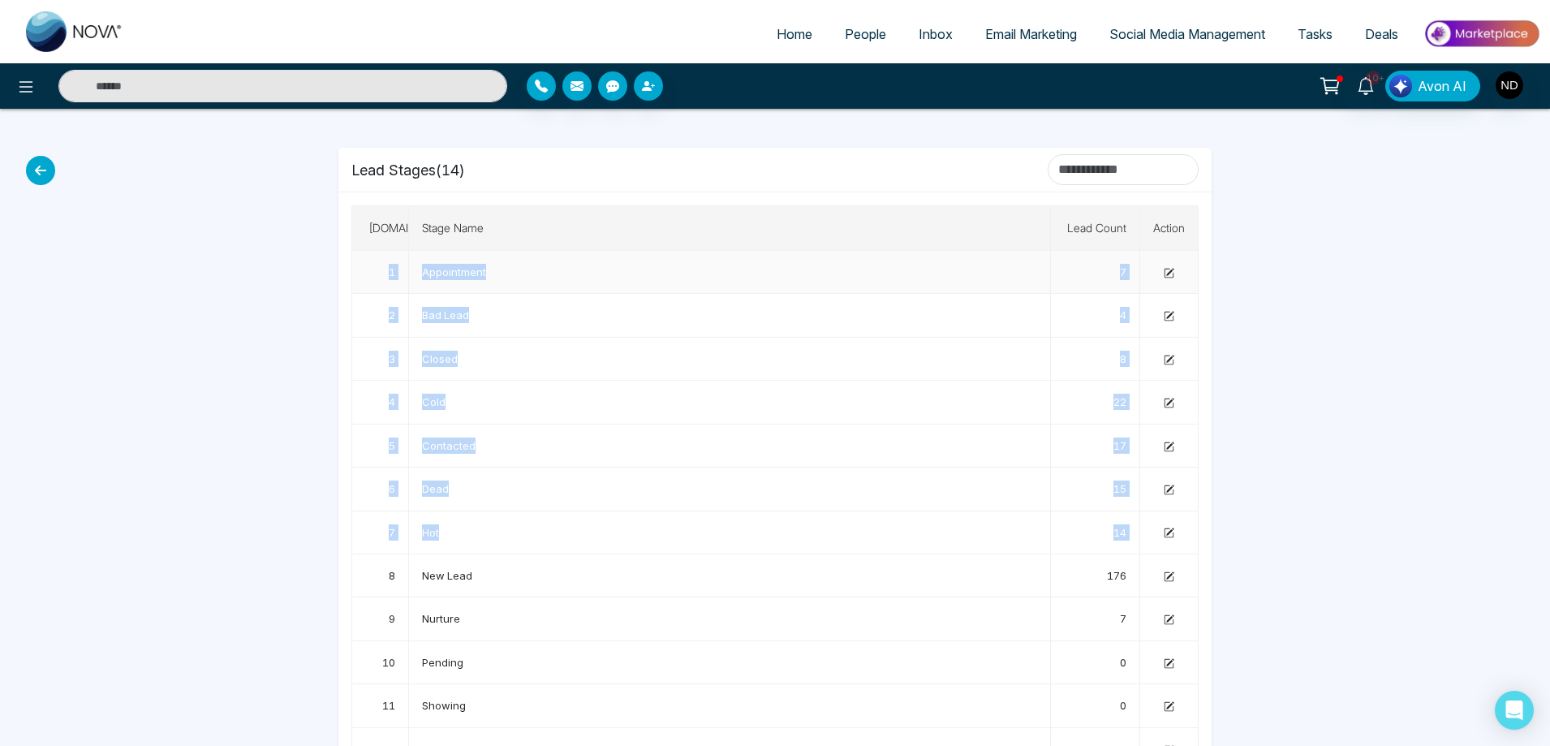
drag, startPoint x: 372, startPoint y: 577, endPoint x: 389, endPoint y: 282, distance: 295.9
click at [389, 282] on tbody "1 Appointment 7 2 Bad Lead 4 3 Closed 8 4 Cold 22 5 Contacted 17 6 Dead 15 7 Ho…" at bounding box center [775, 554] width 846 height 607
click at [707, 400] on td "Cold" at bounding box center [730, 402] width 642 height 43
click at [854, 34] on span "People" at bounding box center [865, 34] width 41 height 16
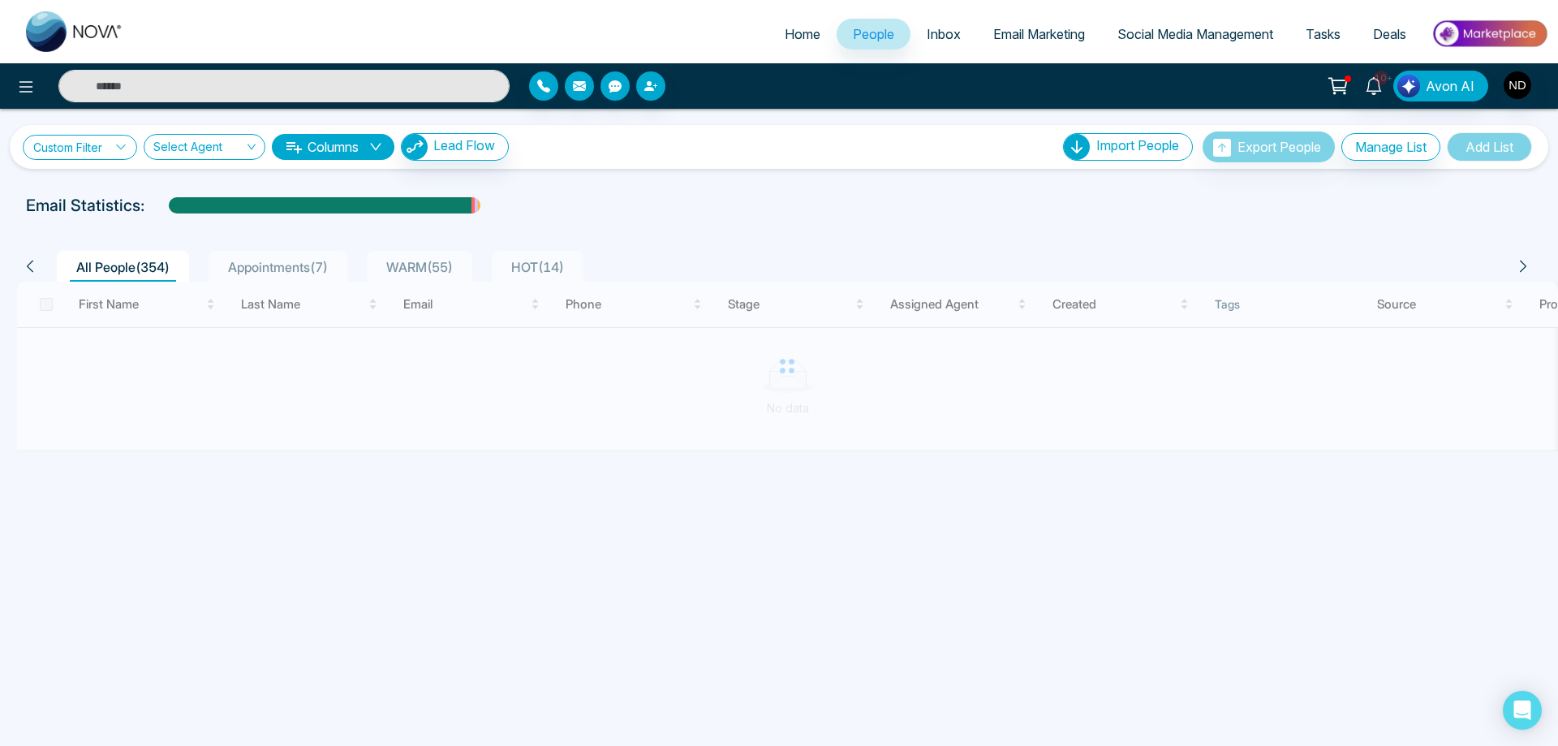
click at [117, 144] on icon at bounding box center [120, 146] width 11 height 11
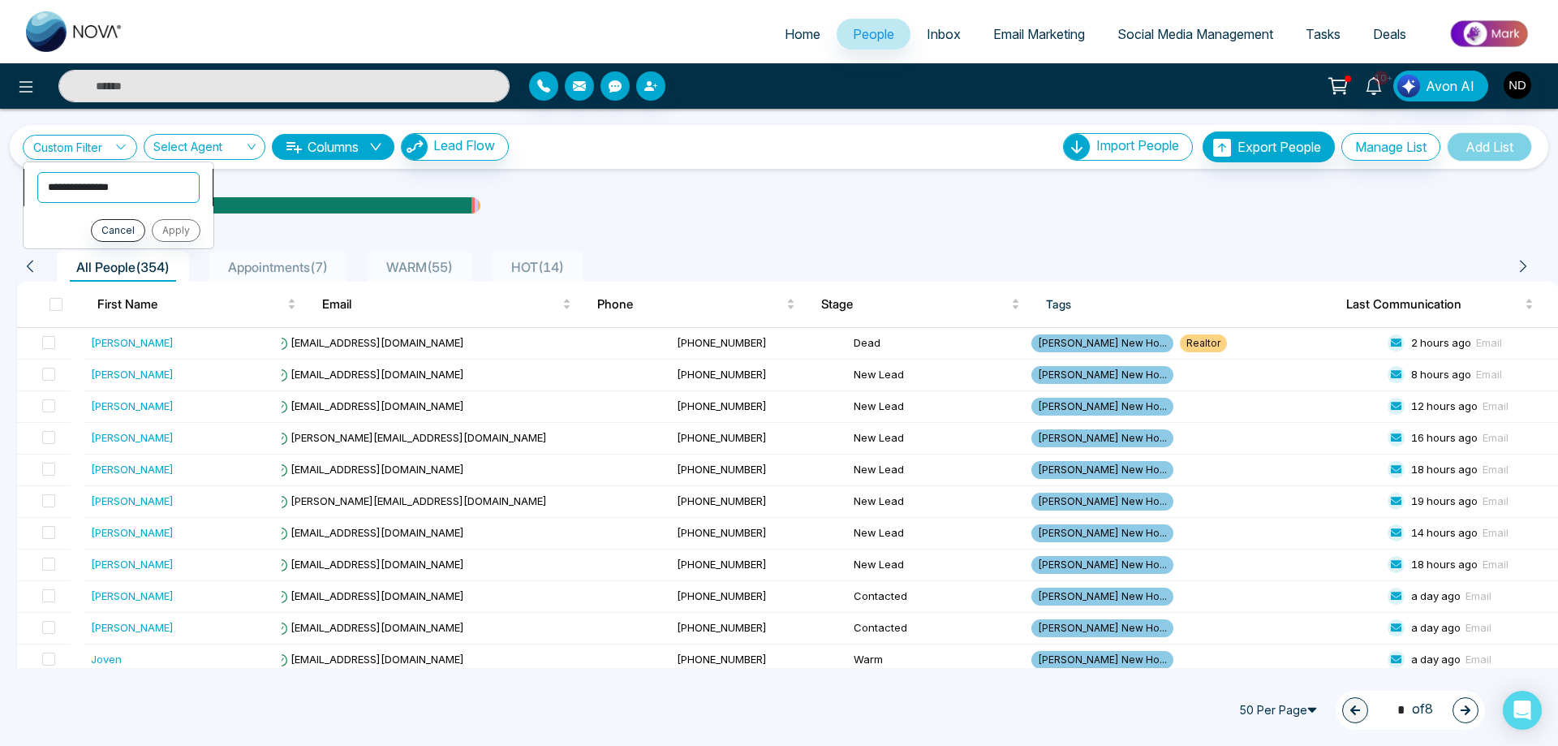
click at [122, 189] on select "**********" at bounding box center [118, 187] width 162 height 31
select select "*****"
click at [37, 172] on select "**********" at bounding box center [118, 187] width 162 height 31
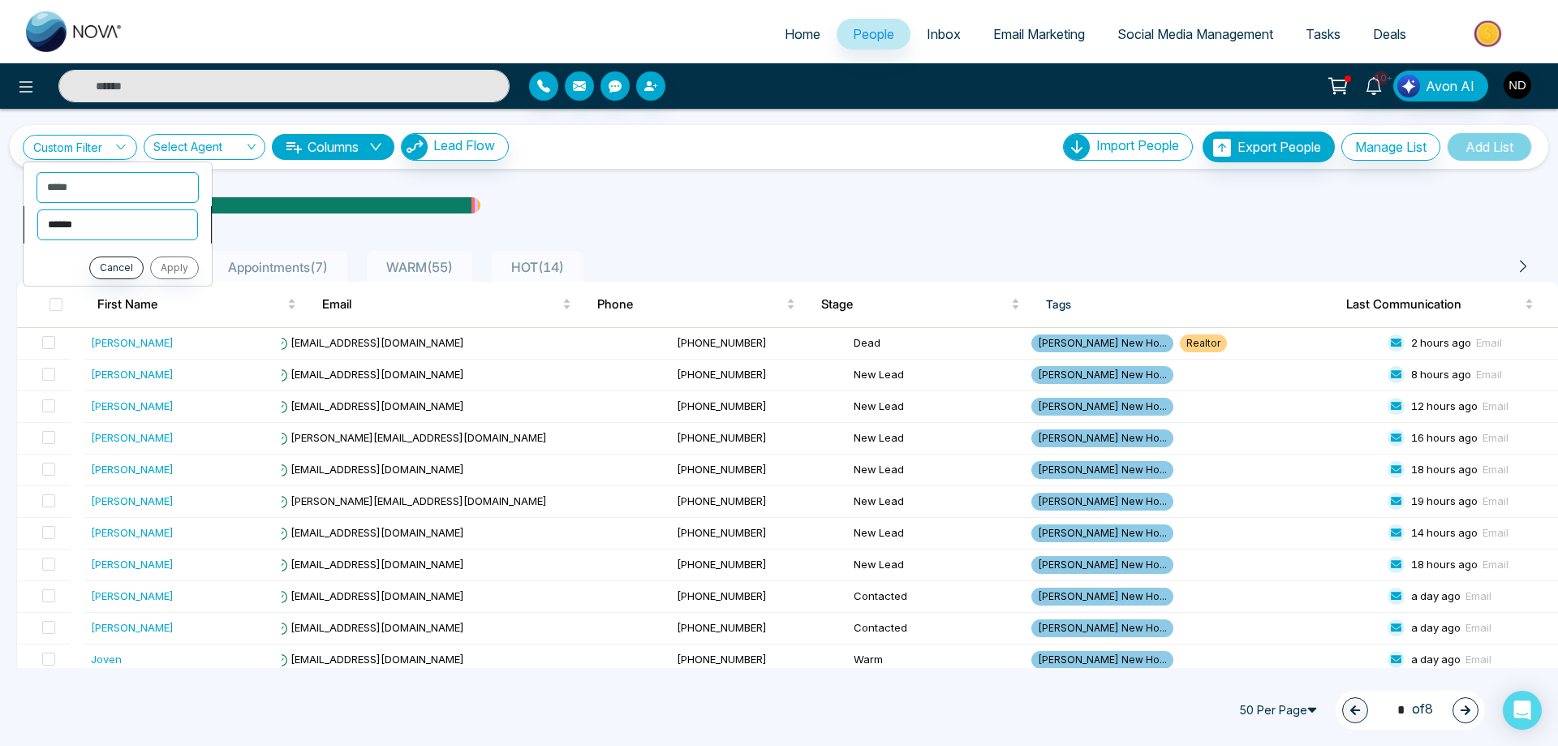
click at [89, 231] on select "**********" at bounding box center [117, 224] width 161 height 31
select select "*******"
click at [37, 209] on select "**********" at bounding box center [117, 224] width 161 height 31
click at [81, 252] on select "**********" at bounding box center [118, 258] width 162 height 31
select select "******"
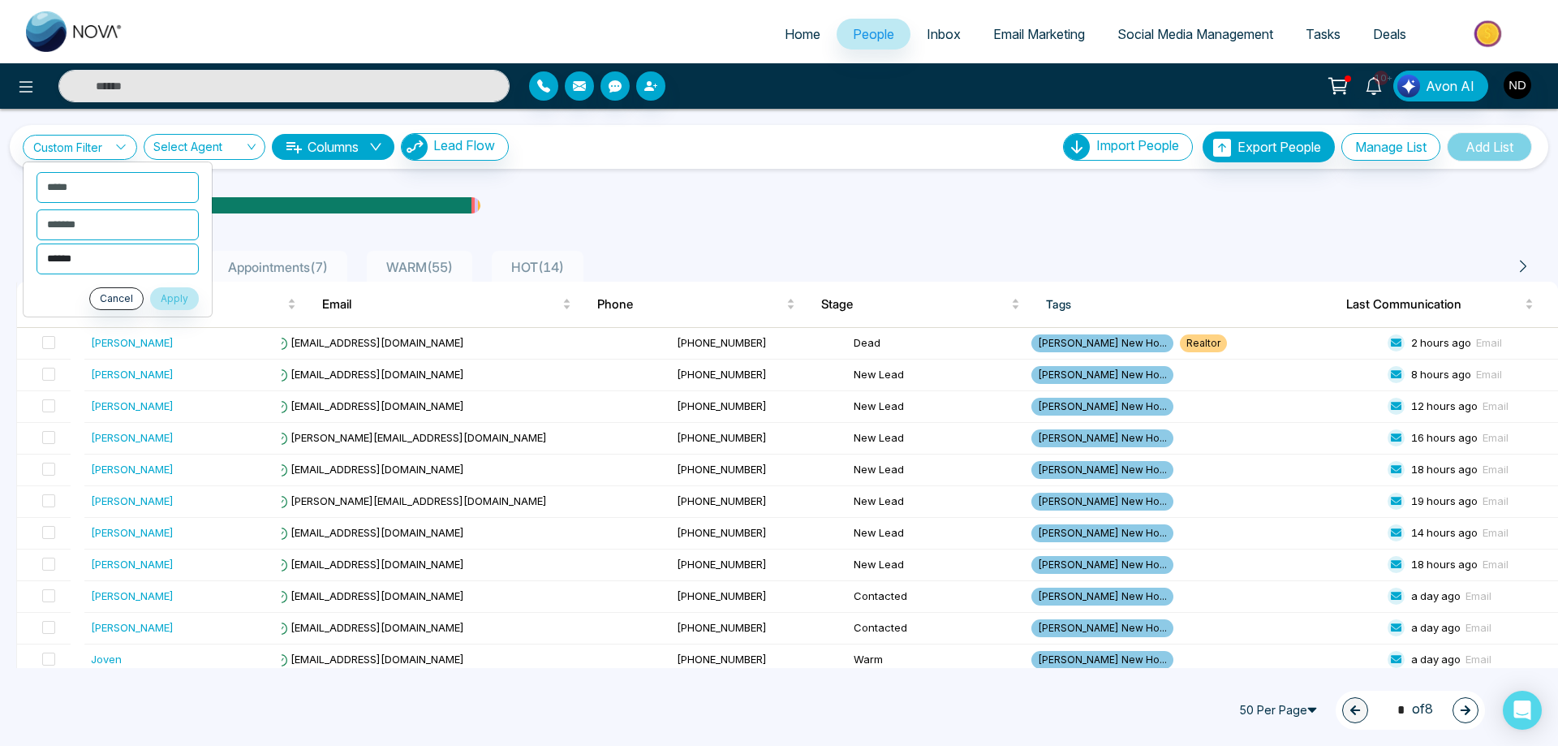
click at [37, 243] on select "**********" at bounding box center [118, 258] width 162 height 31
click at [181, 294] on button "Apply" at bounding box center [174, 298] width 49 height 23
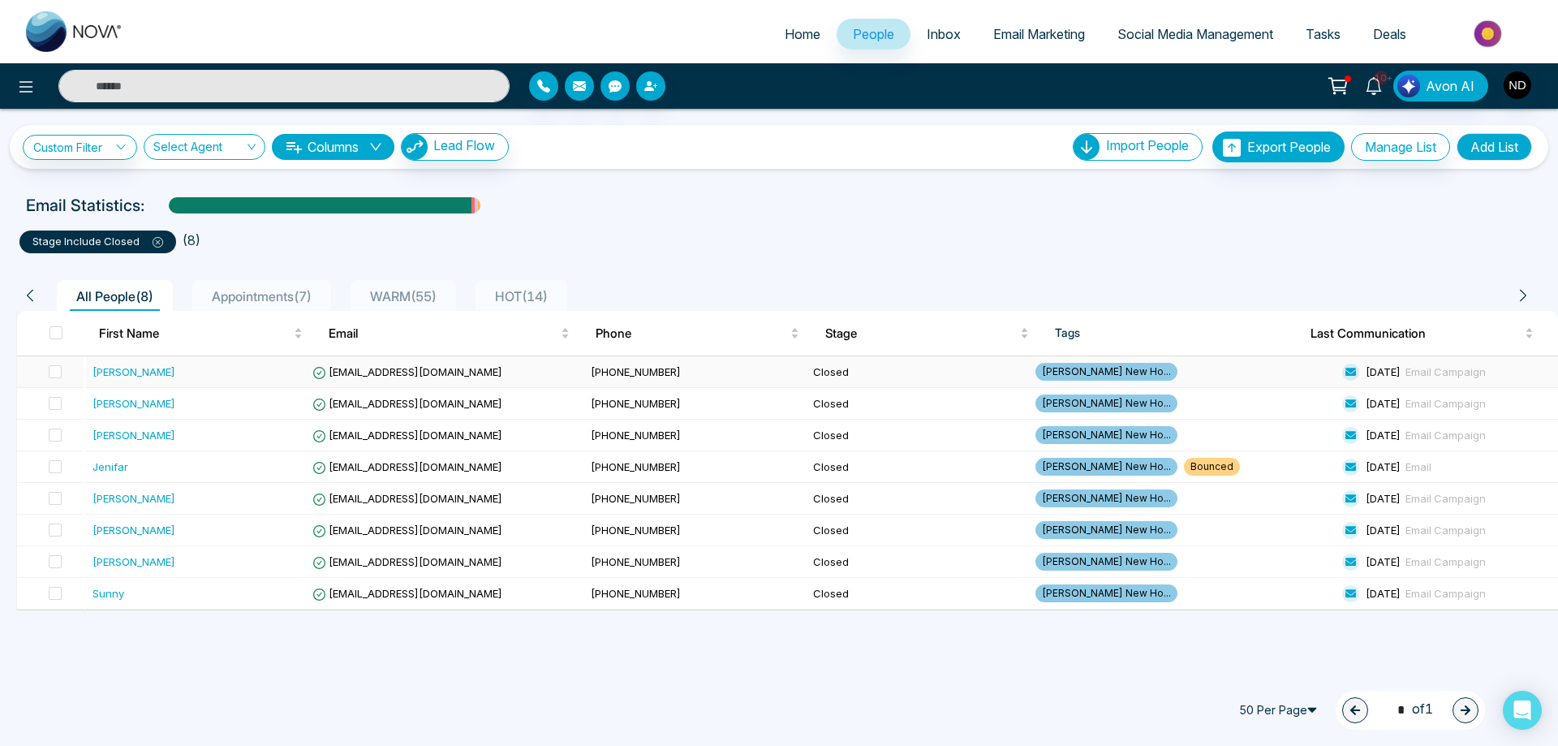
click at [99, 373] on div "Fadia" at bounding box center [134, 372] width 83 height 16
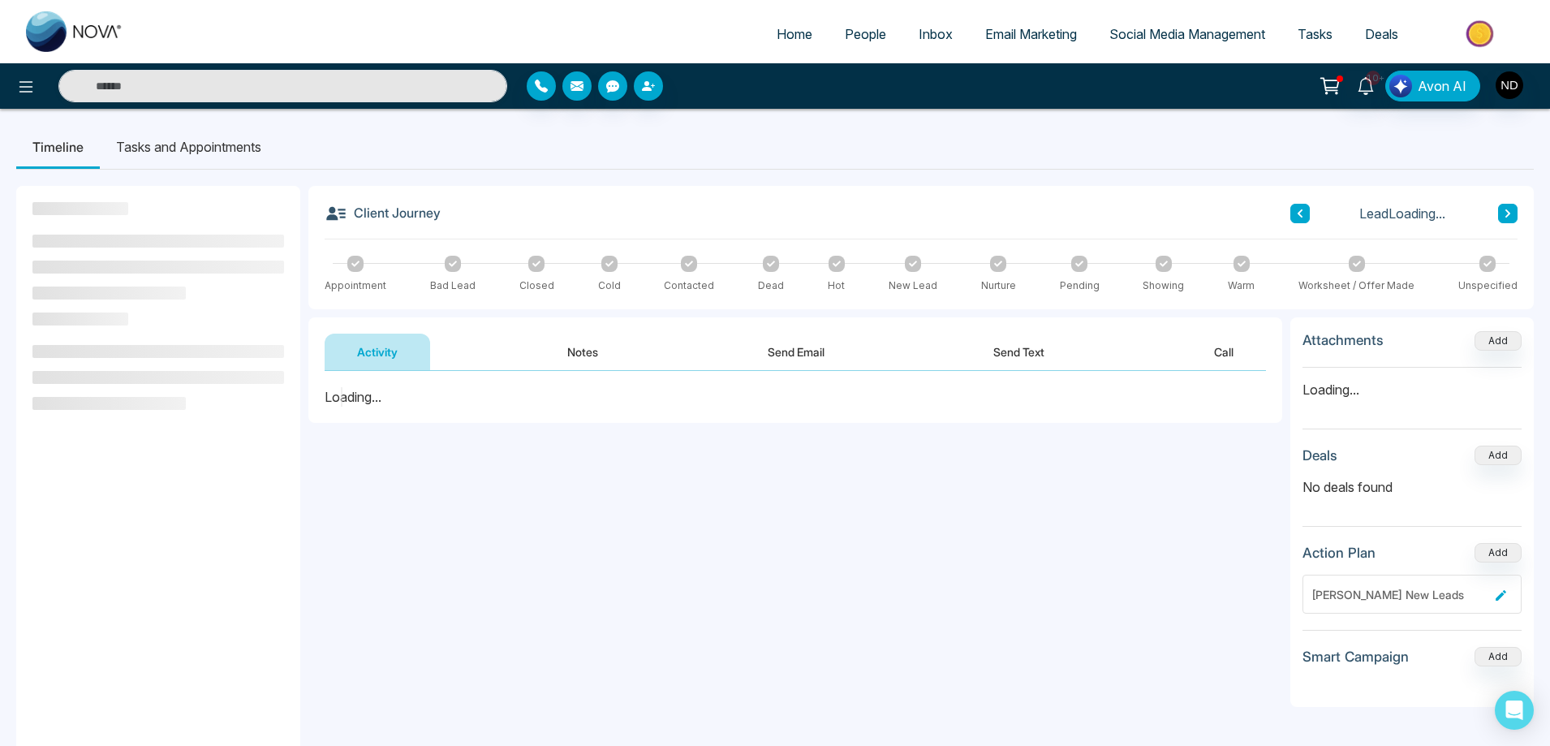
click at [588, 351] on button "Notes" at bounding box center [583, 352] width 96 height 37
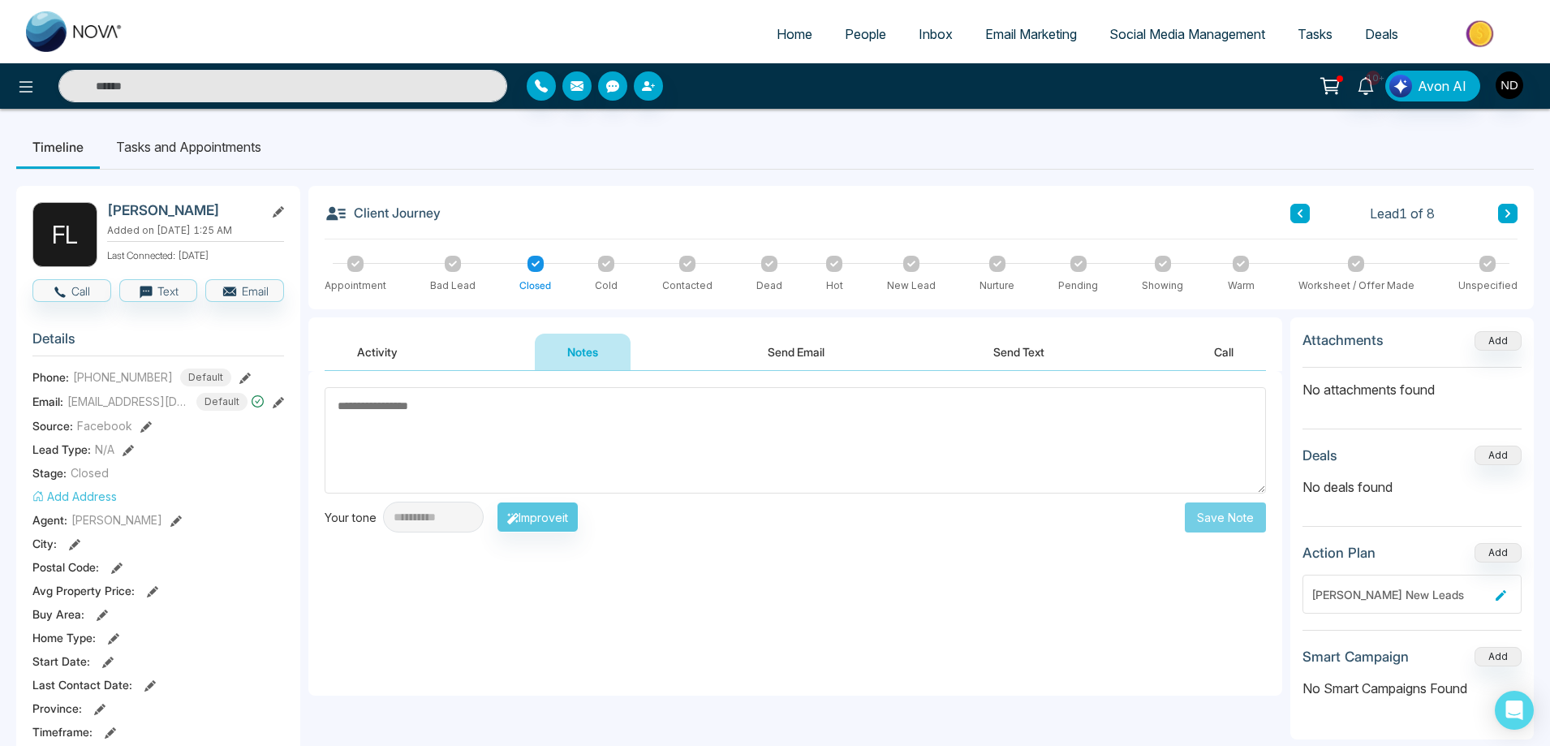
click at [371, 355] on button "Activity" at bounding box center [377, 352] width 105 height 37
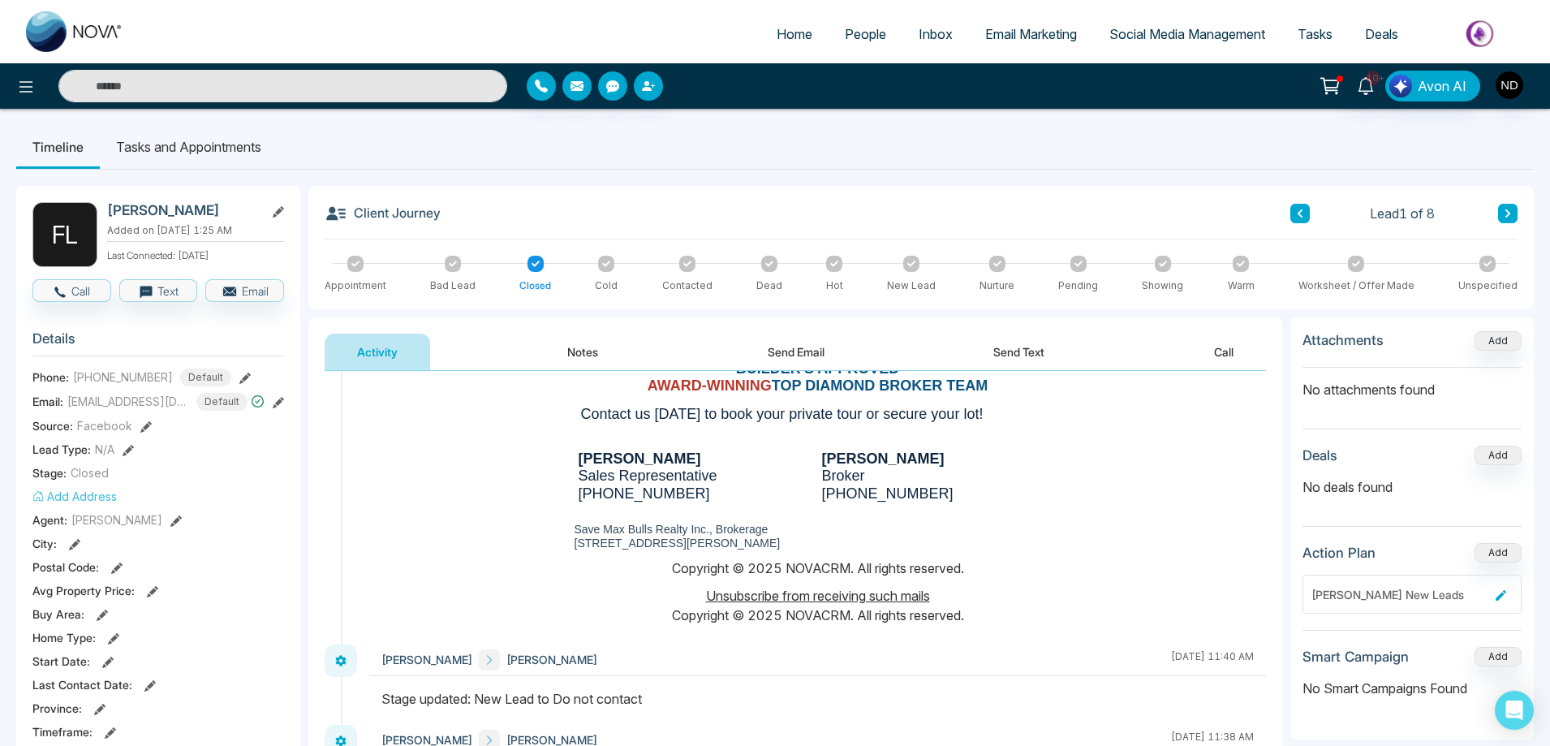
scroll to position [4058, 0]
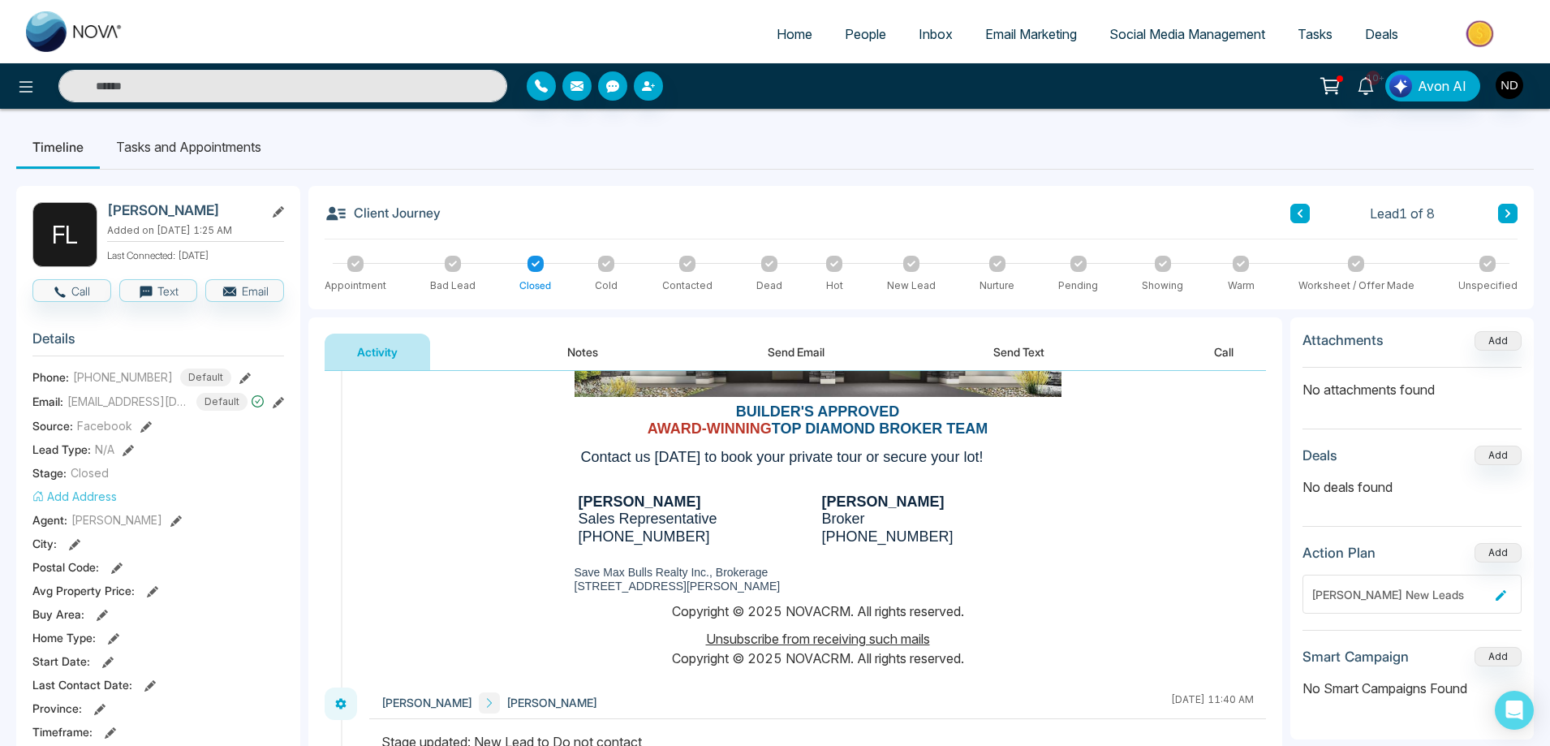
drag, startPoint x: 615, startPoint y: 476, endPoint x: 542, endPoint y: 476, distance: 73.0
click at [542, 481] on div "Dua Mansoor Sales Representative 416-294-9050 Navdeep Dhillon Broker 416-627-50…" at bounding box center [817, 541] width 872 height 120
click at [550, 509] on div "Dua Mansoor Sales Representative 416-294-9050 Navdeep Dhillon Broker 416-627-50…" at bounding box center [817, 541] width 872 height 120
click at [1505, 207] on button at bounding box center [1507, 213] width 19 height 19
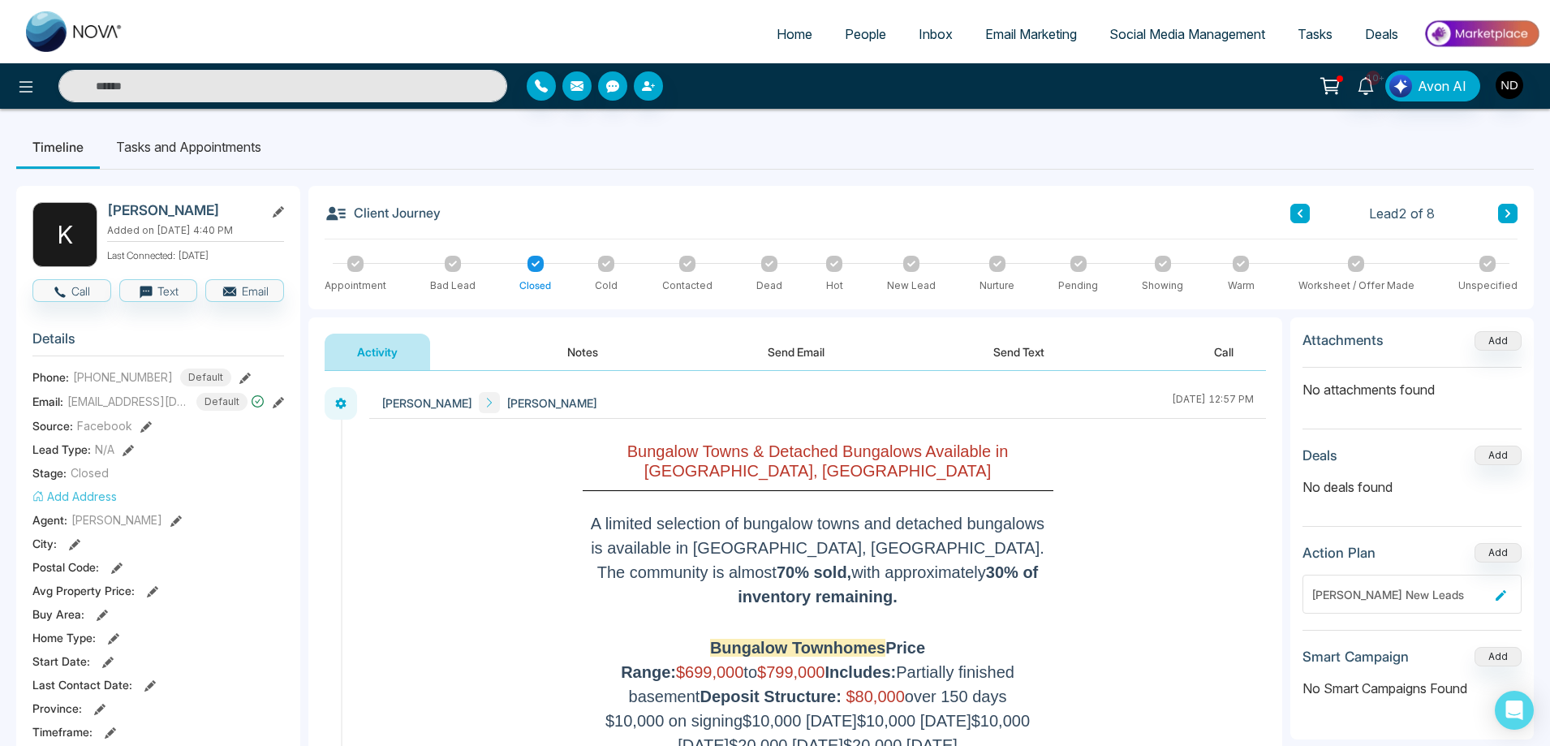
click at [591, 356] on button "Notes" at bounding box center [583, 352] width 96 height 37
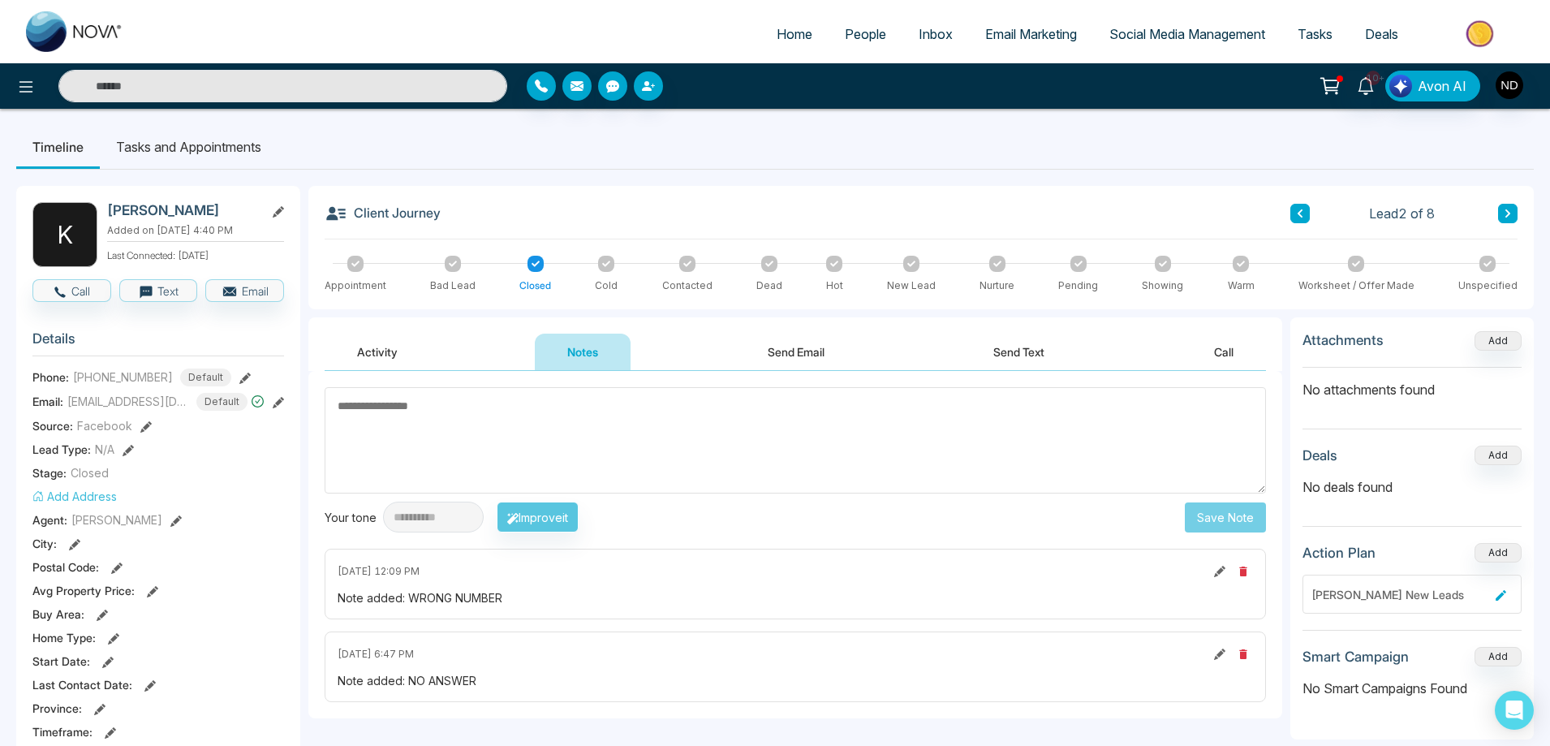
click at [1505, 209] on icon at bounding box center [1508, 214] width 8 height 10
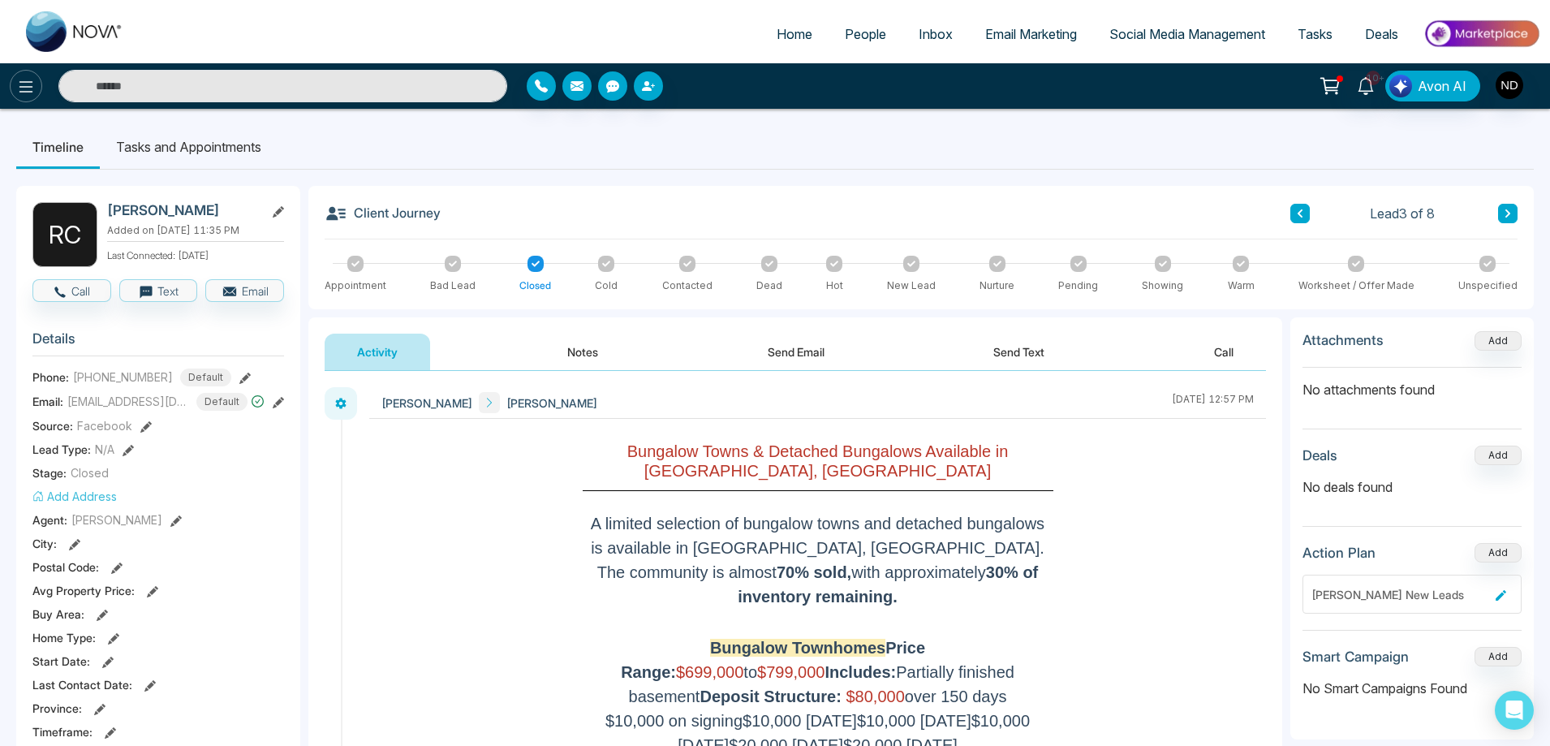
click at [18, 88] on icon at bounding box center [25, 86] width 19 height 19
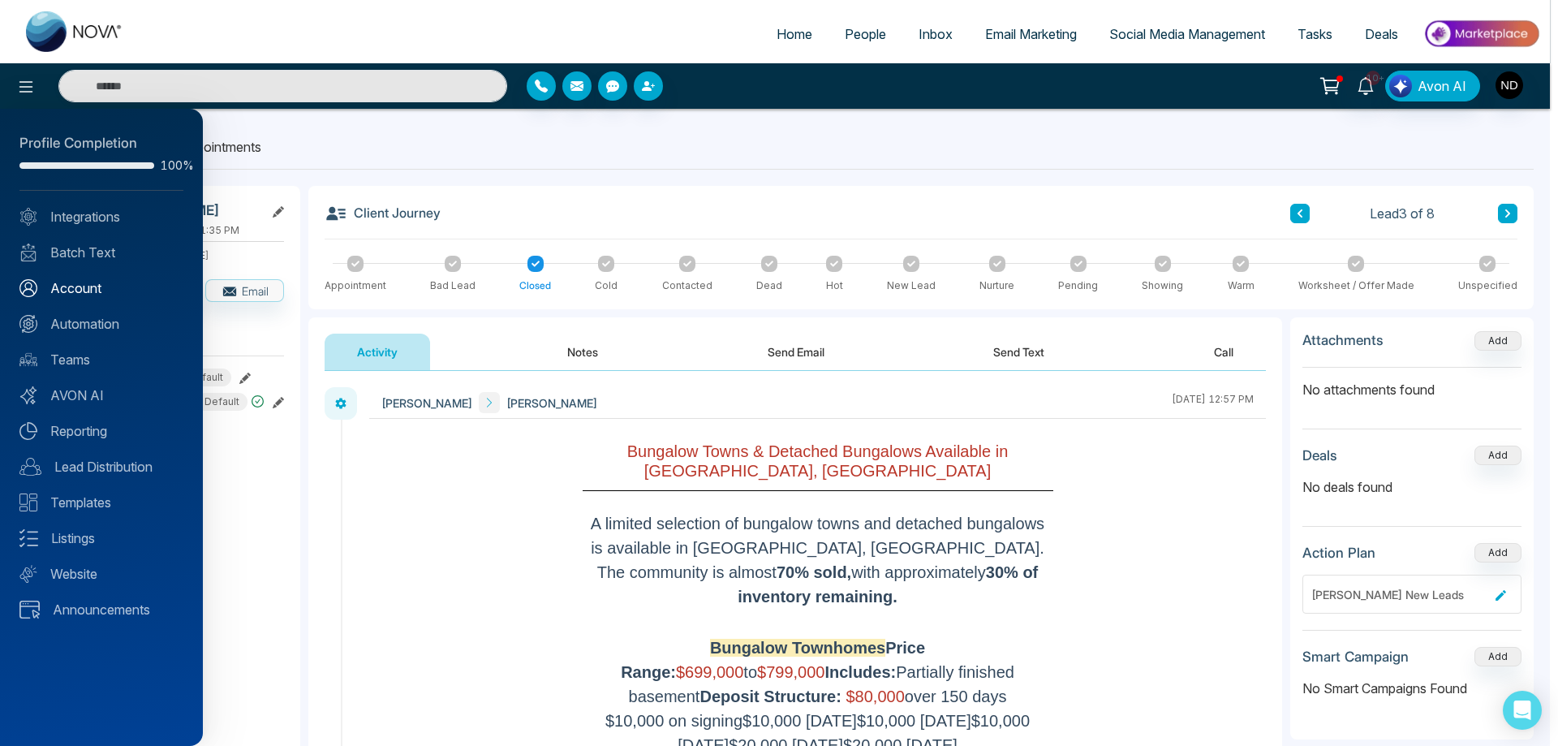
click at [84, 293] on link "Account" at bounding box center [101, 287] width 164 height 19
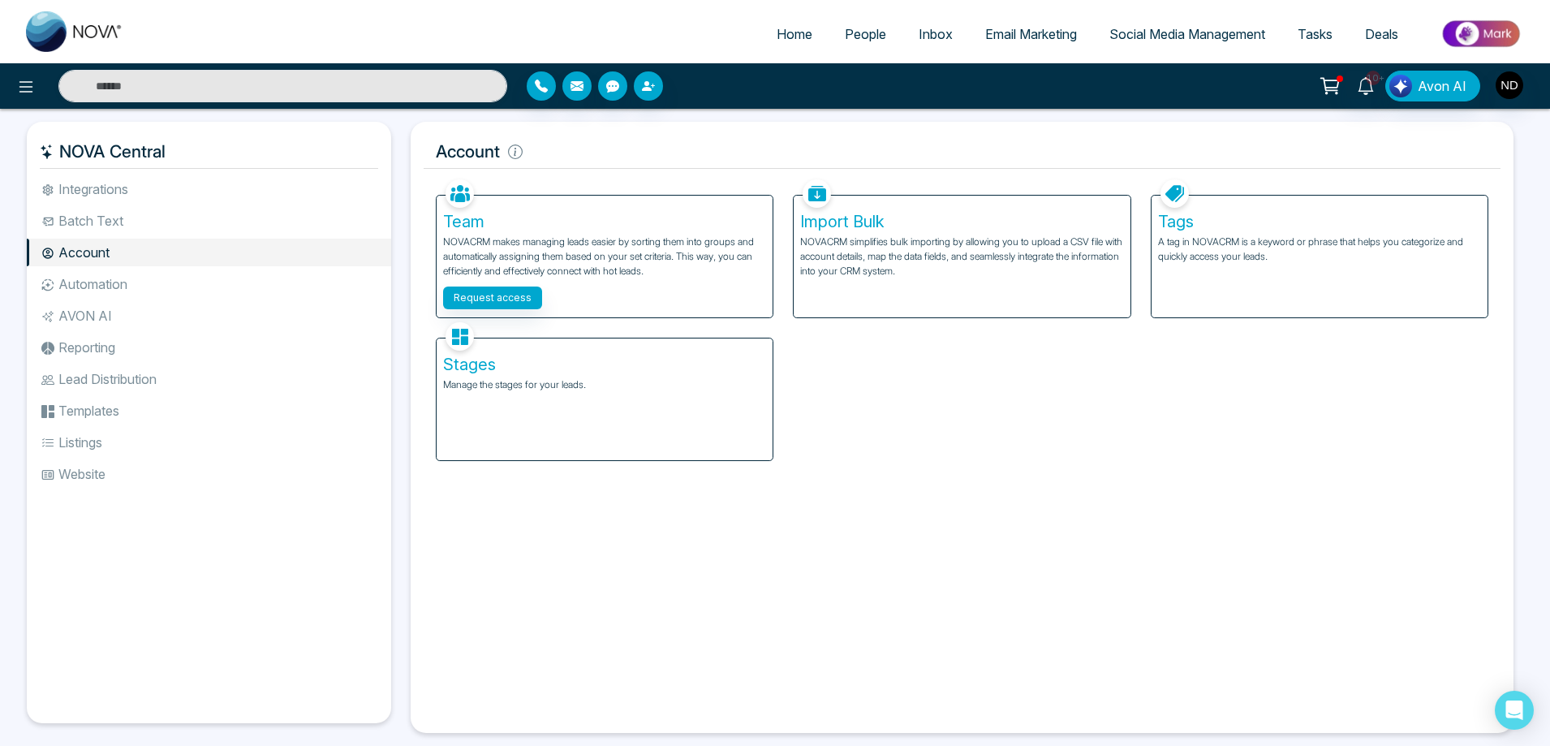
click at [567, 394] on div "Stages Manage the stages for your leads." at bounding box center [605, 399] width 336 height 122
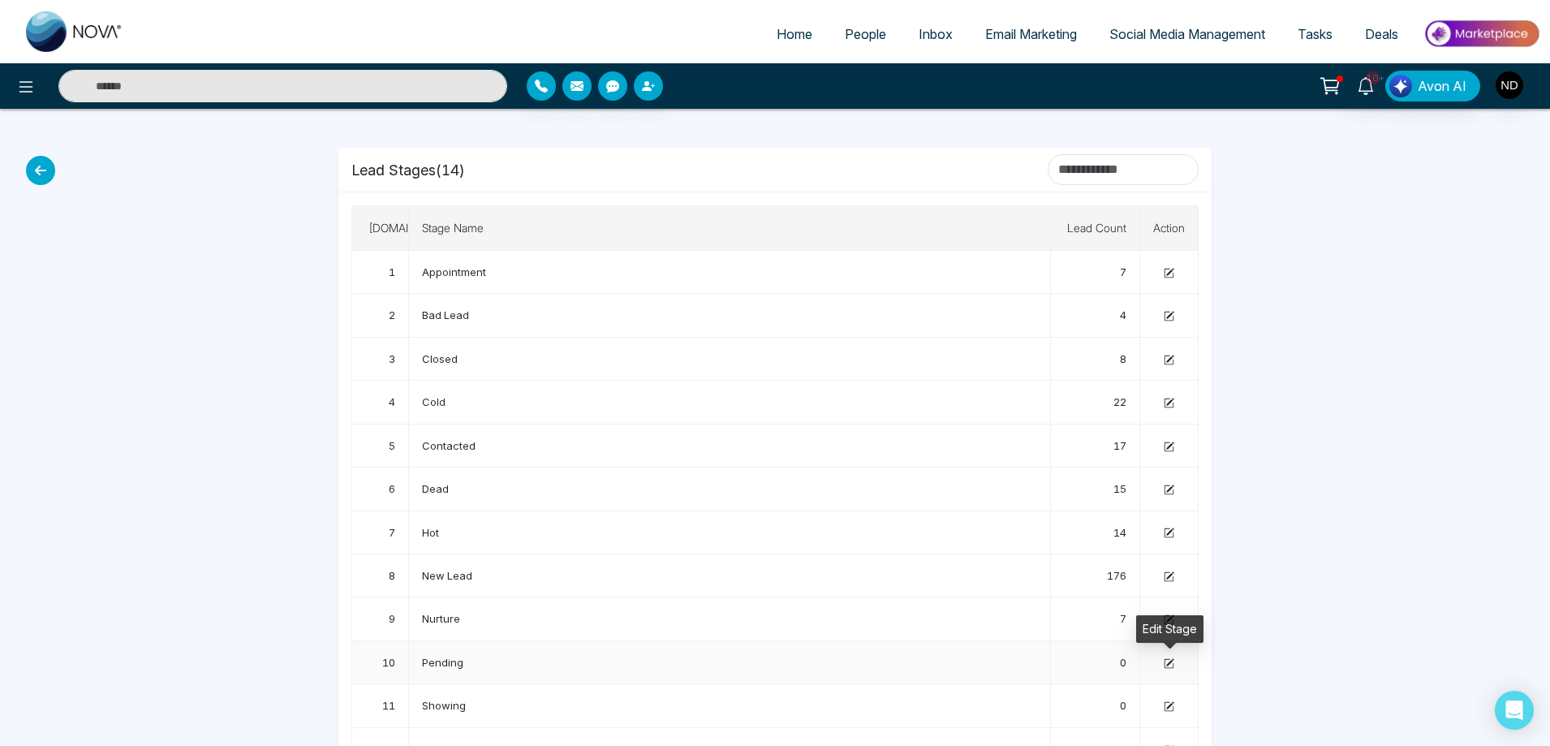
click at [1173, 665] on icon at bounding box center [1169, 663] width 11 height 11
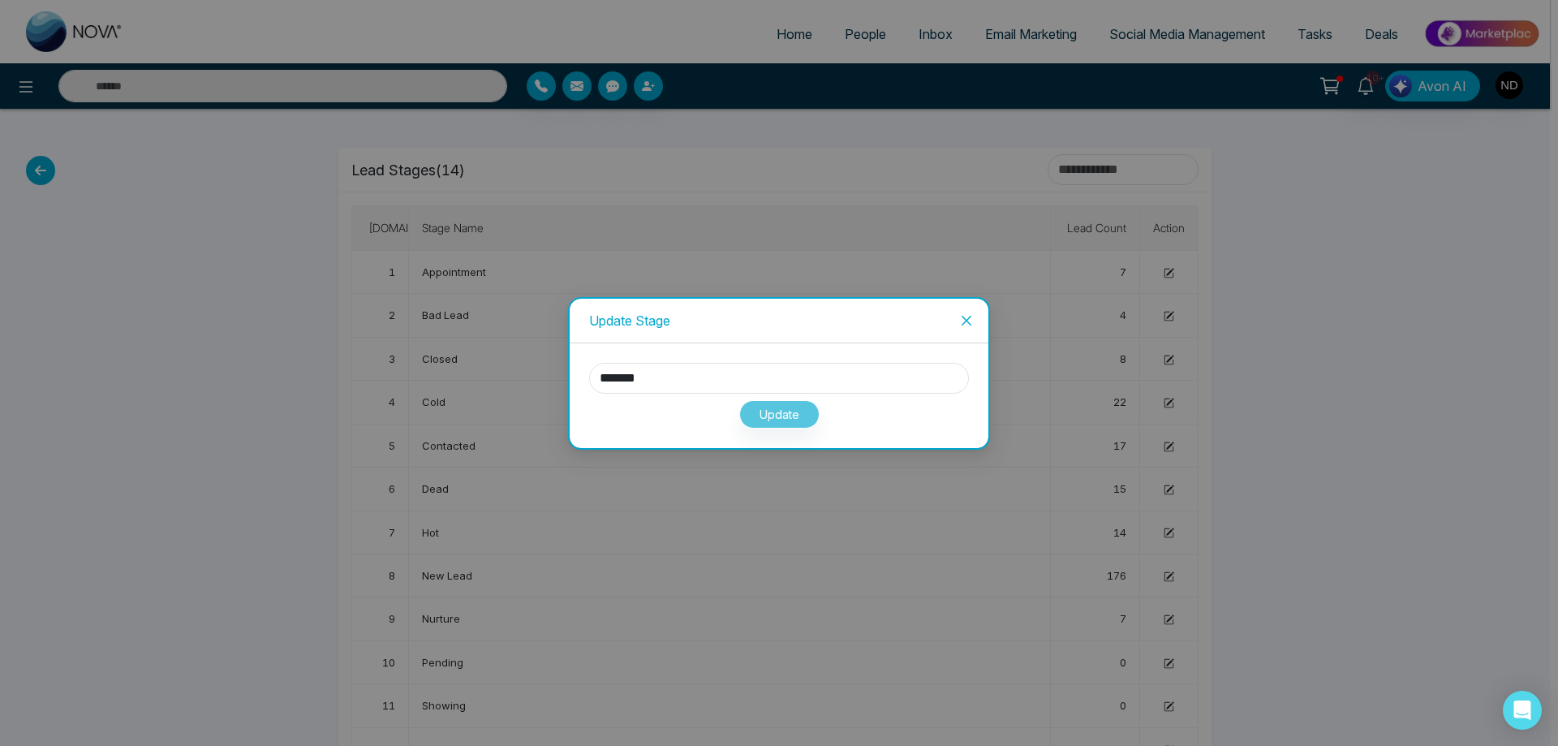
click at [971, 317] on icon "close" at bounding box center [966, 320] width 13 height 13
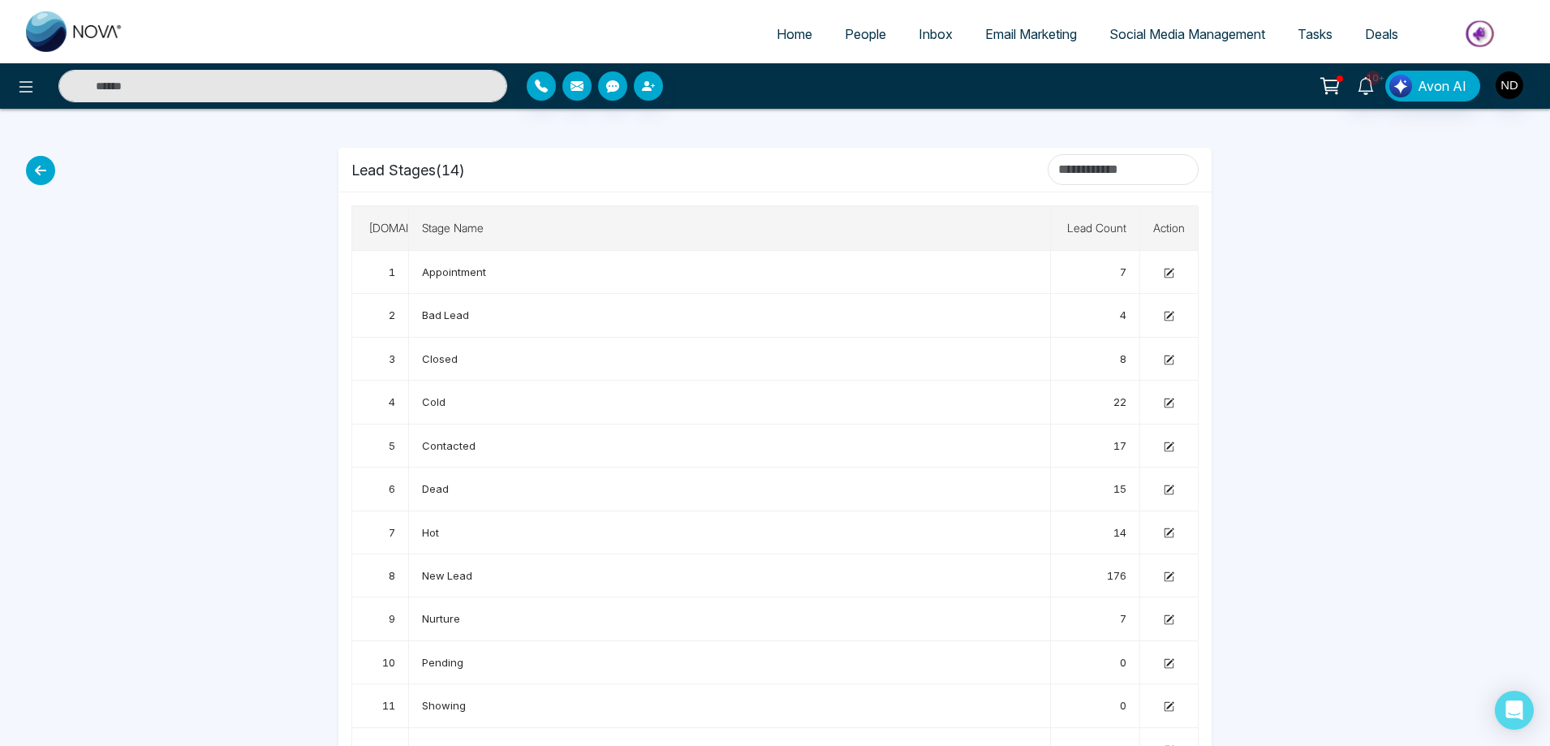
click at [1092, 226] on th "Lead Count" at bounding box center [1095, 228] width 89 height 45
click at [1174, 226] on th "Action" at bounding box center [1169, 228] width 58 height 45
click at [1173, 272] on icon at bounding box center [1169, 273] width 11 height 11
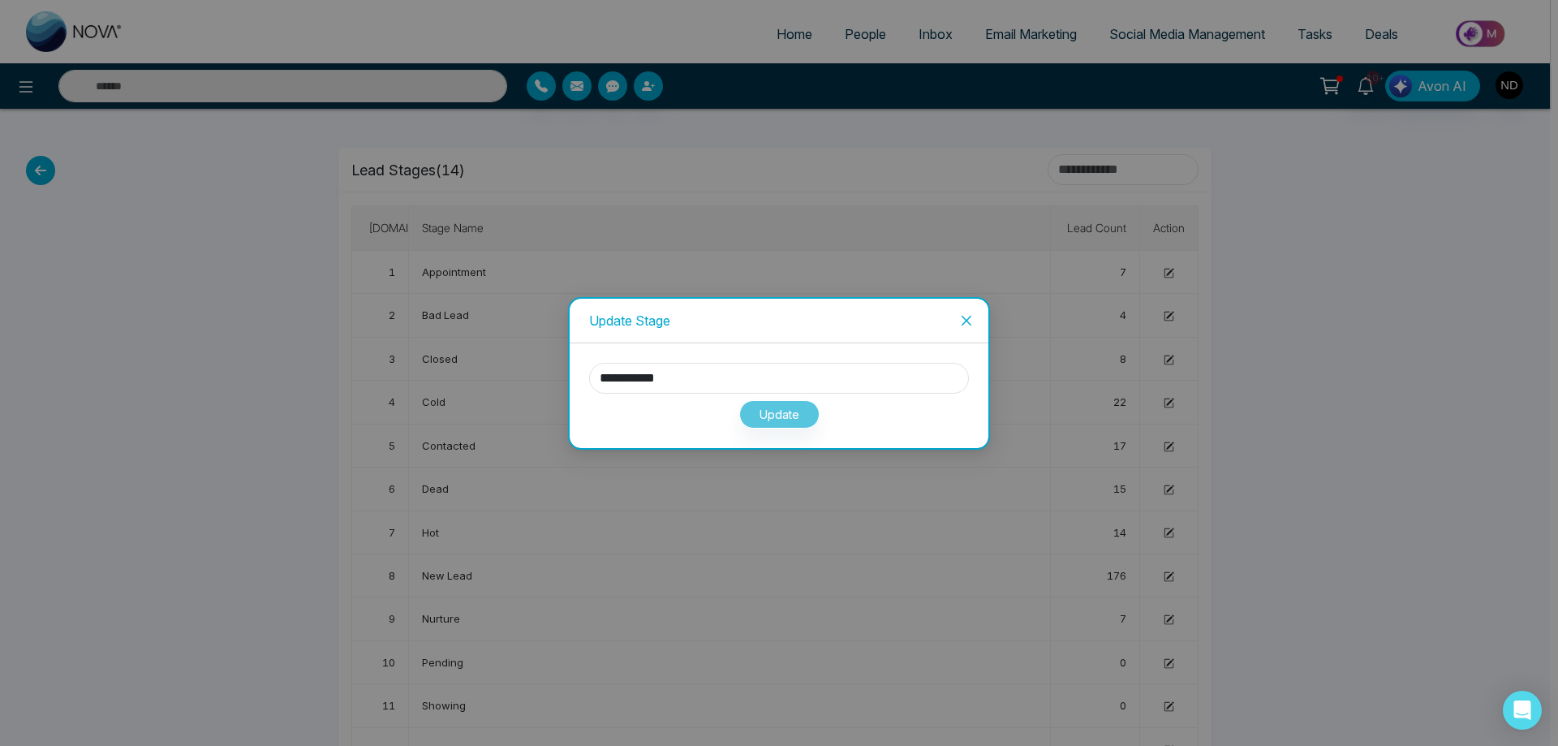
click at [957, 319] on span "Close" at bounding box center [967, 321] width 44 height 44
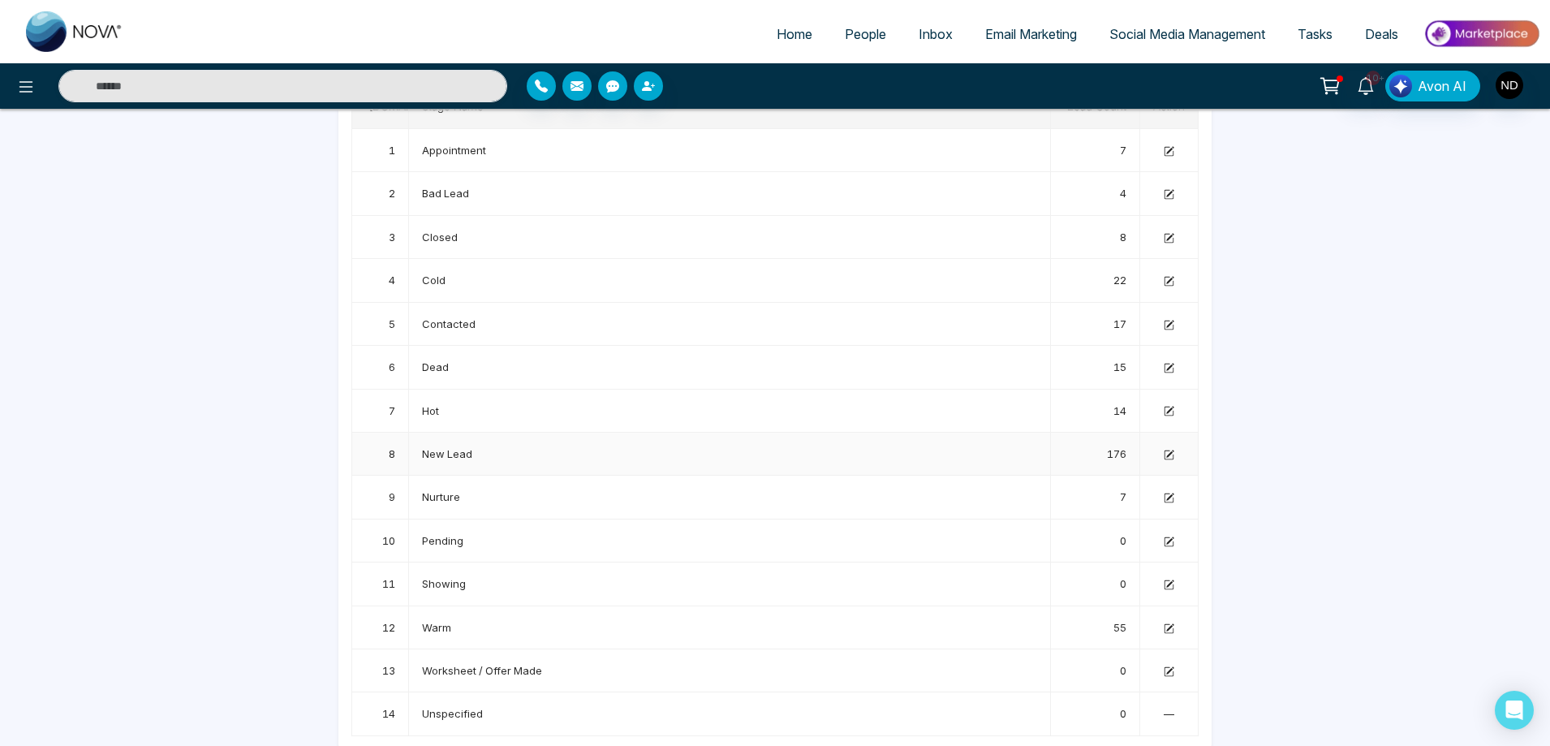
scroll to position [125, 0]
click at [1169, 713] on span "—" at bounding box center [1169, 710] width 11 height 13
click at [1163, 710] on td "—" at bounding box center [1169, 710] width 58 height 43
click at [461, 708] on span "Unspecified" at bounding box center [452, 710] width 61 height 13
click at [450, 710] on span "Unspecified" at bounding box center [452, 710] width 61 height 13
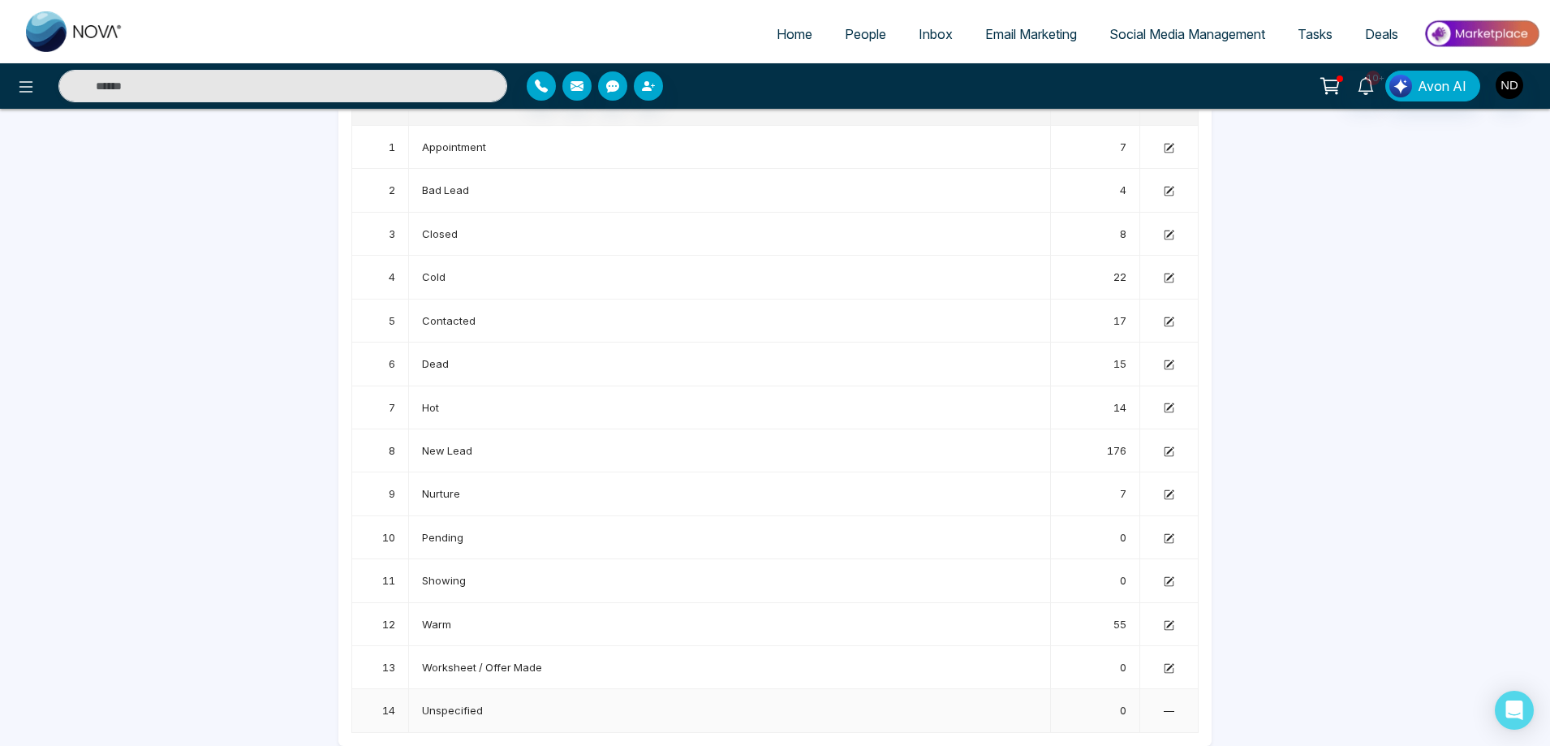
click at [505, 708] on td "Unspecified" at bounding box center [730, 710] width 642 height 43
click at [529, 659] on td "Worksheet / Offer Made" at bounding box center [730, 667] width 642 height 43
click at [486, 579] on td "Showing" at bounding box center [730, 580] width 642 height 43
click at [1170, 583] on icon at bounding box center [1169, 581] width 11 height 11
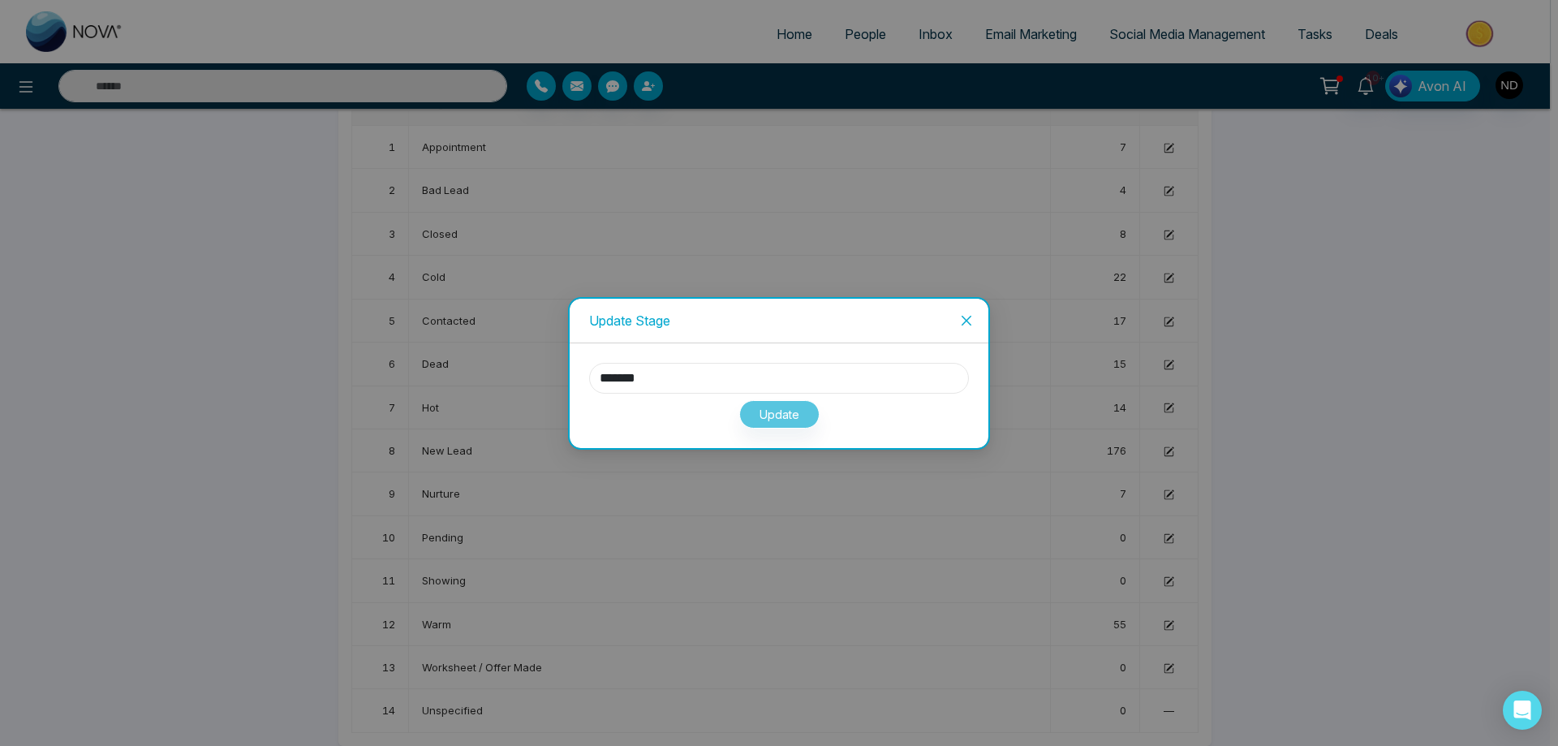
drag, startPoint x: 657, startPoint y: 376, endPoint x: 459, endPoint y: 373, distance: 198.0
click at [459, 373] on div "Update Stage ******* Update" at bounding box center [779, 373] width 1558 height 746
type input "******"
click at [783, 419] on button "Update" at bounding box center [779, 414] width 80 height 28
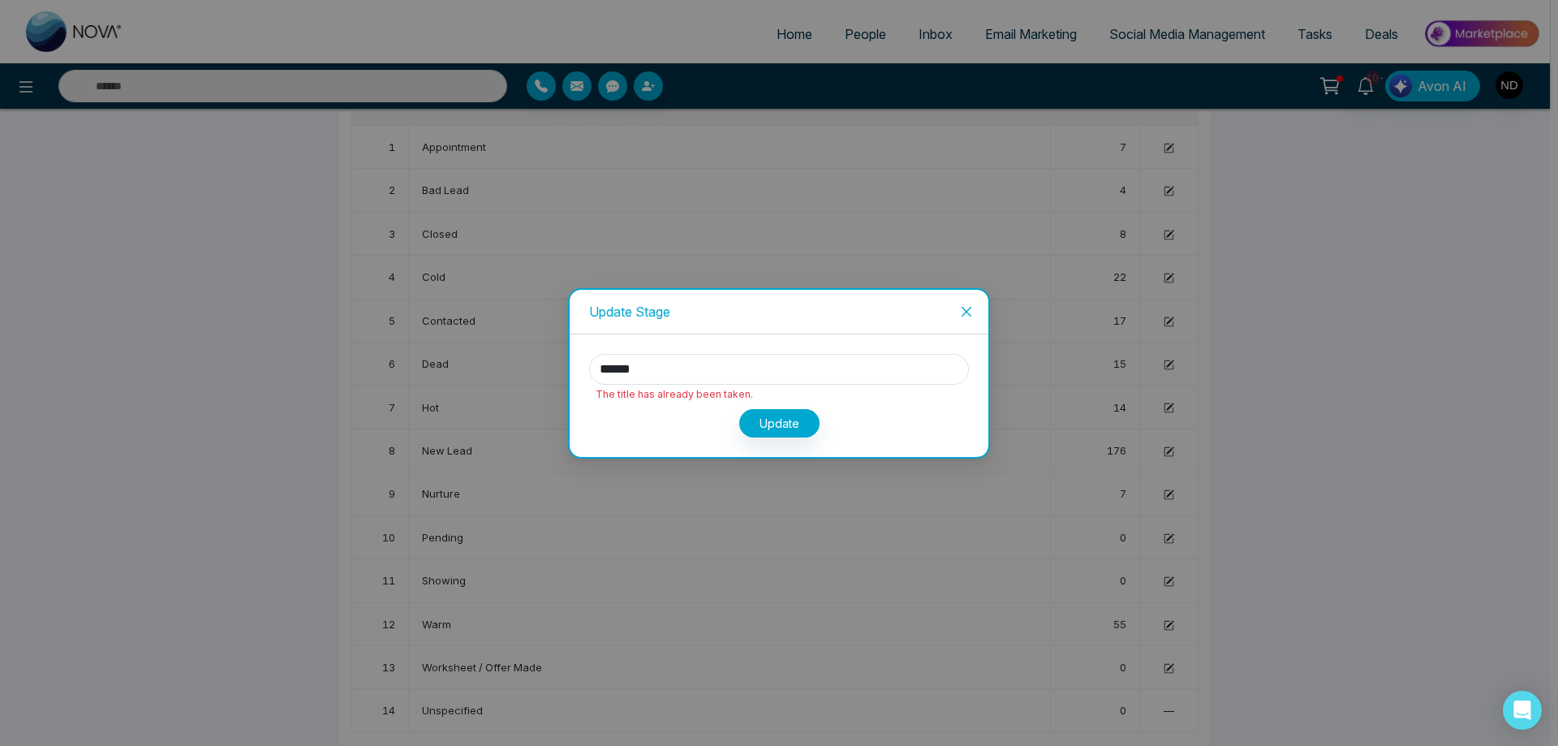
click at [967, 315] on icon "close" at bounding box center [966, 311] width 13 height 13
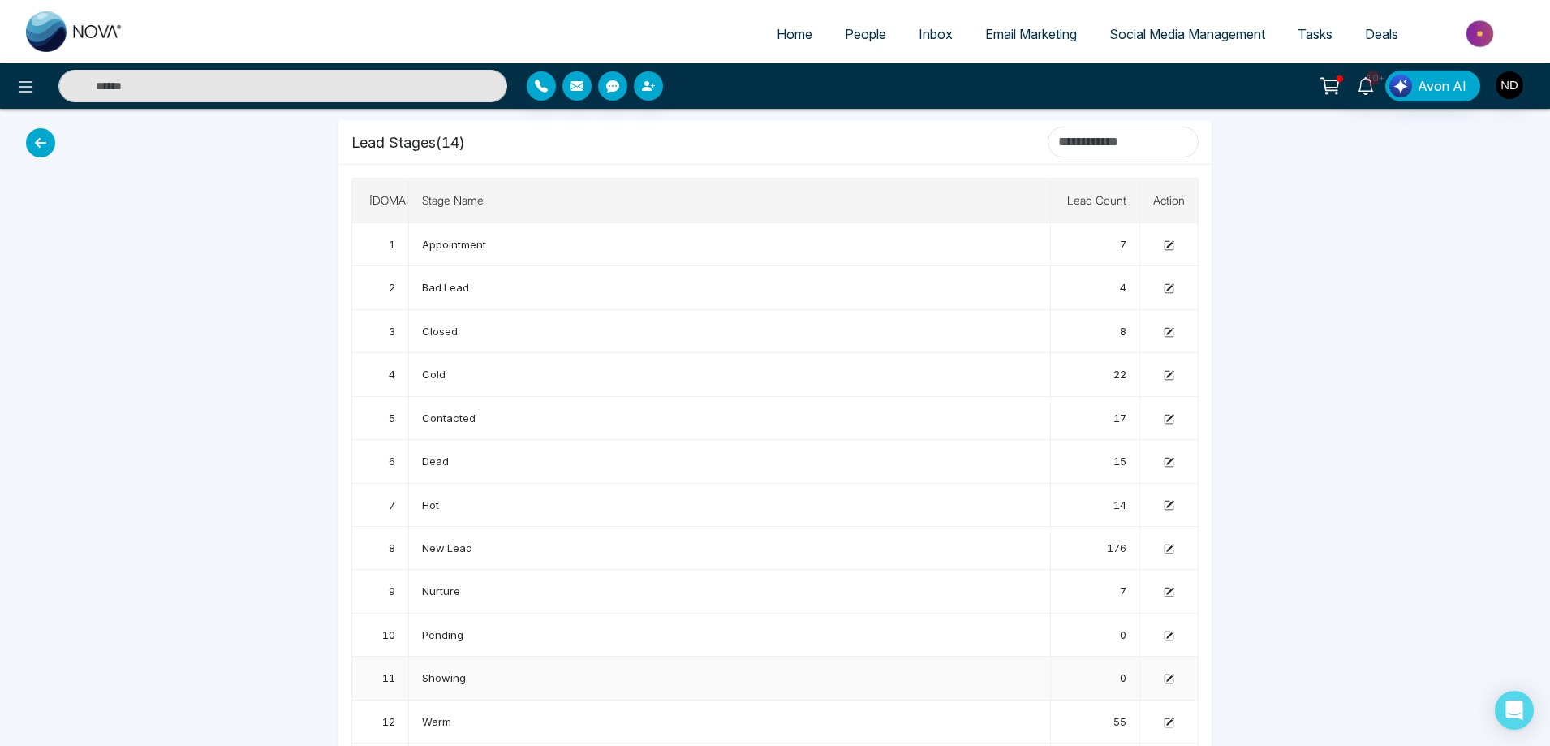
scroll to position [0, 0]
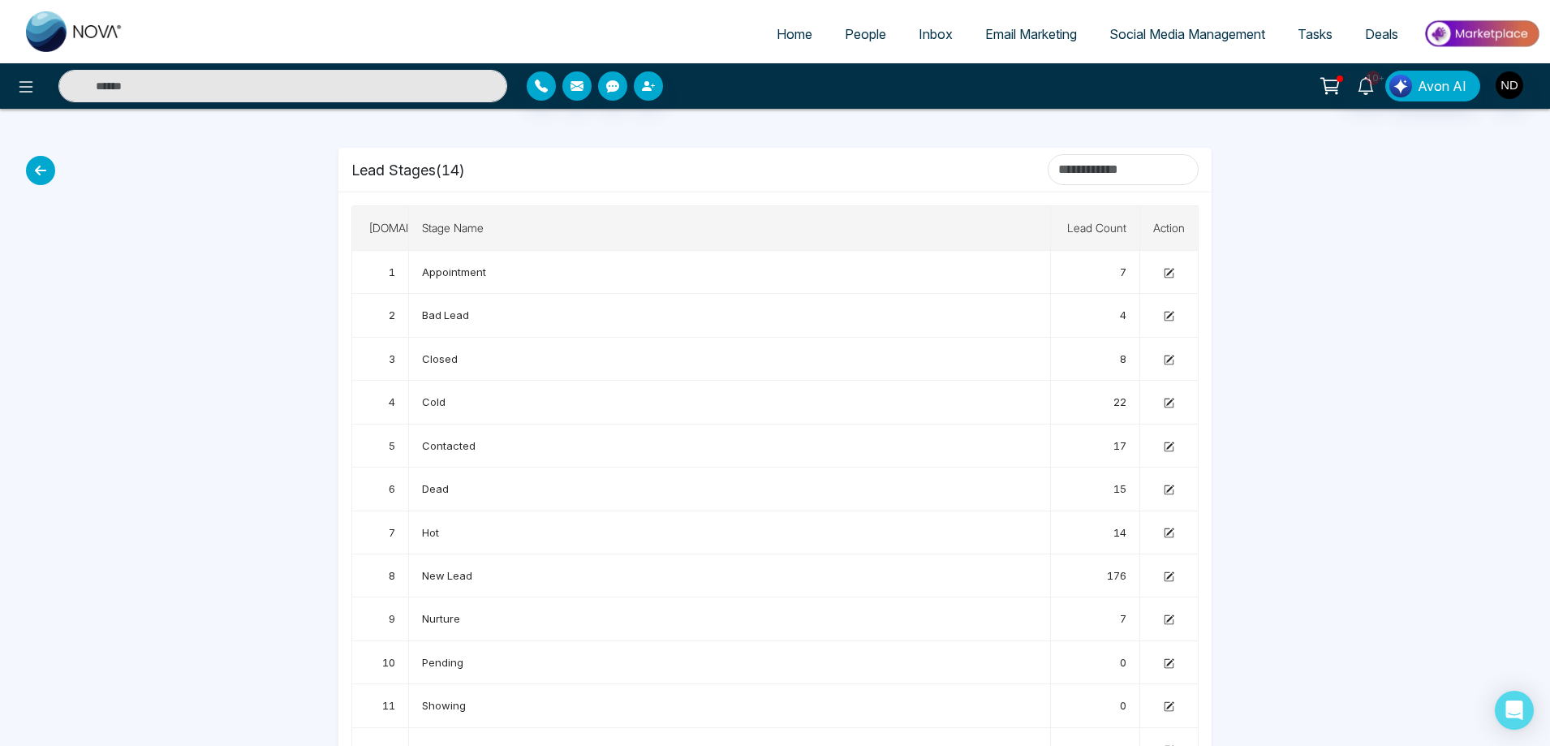
click at [45, 179] on icon at bounding box center [40, 170] width 29 height 29
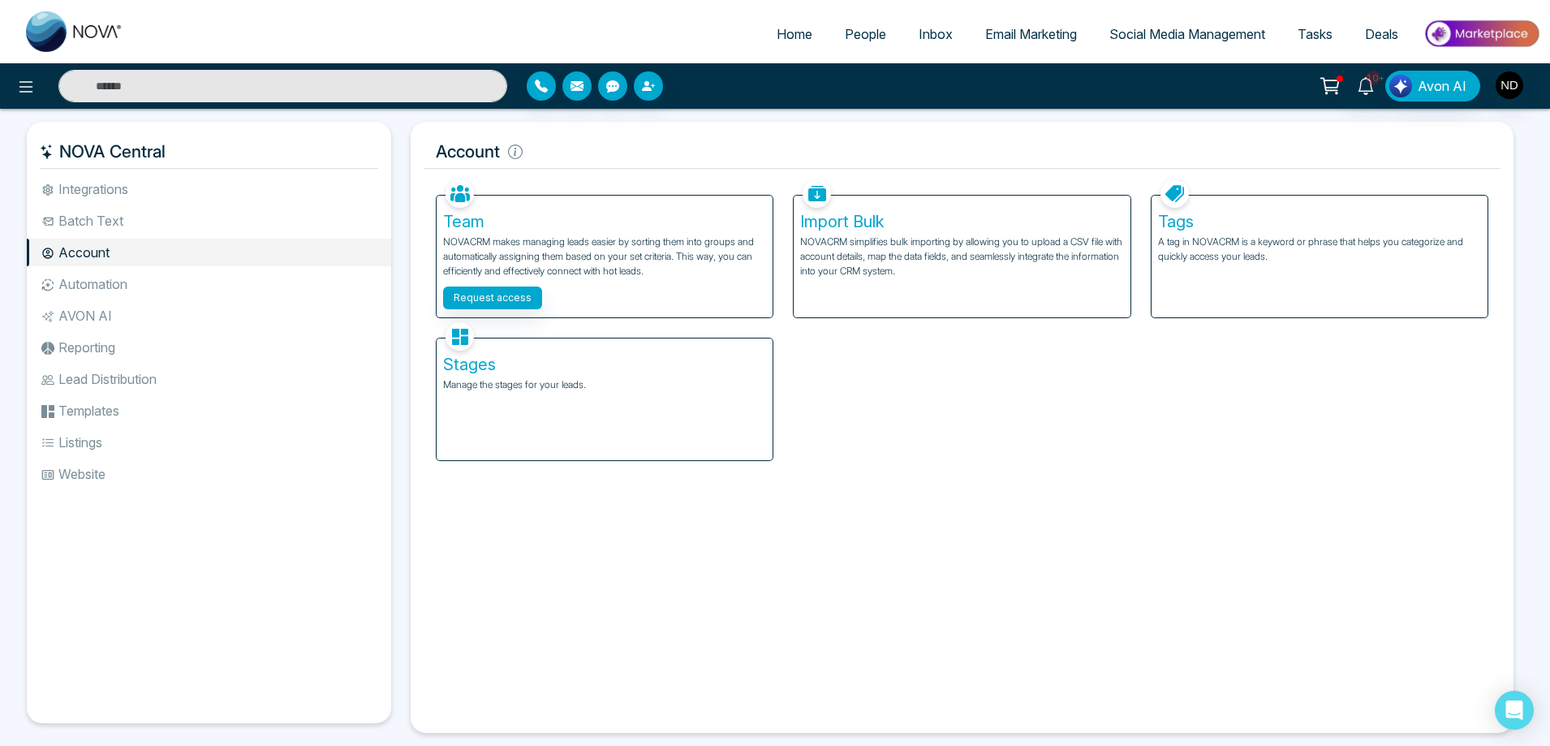
click at [1201, 554] on div "Facebook NOVACRM enables users to connect to Facebook to schedule social media …" at bounding box center [962, 447] width 1077 height 545
click at [454, 374] on h5 "Stages" at bounding box center [604, 364] width 323 height 19
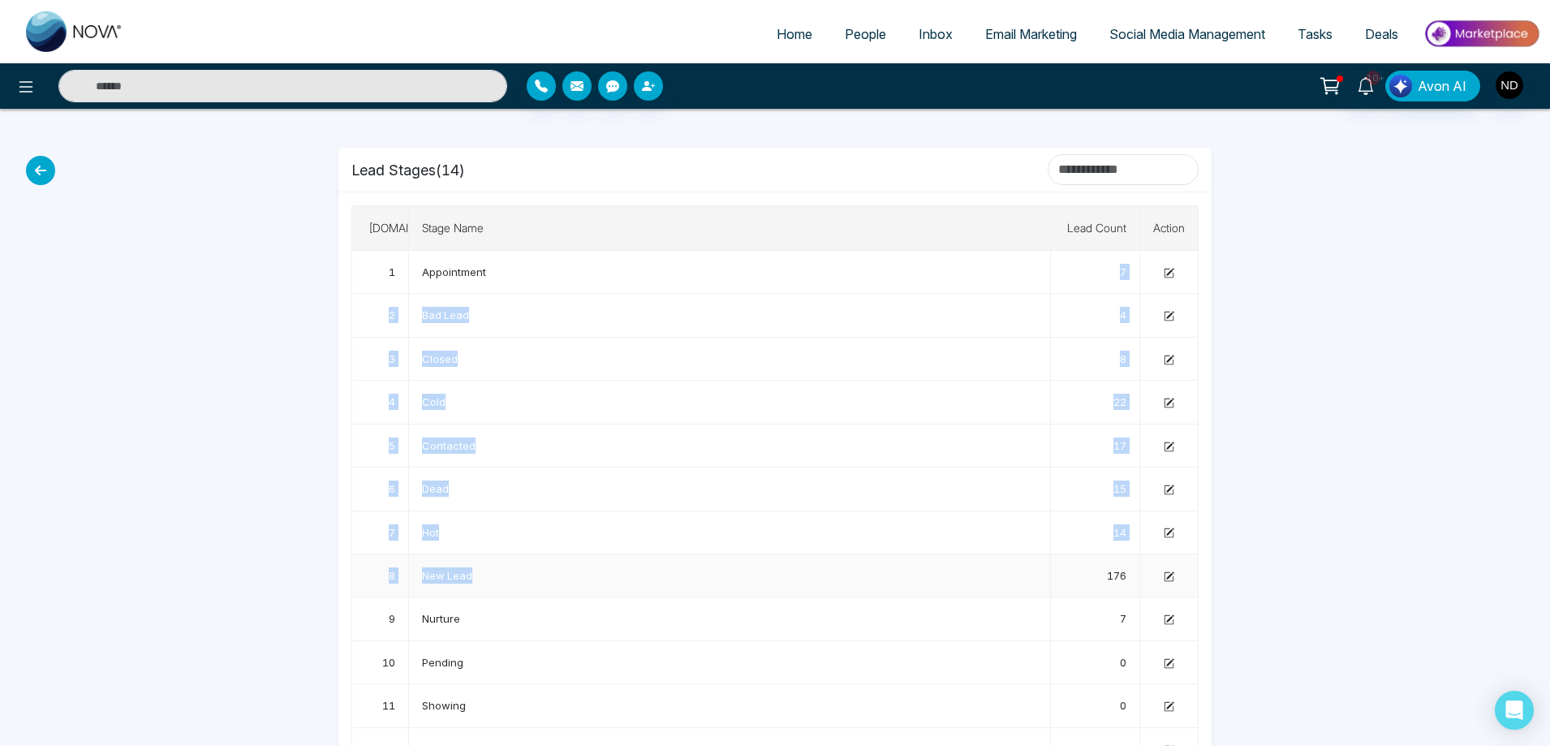
drag, startPoint x: 653, startPoint y: 272, endPoint x: 655, endPoint y: 569, distance: 297.0
click at [655, 569] on tbody "1 Appointment 7 2 Bad Lead 4 3 Closed 8 4 Cold 22 5 Contacted 17 6 Dead 15 7 Ho…" at bounding box center [775, 554] width 846 height 607
click at [1277, 355] on div at bounding box center [1265, 490] width 89 height 762
click at [850, 32] on span "People" at bounding box center [865, 34] width 41 height 16
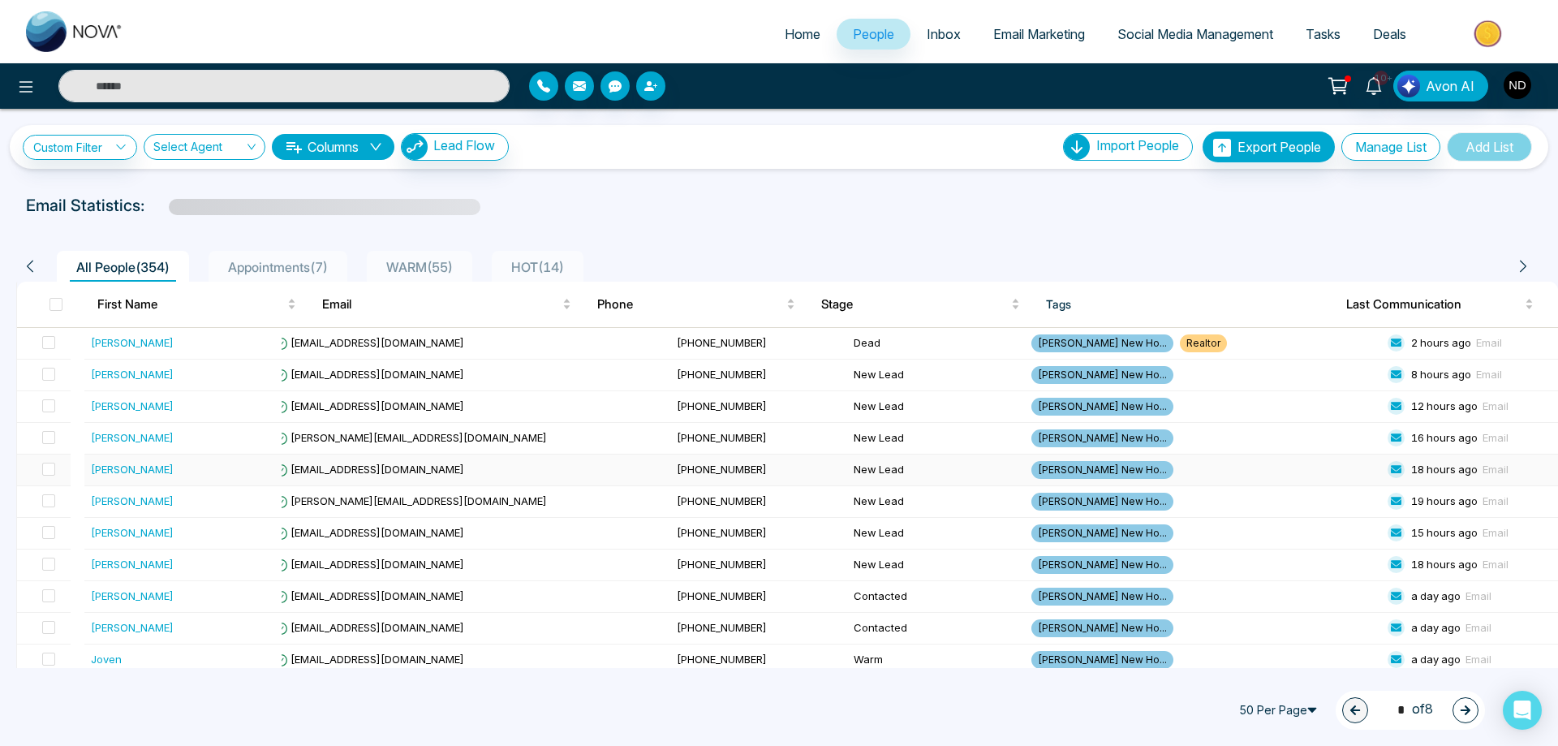
click at [298, 264] on span "Appointments ( 7 )" at bounding box center [278, 267] width 113 height 16
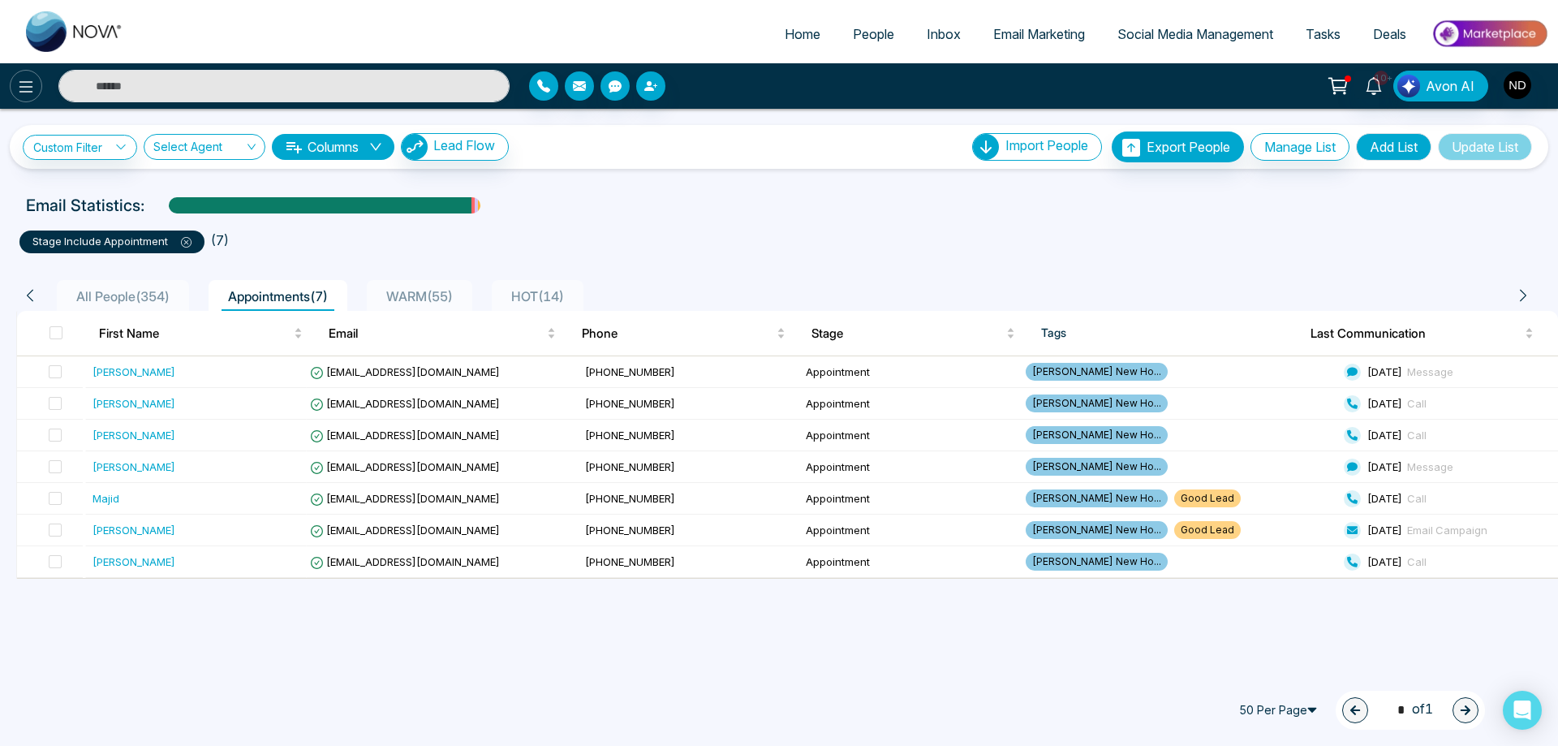
click at [29, 92] on icon at bounding box center [26, 86] width 14 height 11
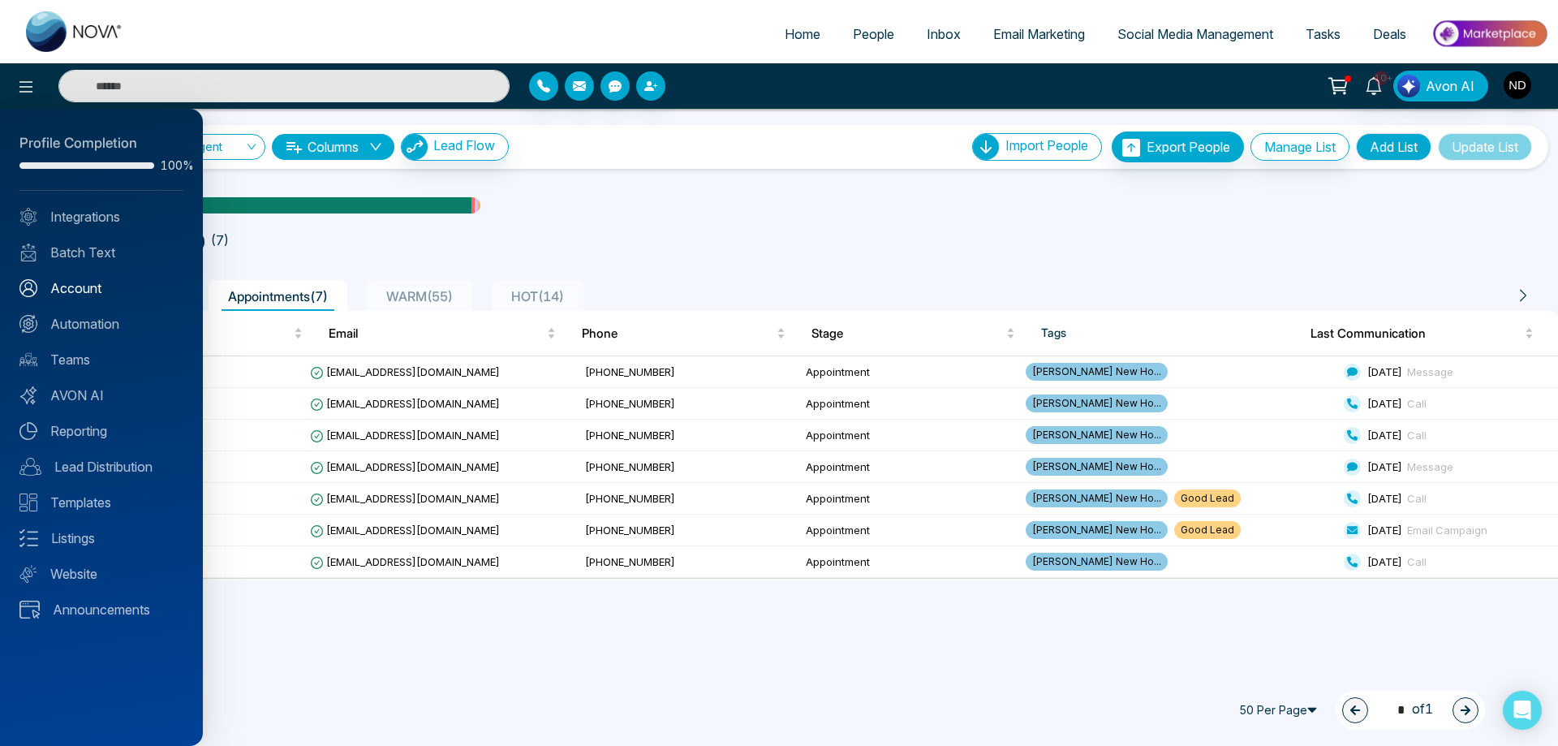
click at [78, 282] on link "Account" at bounding box center [101, 287] width 164 height 19
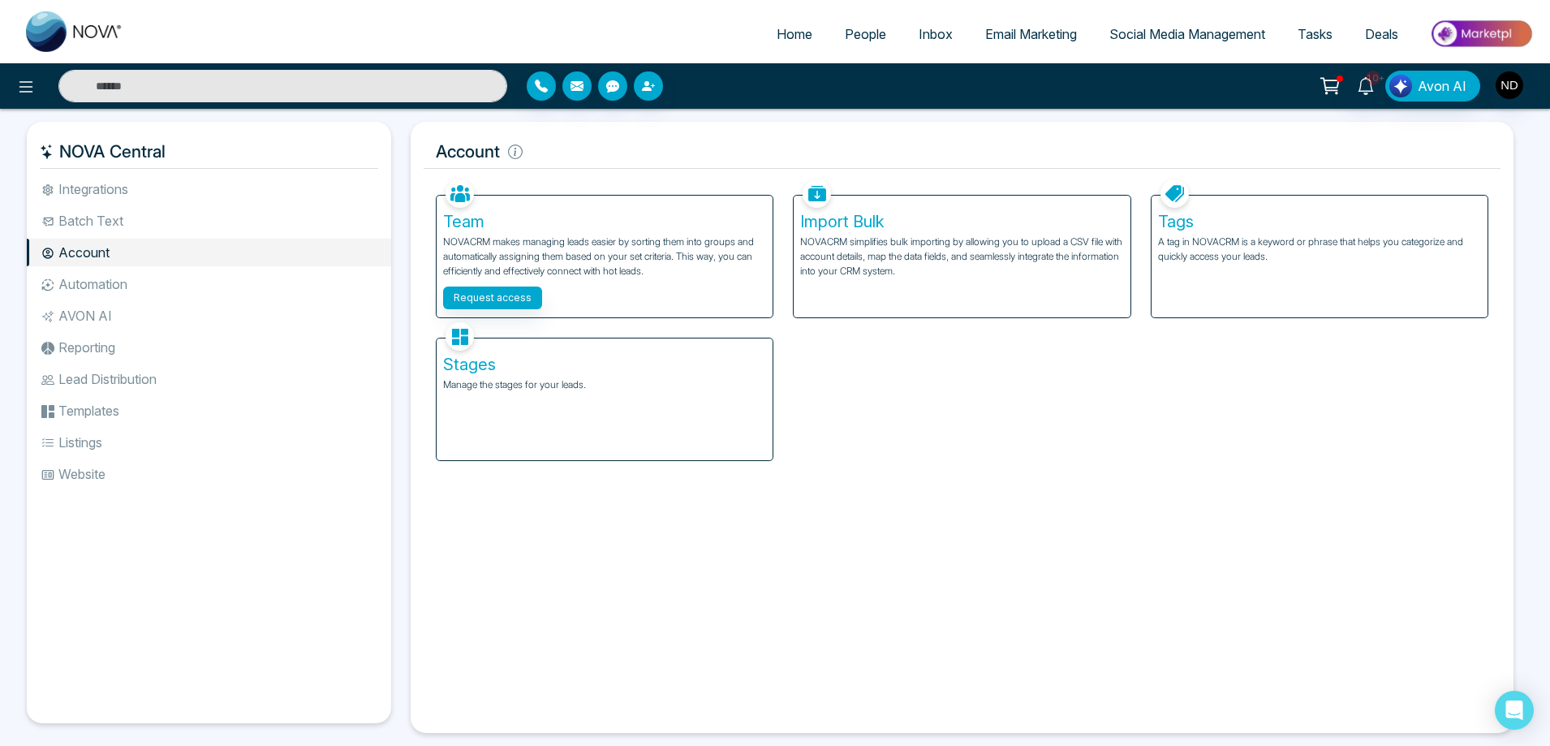
click at [520, 381] on p "Manage the stages for your leads." at bounding box center [604, 384] width 323 height 15
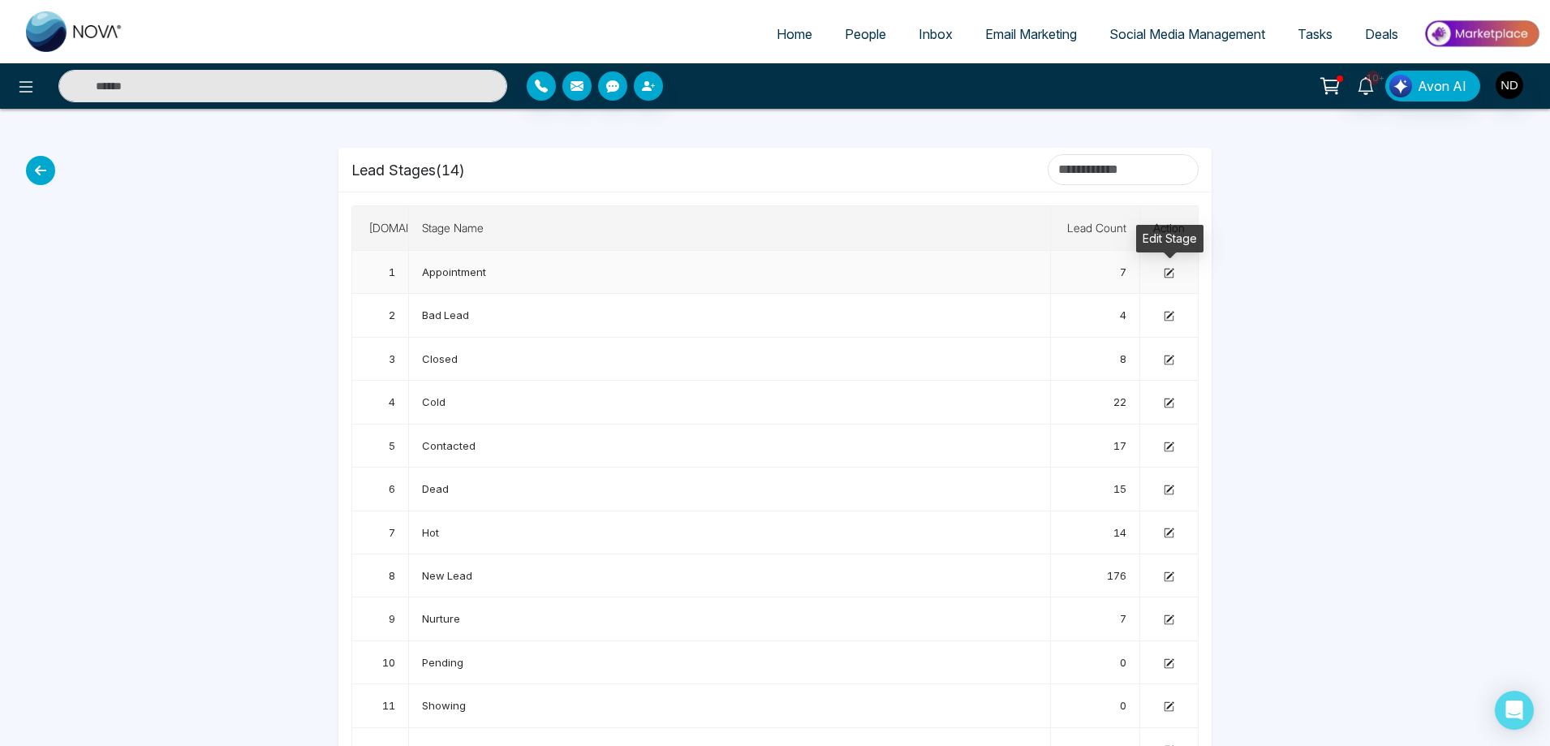
click at [1169, 273] on icon at bounding box center [1169, 271] width 7 height 7
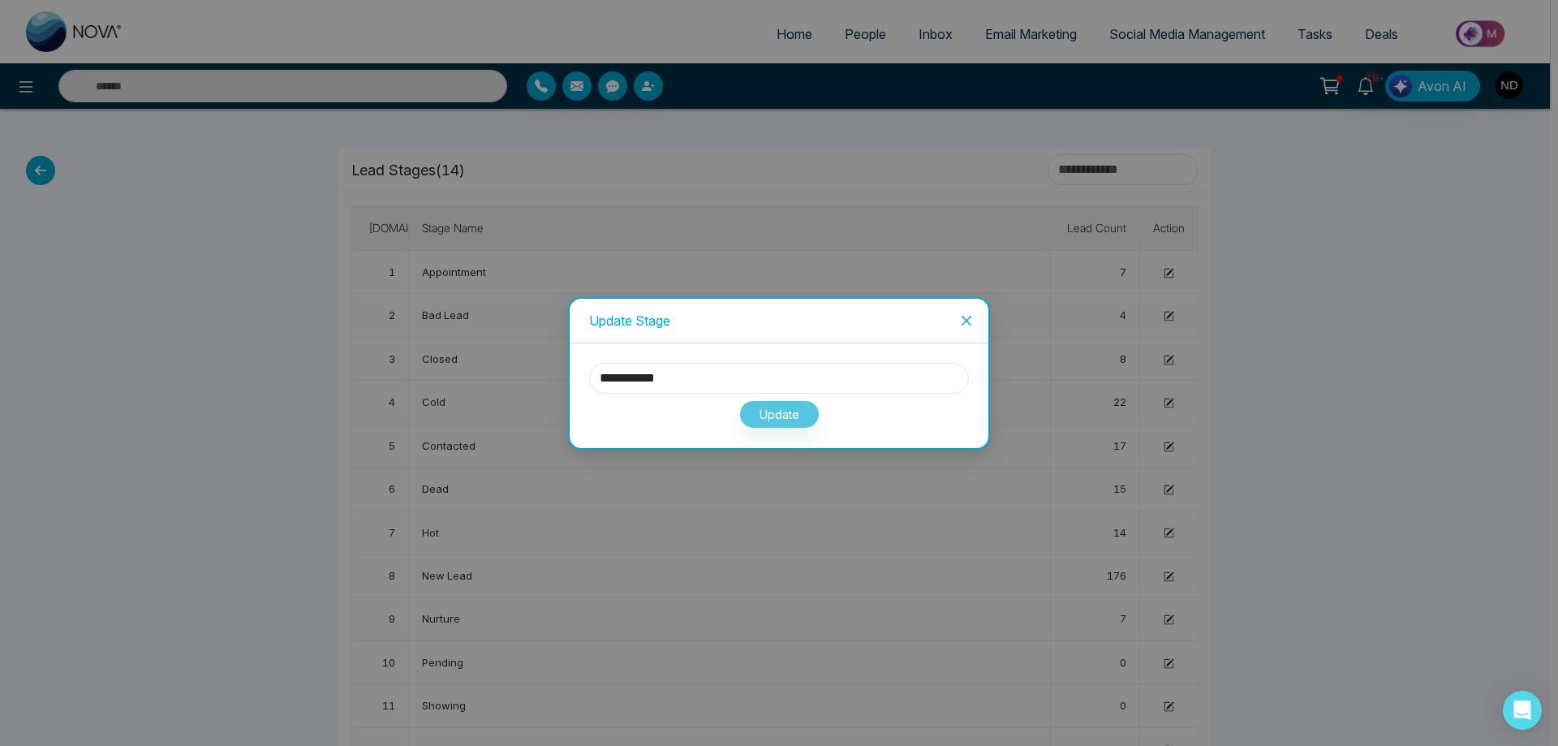
drag, startPoint x: 722, startPoint y: 370, endPoint x: 606, endPoint y: 377, distance: 116.2
click at [606, 377] on input "**********" at bounding box center [779, 378] width 380 height 31
type input "***"
click at [786, 416] on button "Update" at bounding box center [779, 414] width 80 height 28
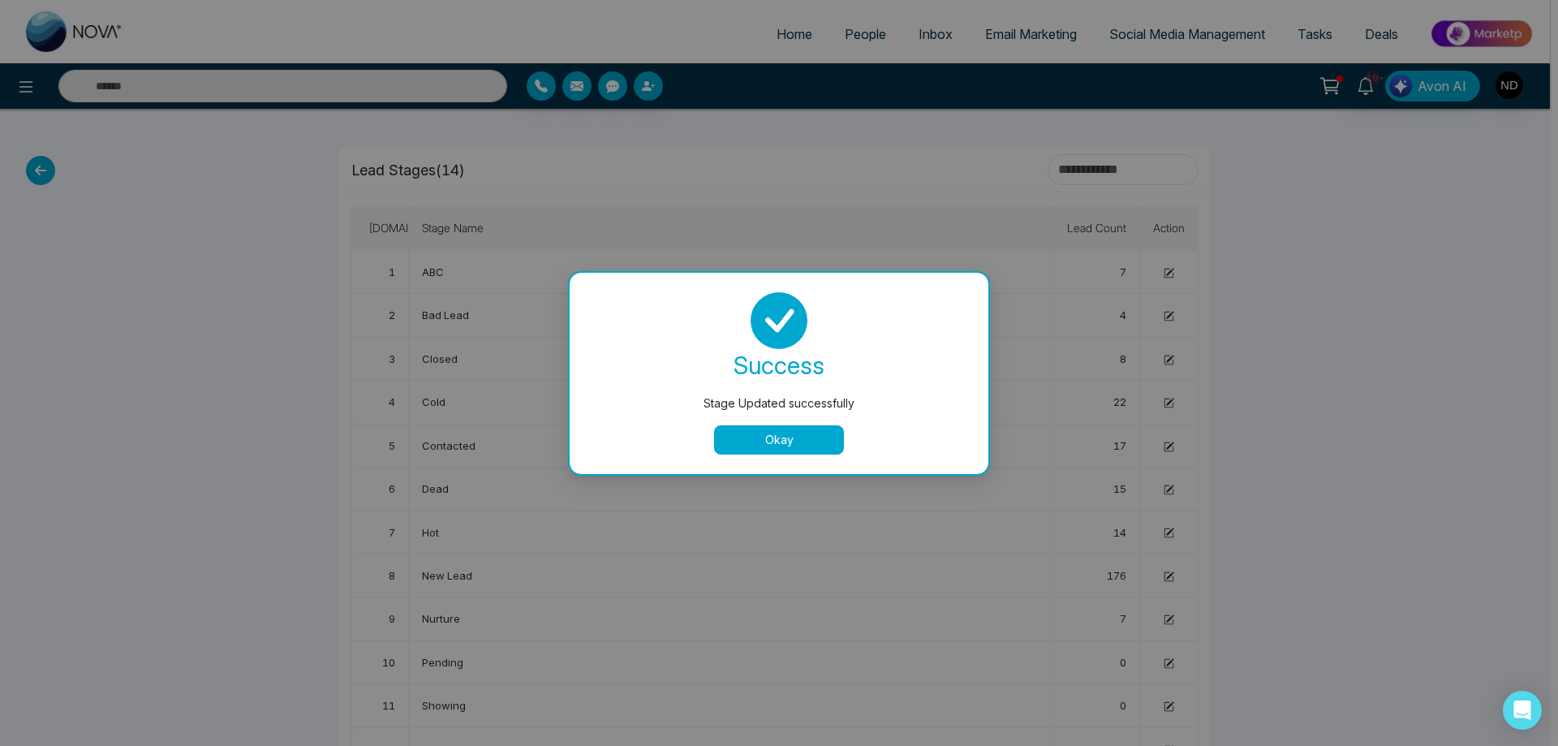
click at [792, 441] on button "Okay" at bounding box center [779, 439] width 130 height 29
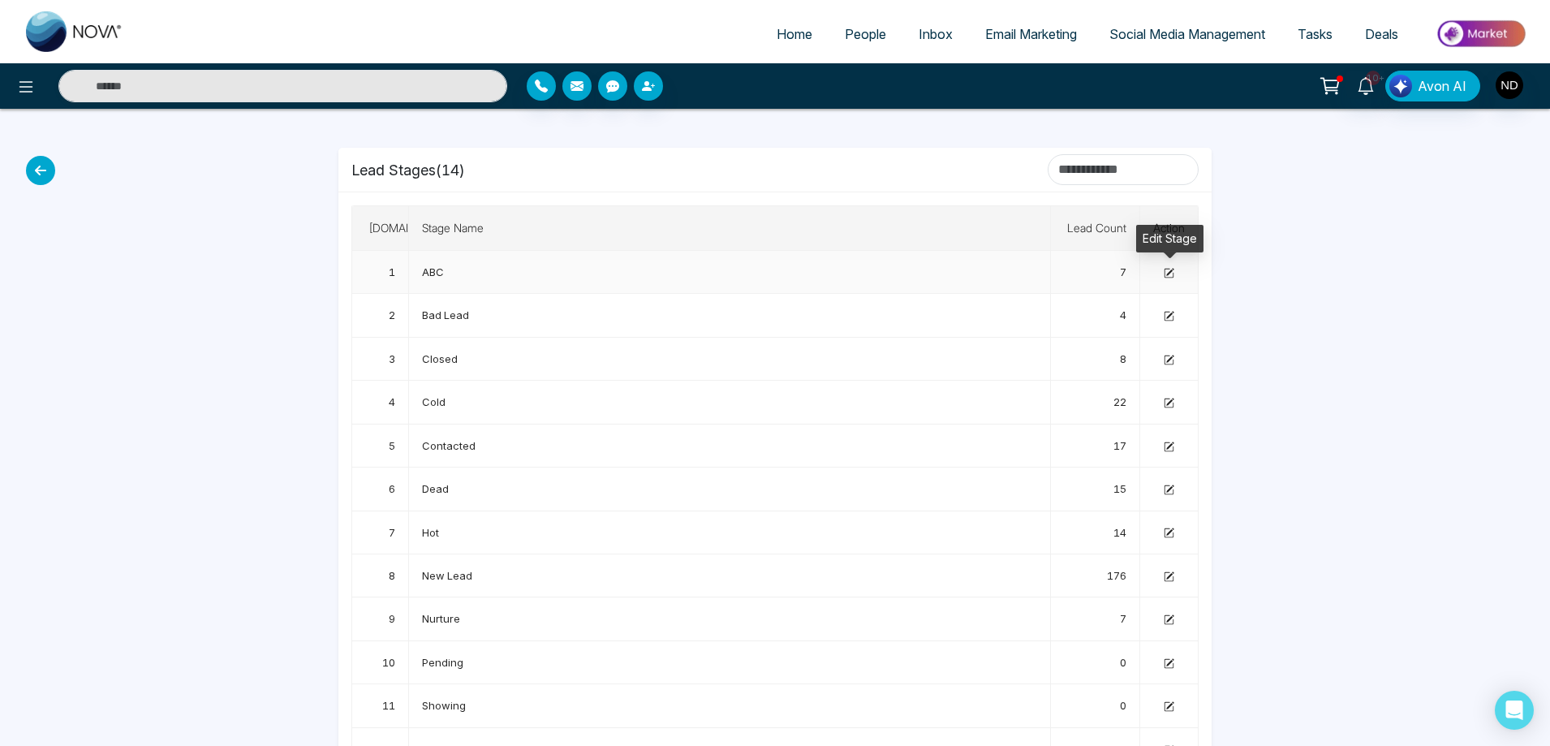
click at [1169, 274] on icon at bounding box center [1169, 273] width 11 height 11
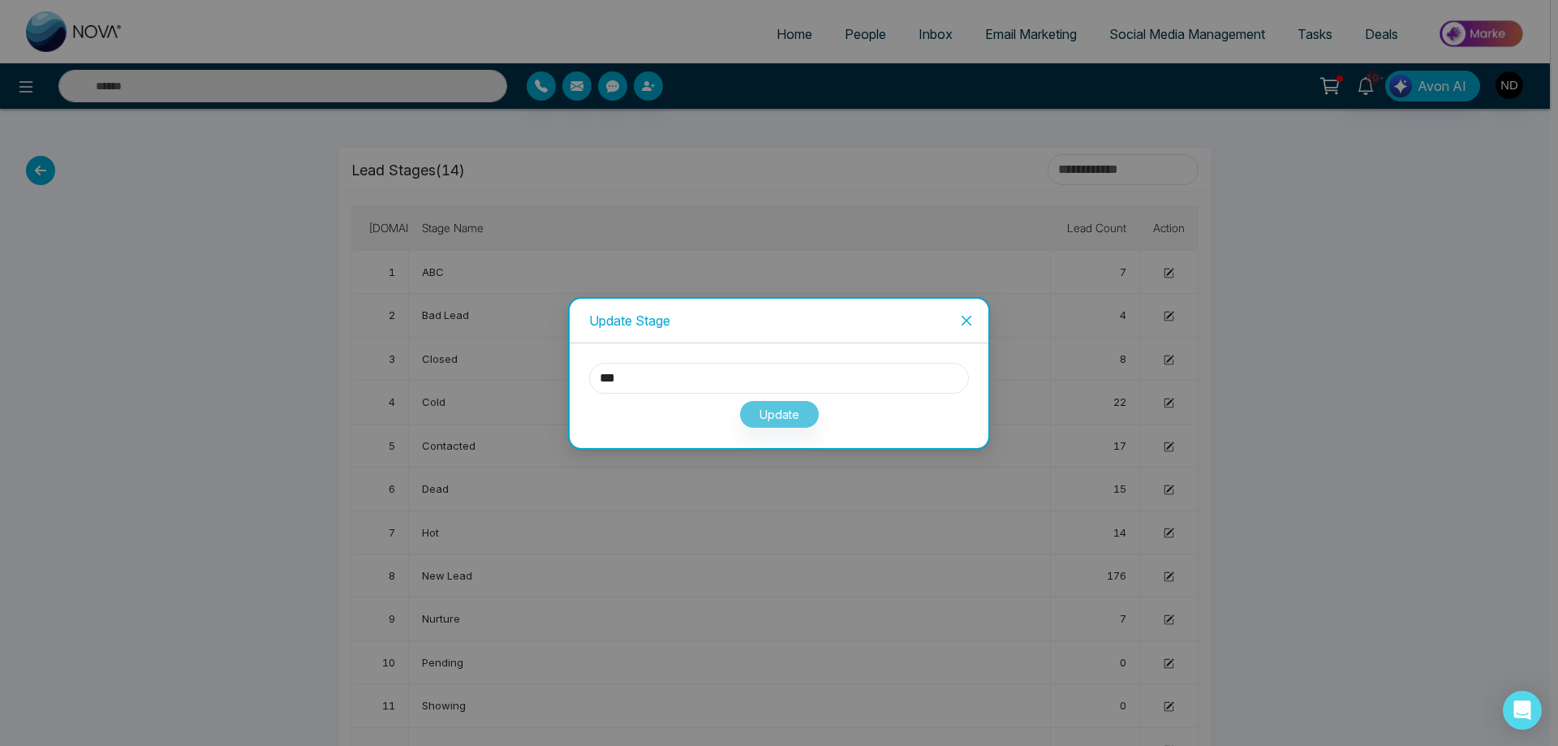
click at [661, 379] on input "***" at bounding box center [779, 378] width 380 height 31
drag, startPoint x: 695, startPoint y: 378, endPoint x: 536, endPoint y: 385, distance: 158.4
click at [536, 385] on div "Update Stage *** Update" at bounding box center [779, 373] width 1558 height 746
type input "**********"
click at [781, 411] on button "Update" at bounding box center [779, 414] width 80 height 28
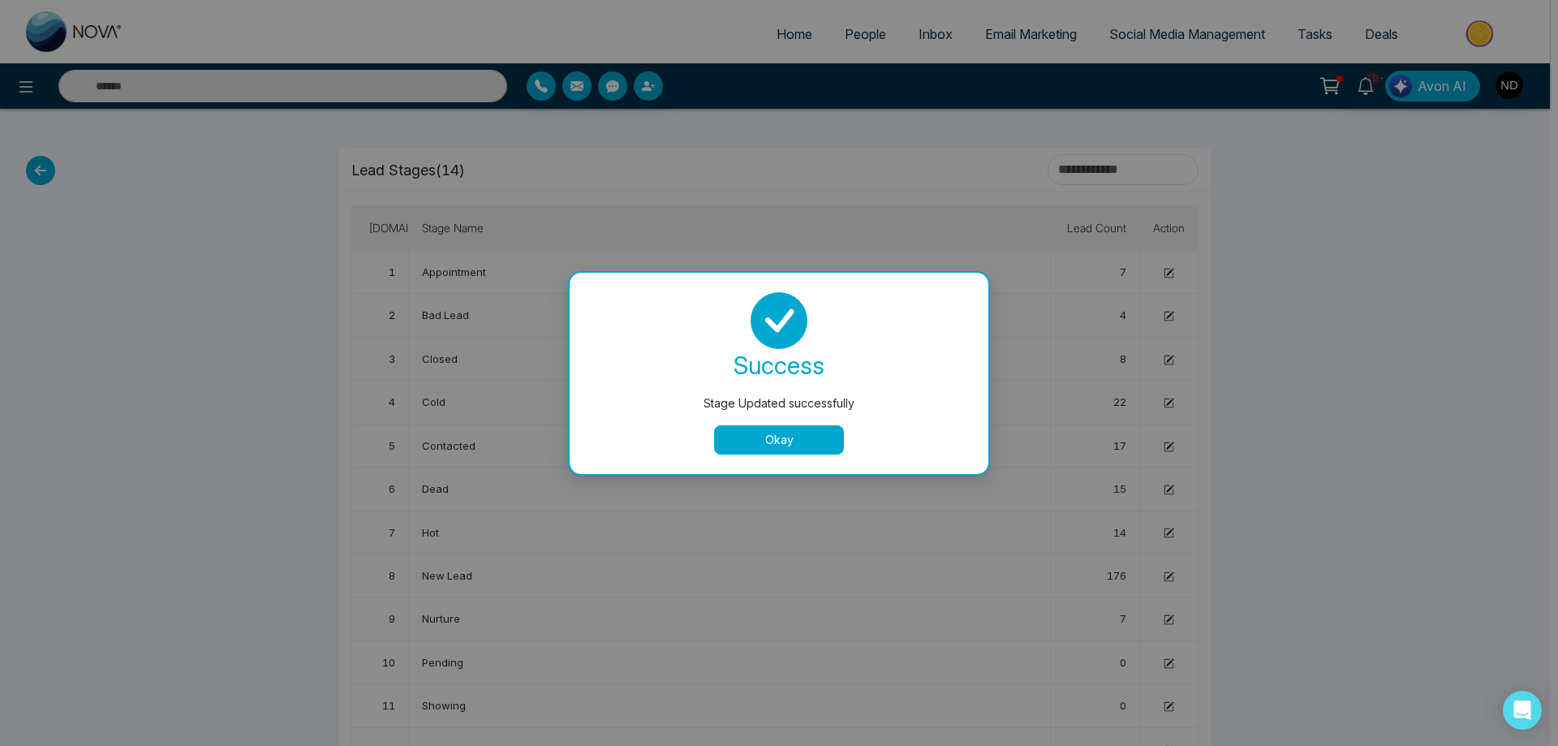
click at [757, 446] on button "Okay" at bounding box center [779, 439] width 130 height 29
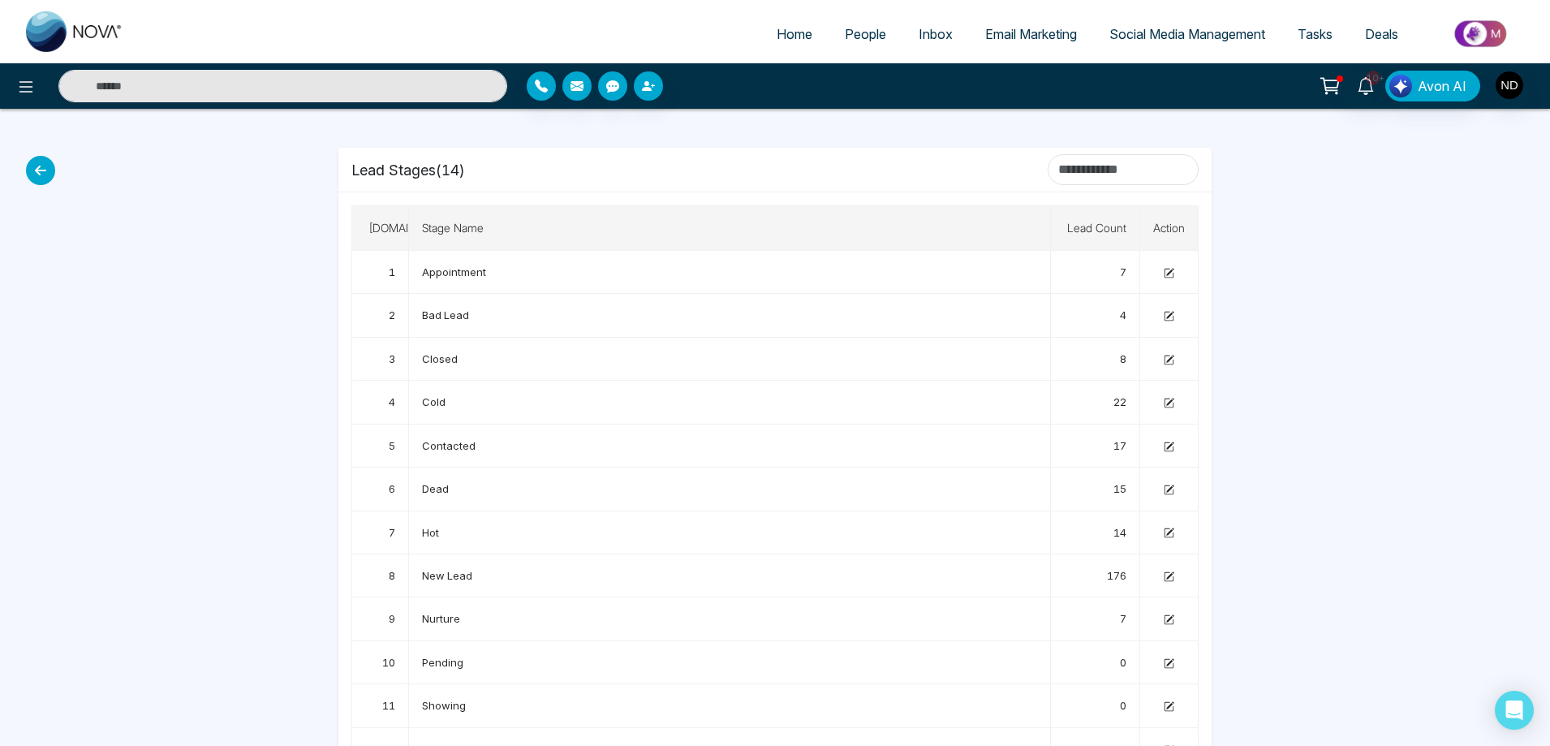
click at [1381, 353] on div "Home People Inbox Email Marketing Social Media Management Tasks Deals 10+ Avon …" at bounding box center [775, 435] width 1550 height 871
click at [1169, 575] on icon at bounding box center [1169, 576] width 11 height 11
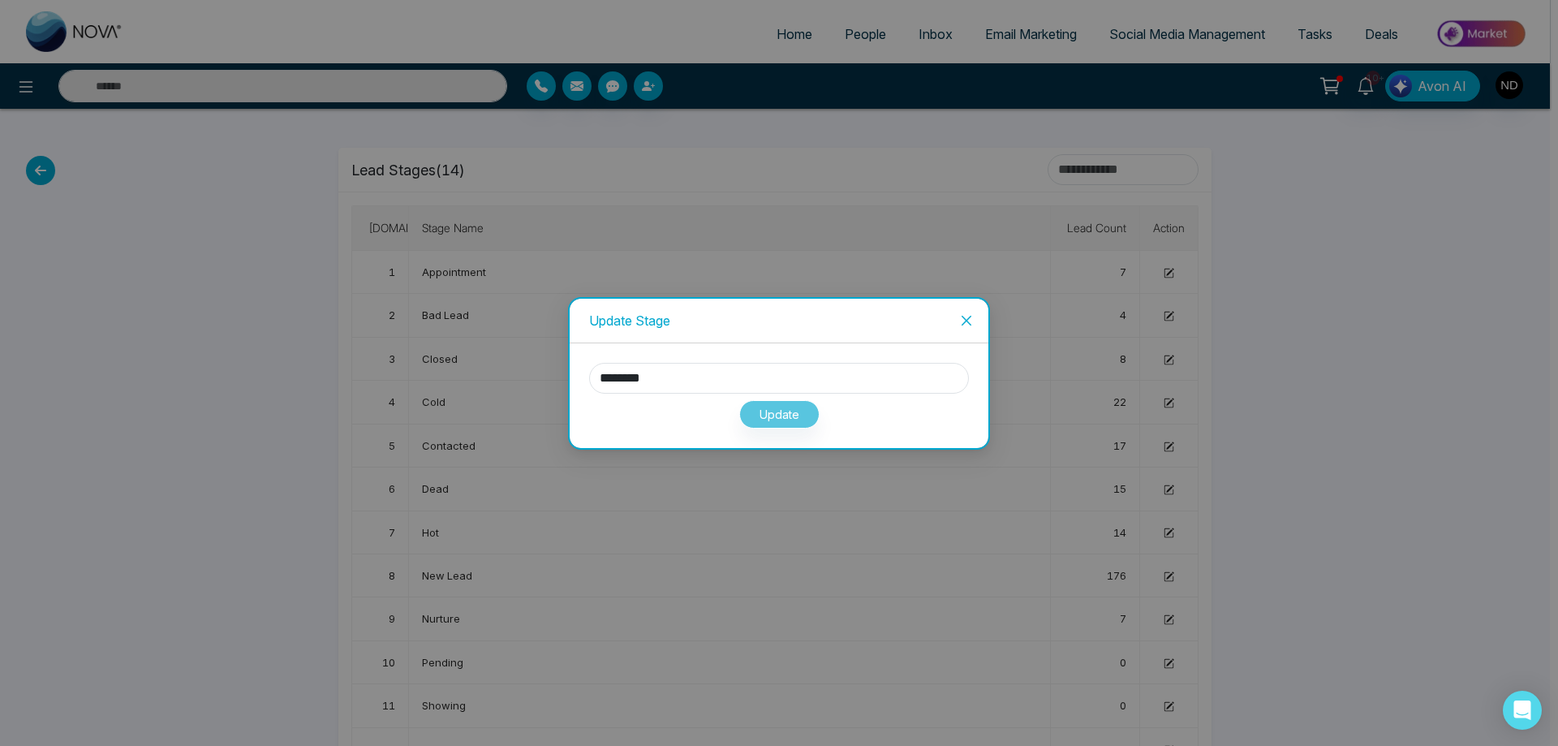
click at [972, 321] on icon "close" at bounding box center [966, 320] width 13 height 13
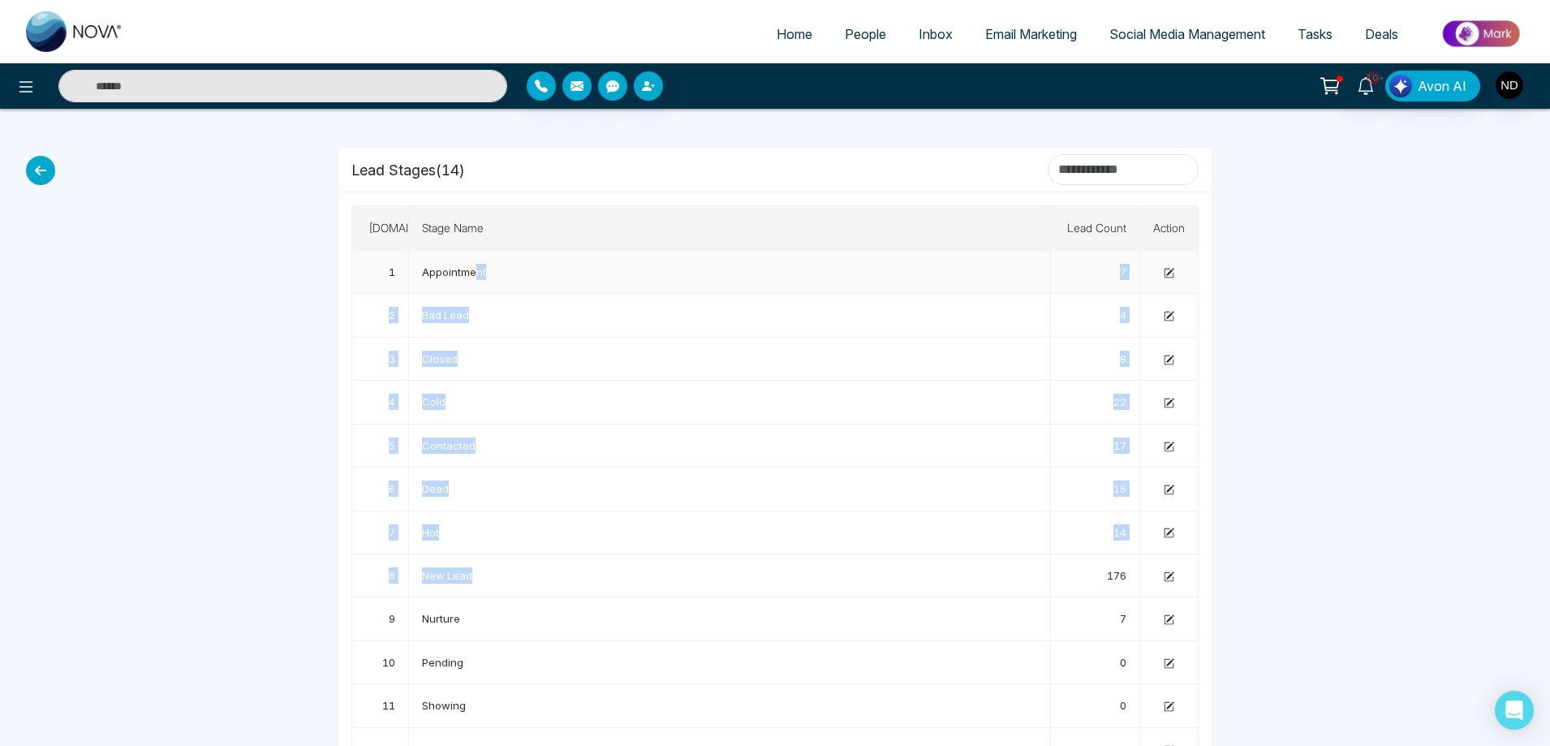
drag, startPoint x: 519, startPoint y: 583, endPoint x: 474, endPoint y: 260, distance: 326.1
click at [474, 260] on tbody "1 Appointment 7 2 Bad Lead 4 3 Closed 8 4 Cold 22 5 Contacted 17 6 Dead 15 7 Ho…" at bounding box center [775, 554] width 846 height 607
click at [1263, 577] on div at bounding box center [1265, 490] width 89 height 762
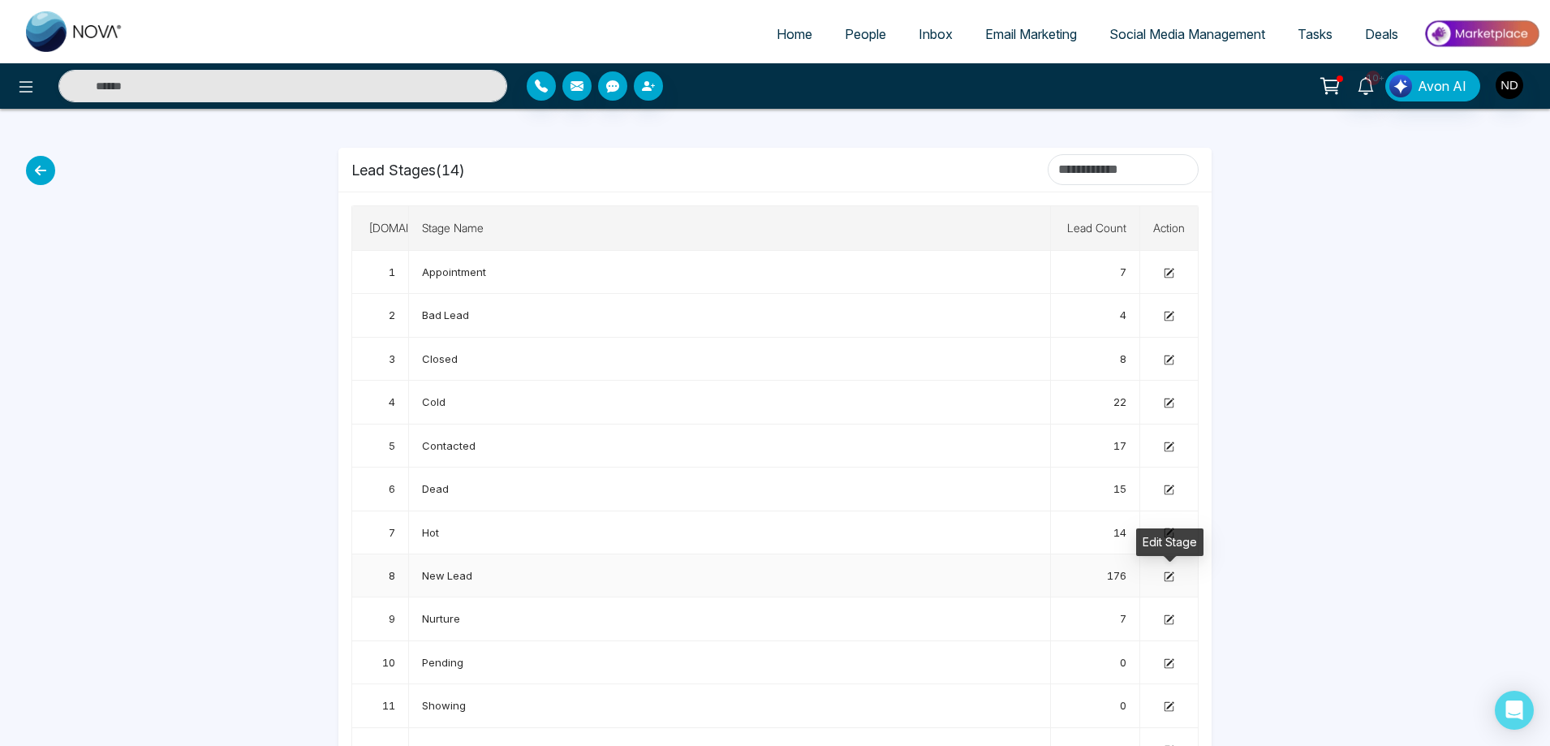
click at [1167, 578] on icon at bounding box center [1169, 574] width 7 height 7
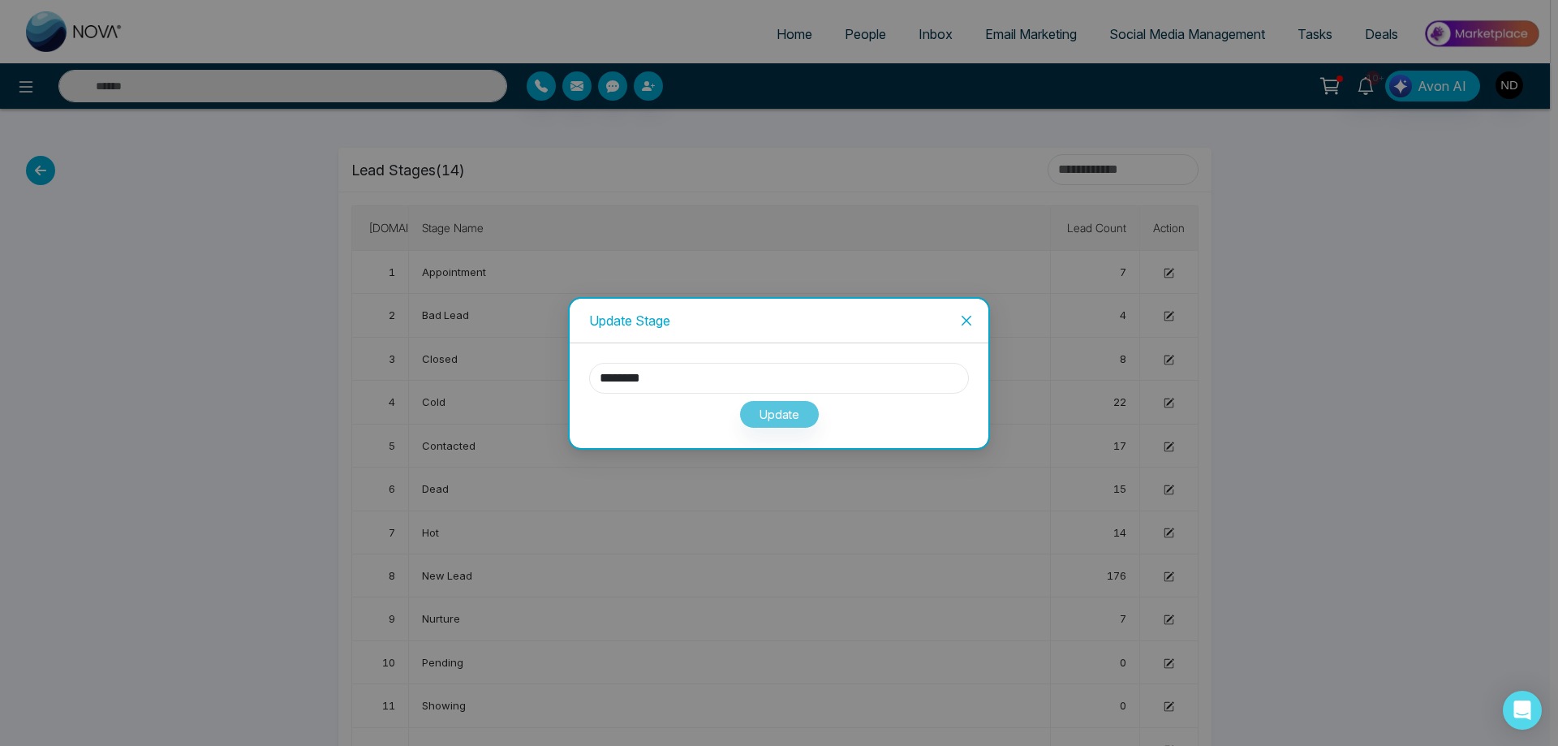
click at [699, 378] on input "********" at bounding box center [779, 378] width 380 height 31
type input "**********"
click at [1380, 474] on div "**********" at bounding box center [779, 373] width 1558 height 746
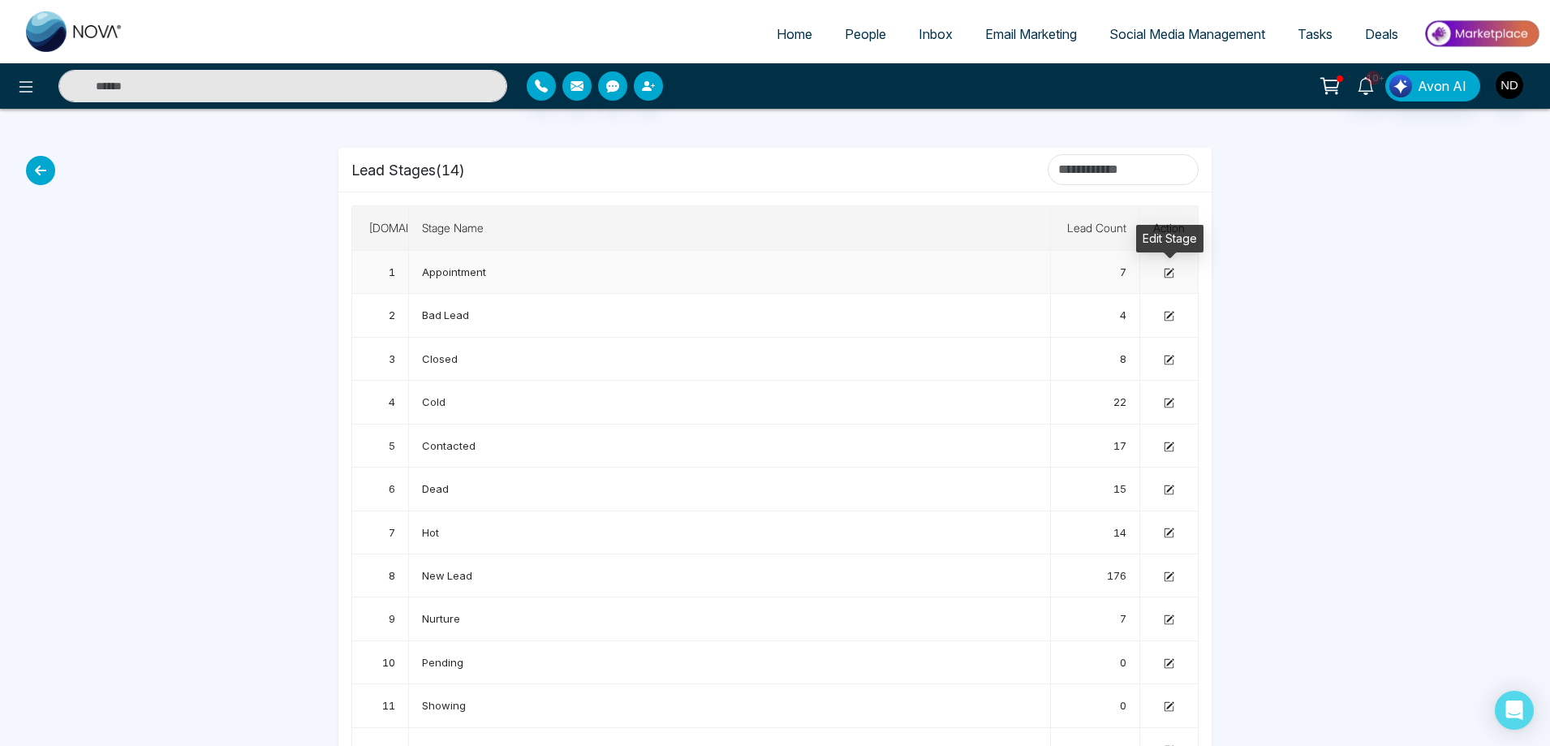
click at [1173, 274] on icon at bounding box center [1169, 273] width 9 height 9
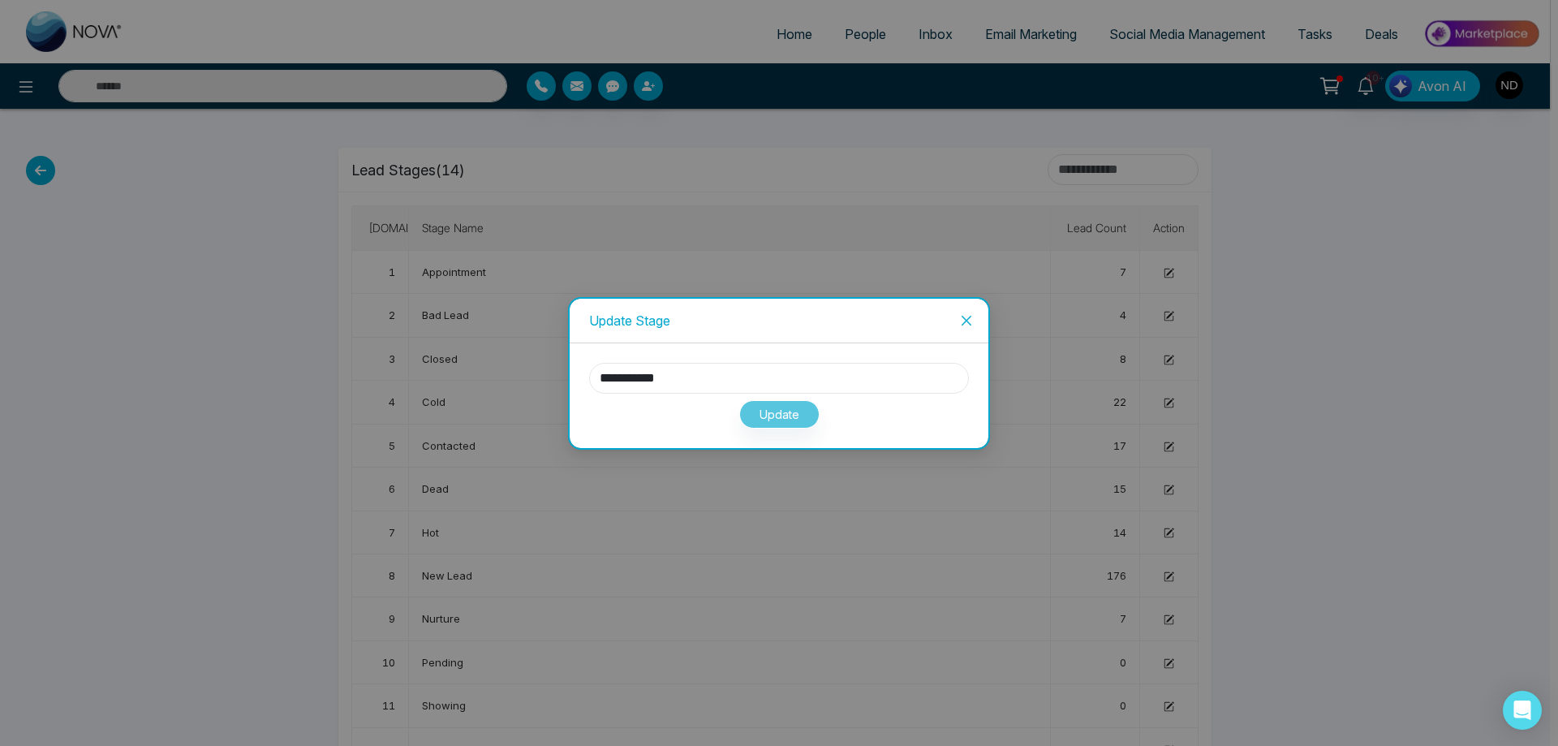
drag, startPoint x: 648, startPoint y: 380, endPoint x: 476, endPoint y: 389, distance: 171.5
click at [476, 389] on div "**********" at bounding box center [779, 373] width 1558 height 746
type input "********"
click at [812, 412] on button "Update" at bounding box center [779, 414] width 80 height 28
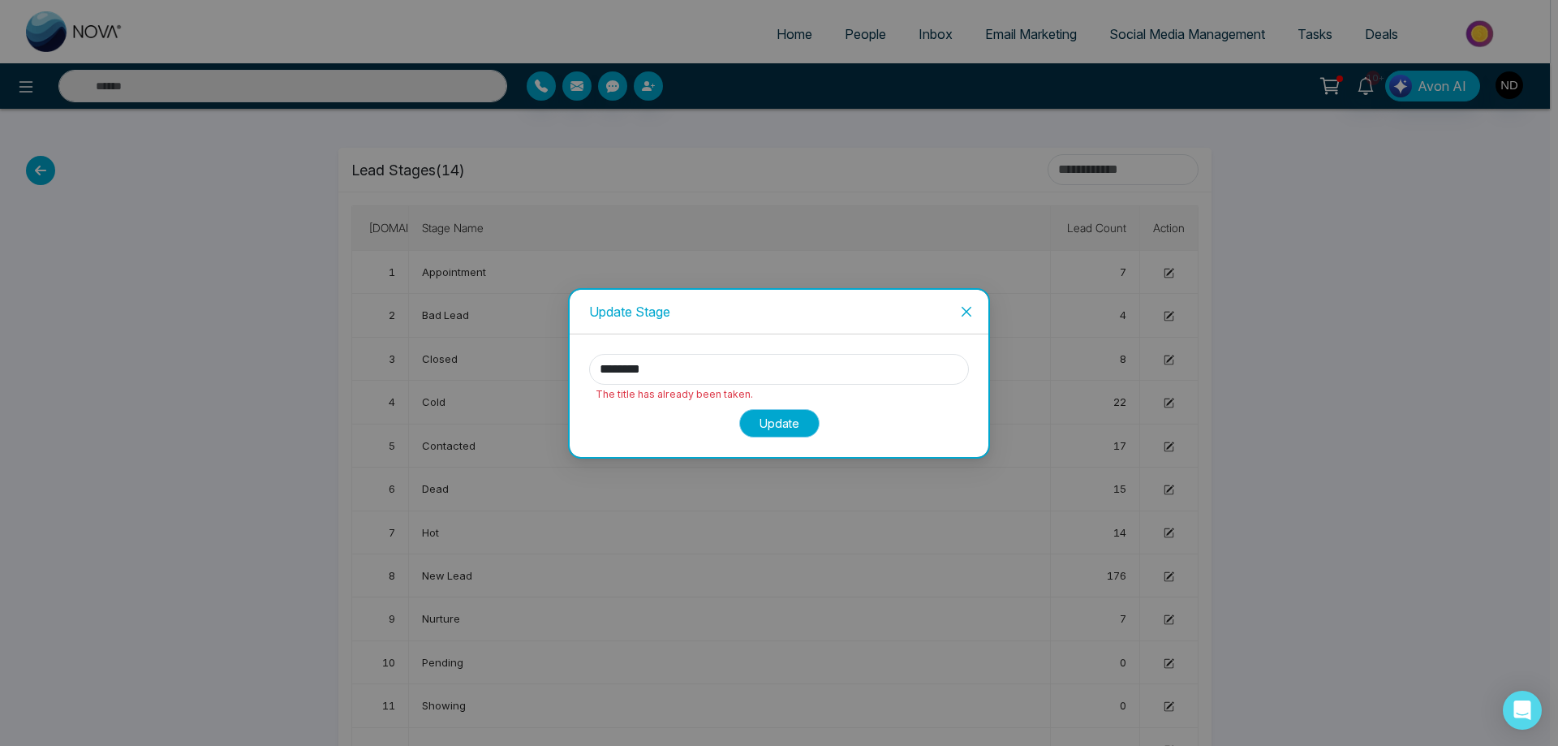
click at [764, 428] on button "Update" at bounding box center [779, 423] width 80 height 28
click at [967, 316] on icon "close" at bounding box center [966, 311] width 13 height 13
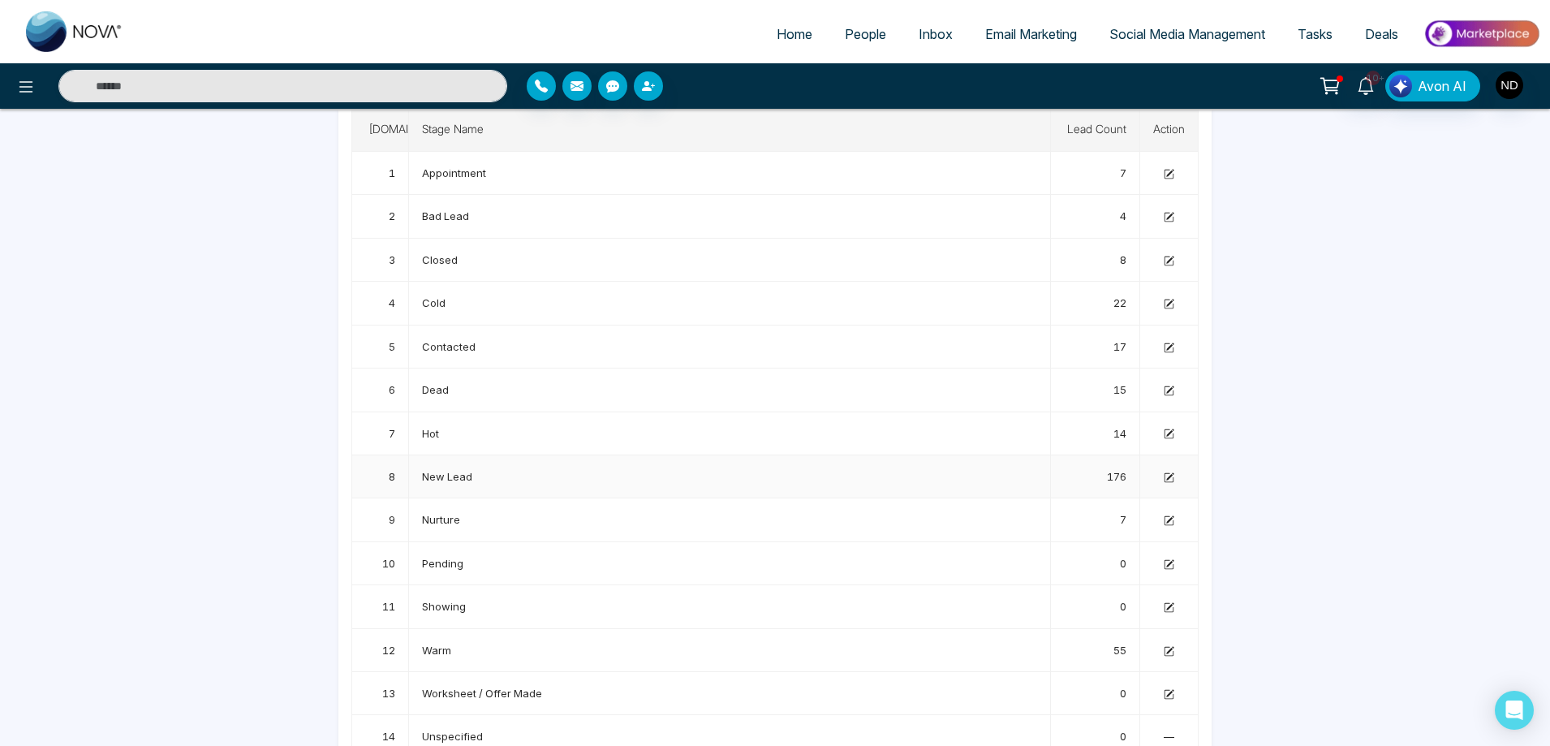
scroll to position [125, 0]
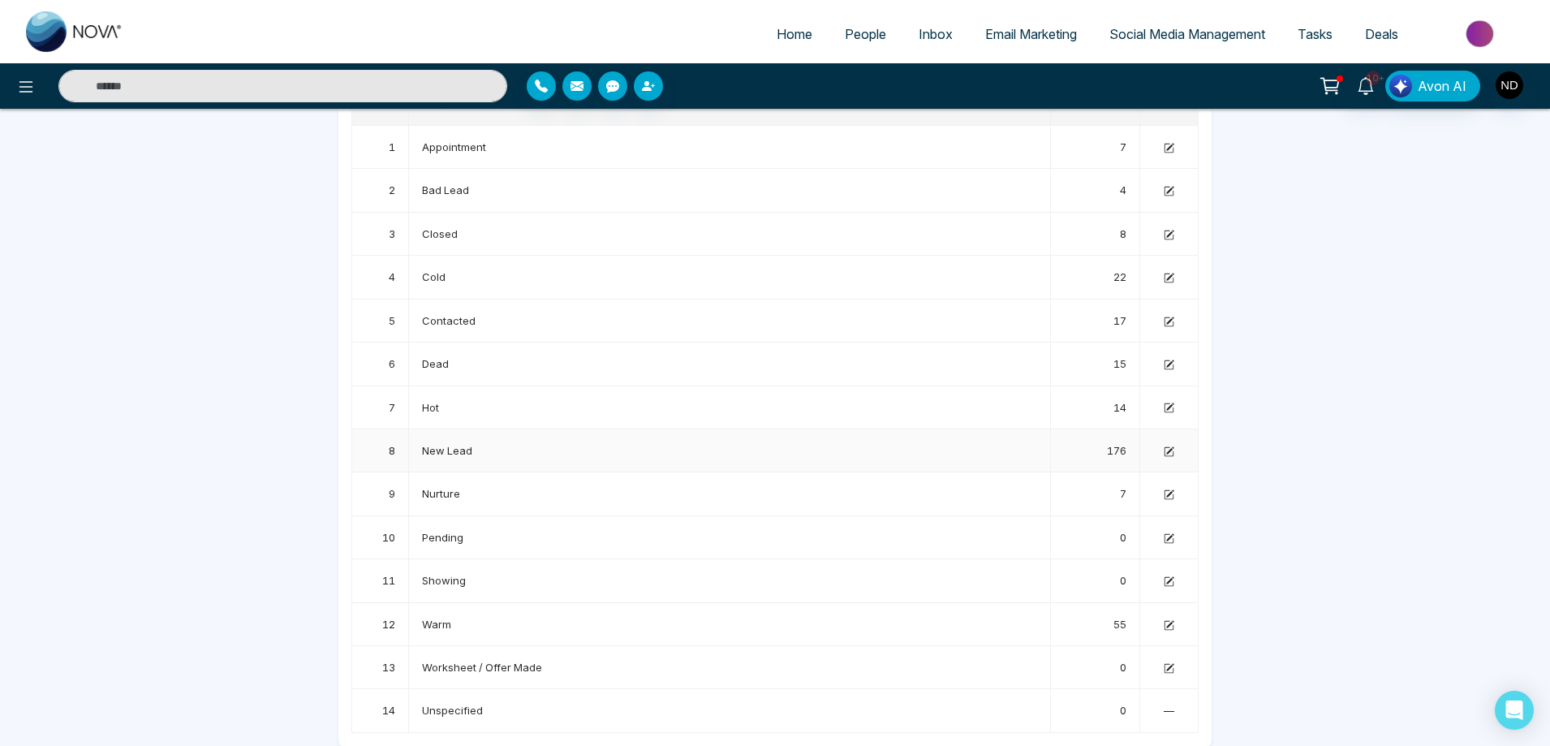
click at [1169, 450] on icon at bounding box center [1169, 449] width 7 height 7
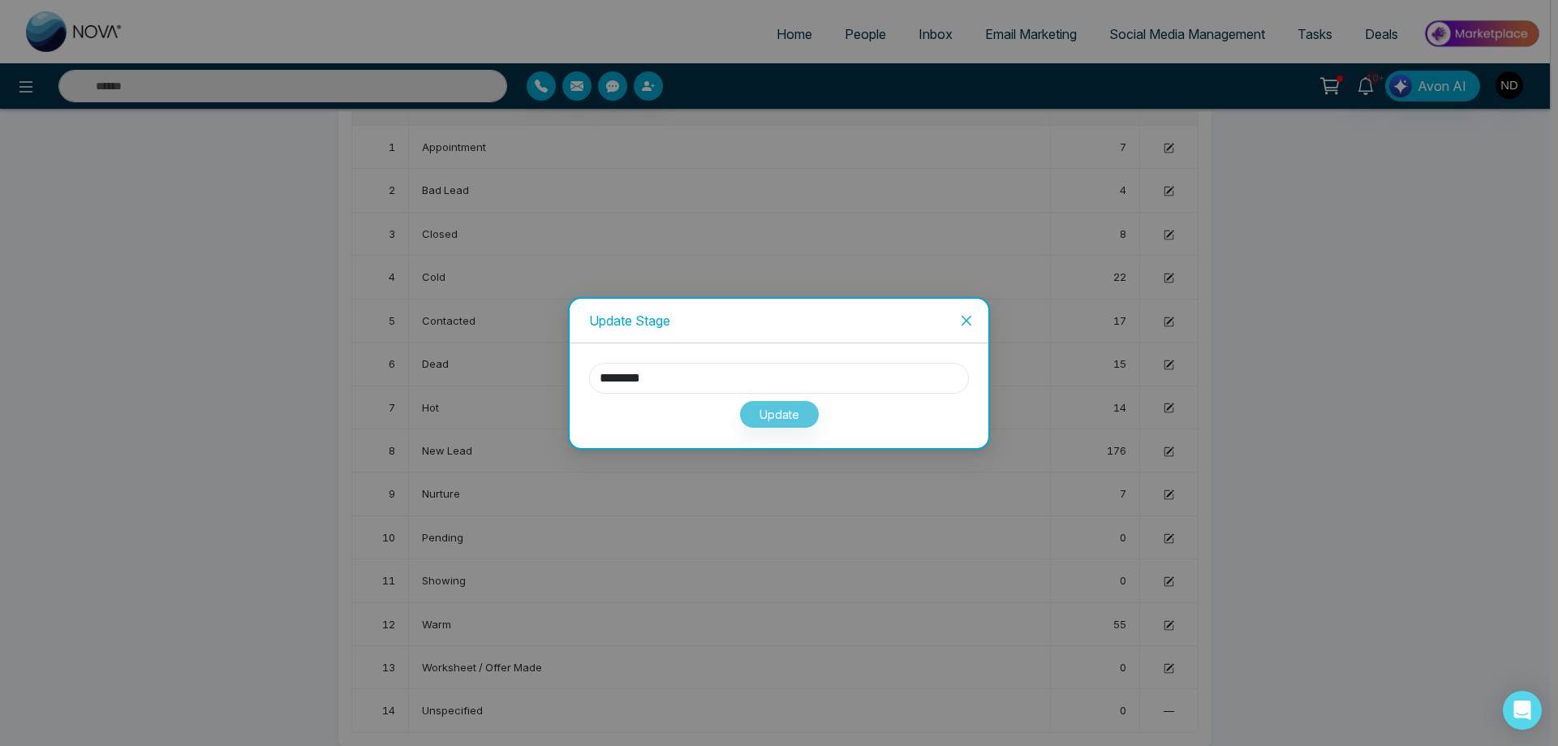
click at [711, 369] on input "********" at bounding box center [779, 378] width 380 height 31
type input "**********"
click at [967, 327] on span "Close" at bounding box center [967, 321] width 44 height 44
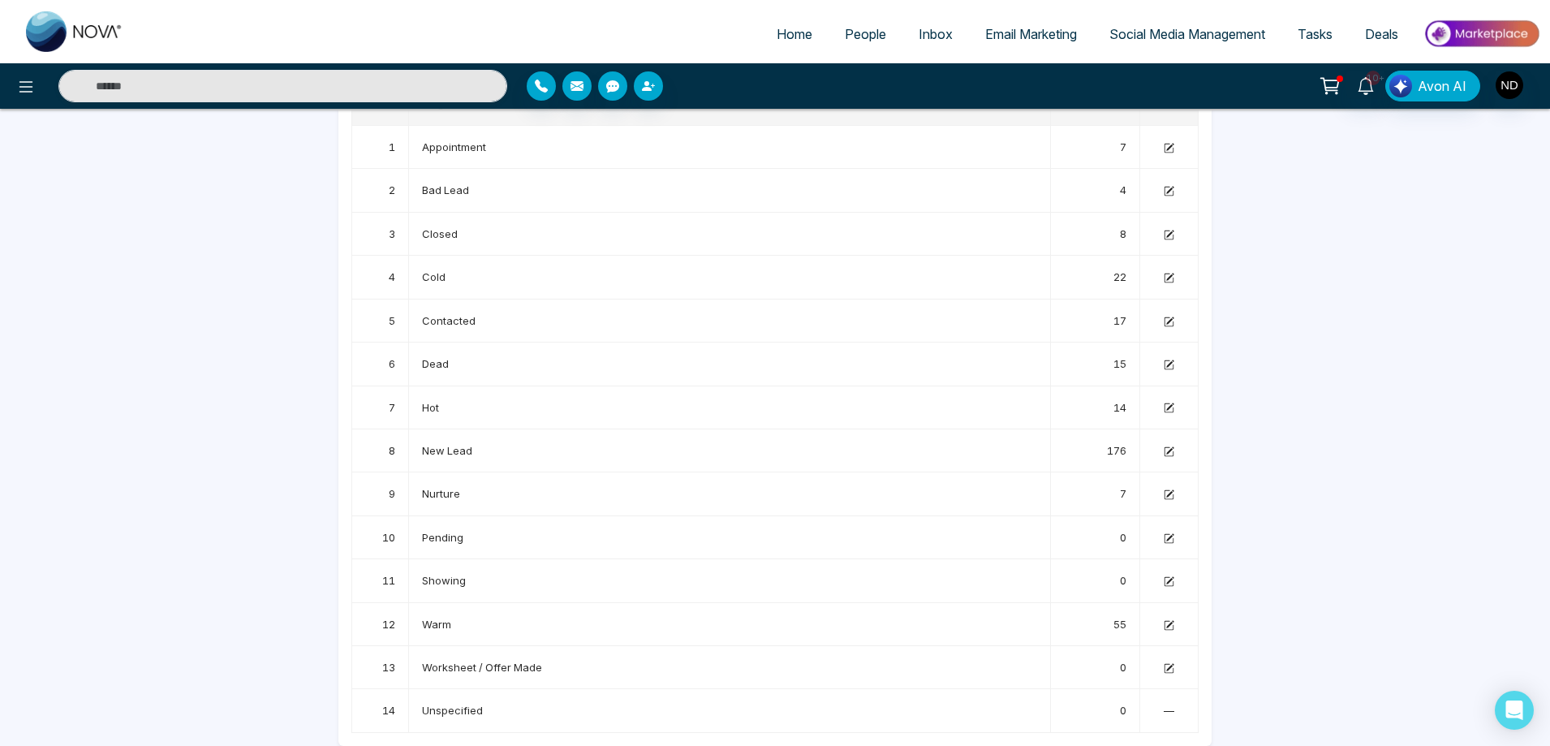
click at [1397, 424] on div "Home People Inbox Email Marketing Social Media Management Tasks Deals 10+ Avon …" at bounding box center [775, 310] width 1550 height 871
click at [865, 32] on span "People" at bounding box center [865, 34] width 41 height 16
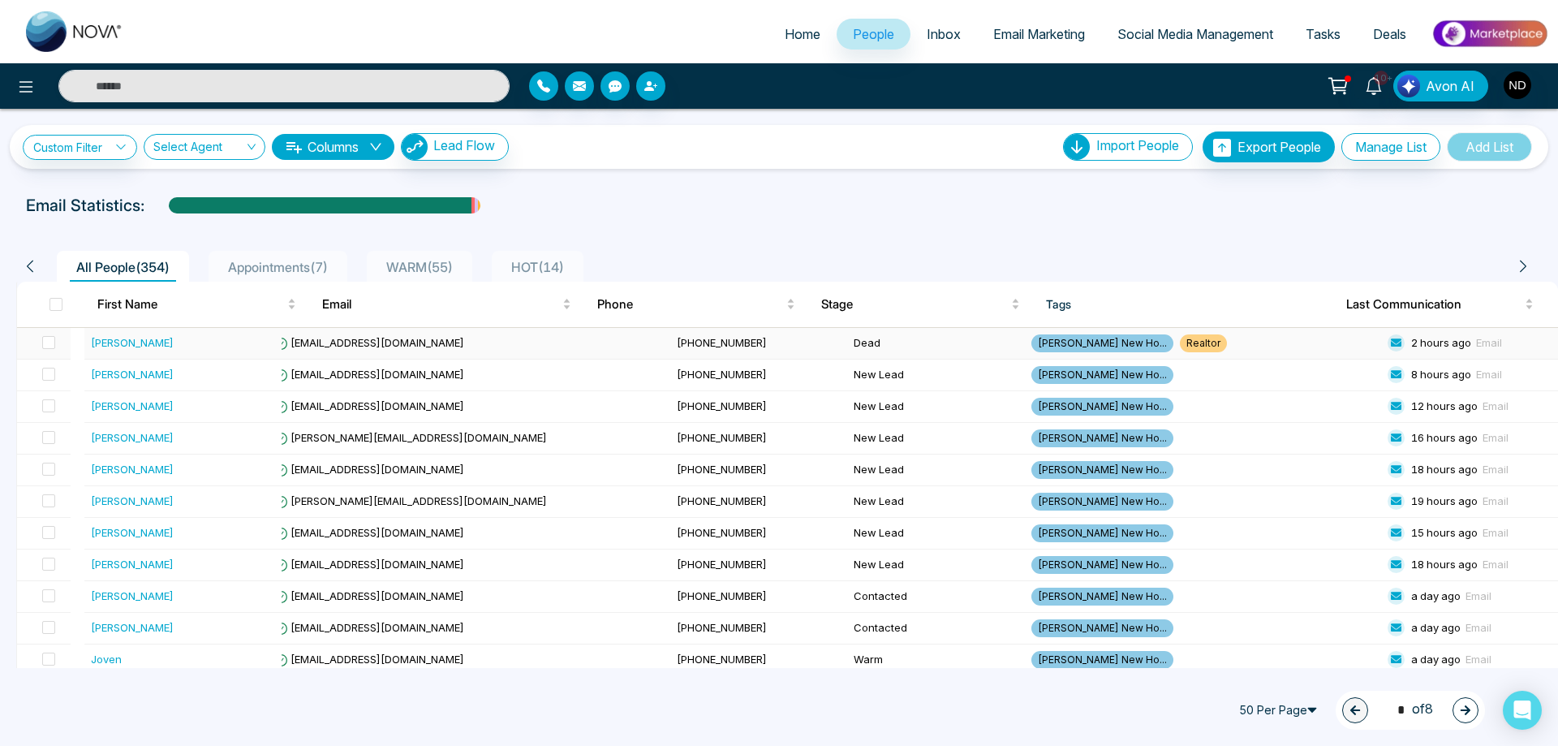
click at [132, 342] on div "[PERSON_NAME]" at bounding box center [132, 342] width 83 height 16
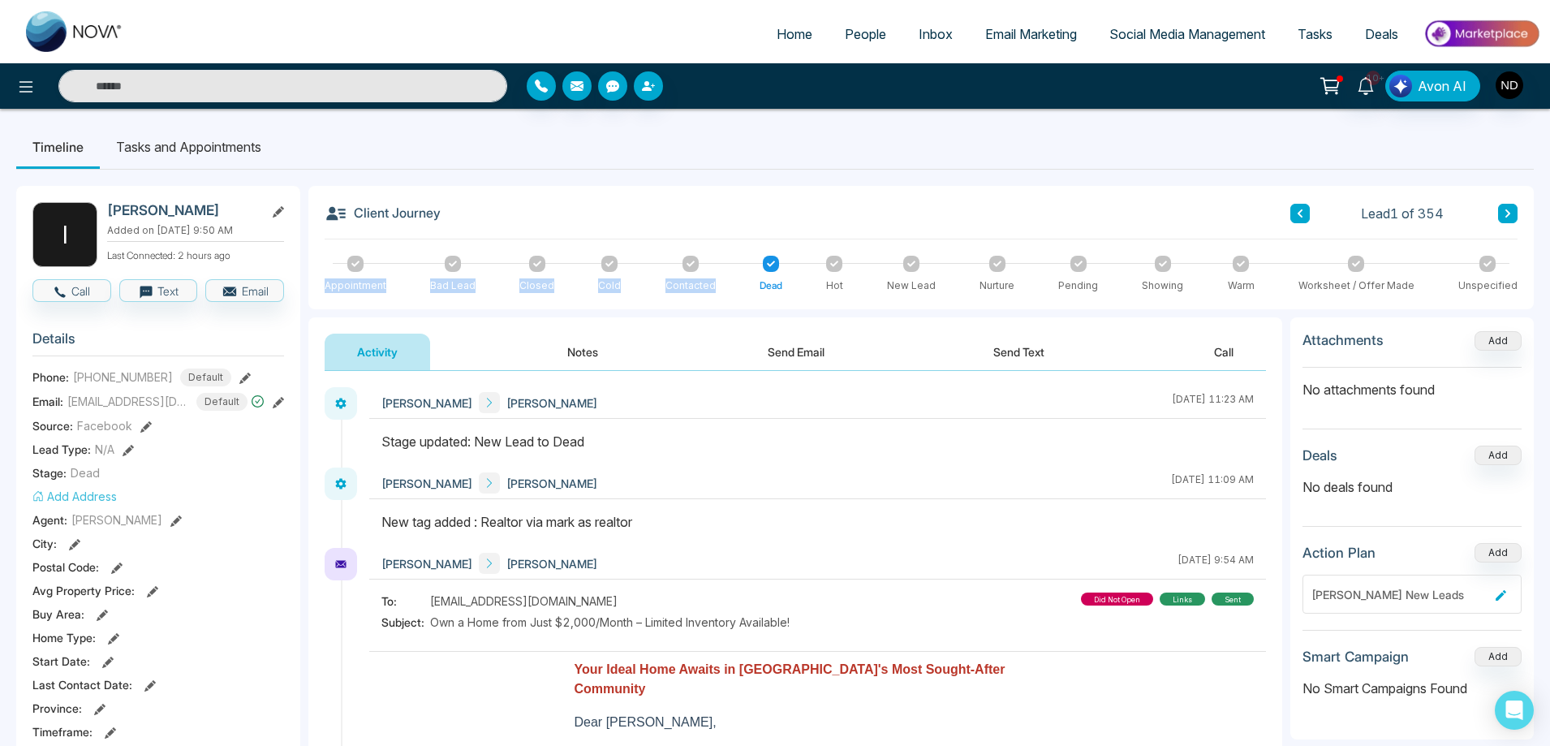
drag, startPoint x: 351, startPoint y: 263, endPoint x: 731, endPoint y: 269, distance: 380.6
click at [731, 268] on div "Appointment Bad Lead Closed Cold Contacted Dead Hot New Lead Nurture Pending Sh…" at bounding box center [921, 274] width 1193 height 37
click at [937, 201] on div "Client Journey Lead 1 of 354 Appointment Bad Lead Closed Cold Contacted Dead Ho…" at bounding box center [920, 247] width 1225 height 123
click at [15, 89] on button at bounding box center [26, 86] width 32 height 32
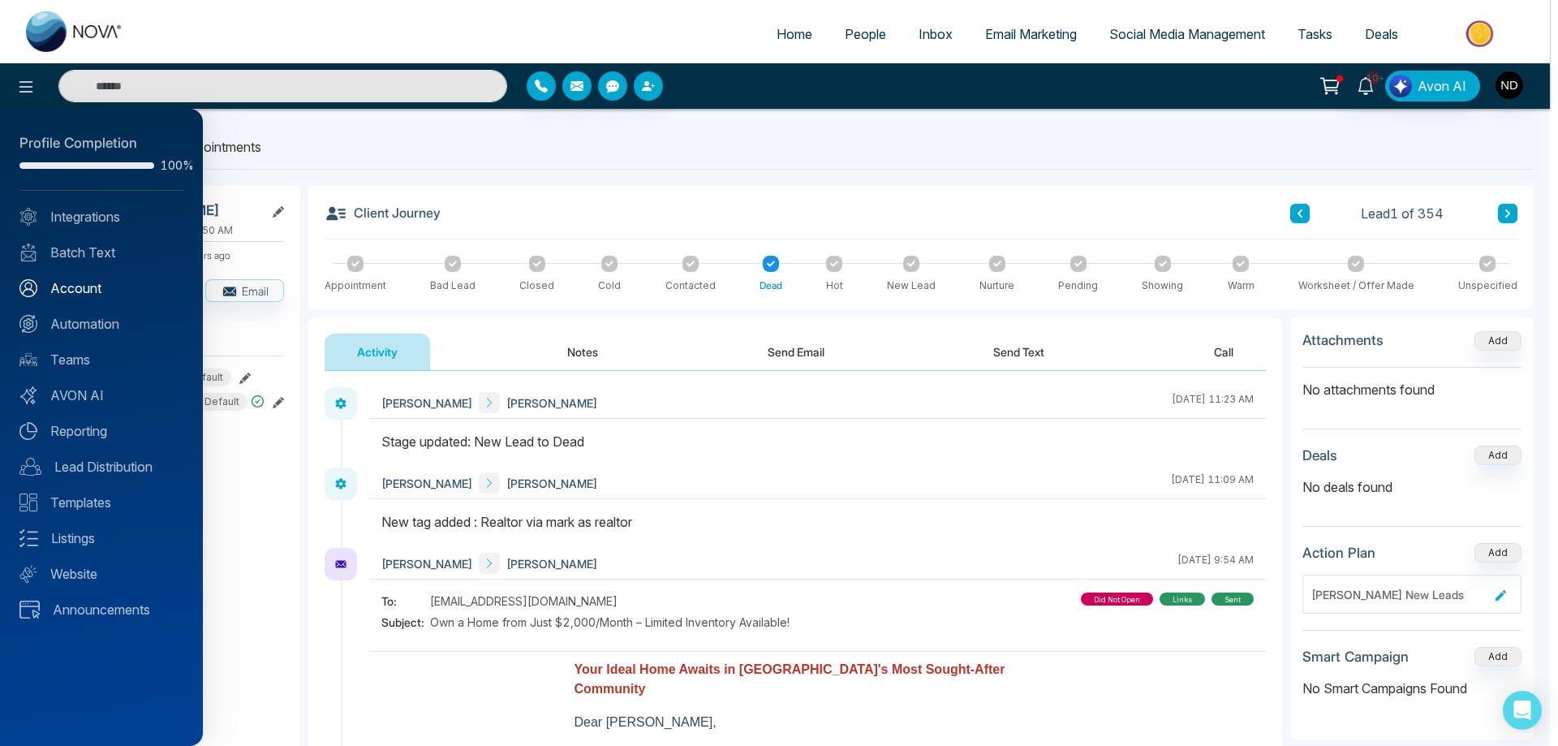
click at [75, 291] on link "Account" at bounding box center [101, 287] width 164 height 19
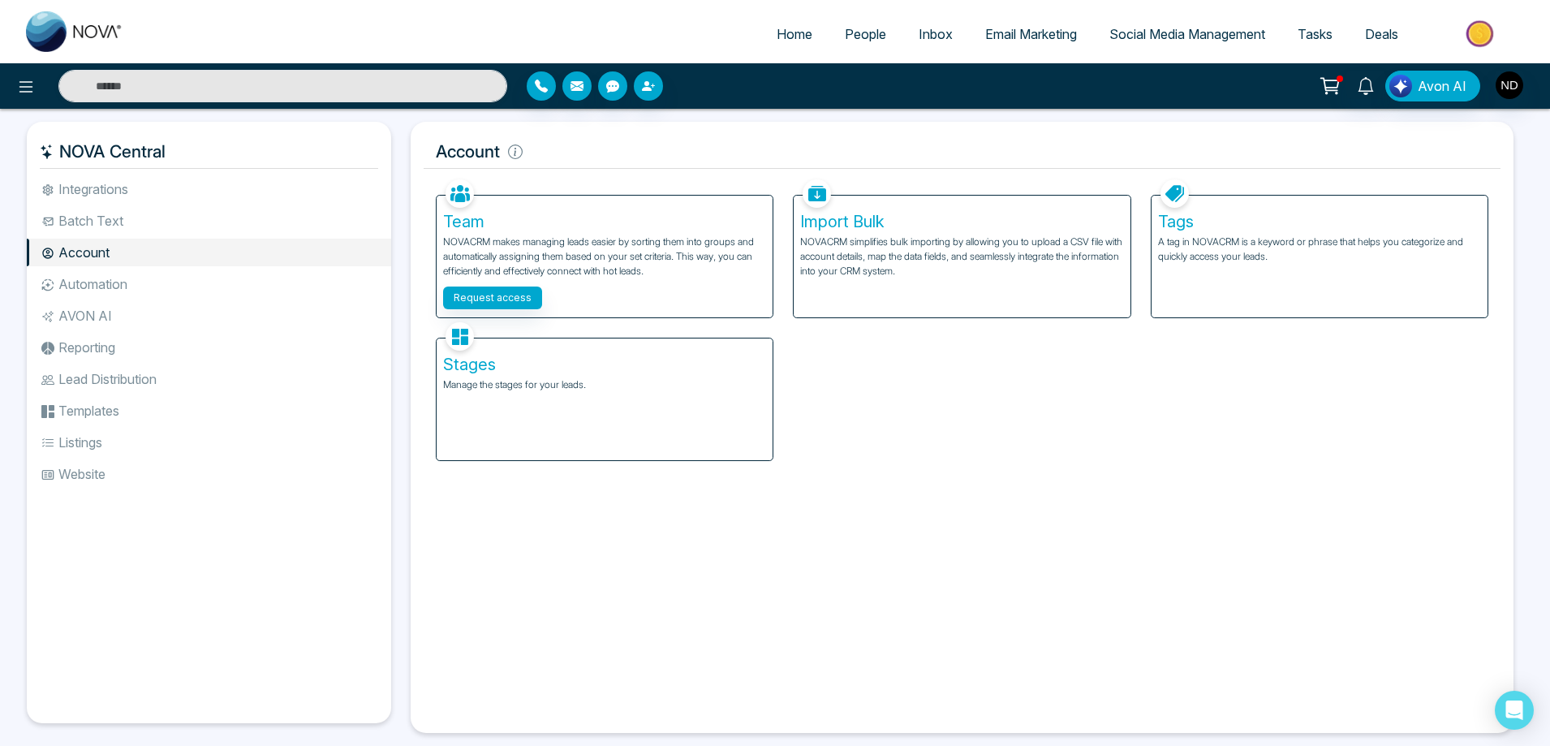
click at [619, 387] on p "Manage the stages for your leads." at bounding box center [604, 384] width 323 height 15
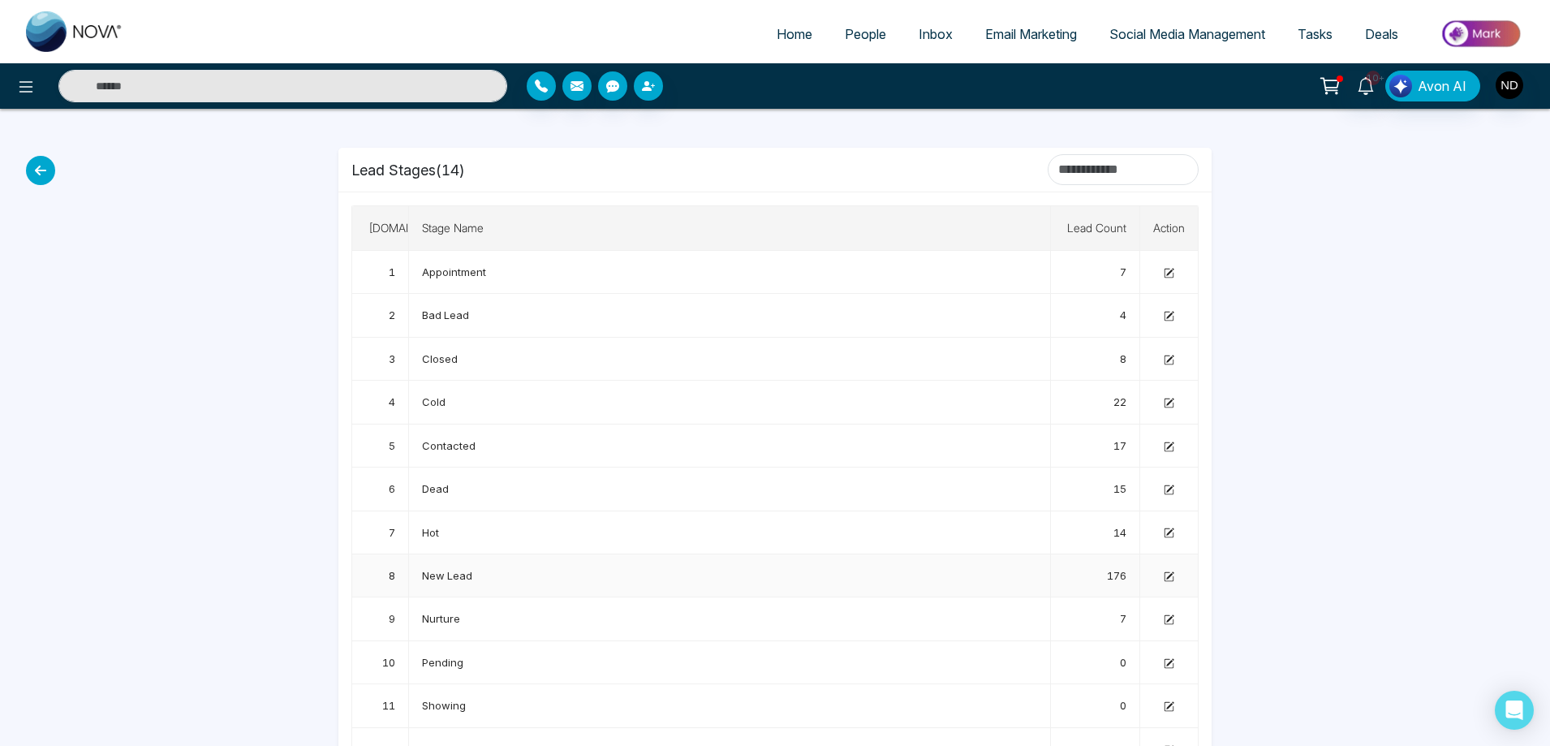
click at [390, 578] on td "8" at bounding box center [380, 575] width 57 height 43
click at [418, 264] on td "Appointment" at bounding box center [730, 272] width 642 height 43
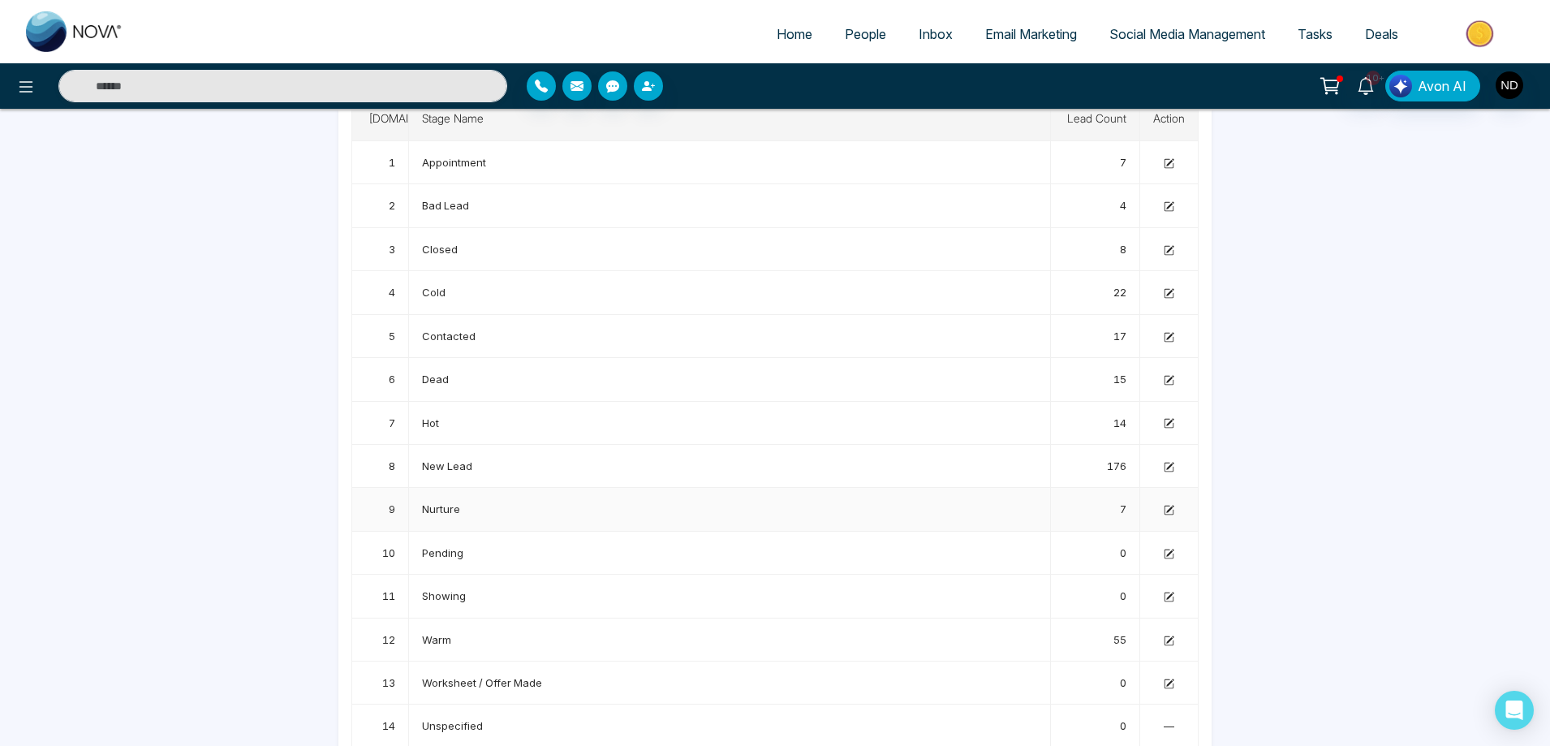
scroll to position [125, 0]
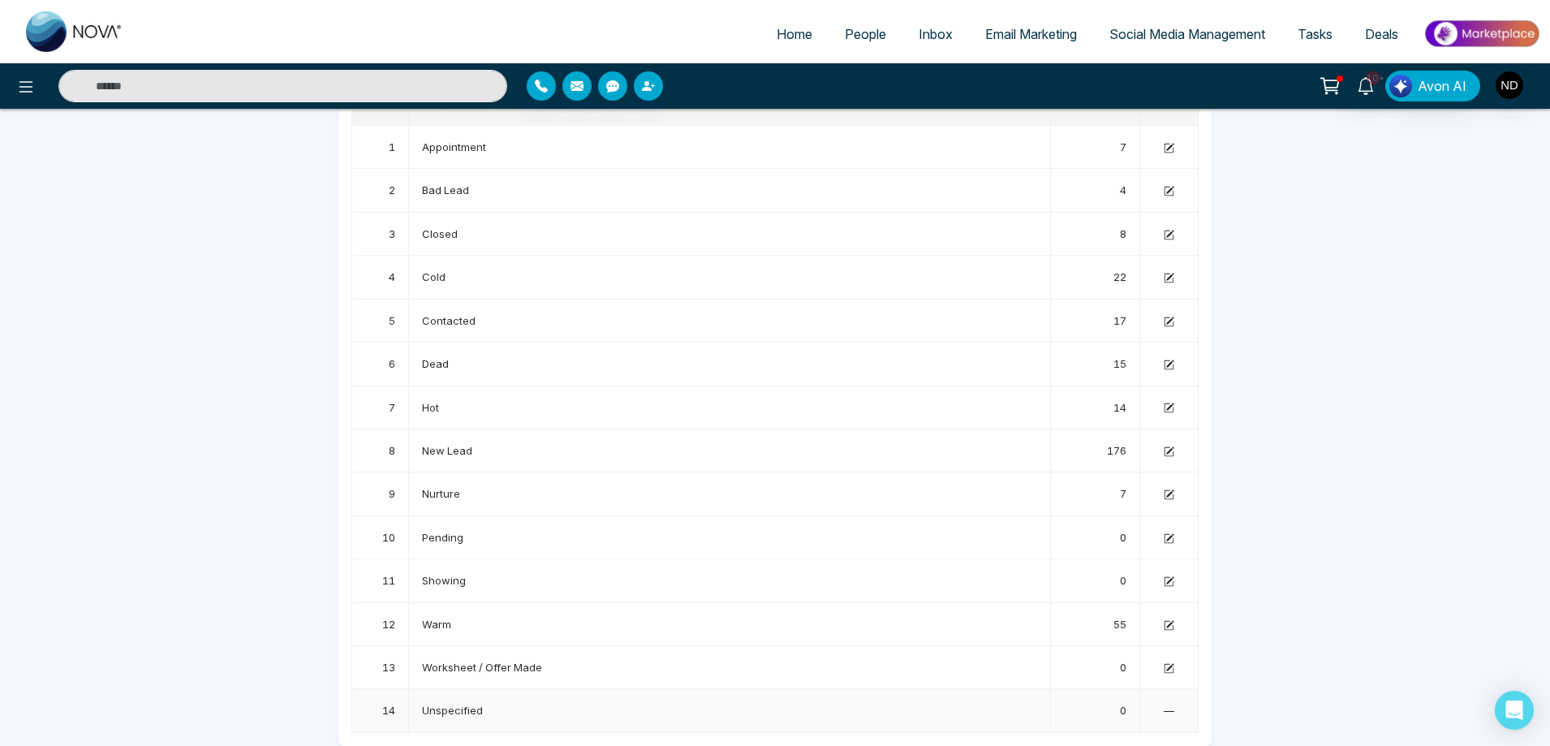
click at [1173, 712] on span "—" at bounding box center [1169, 710] width 11 height 13
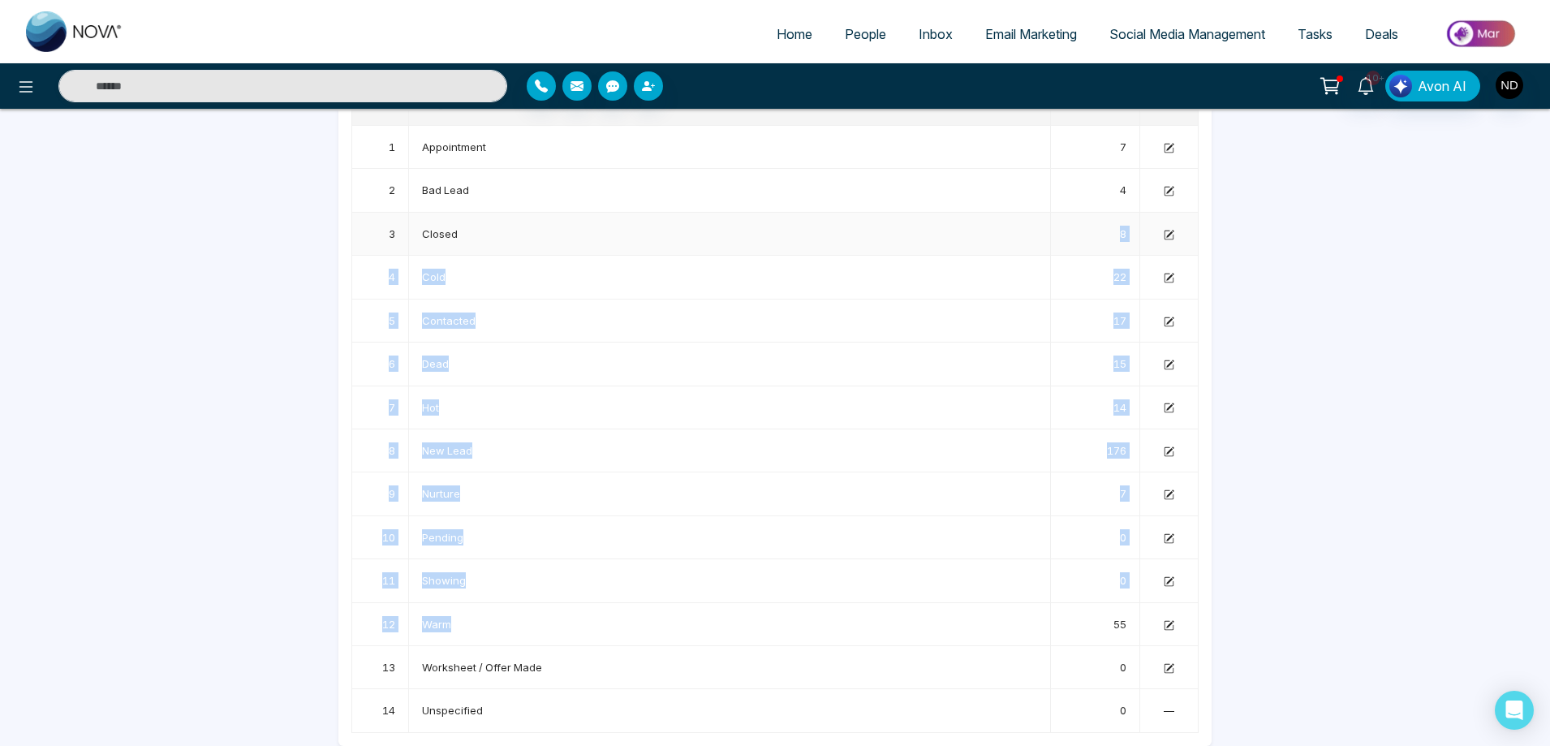
drag, startPoint x: 455, startPoint y: 630, endPoint x: 515, endPoint y: 235, distance: 398.8
click at [515, 235] on tbody "1 Appointment 7 2 Bad Lead 4 3 Closed 8 4 Cold 22 5 Contacted 17 6 Dead 15 7 Ho…" at bounding box center [775, 429] width 846 height 607
click at [769, 265] on td "Cold" at bounding box center [730, 277] width 642 height 43
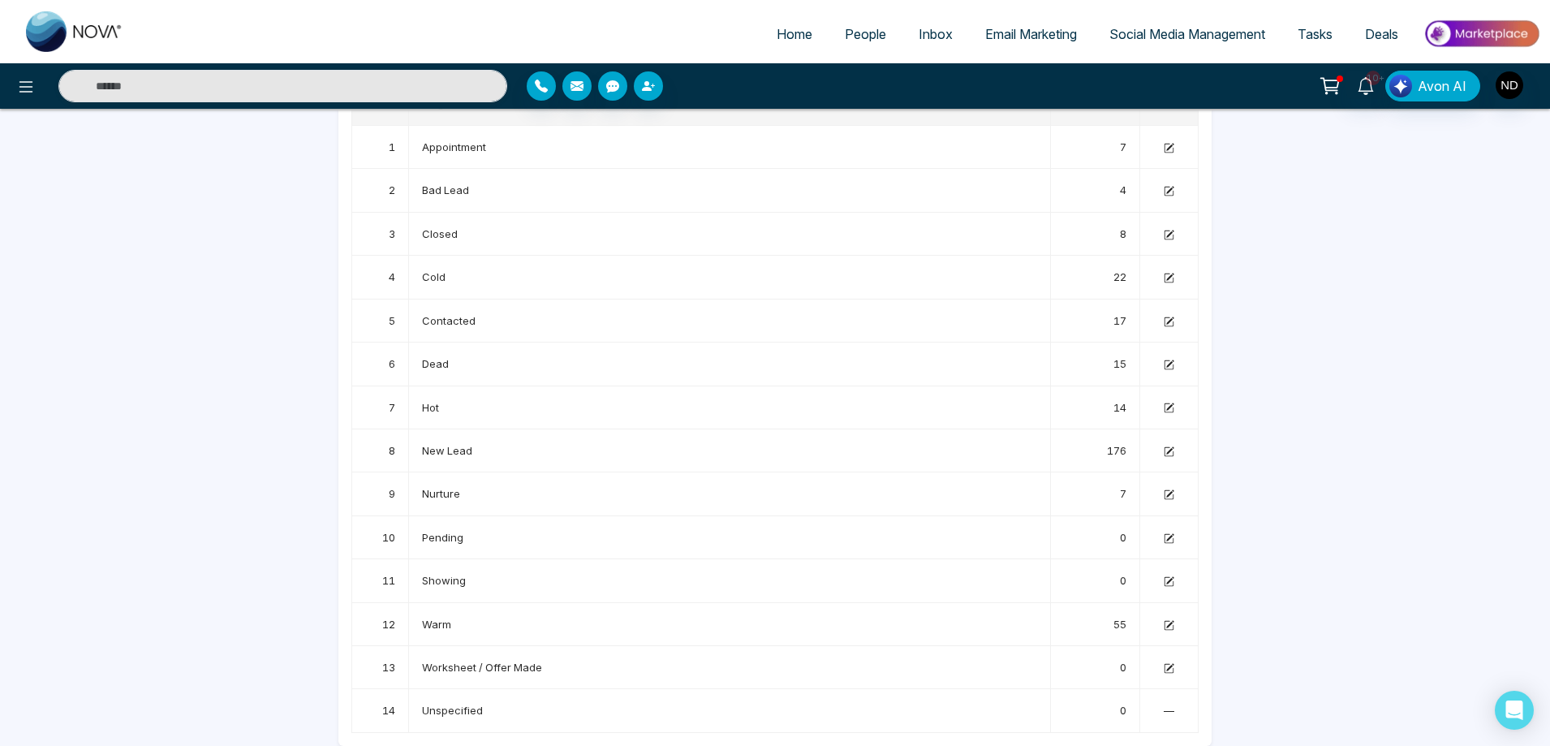
drag, startPoint x: 1333, startPoint y: 340, endPoint x: 1338, endPoint y: 362, distance: 22.6
click at [1334, 341] on div "Home People Inbox Email Marketing Social Media Management Tasks Deals 10+ Avon …" at bounding box center [775, 310] width 1550 height 871
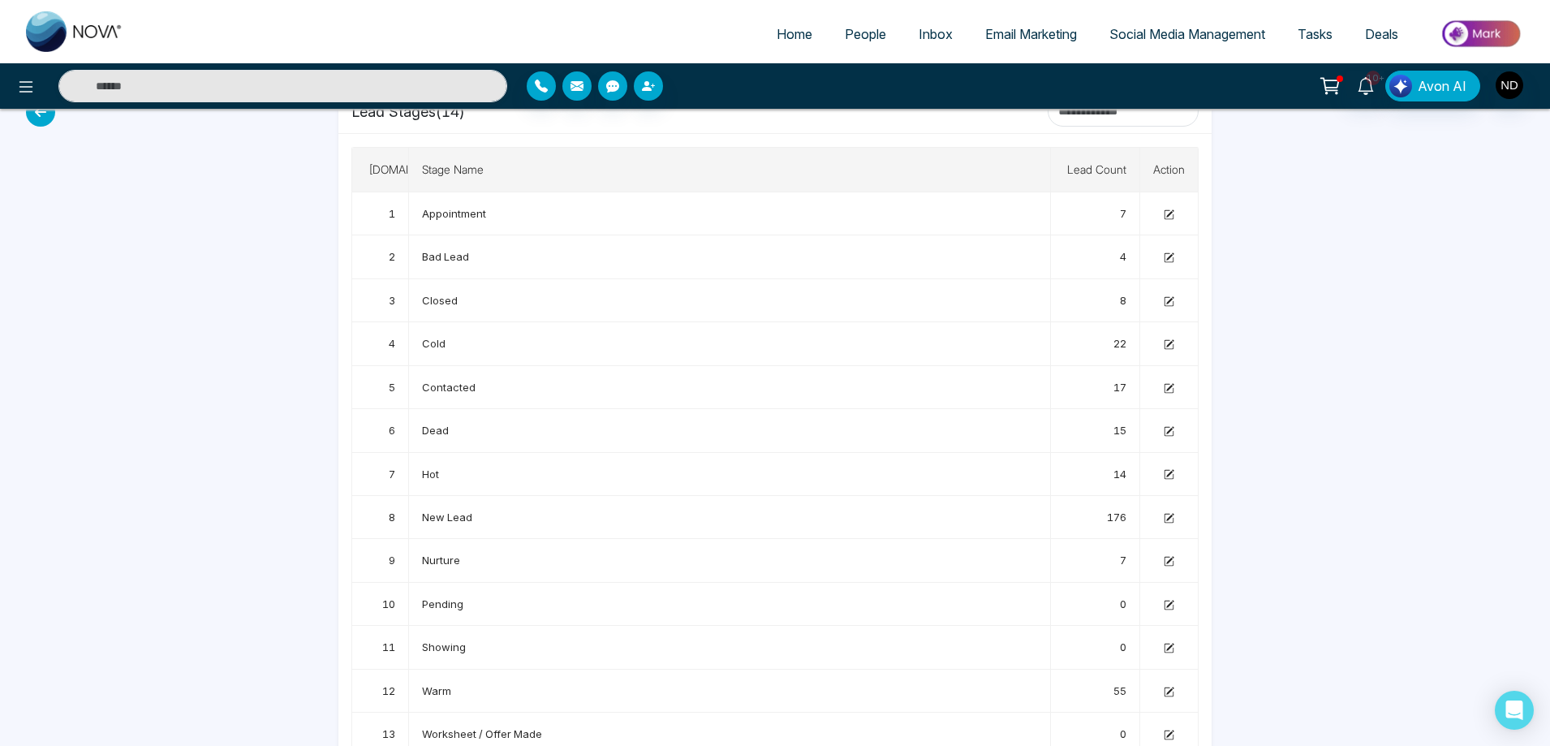
scroll to position [0, 0]
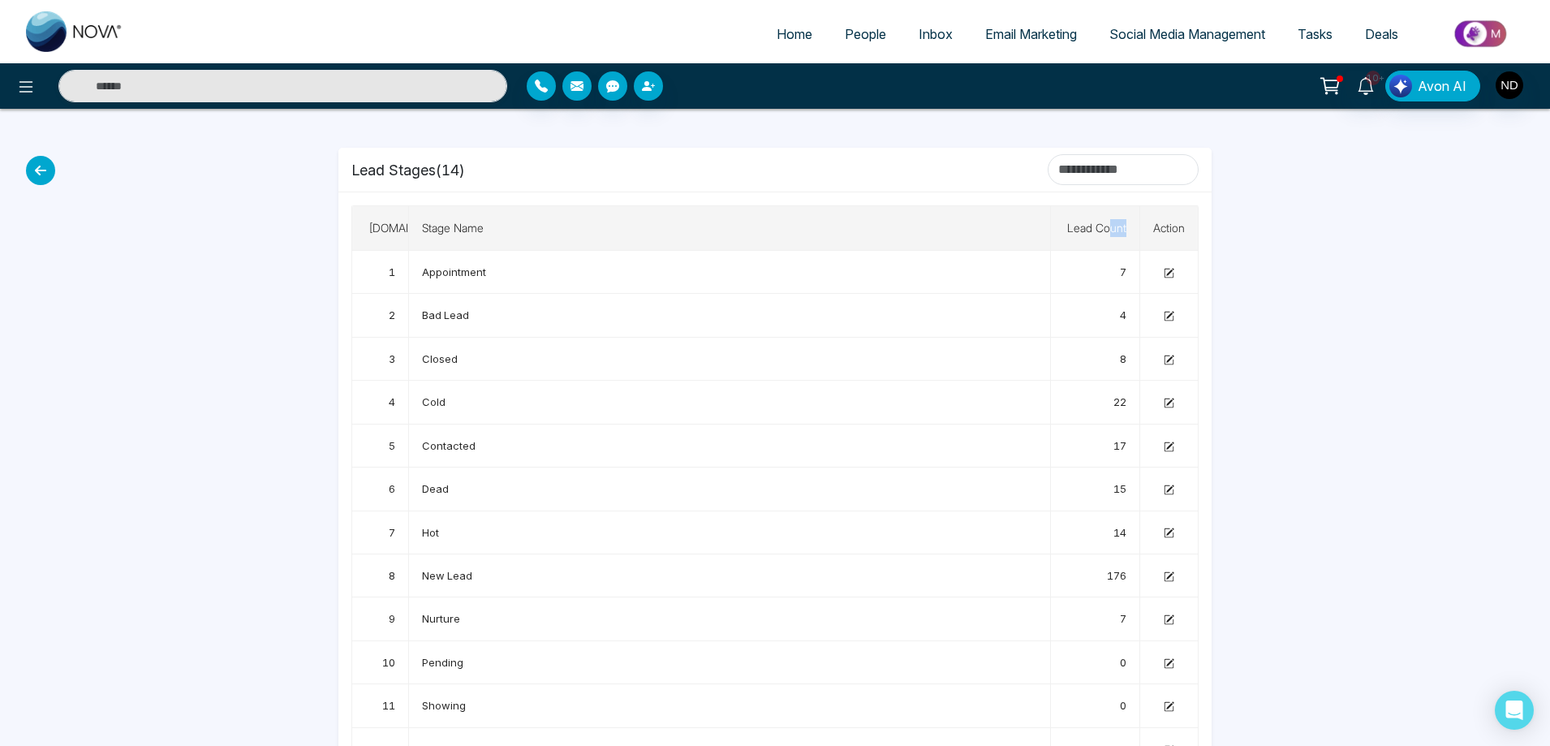
drag, startPoint x: 1125, startPoint y: 222, endPoint x: 1113, endPoint y: 230, distance: 14.2
click at [1113, 230] on th "Lead Count" at bounding box center [1095, 228] width 89 height 45
click at [1093, 230] on th "Lead Count" at bounding box center [1095, 228] width 89 height 45
click at [1294, 265] on div at bounding box center [1265, 490] width 89 height 762
click at [456, 579] on span "New Lead" at bounding box center [447, 575] width 50 height 13
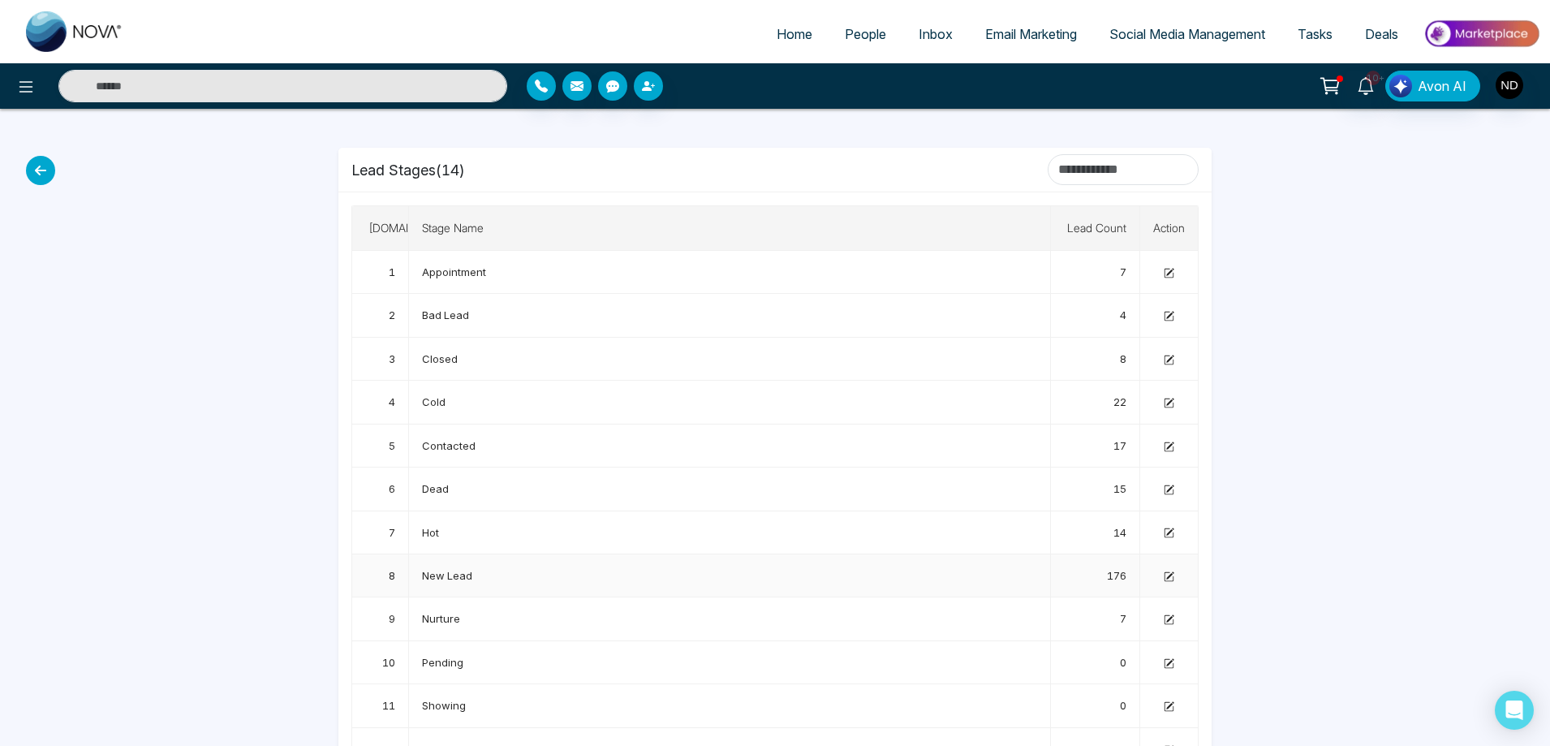
click at [1174, 579] on td at bounding box center [1169, 575] width 58 height 43
click at [1172, 583] on td at bounding box center [1169, 575] width 58 height 43
click at [1170, 575] on icon at bounding box center [1169, 574] width 7 height 7
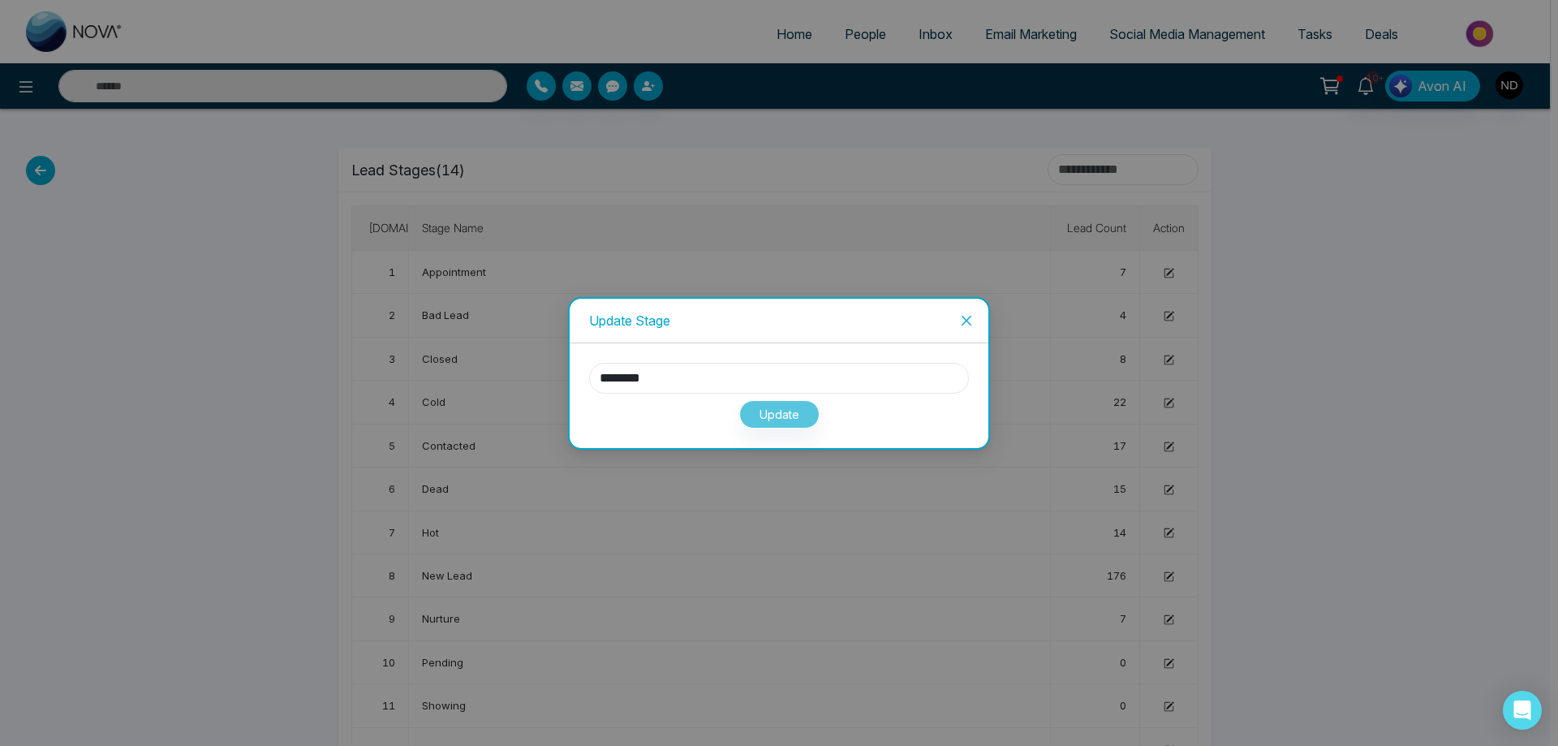
click at [715, 369] on input "********" at bounding box center [779, 378] width 380 height 31
type input "**********"
click at [775, 414] on button "Update" at bounding box center [779, 414] width 80 height 28
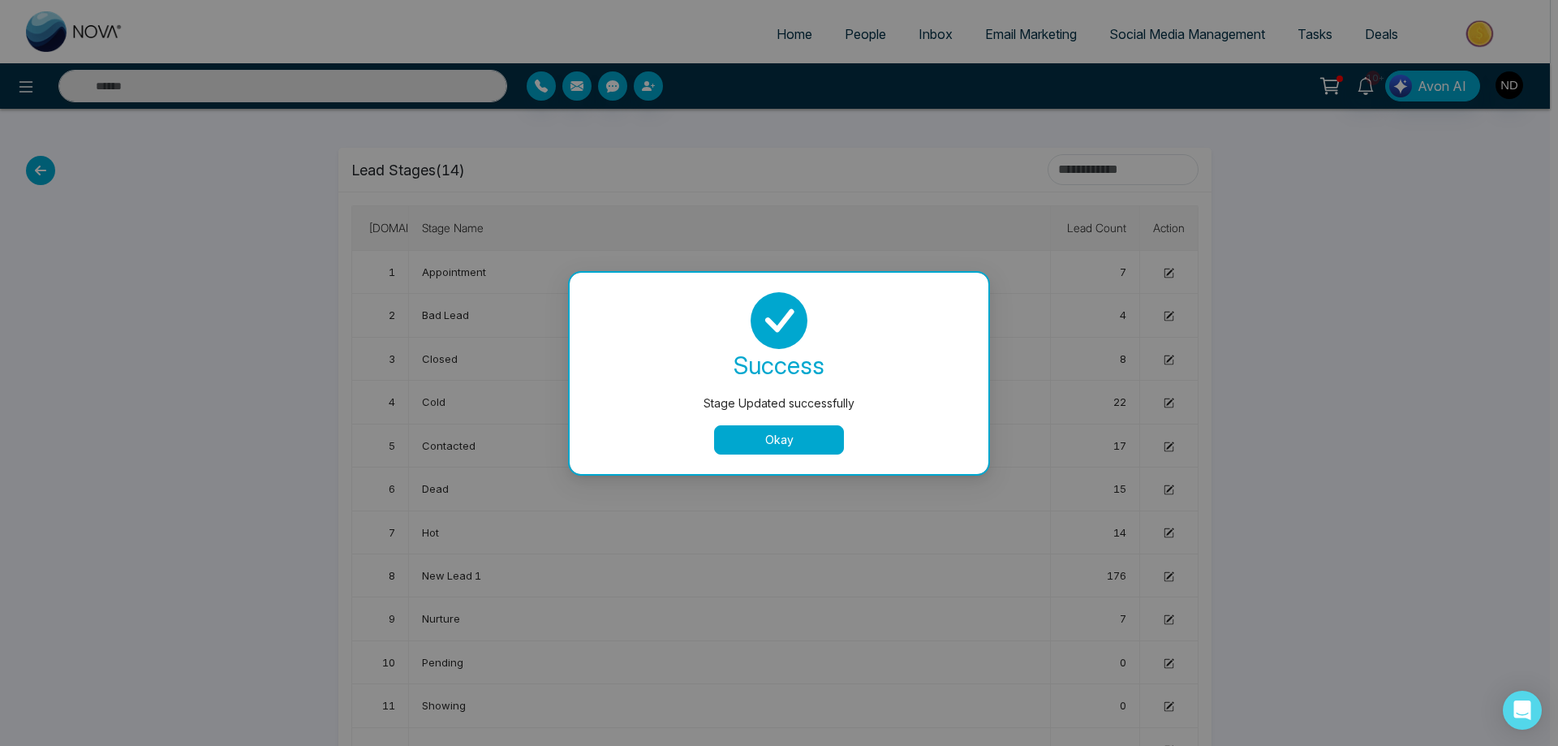
click at [746, 430] on button "Okay" at bounding box center [779, 439] width 130 height 29
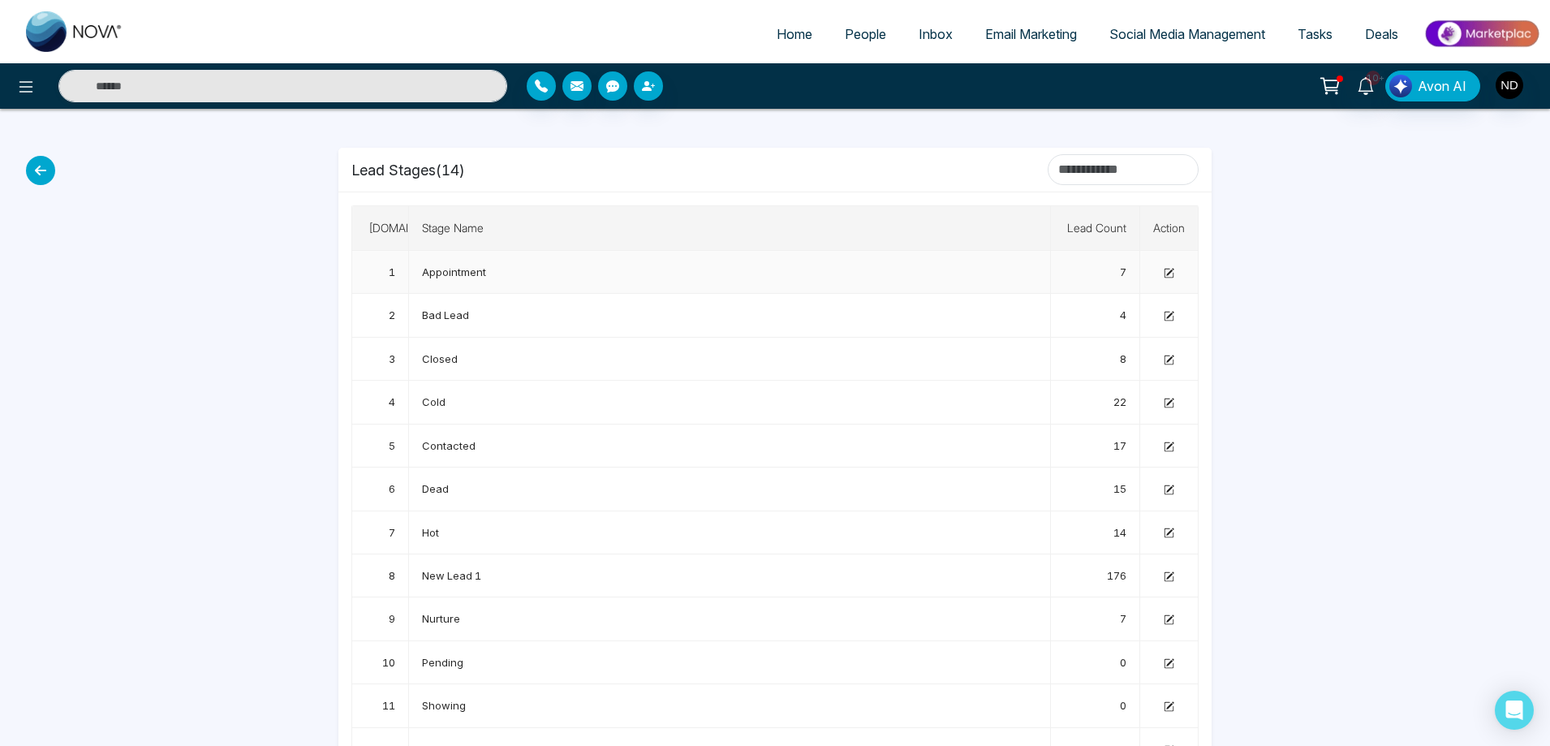
click at [490, 276] on td "Appointment" at bounding box center [730, 272] width 642 height 43
click at [1173, 277] on icon at bounding box center [1169, 273] width 9 height 9
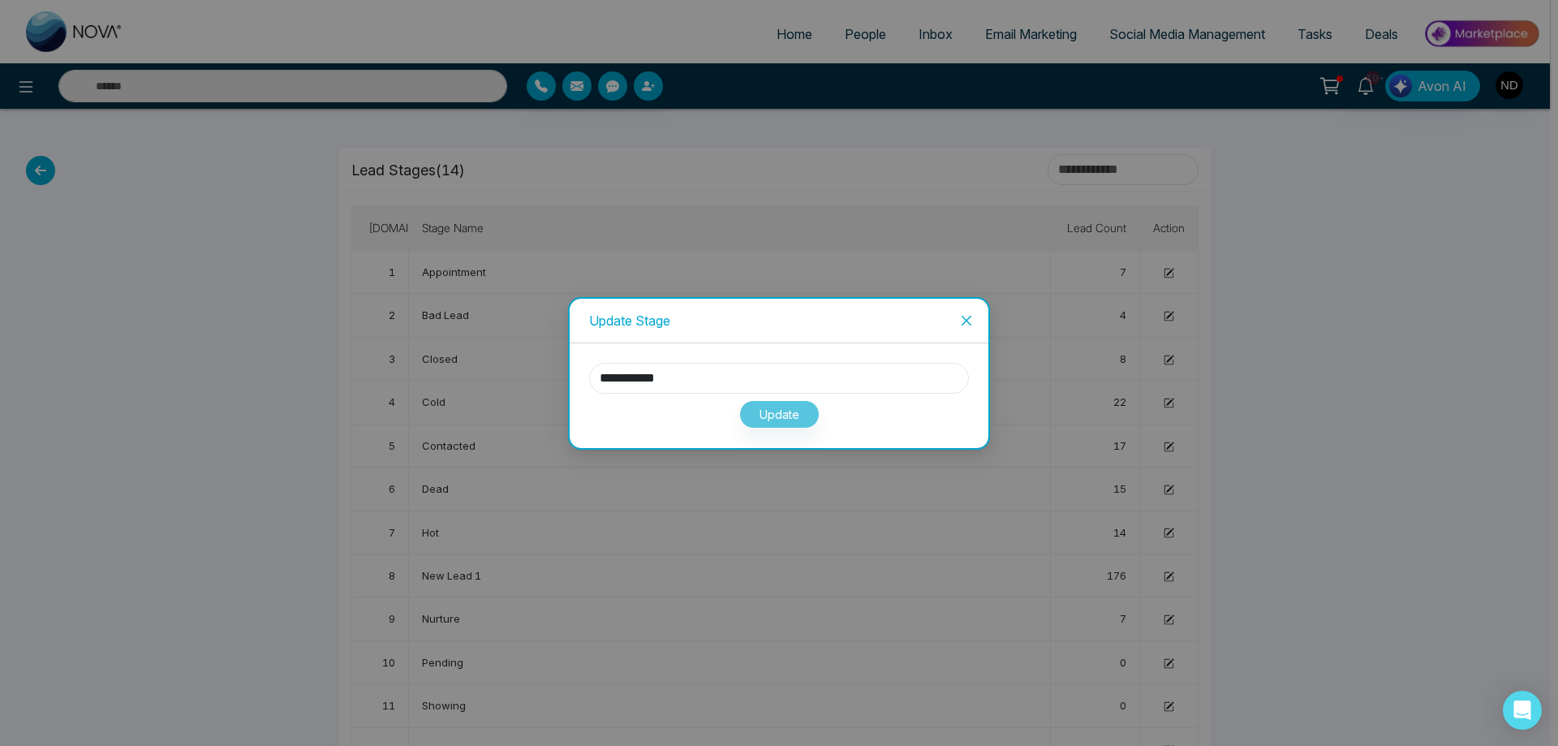
click at [687, 378] on input "**********" at bounding box center [779, 378] width 380 height 31
drag, startPoint x: 701, startPoint y: 376, endPoint x: 485, endPoint y: 378, distance: 215.9
click at [485, 378] on div "**********" at bounding box center [779, 373] width 1558 height 746
type input "********"
click at [776, 420] on button "Update" at bounding box center [779, 414] width 80 height 28
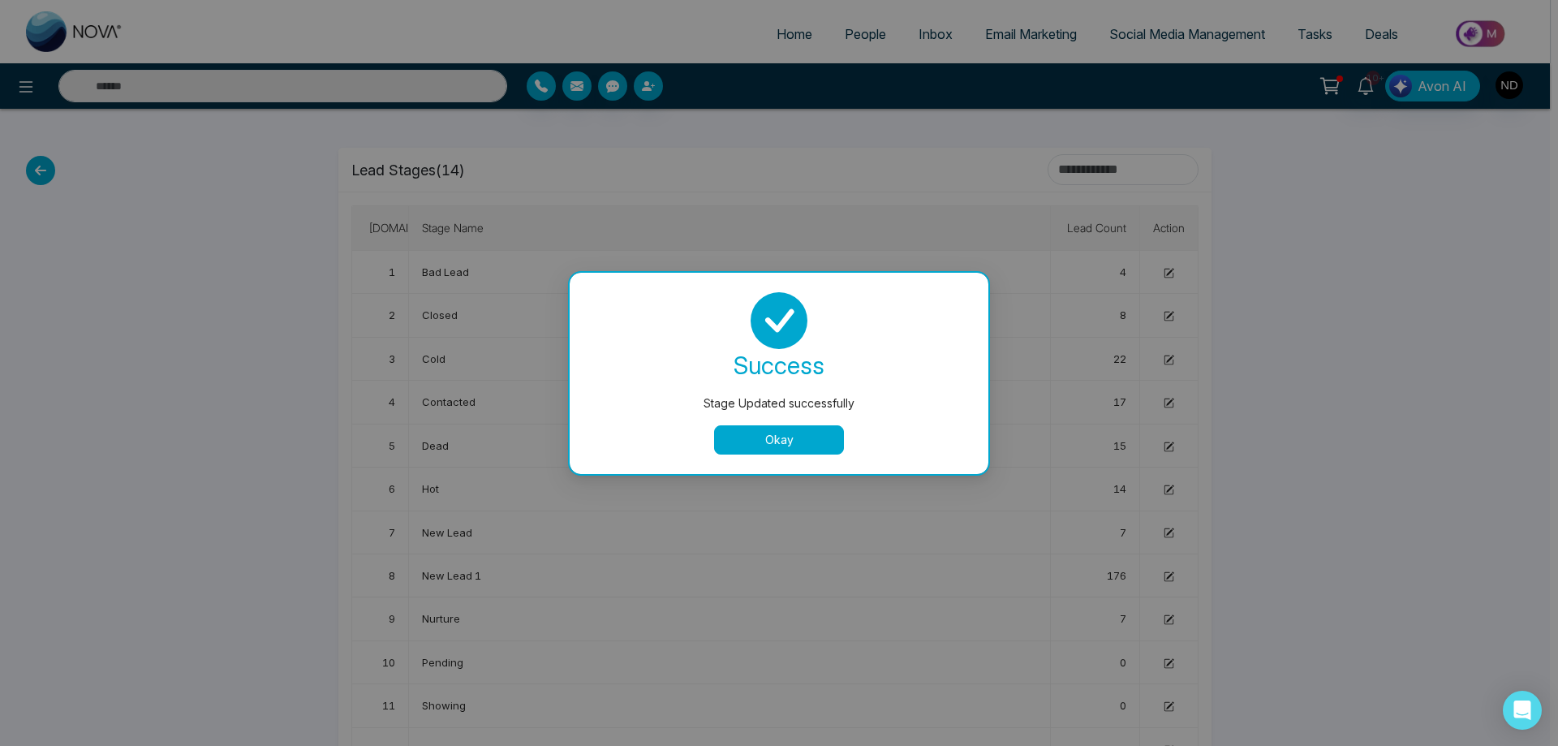
click at [781, 438] on button "Okay" at bounding box center [779, 439] width 130 height 29
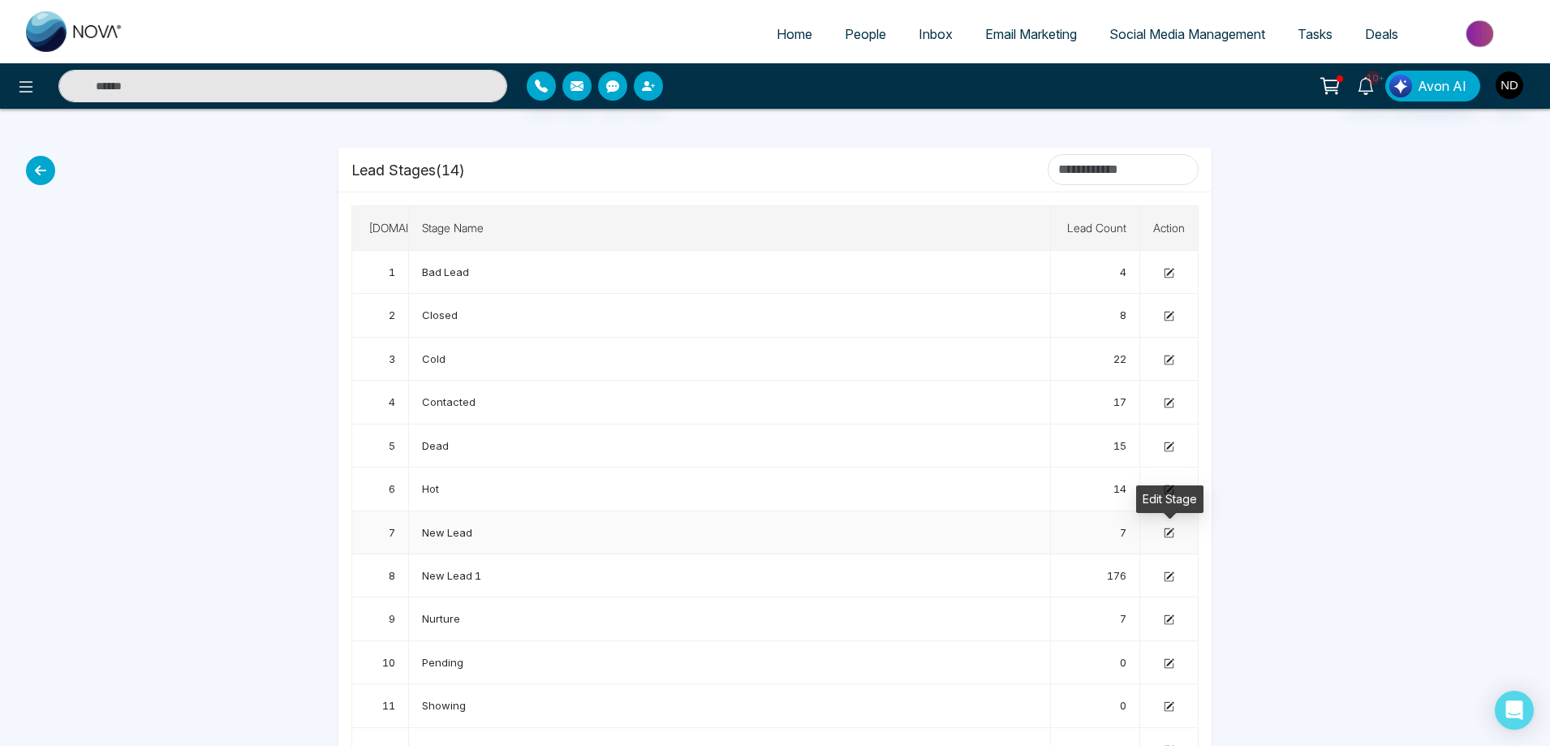
click at [1172, 532] on icon at bounding box center [1169, 532] width 11 height 11
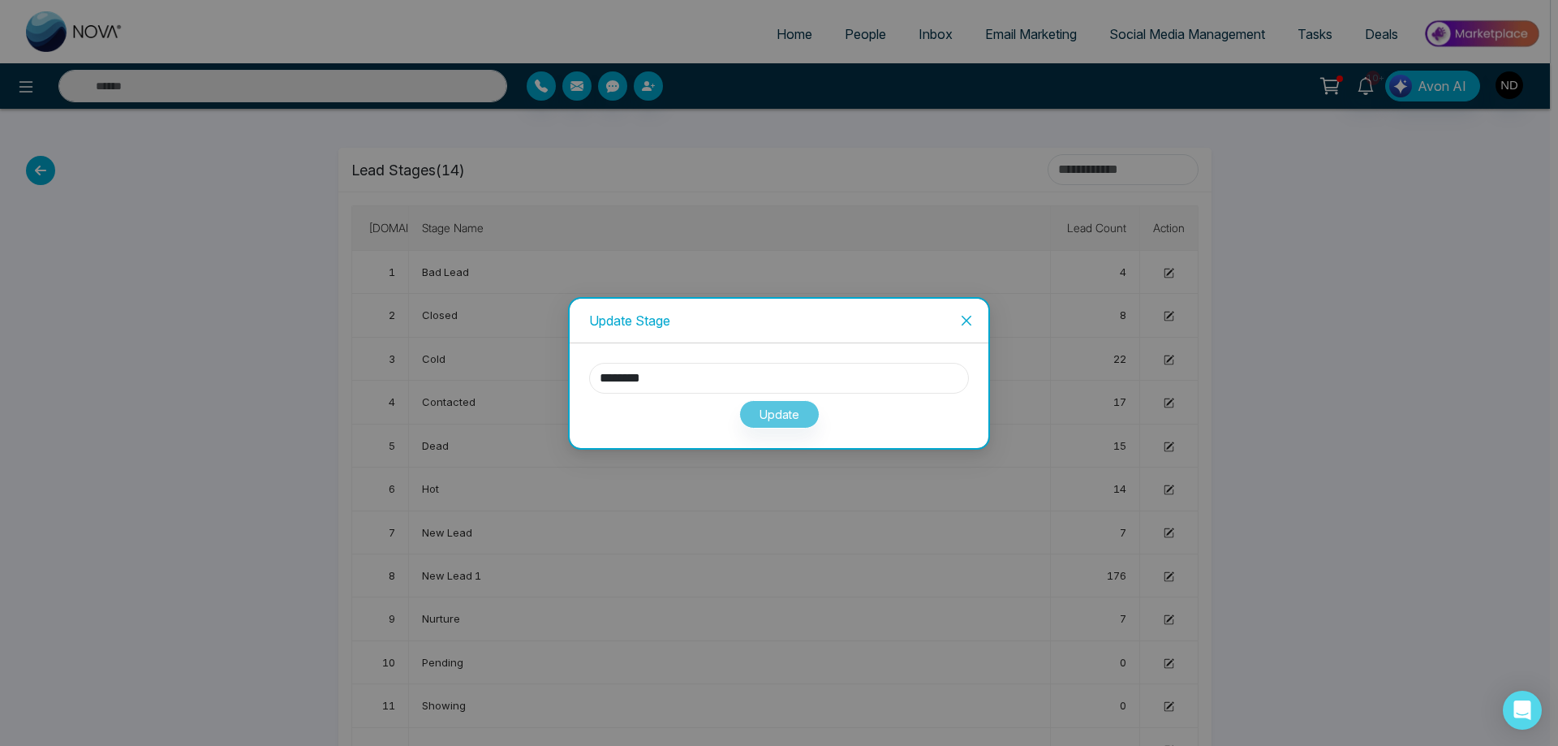
drag, startPoint x: 693, startPoint y: 382, endPoint x: 481, endPoint y: 382, distance: 211.8
click at [481, 382] on div "Update Stage ******** Update" at bounding box center [779, 373] width 1558 height 746
type input "**********"
click at [801, 416] on button "Update" at bounding box center [779, 414] width 80 height 28
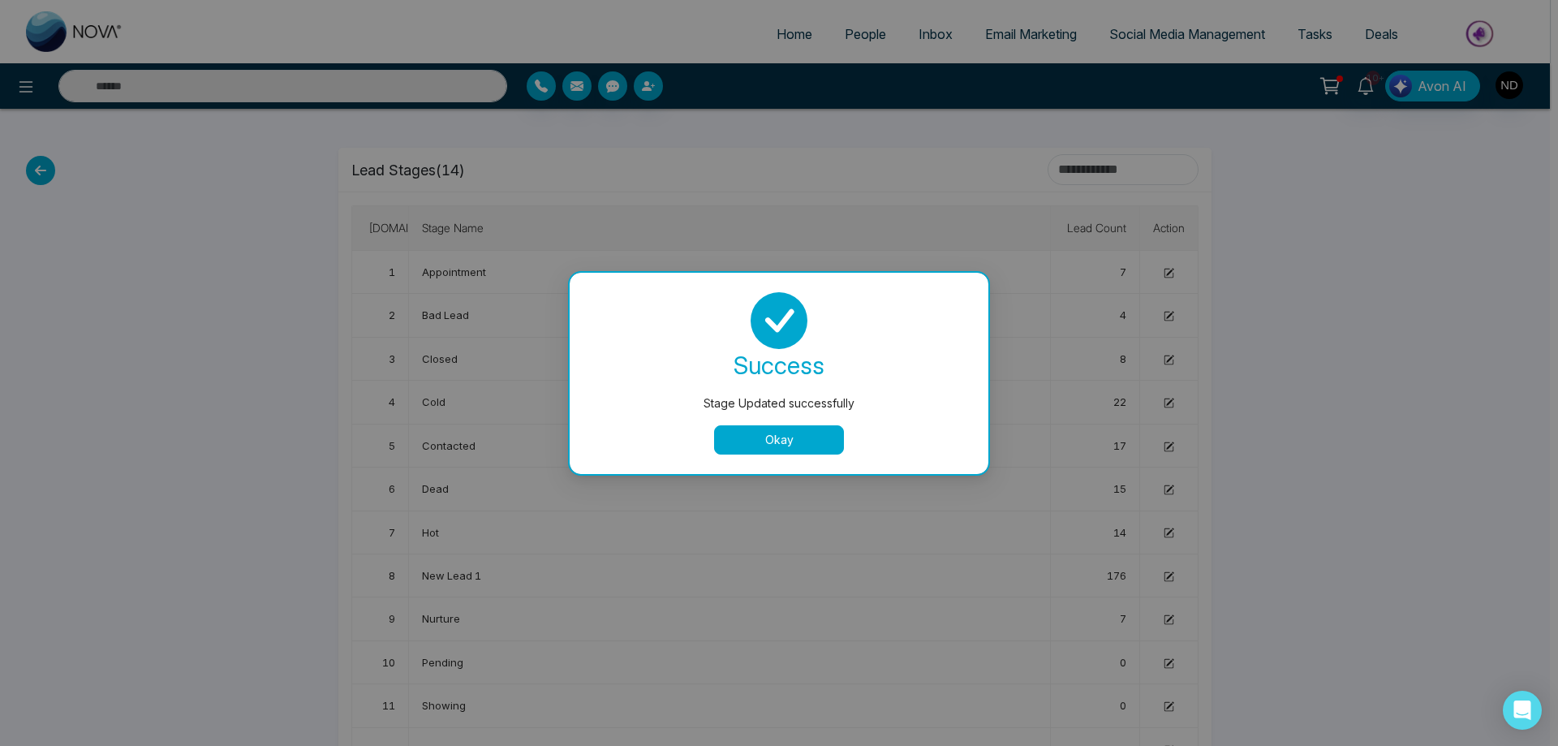
click at [768, 437] on button "Okay" at bounding box center [779, 439] width 130 height 29
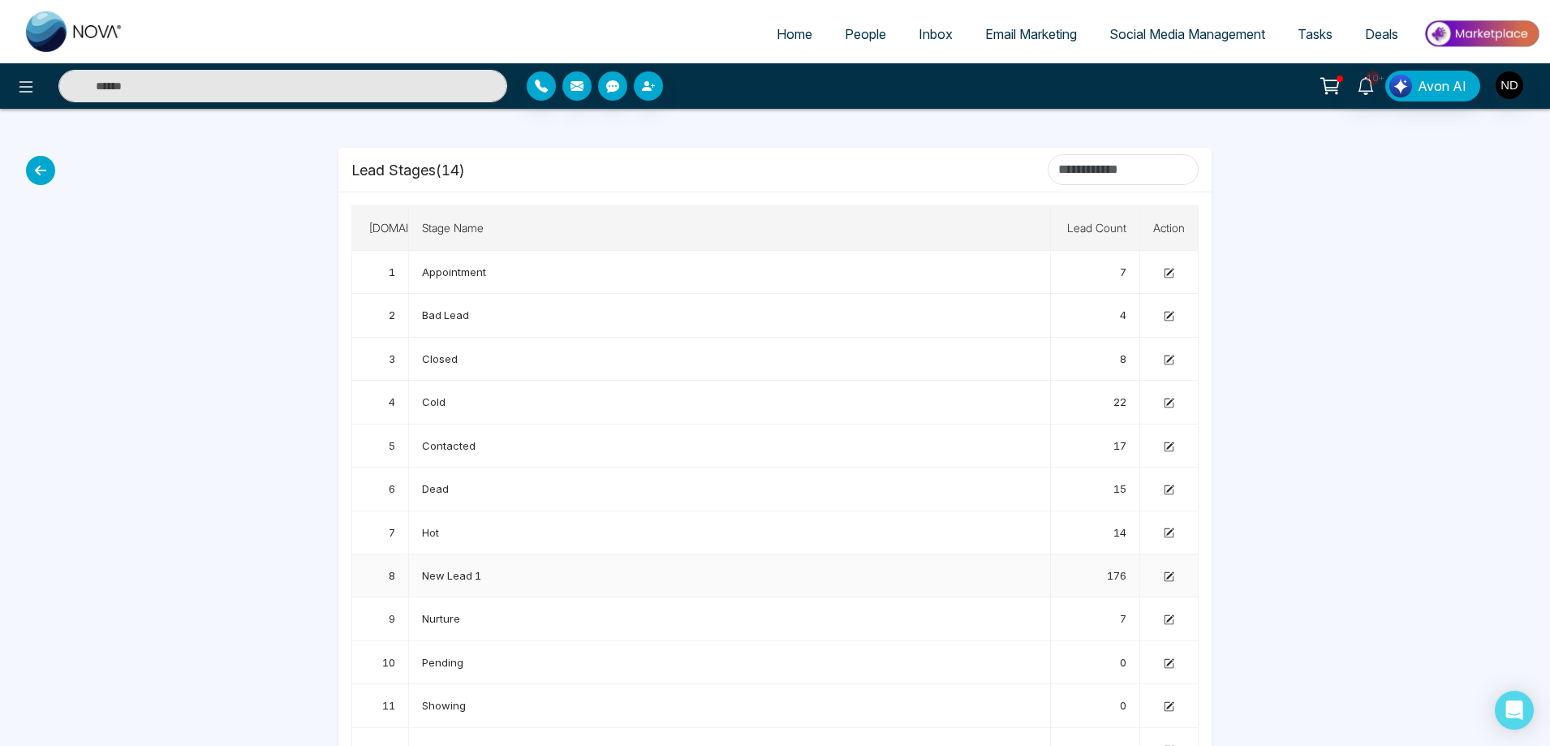
click at [515, 578] on td "New Lead 1" at bounding box center [730, 575] width 642 height 43
click at [1171, 582] on td at bounding box center [1169, 575] width 58 height 43
click at [1170, 573] on icon at bounding box center [1169, 576] width 11 height 11
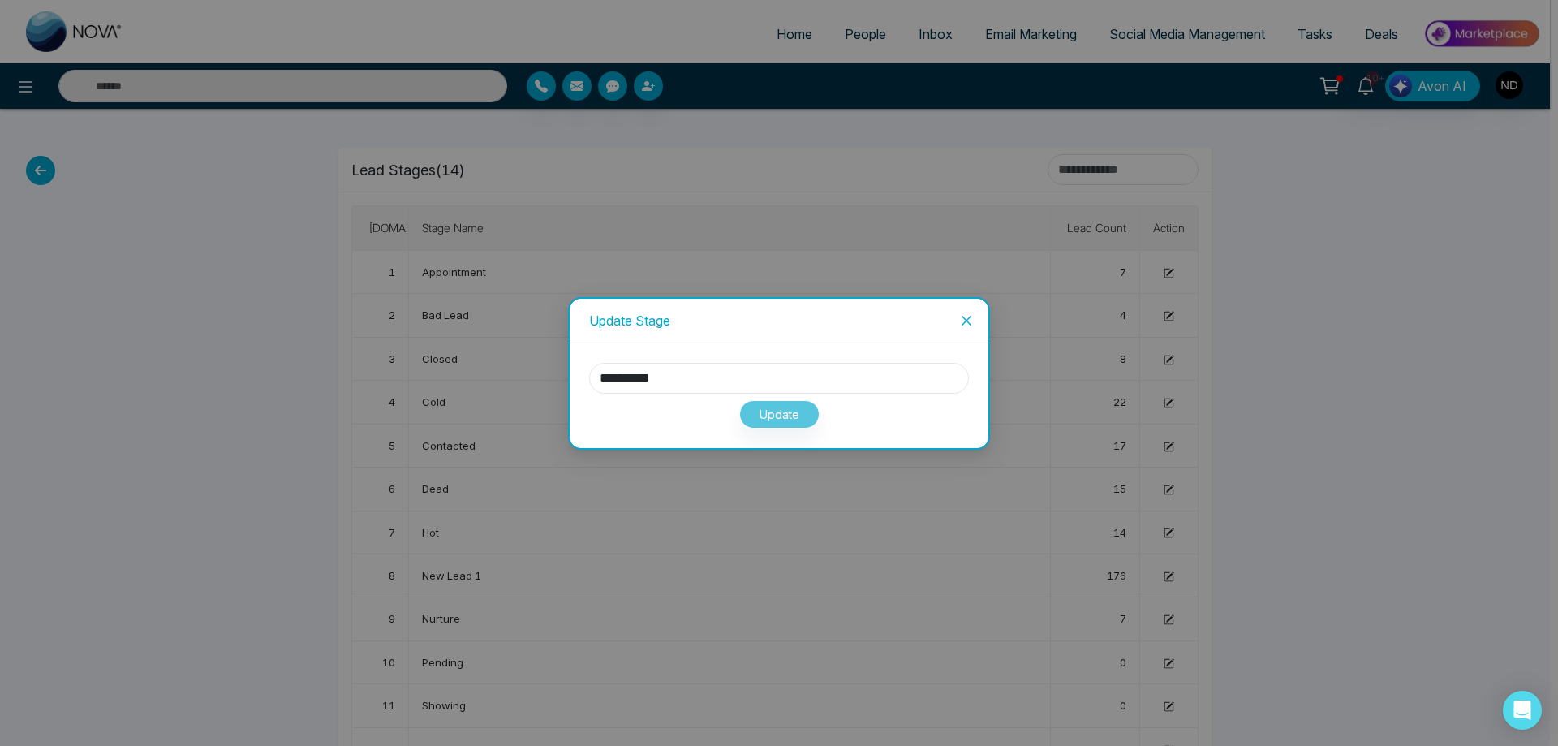
click at [687, 376] on input "**********" at bounding box center [779, 378] width 380 height 31
type input "********"
click at [906, 416] on div "Update" at bounding box center [779, 411] width 380 height 35
click at [775, 413] on button "Update" at bounding box center [779, 414] width 80 height 28
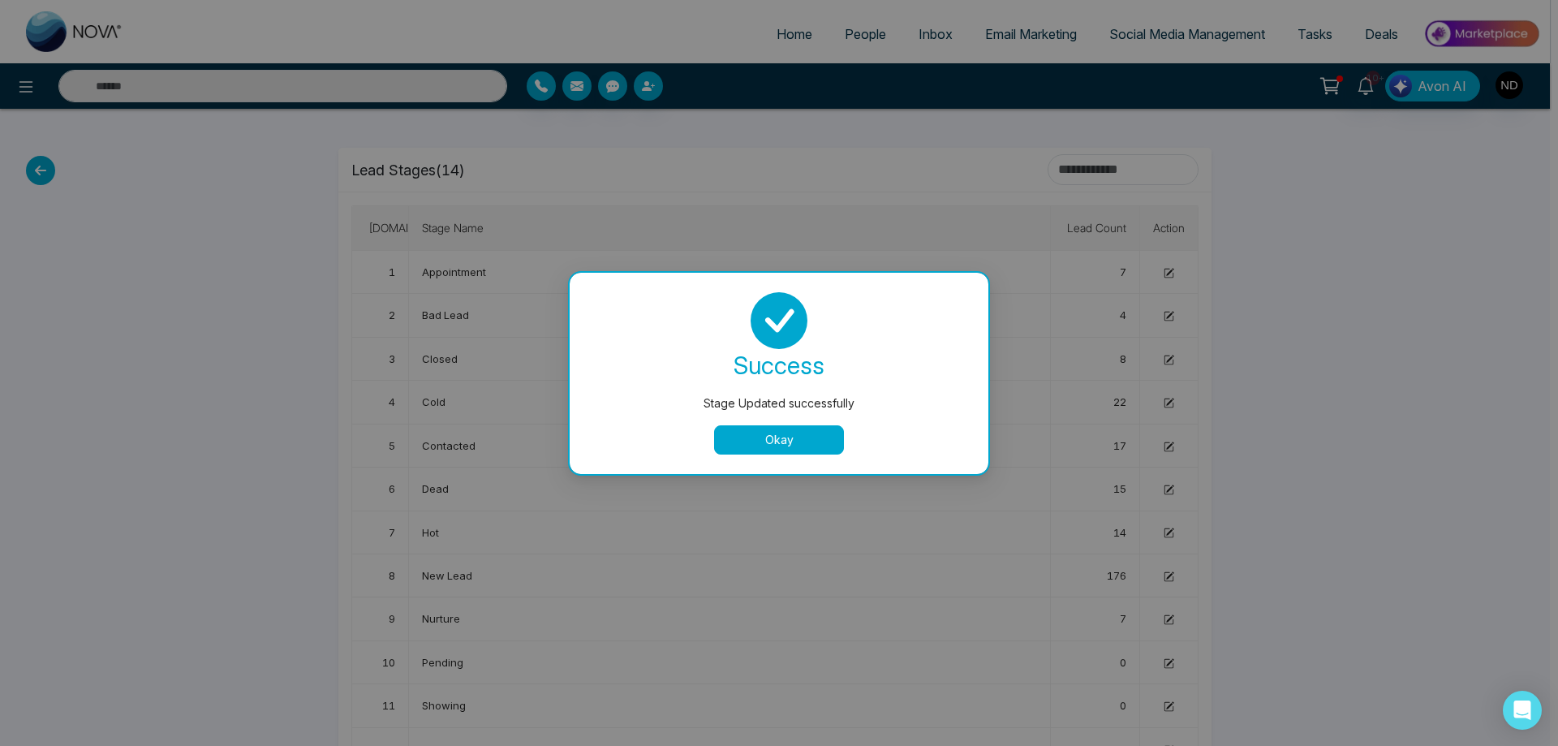
click at [792, 433] on button "Okay" at bounding box center [779, 439] width 130 height 29
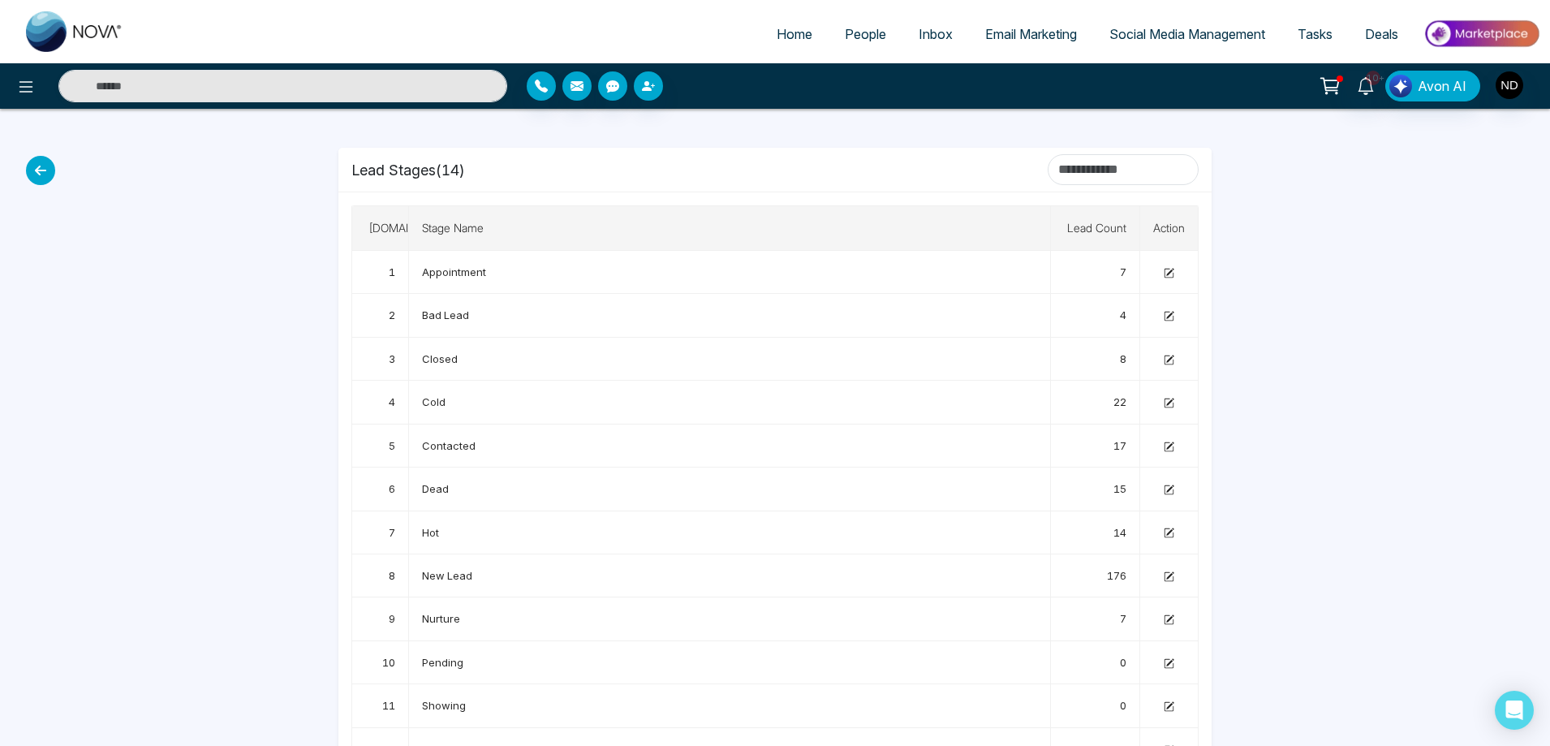
click at [1355, 418] on div "Home People Inbox Email Marketing Social Media Management Tasks Deals 10+ Avon …" at bounding box center [775, 435] width 1550 height 871
click at [35, 173] on icon at bounding box center [40, 170] width 29 height 29
click at [867, 31] on span "People" at bounding box center [865, 34] width 41 height 16
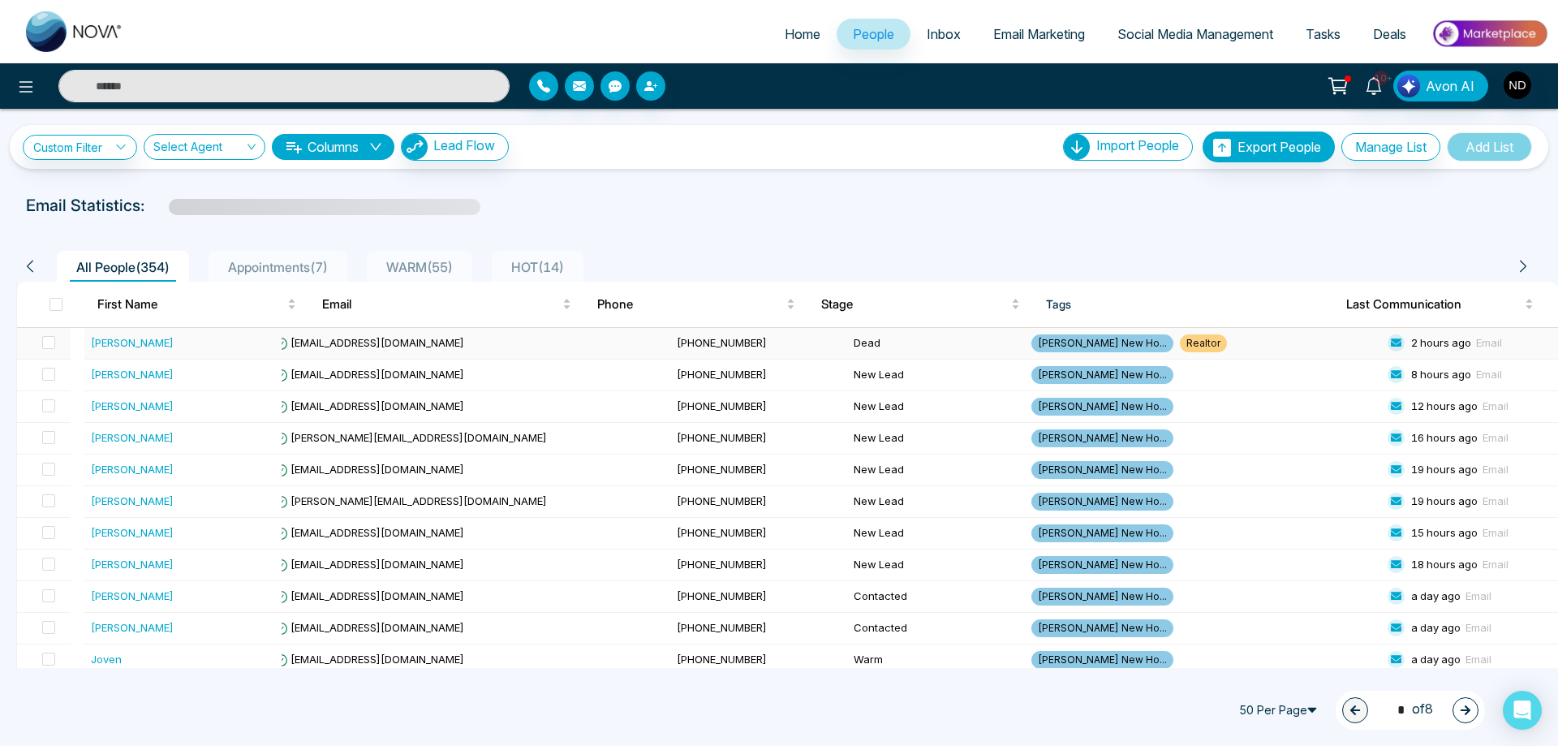
click at [116, 339] on div "[PERSON_NAME]" at bounding box center [132, 342] width 83 height 16
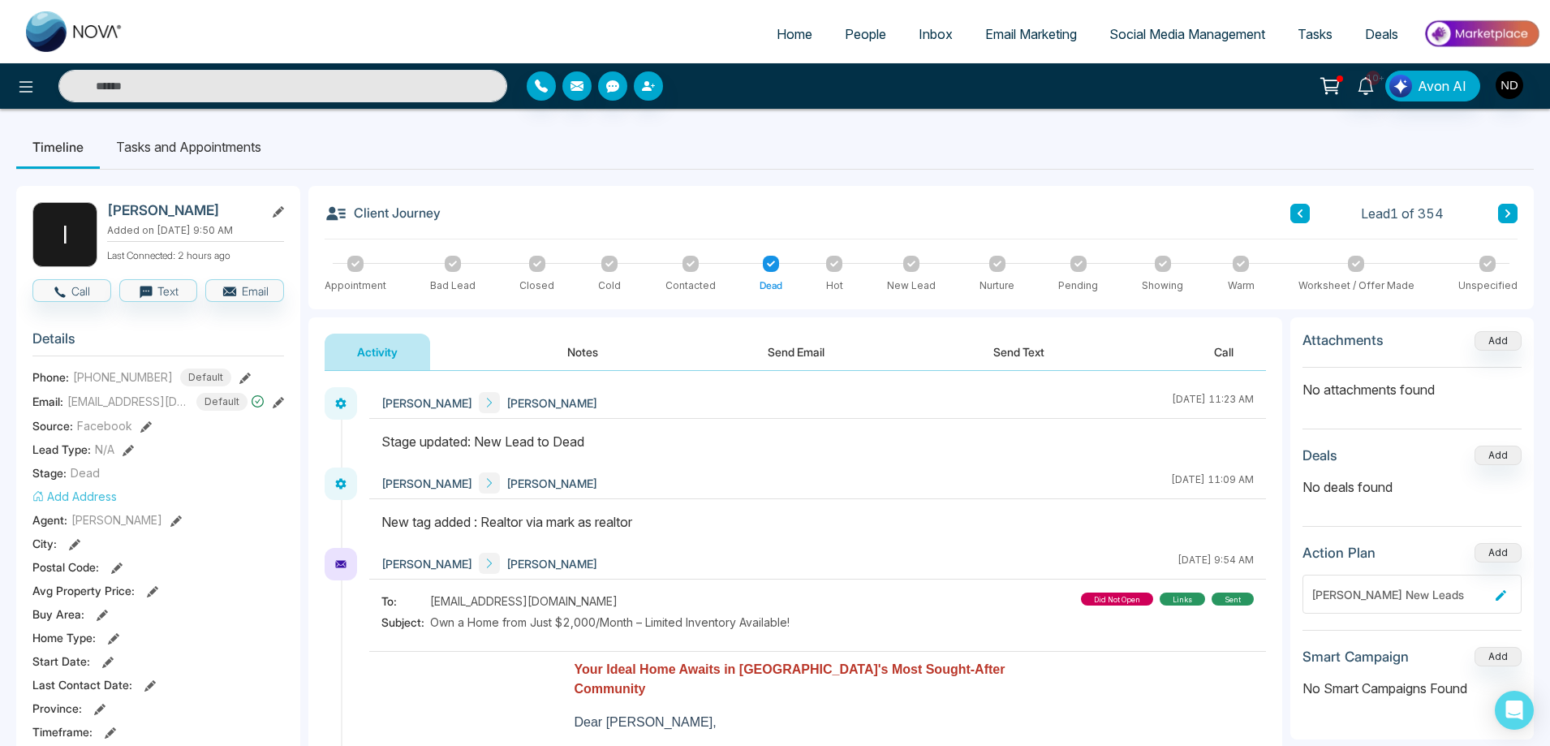
click at [1508, 216] on icon at bounding box center [1507, 213] width 5 height 8
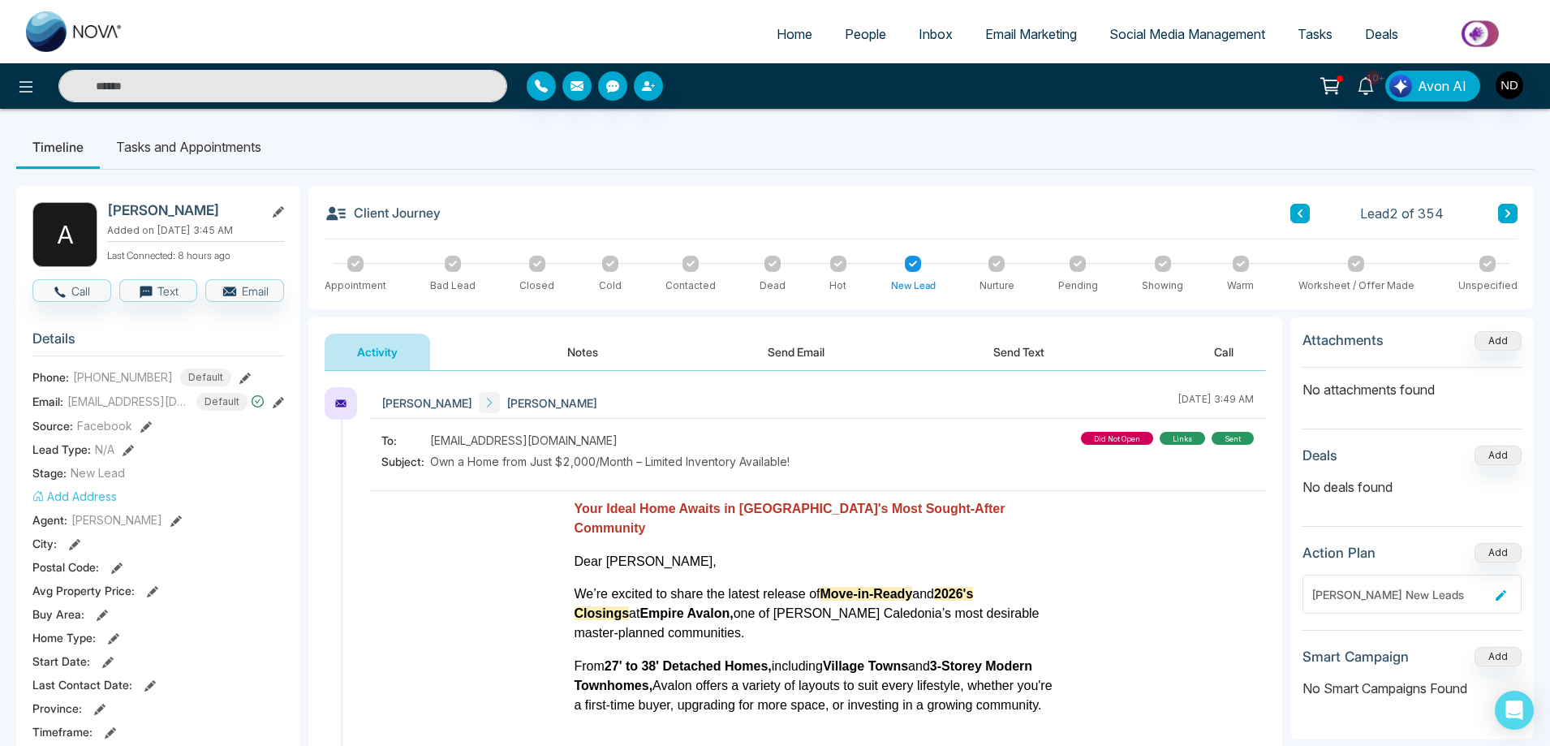
click at [586, 351] on button "Notes" at bounding box center [583, 352] width 96 height 37
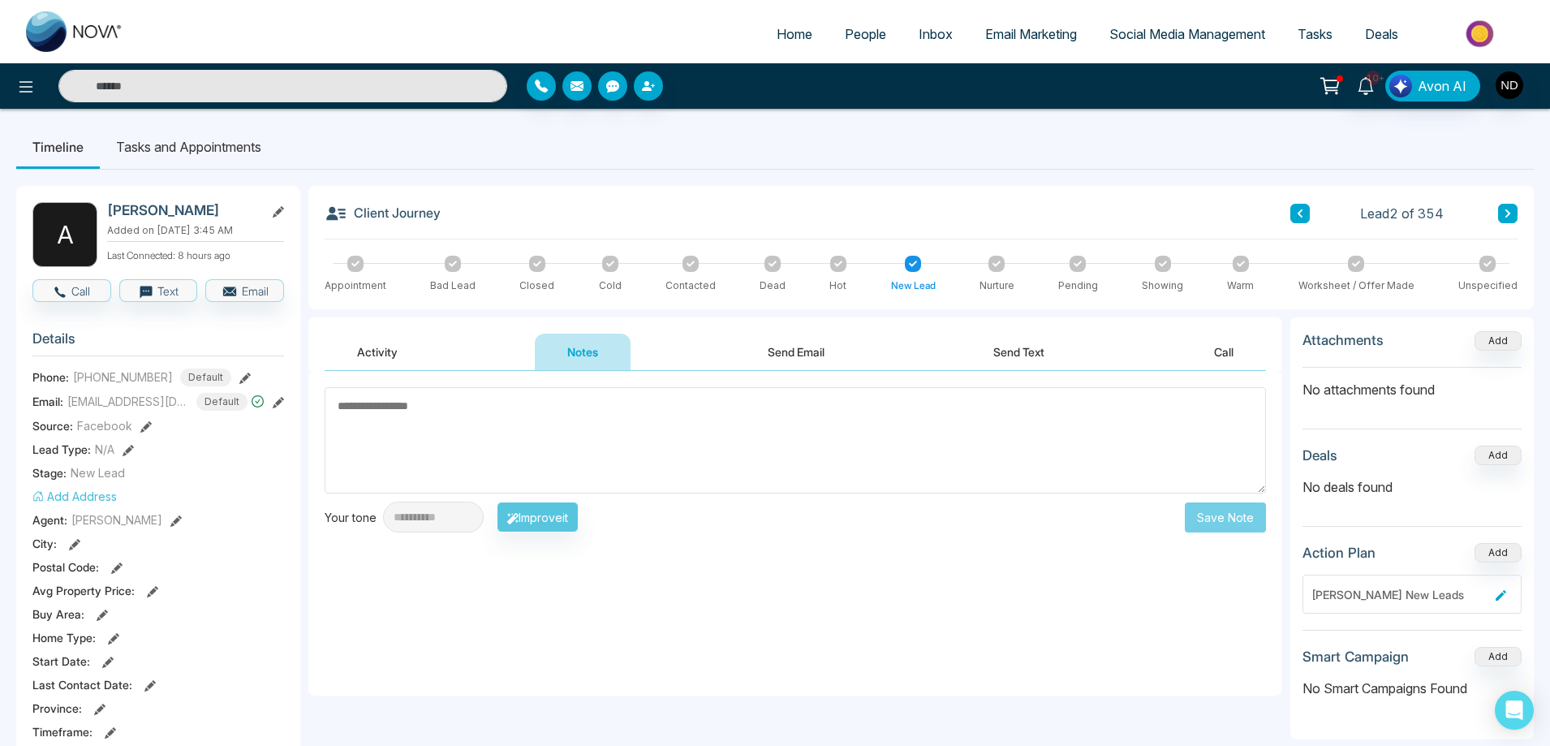
click at [363, 348] on button "Activity" at bounding box center [377, 352] width 105 height 37
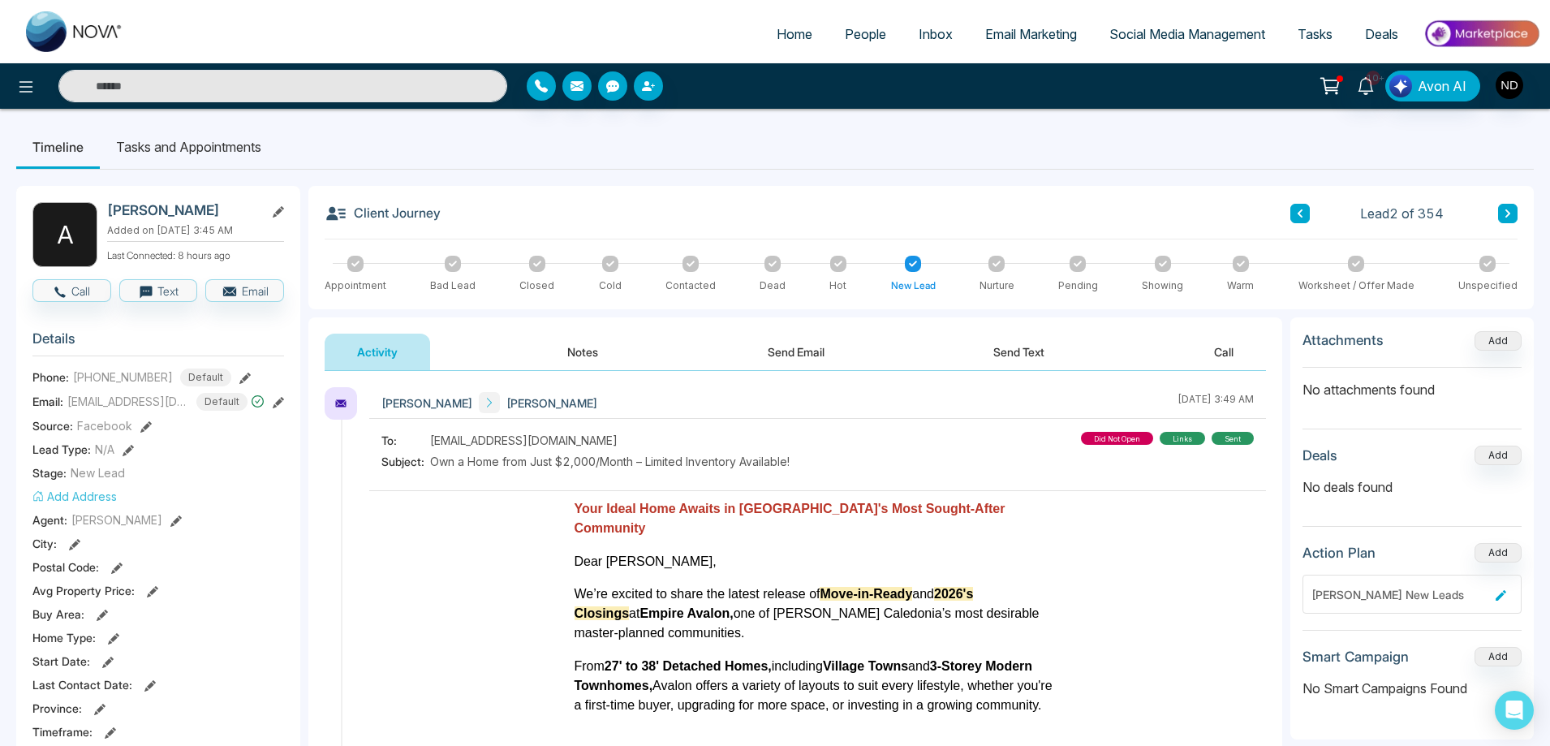
click at [341, 215] on icon at bounding box center [336, 213] width 23 height 23
drag, startPoint x: 341, startPoint y: 215, endPoint x: 660, endPoint y: 178, distance: 321.1
click at [849, 221] on div "Client Journey Lead 2 of 354" at bounding box center [921, 220] width 1193 height 37
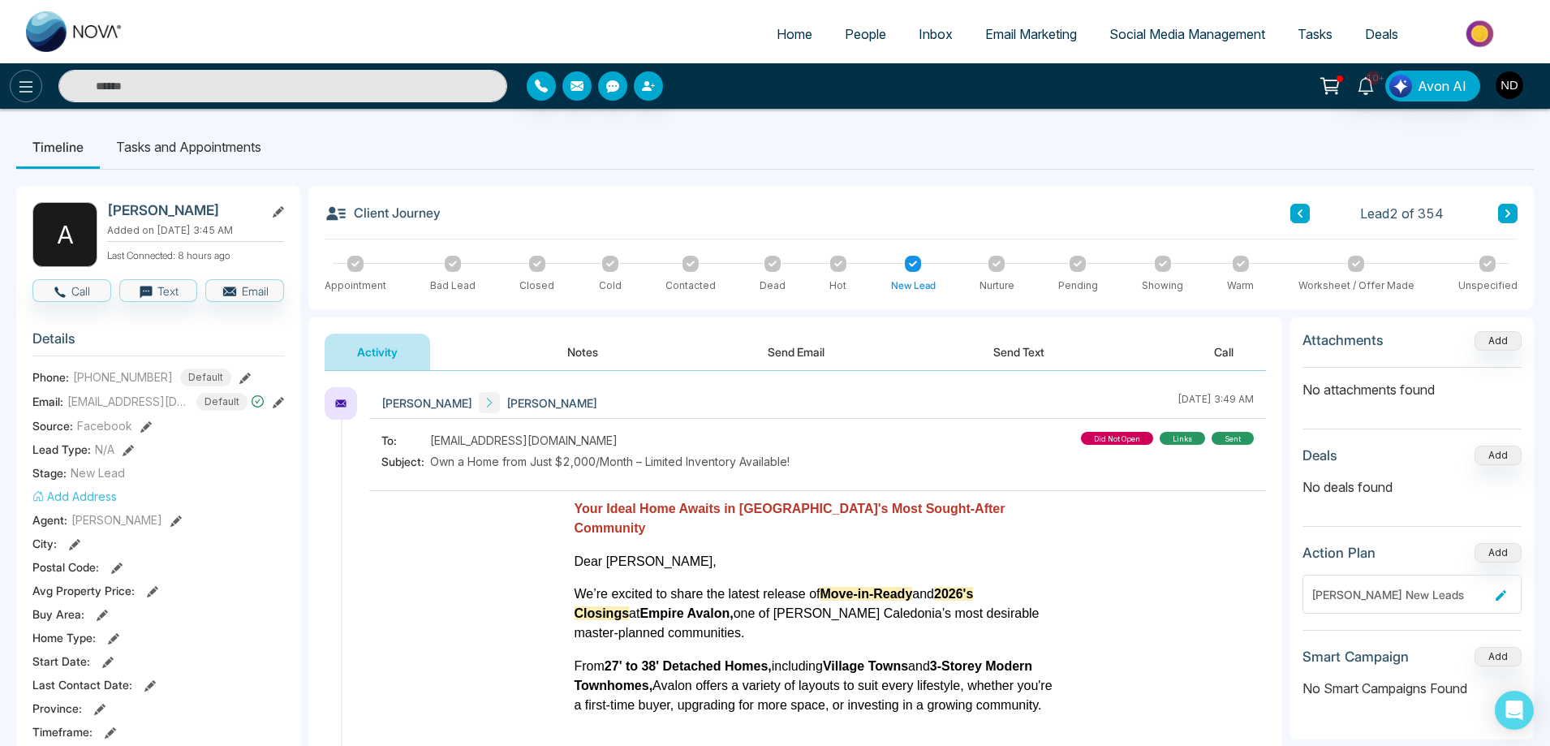
click at [29, 77] on icon at bounding box center [25, 86] width 19 height 19
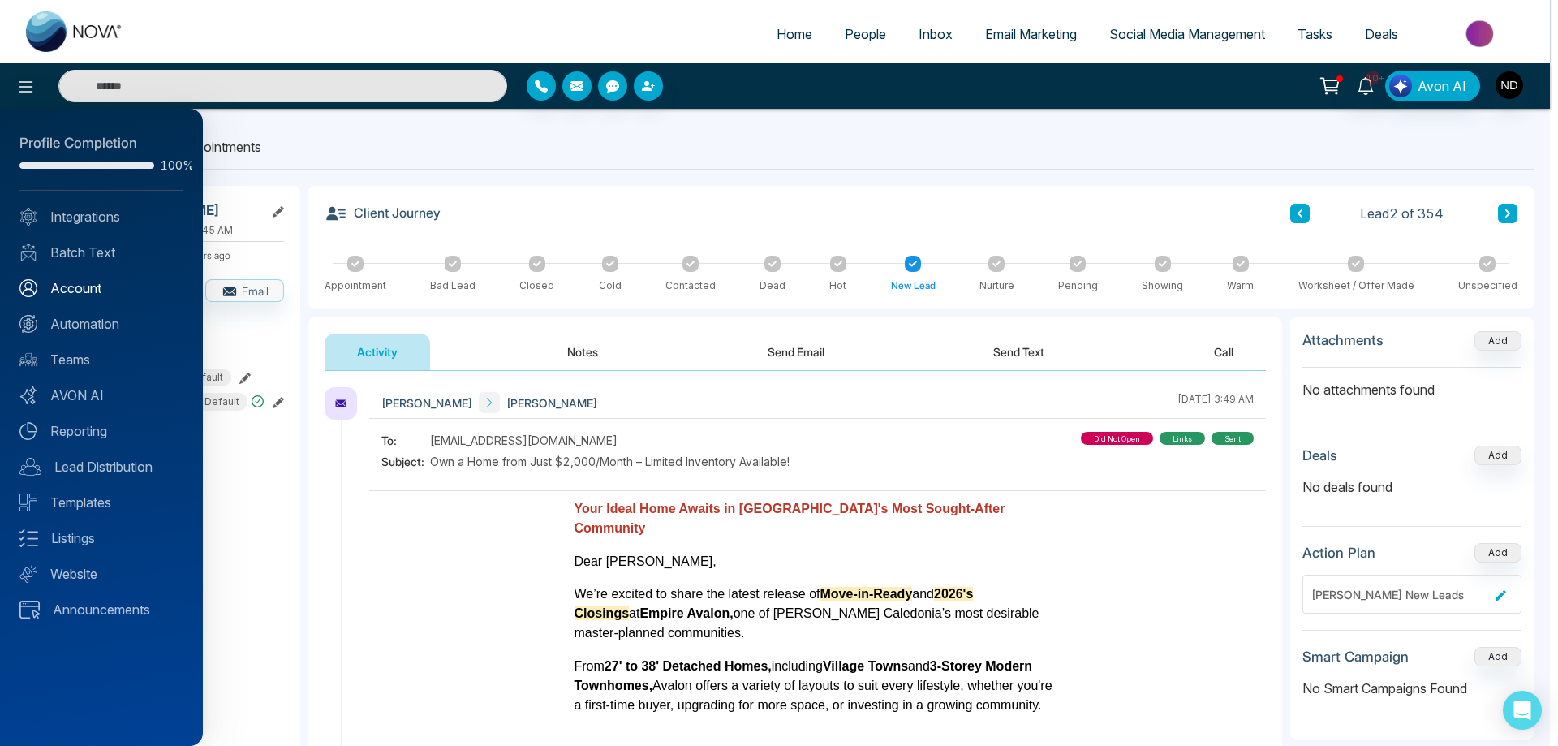
click at [71, 286] on link "Account" at bounding box center [101, 287] width 164 height 19
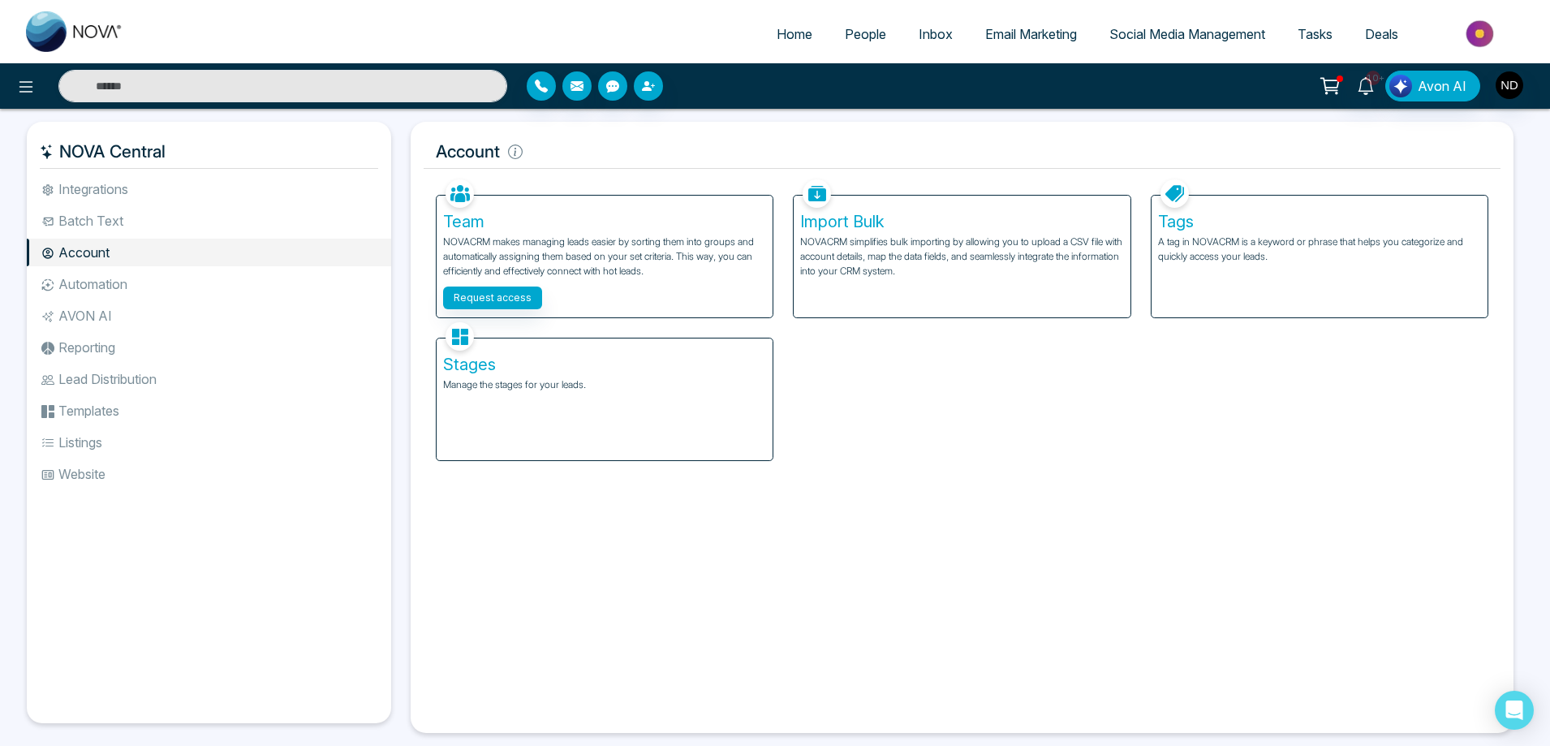
click at [653, 398] on div "Stages Manage the stages for your leads." at bounding box center [605, 399] width 336 height 122
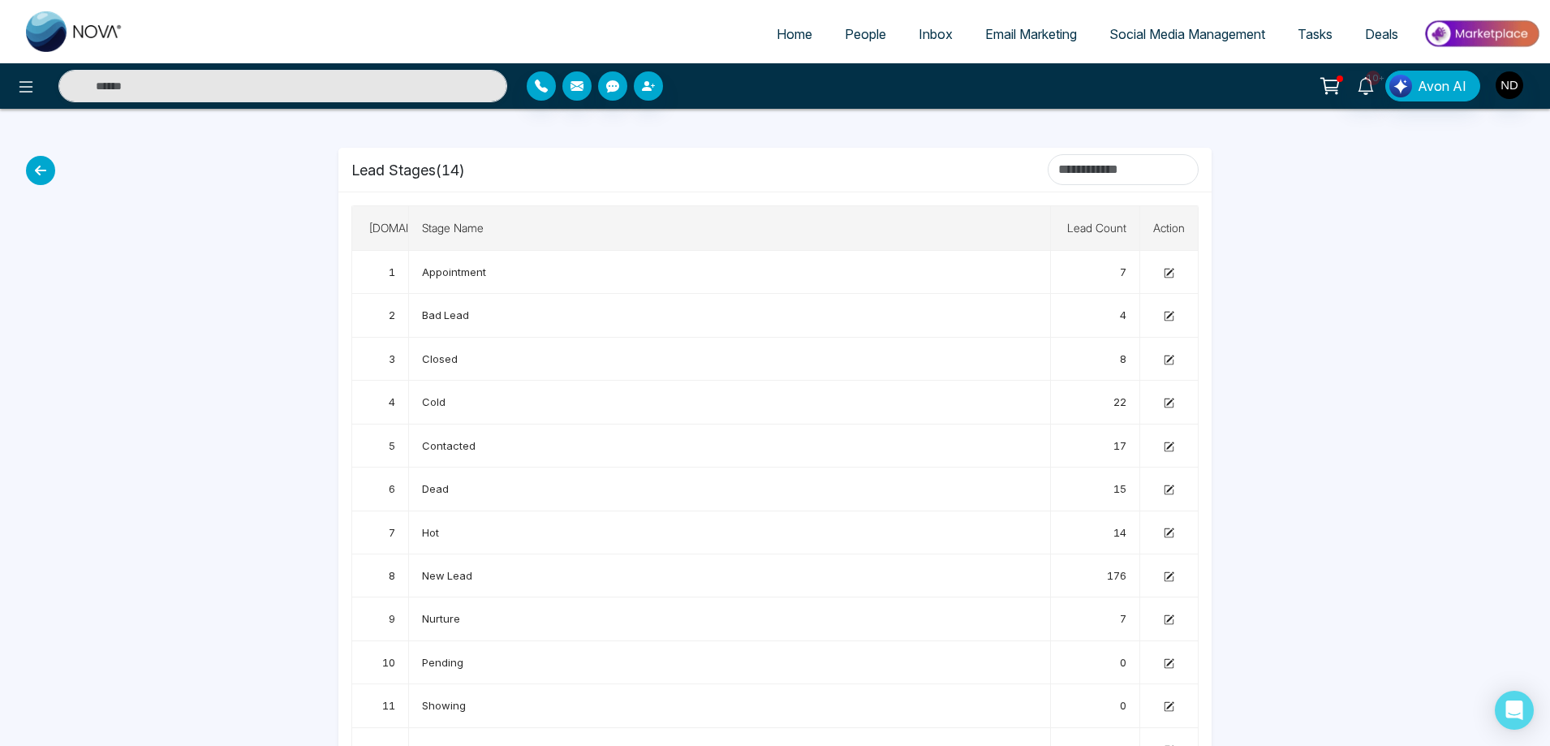
click at [859, 33] on span "People" at bounding box center [865, 34] width 41 height 16
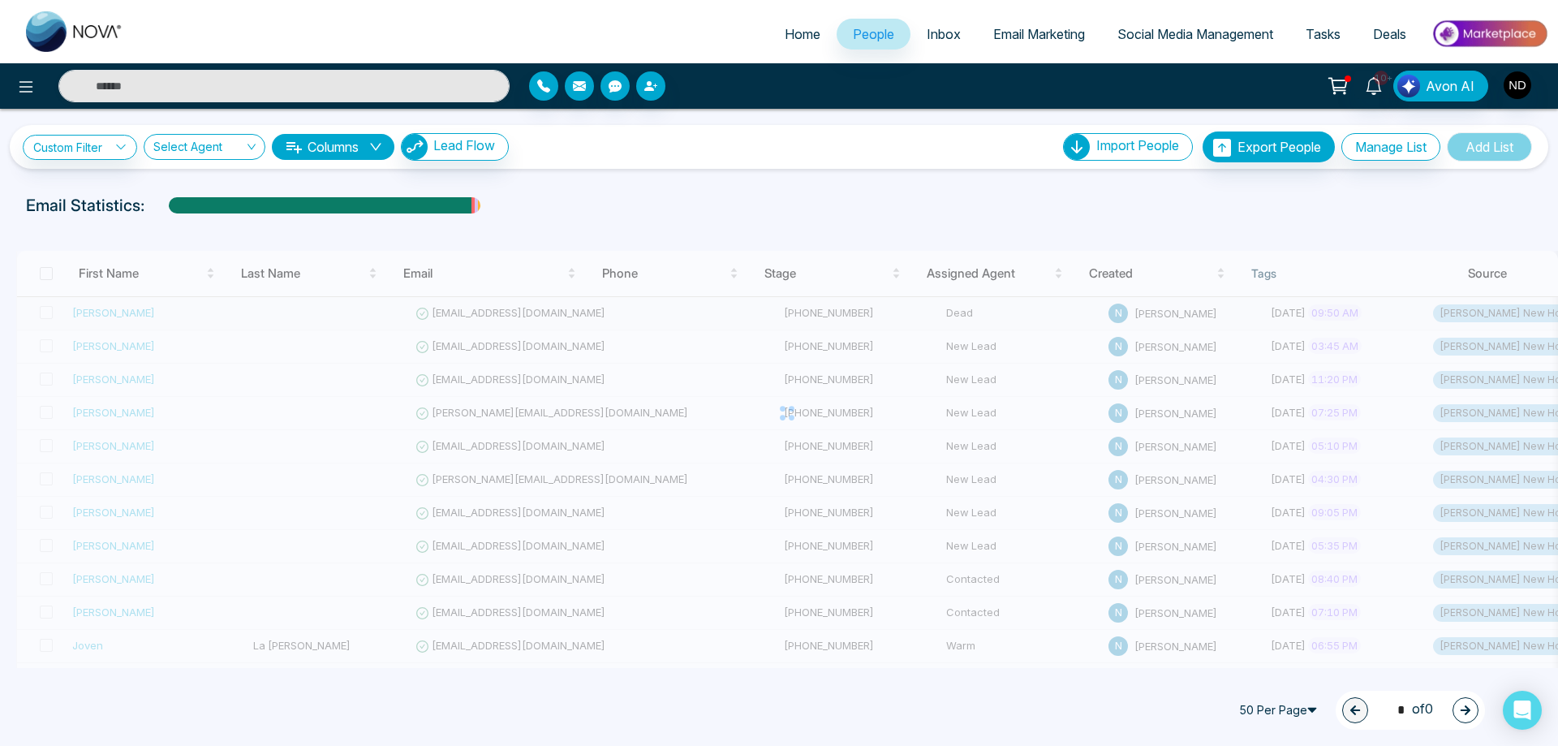
click at [106, 283] on span "First Name" at bounding box center [141, 273] width 124 height 19
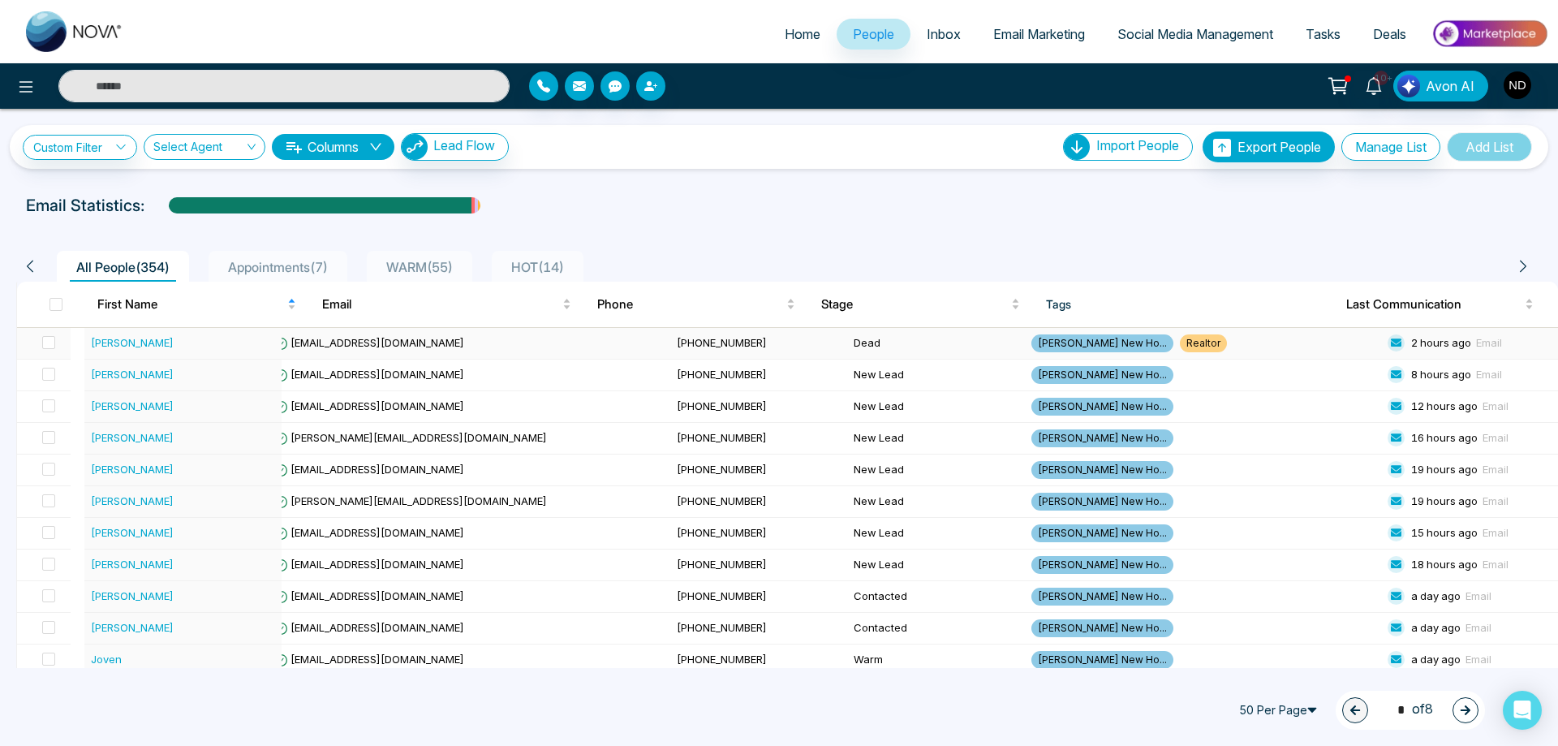
click at [106, 311] on span "First Name" at bounding box center [190, 304] width 187 height 19
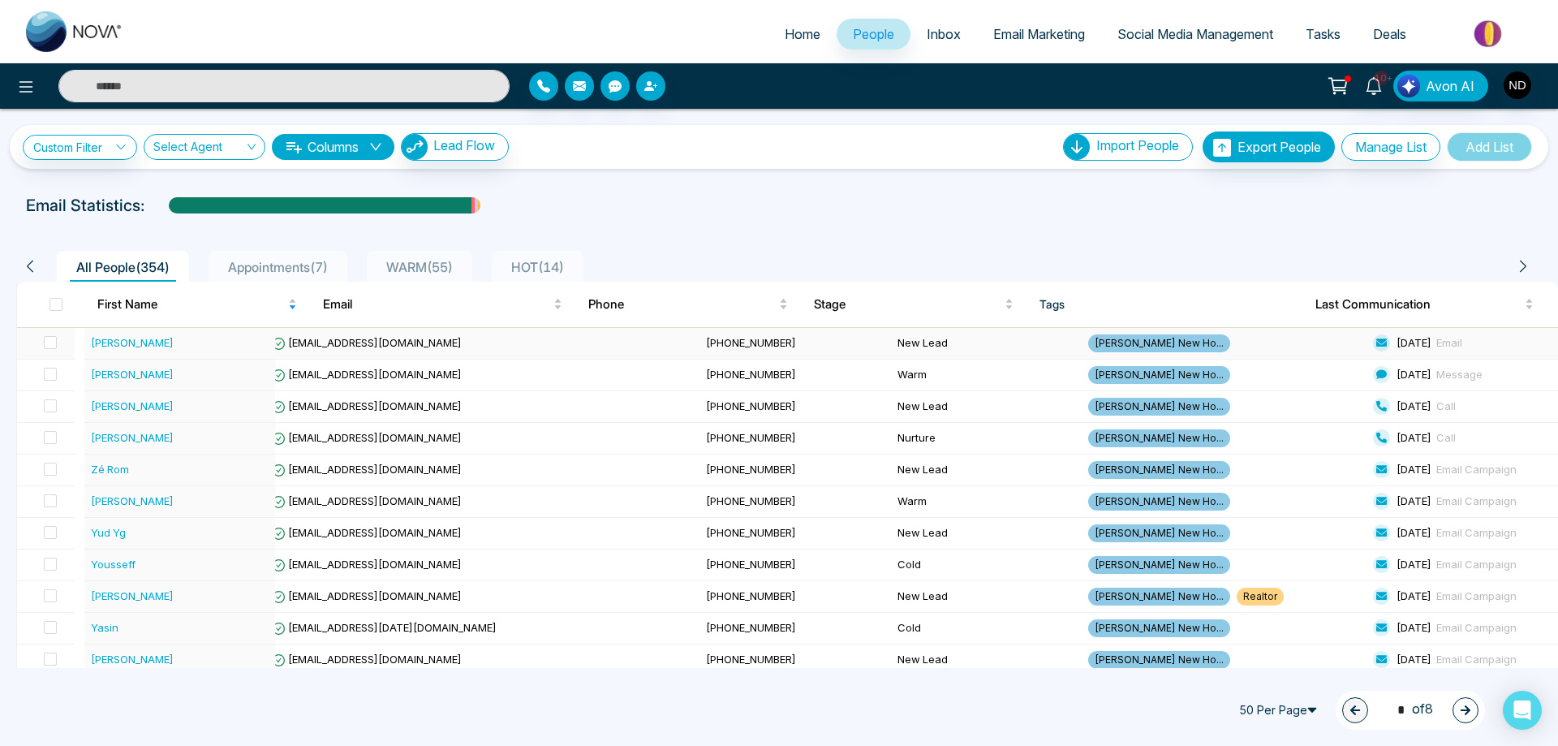
click at [112, 341] on div "[PERSON_NAME]" at bounding box center [132, 342] width 83 height 16
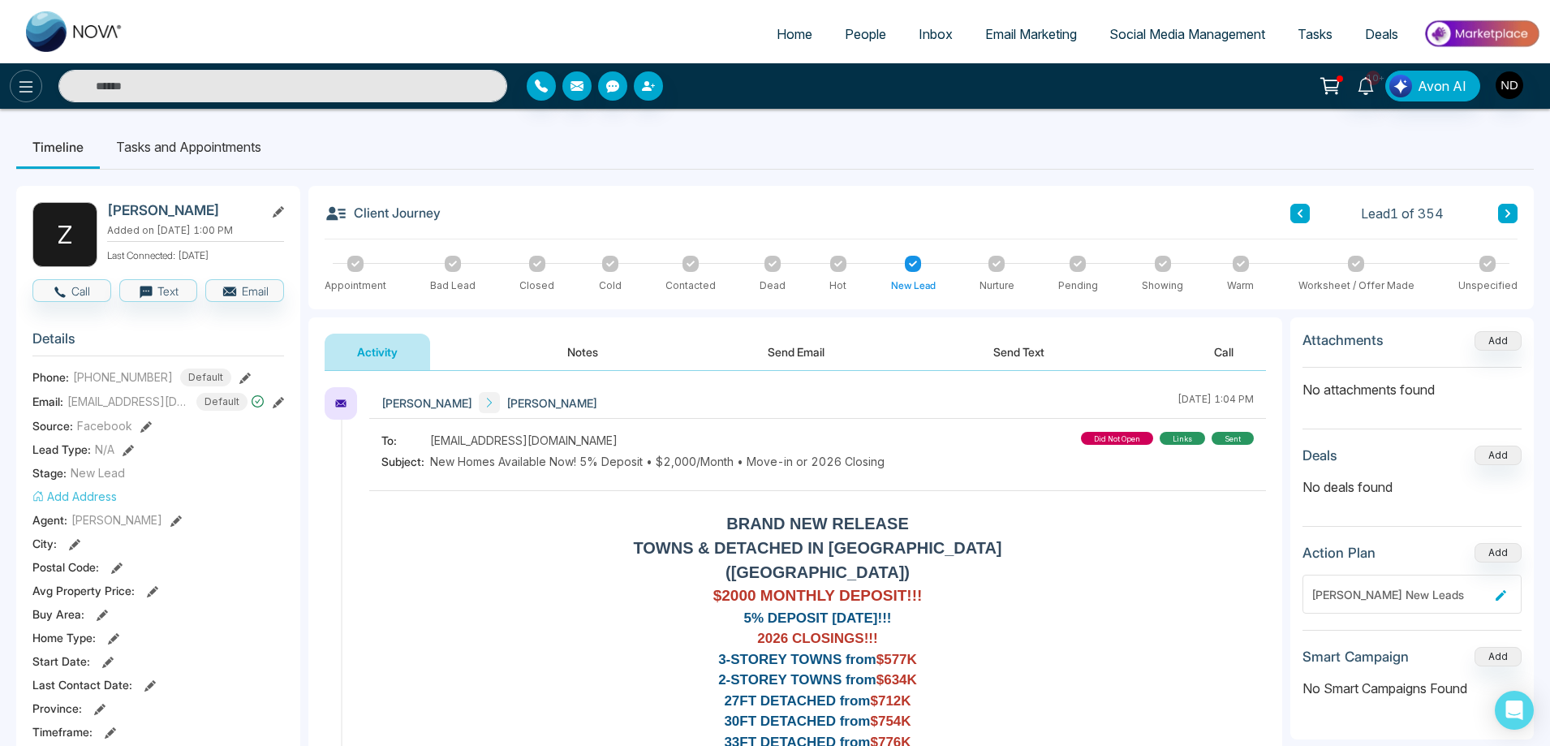
click at [31, 93] on icon at bounding box center [25, 86] width 19 height 19
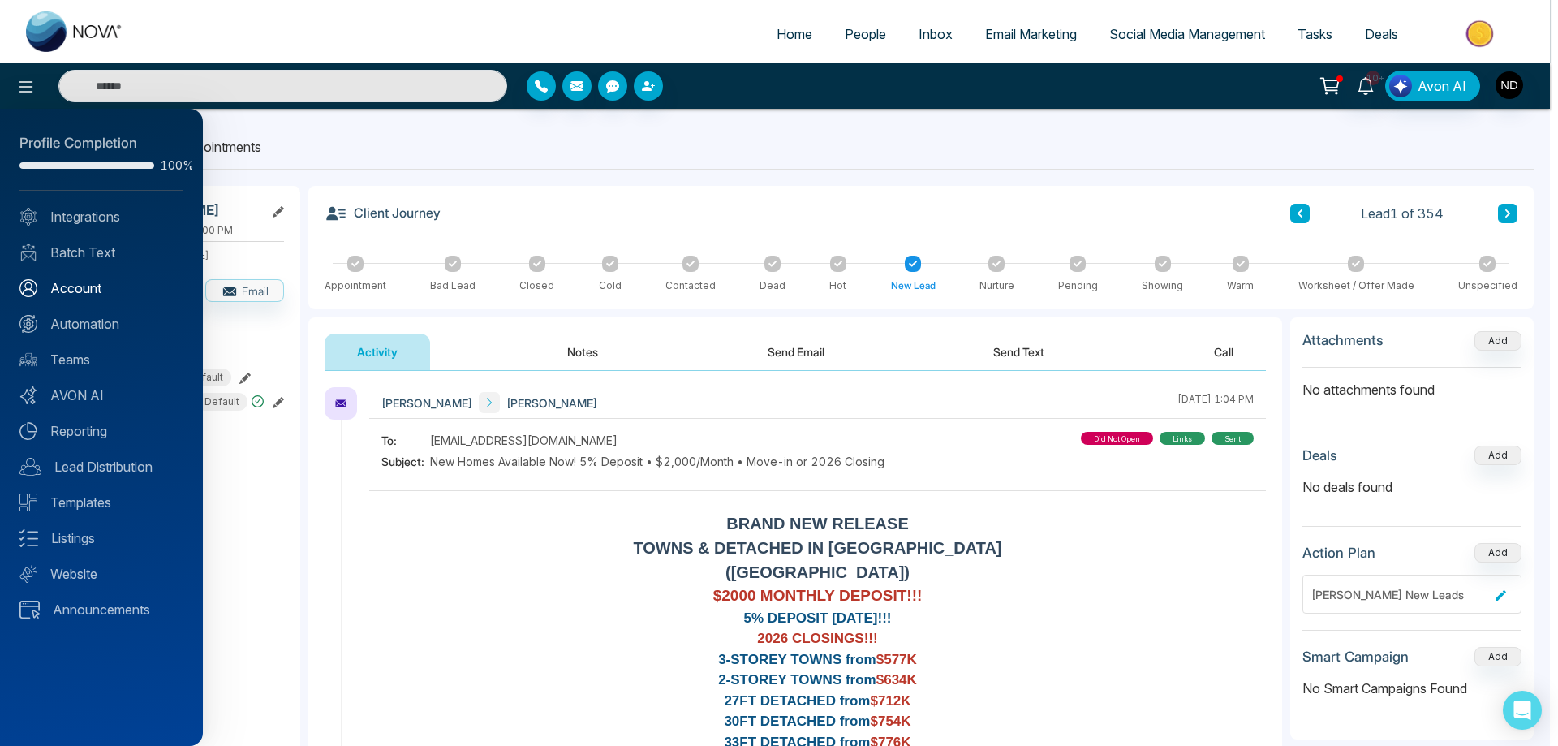
click at [73, 293] on link "Account" at bounding box center [101, 287] width 164 height 19
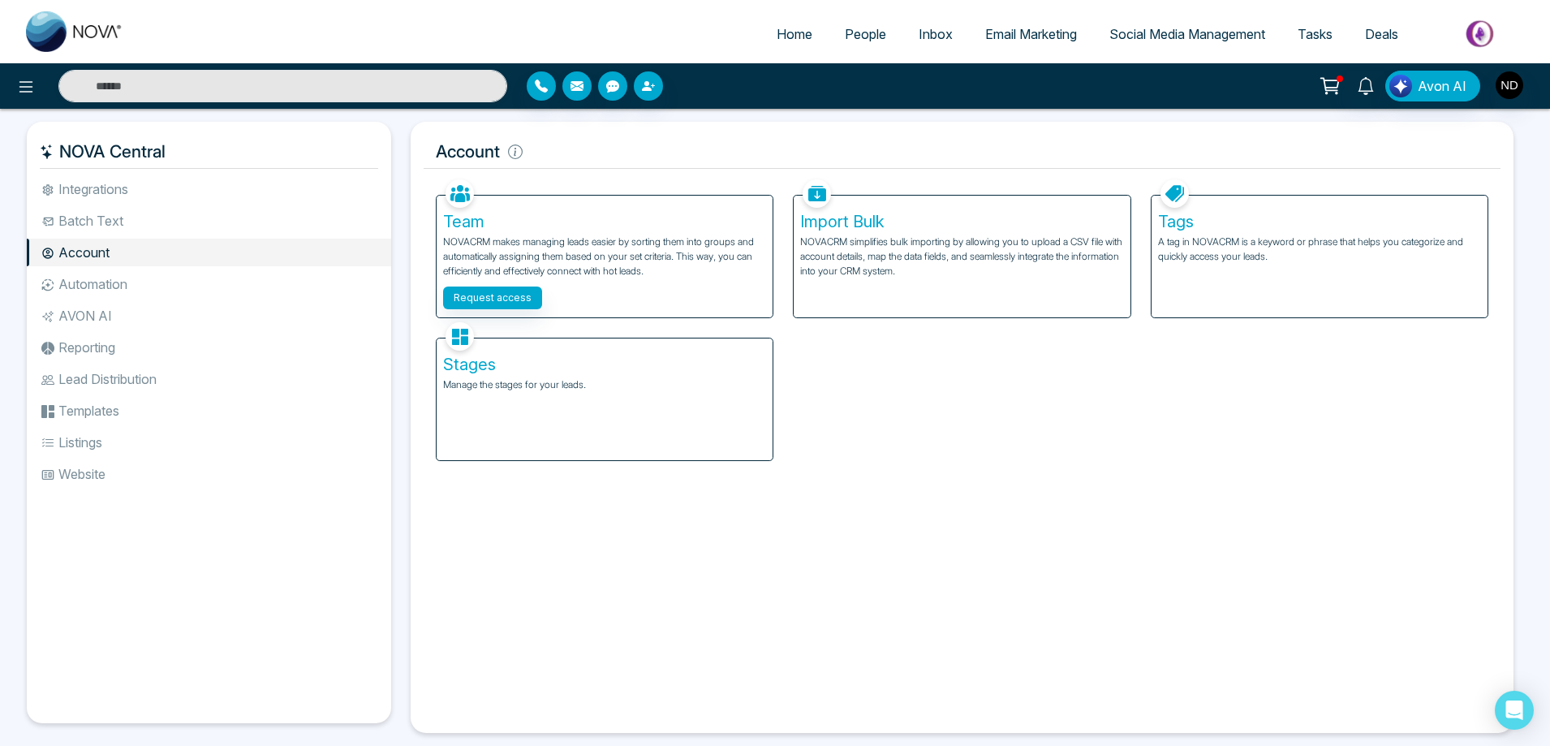
click at [569, 414] on div "Stages Manage the stages for your leads." at bounding box center [605, 399] width 336 height 122
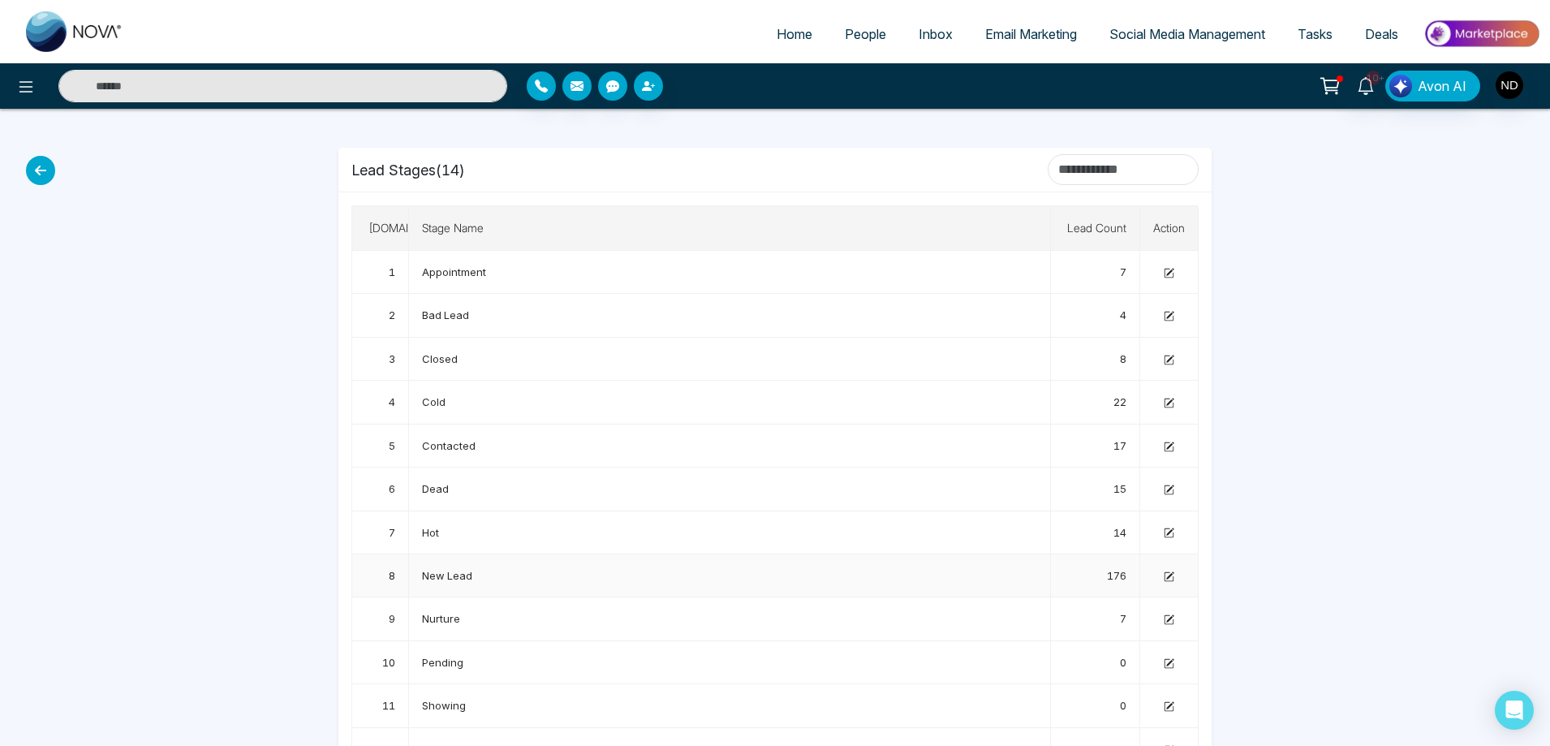
click at [1170, 583] on td at bounding box center [1169, 575] width 58 height 43
click at [1172, 579] on icon at bounding box center [1169, 576] width 11 height 11
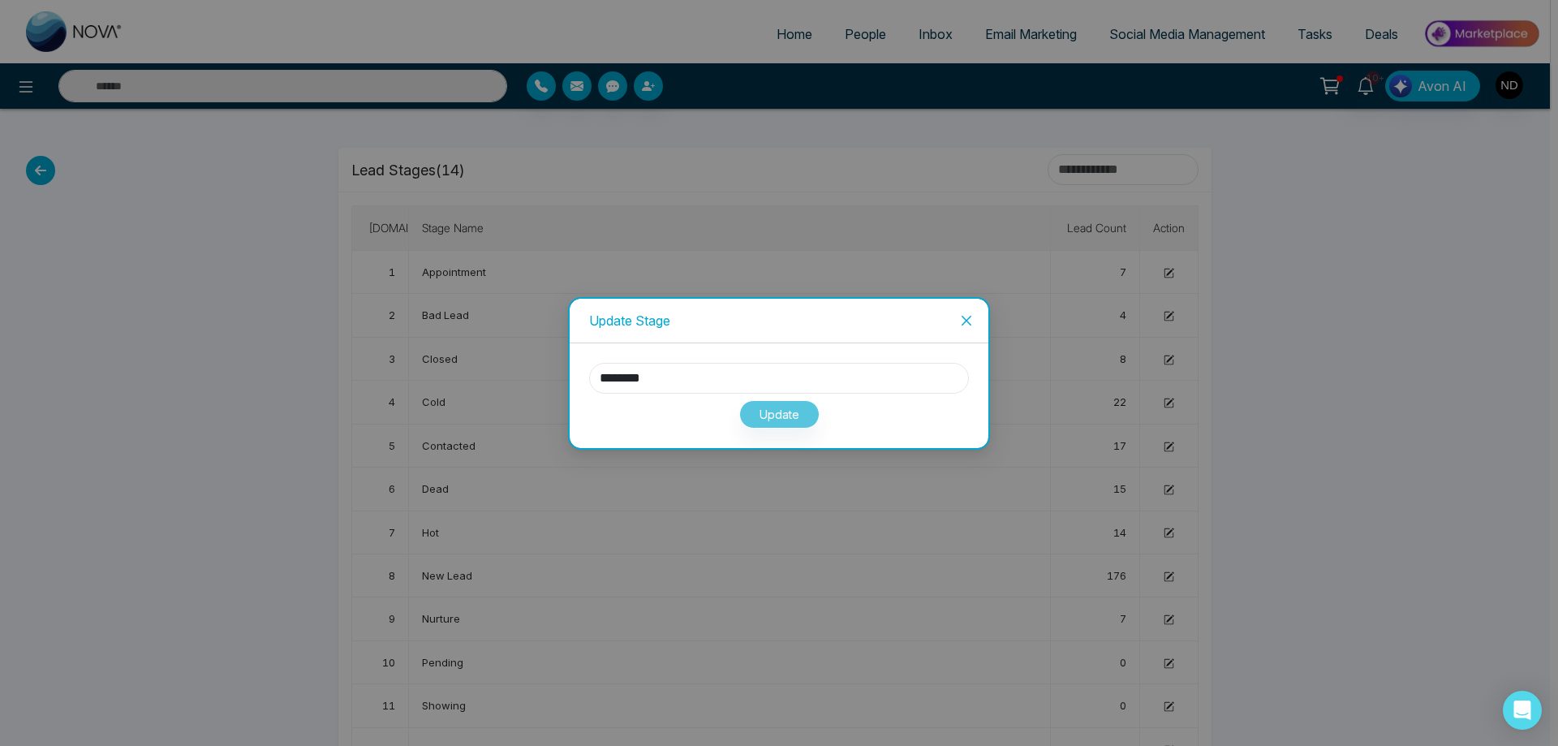
click at [721, 374] on input "********" at bounding box center [779, 378] width 380 height 31
type input "**********"
click at [778, 414] on button "Update" at bounding box center [779, 414] width 80 height 28
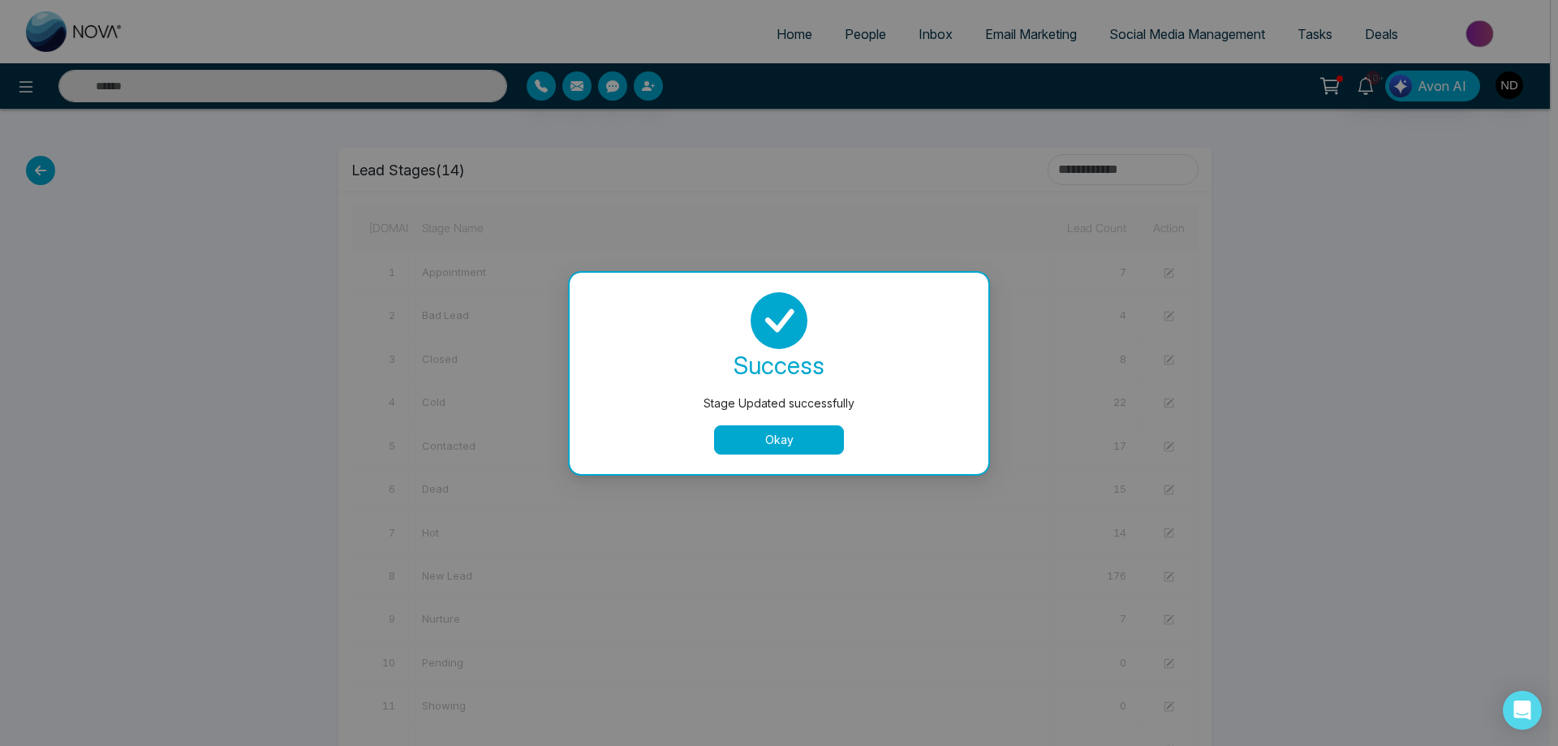
click at [773, 433] on button "Okay" at bounding box center [779, 439] width 130 height 29
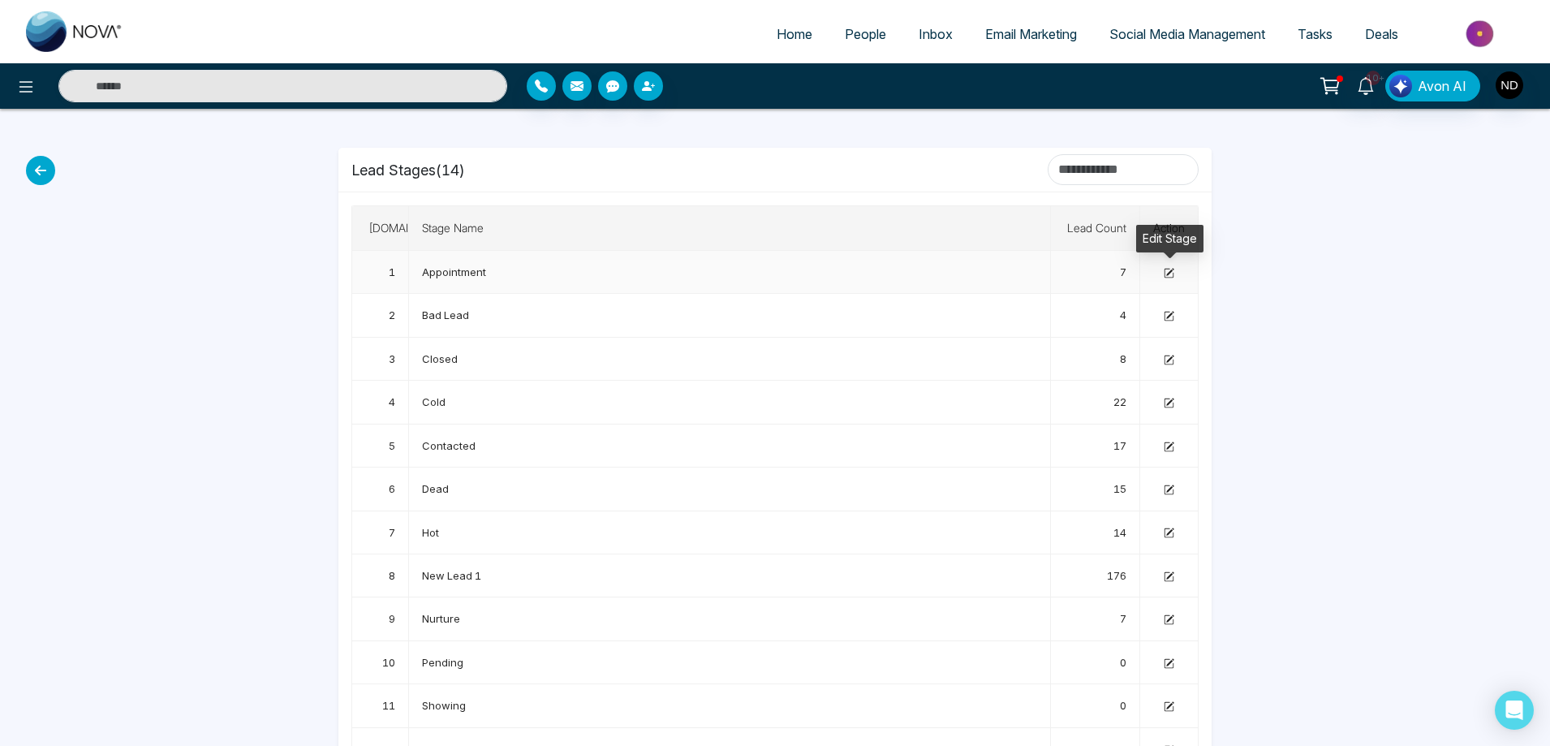
click at [1169, 273] on icon at bounding box center [1169, 271] width 7 height 7
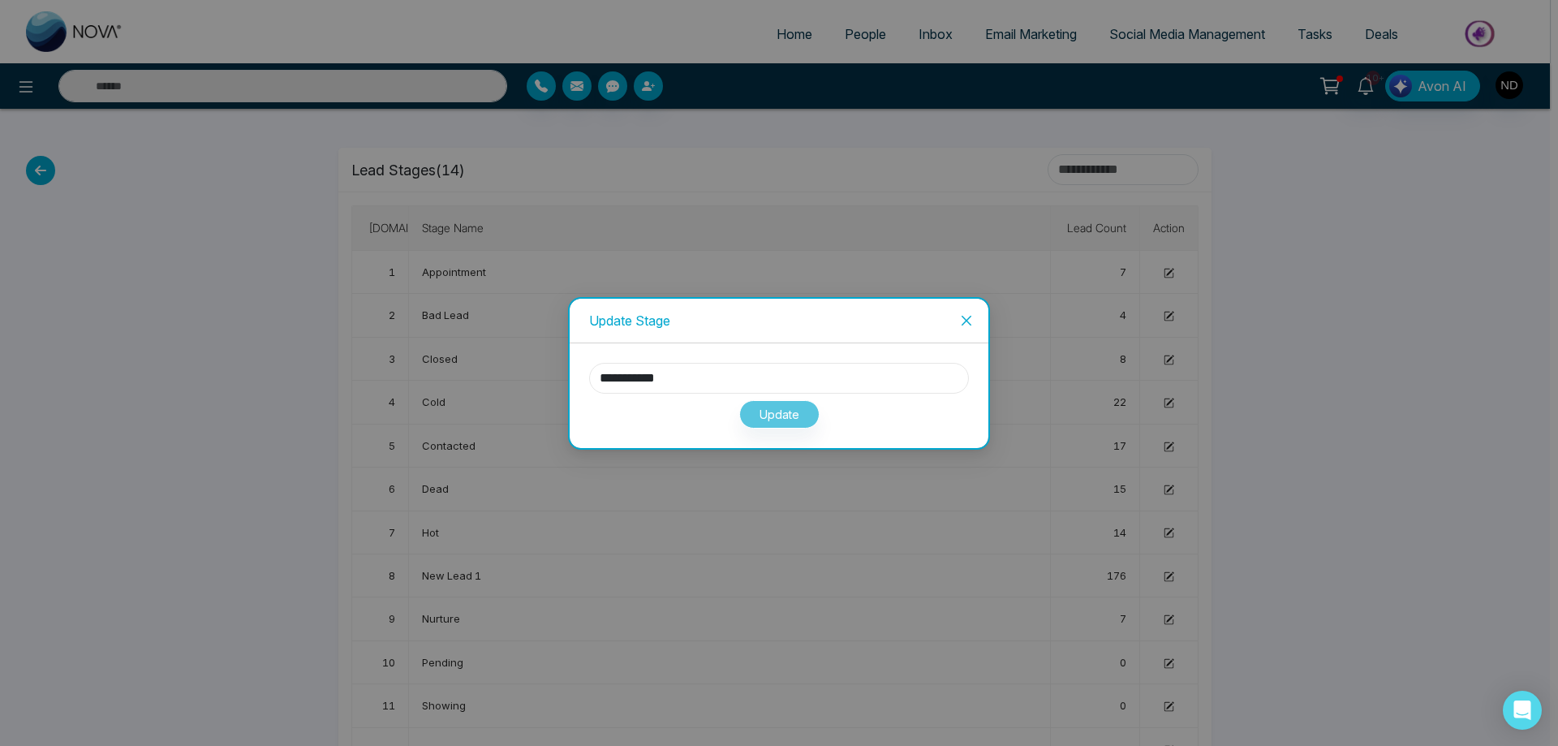
drag, startPoint x: 705, startPoint y: 384, endPoint x: 517, endPoint y: 367, distance: 189.0
click at [517, 367] on div "**********" at bounding box center [779, 373] width 1558 height 746
type input "********"
click at [778, 412] on button "Update" at bounding box center [779, 414] width 80 height 28
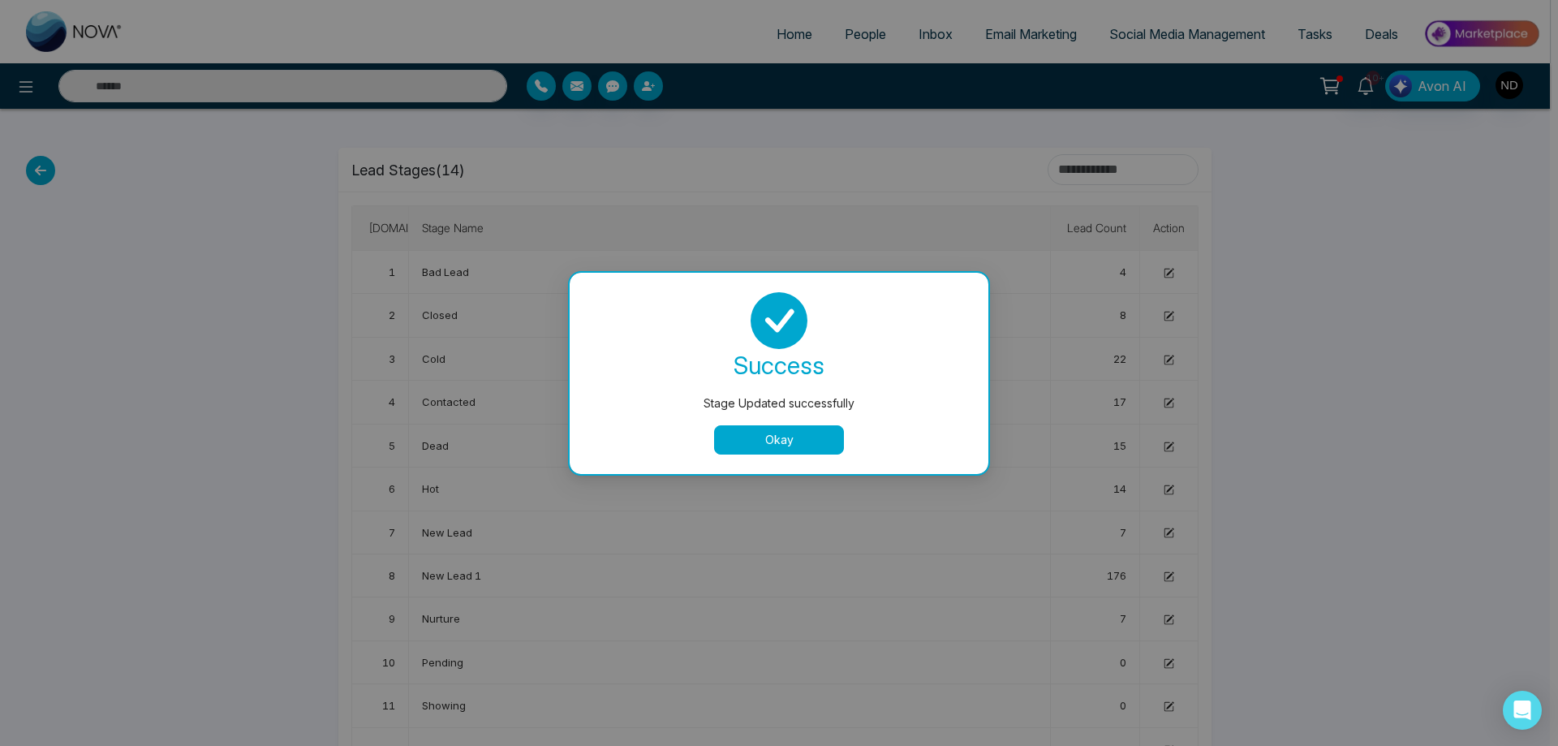
click at [777, 447] on button "Okay" at bounding box center [779, 439] width 130 height 29
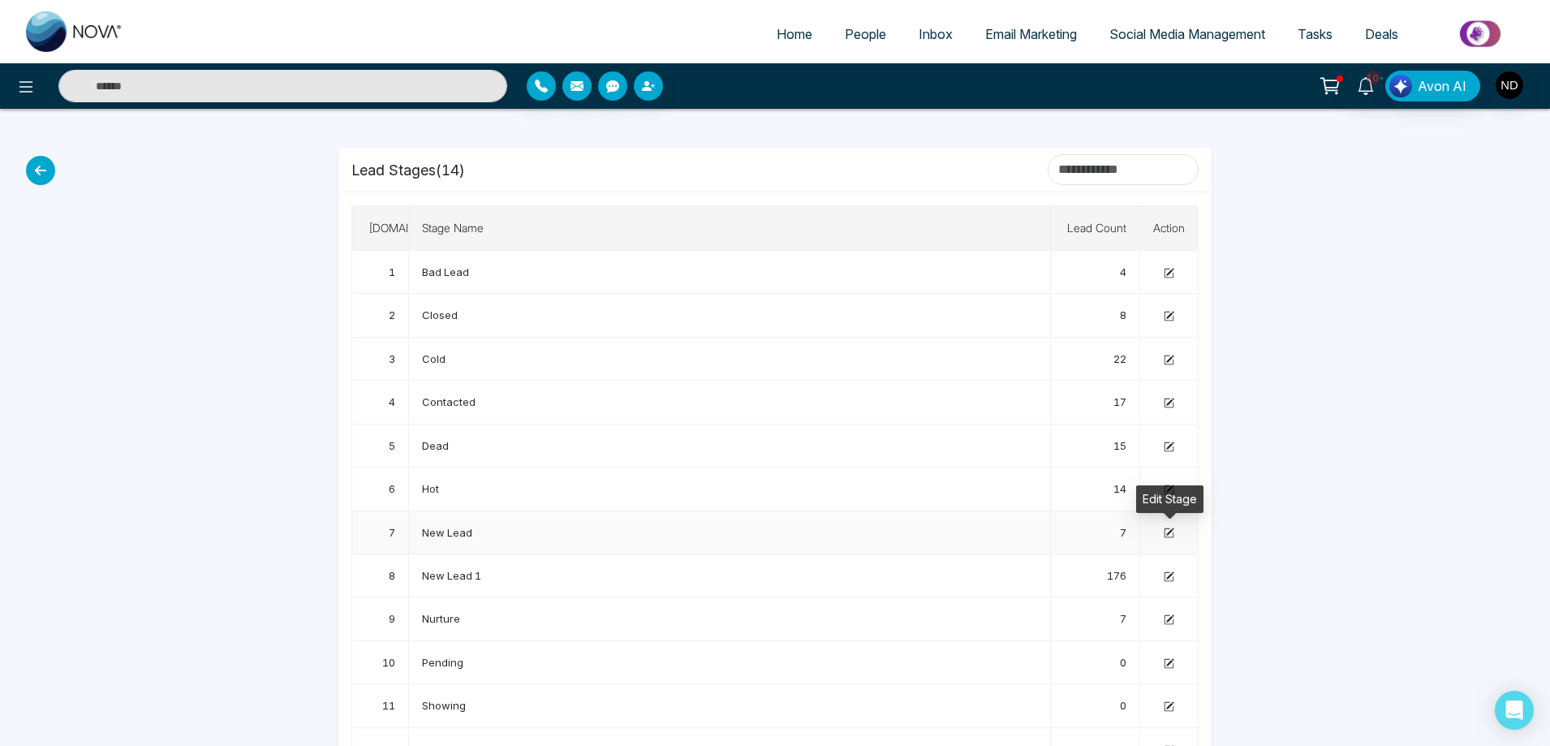
click at [1168, 535] on icon at bounding box center [1169, 531] width 7 height 7
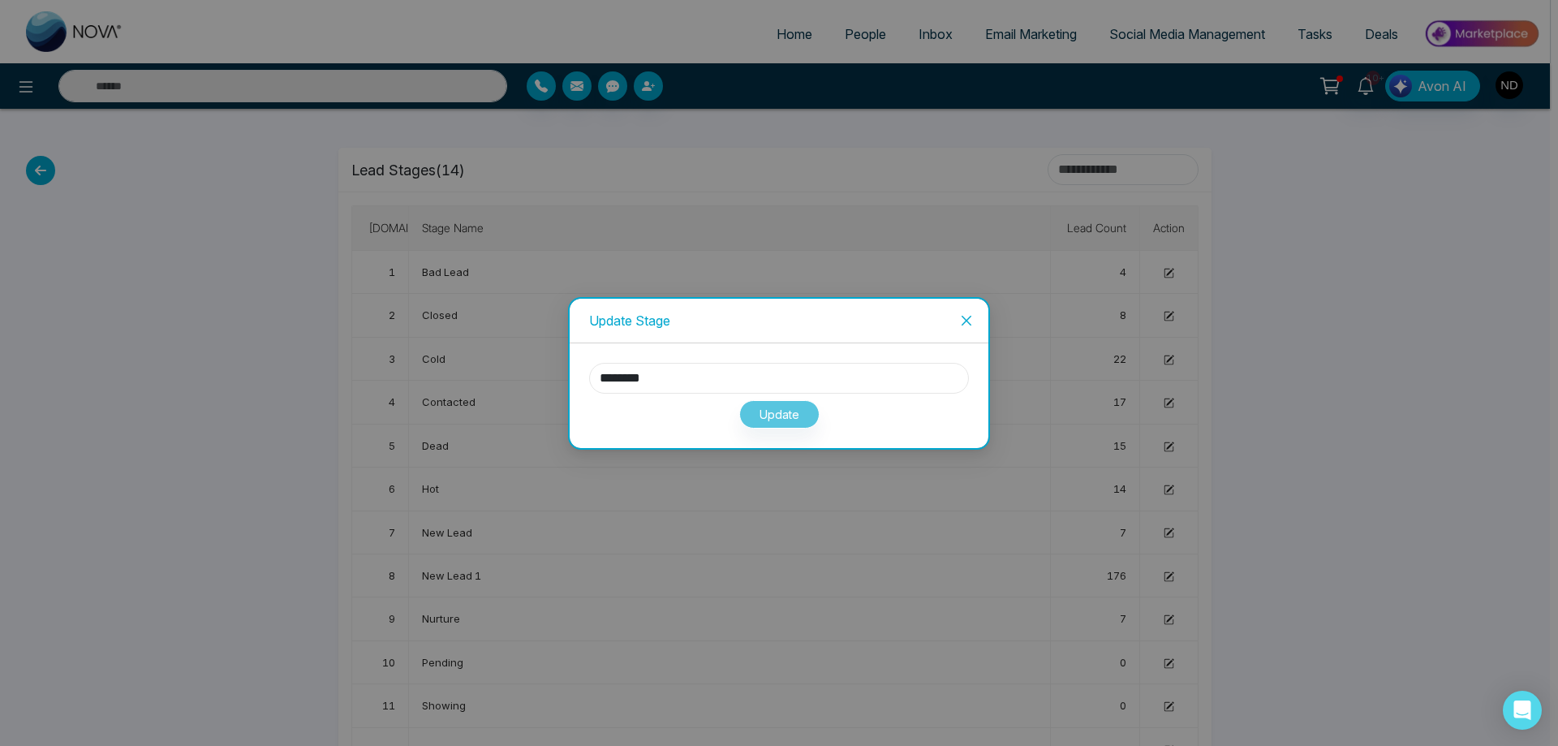
drag, startPoint x: 700, startPoint y: 381, endPoint x: 523, endPoint y: 367, distance: 177.5
click at [523, 367] on div "Update Stage ******** Update" at bounding box center [779, 373] width 1558 height 746
type input "**********"
click at [789, 416] on button "Update" at bounding box center [779, 414] width 80 height 28
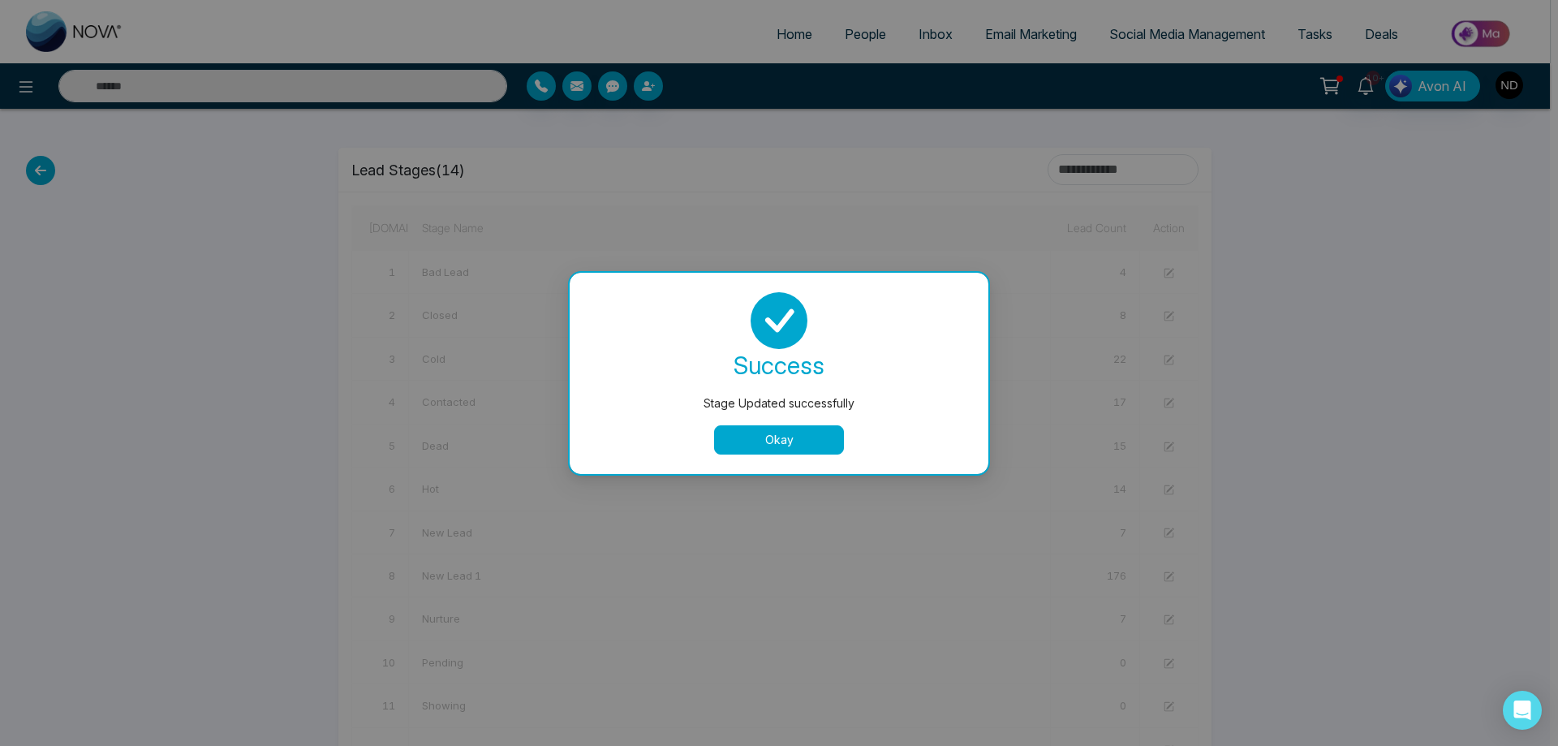
click at [766, 441] on button "Okay" at bounding box center [779, 439] width 130 height 29
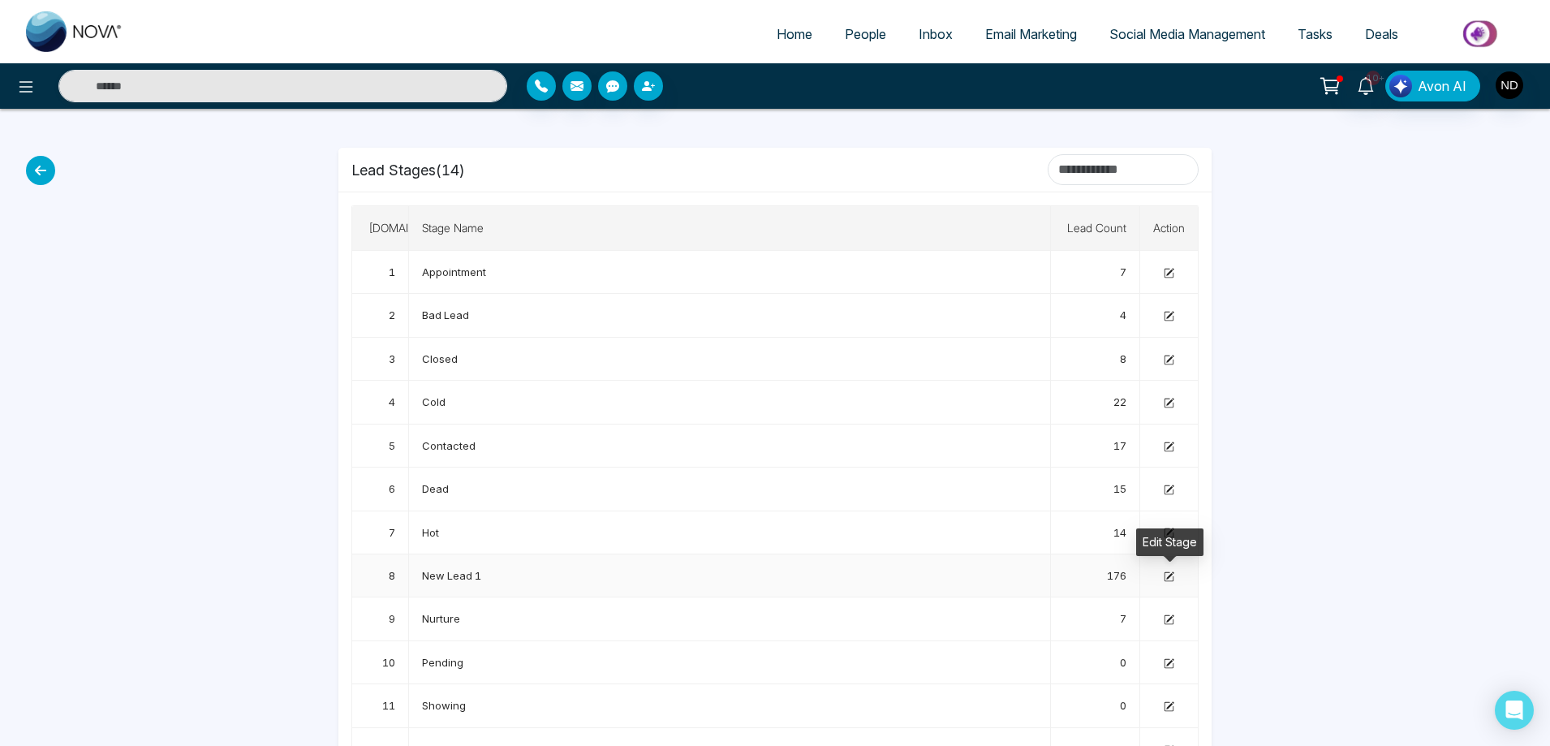
click at [1165, 579] on icon at bounding box center [1169, 576] width 9 height 9
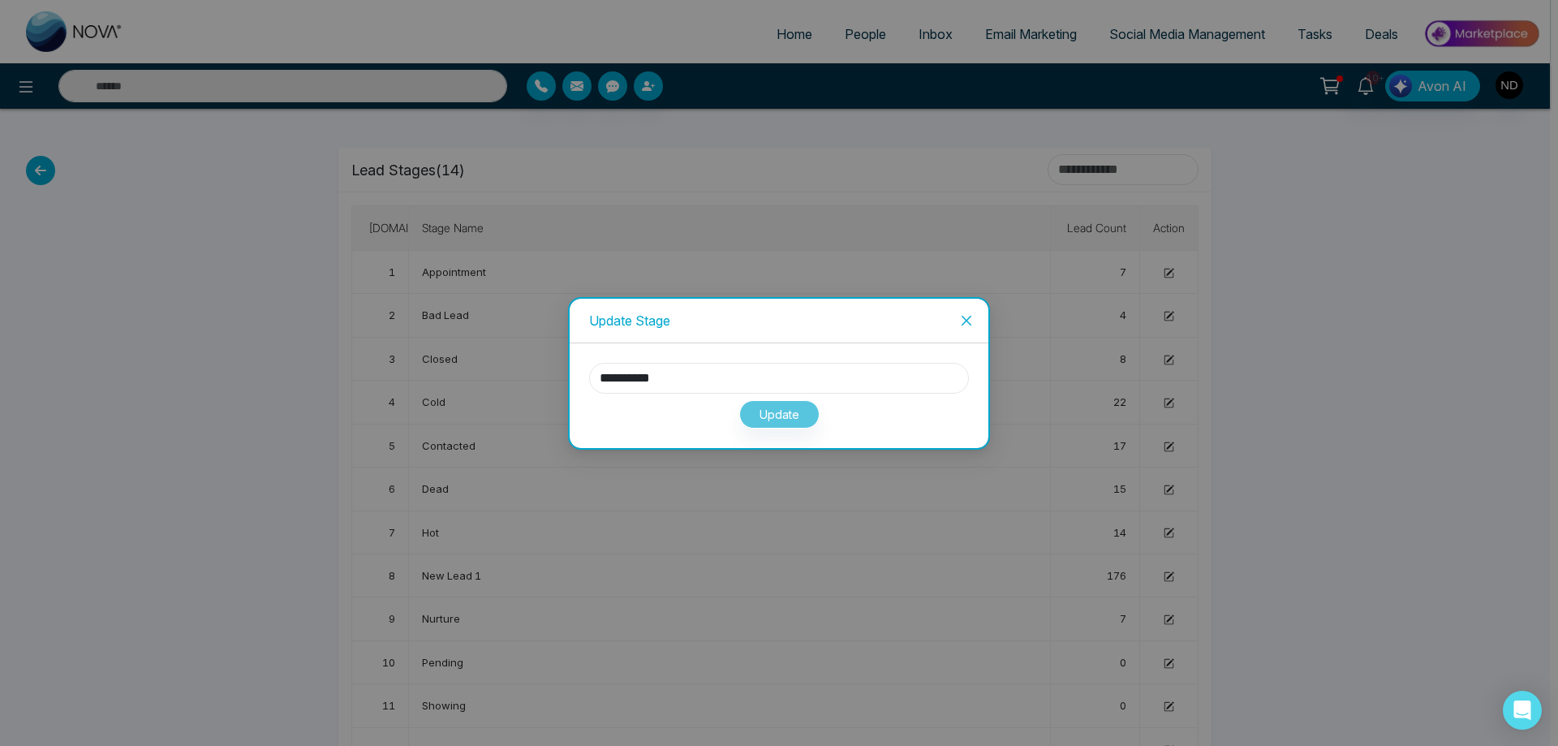
click at [709, 382] on input "**********" at bounding box center [779, 378] width 380 height 31
type input "********"
click at [814, 415] on button "Update" at bounding box center [779, 414] width 80 height 28
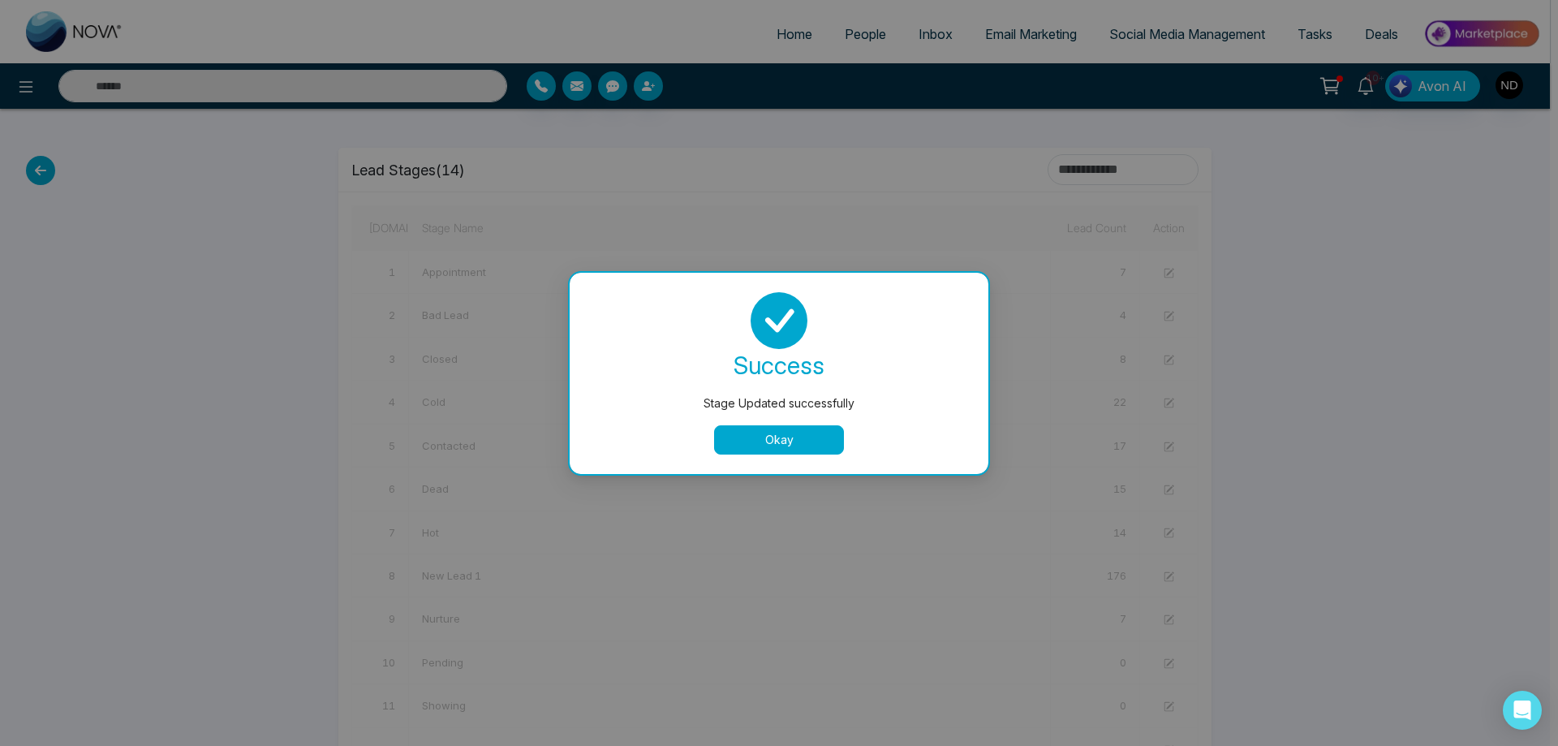
click at [746, 436] on button "Okay" at bounding box center [779, 439] width 130 height 29
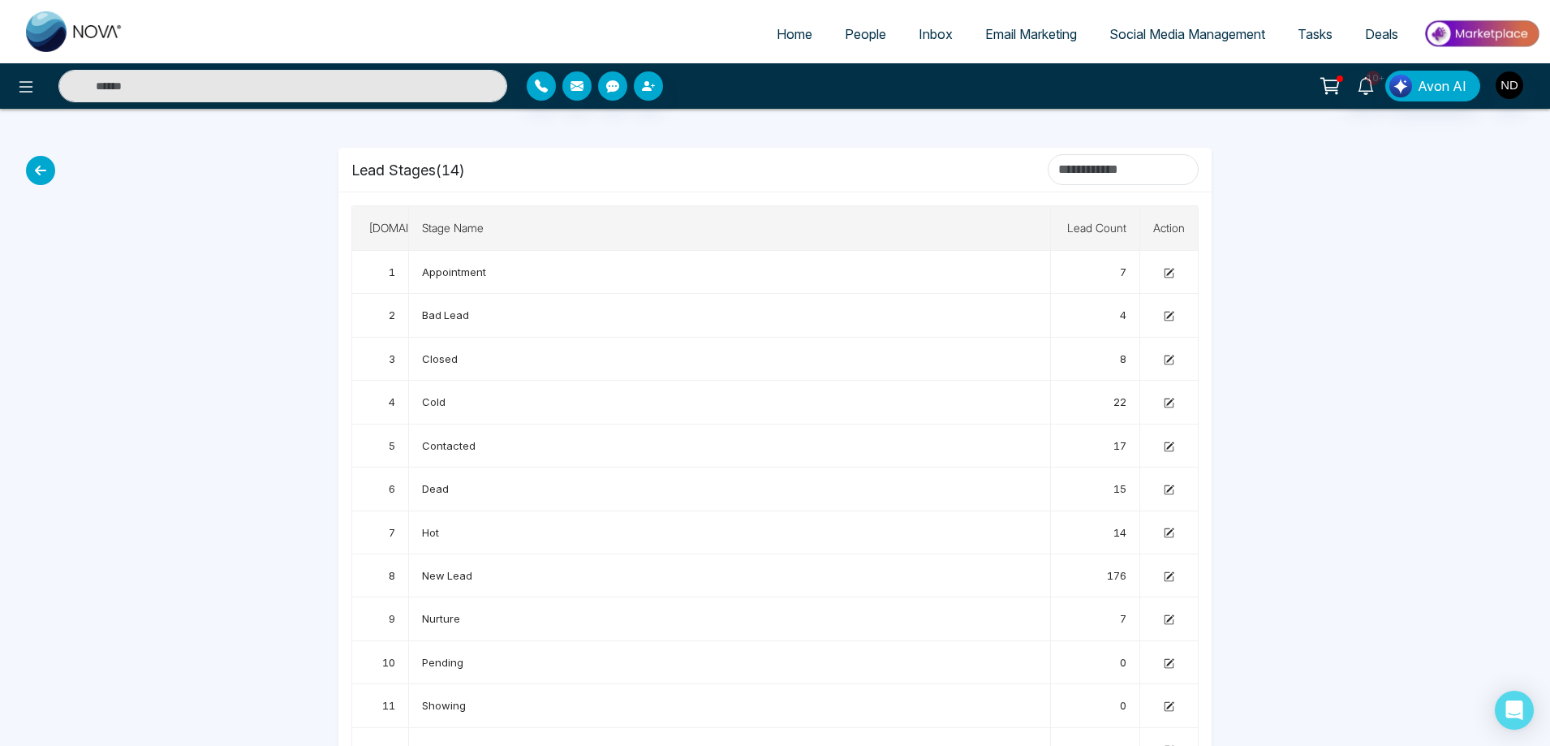
click at [1339, 362] on div "Home People Inbox Email Marketing Social Media Management Tasks Deals 10+ Avon …" at bounding box center [775, 435] width 1550 height 871
click at [1281, 328] on div at bounding box center [1265, 490] width 89 height 762
click at [1295, 342] on div at bounding box center [1265, 490] width 89 height 762
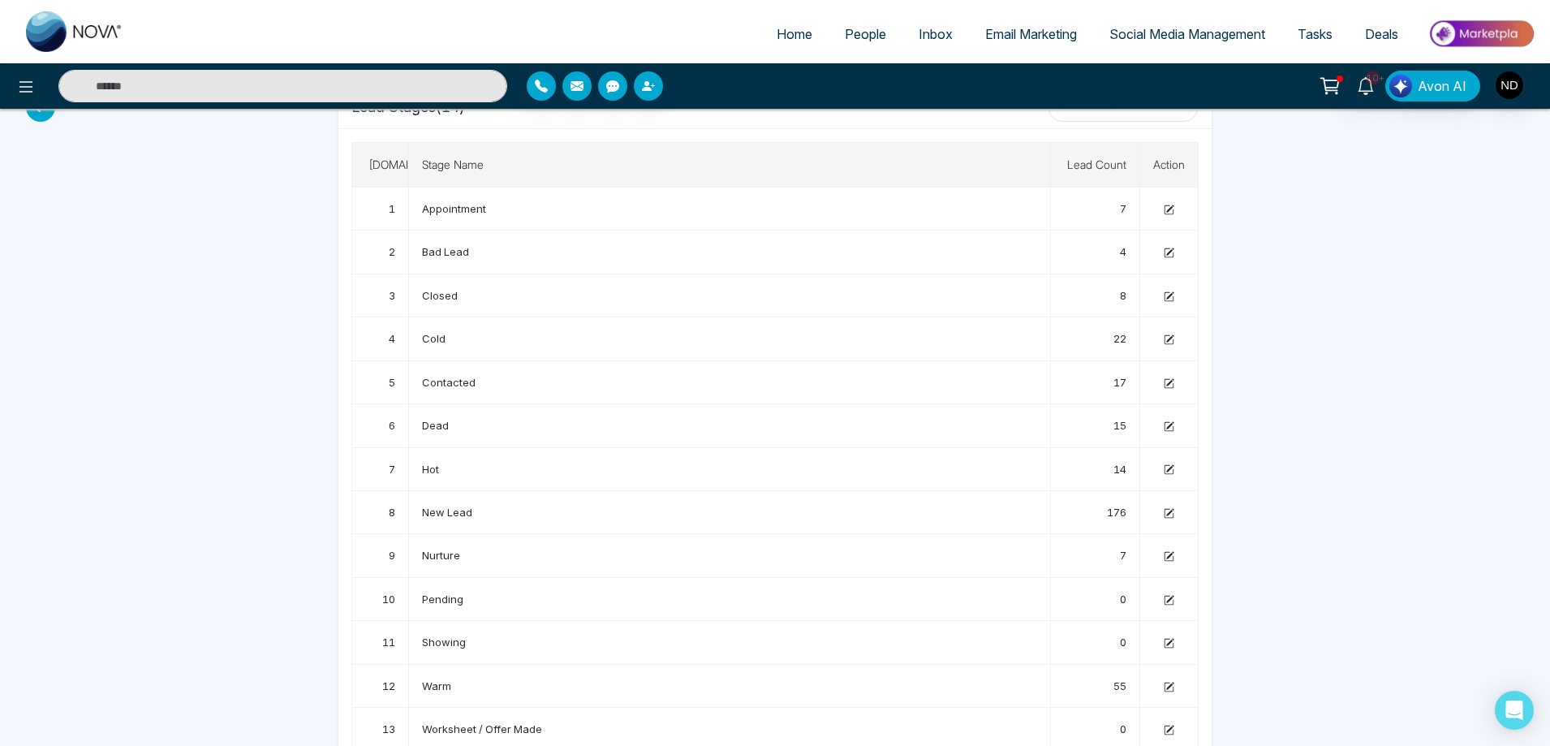
scroll to position [125, 0]
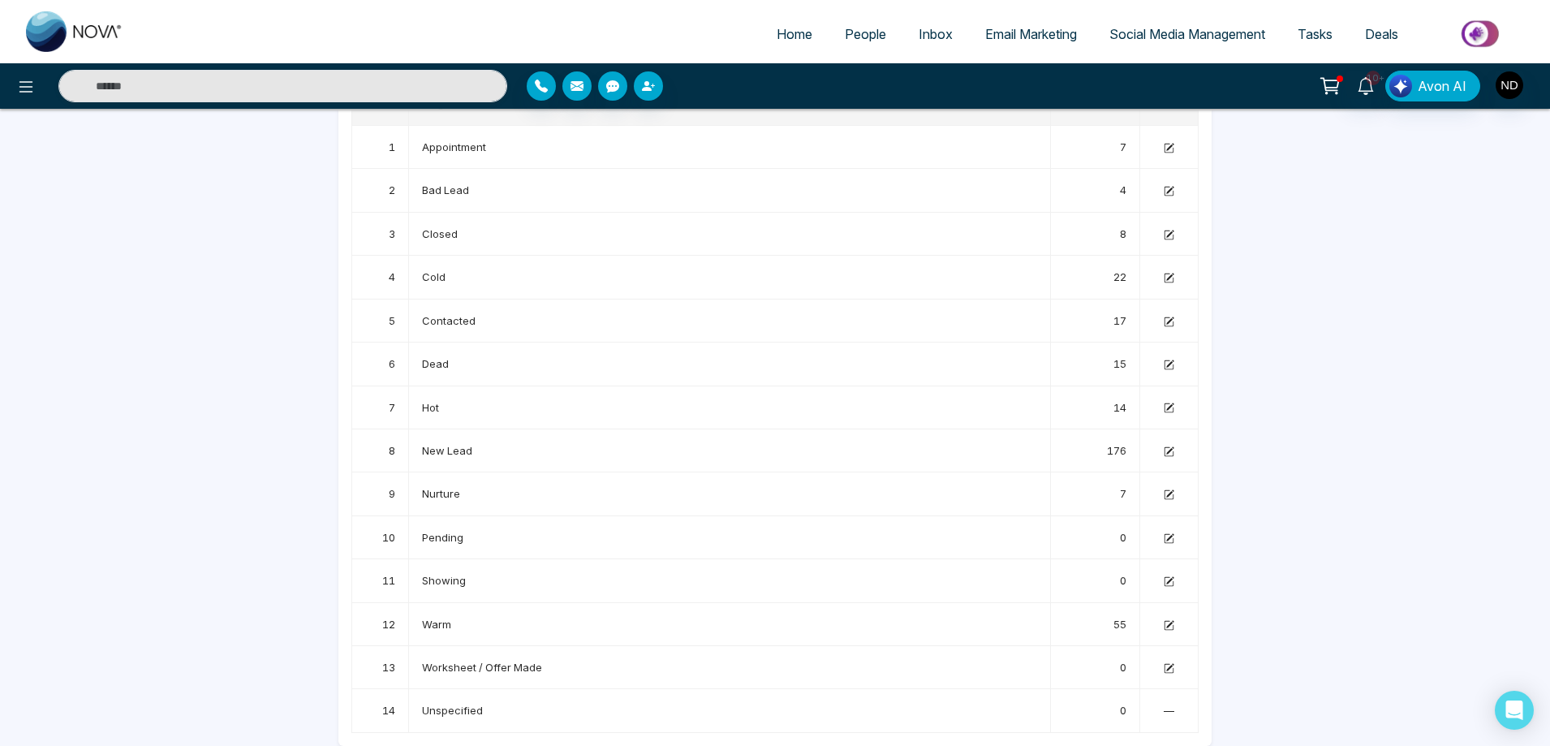
click at [1324, 349] on div "Home People Inbox Email Marketing Social Media Management Tasks Deals 10+ Avon …" at bounding box center [775, 310] width 1550 height 871
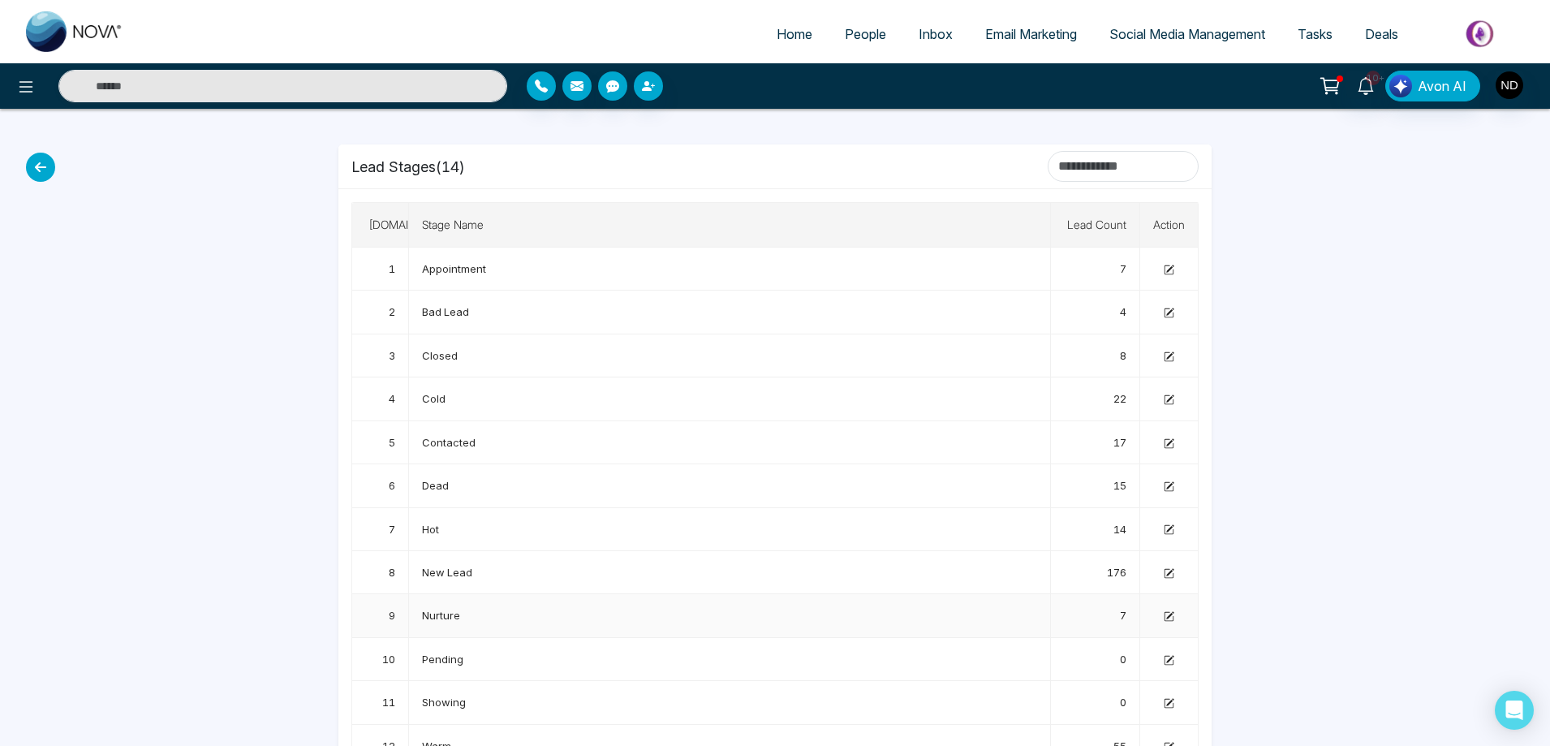
scroll to position [0, 0]
